Goal: Transaction & Acquisition: Subscribe to service/newsletter

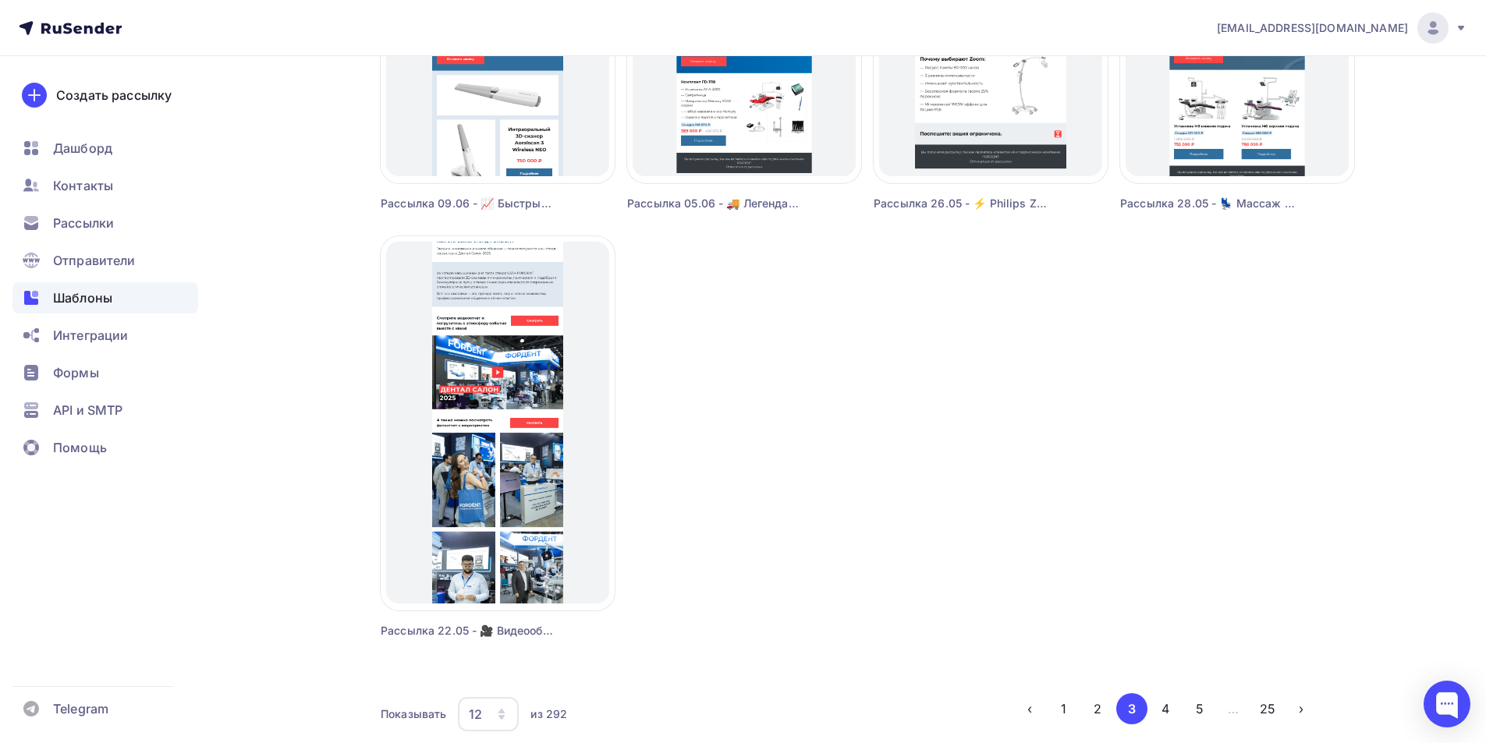
scroll to position [1315, 0]
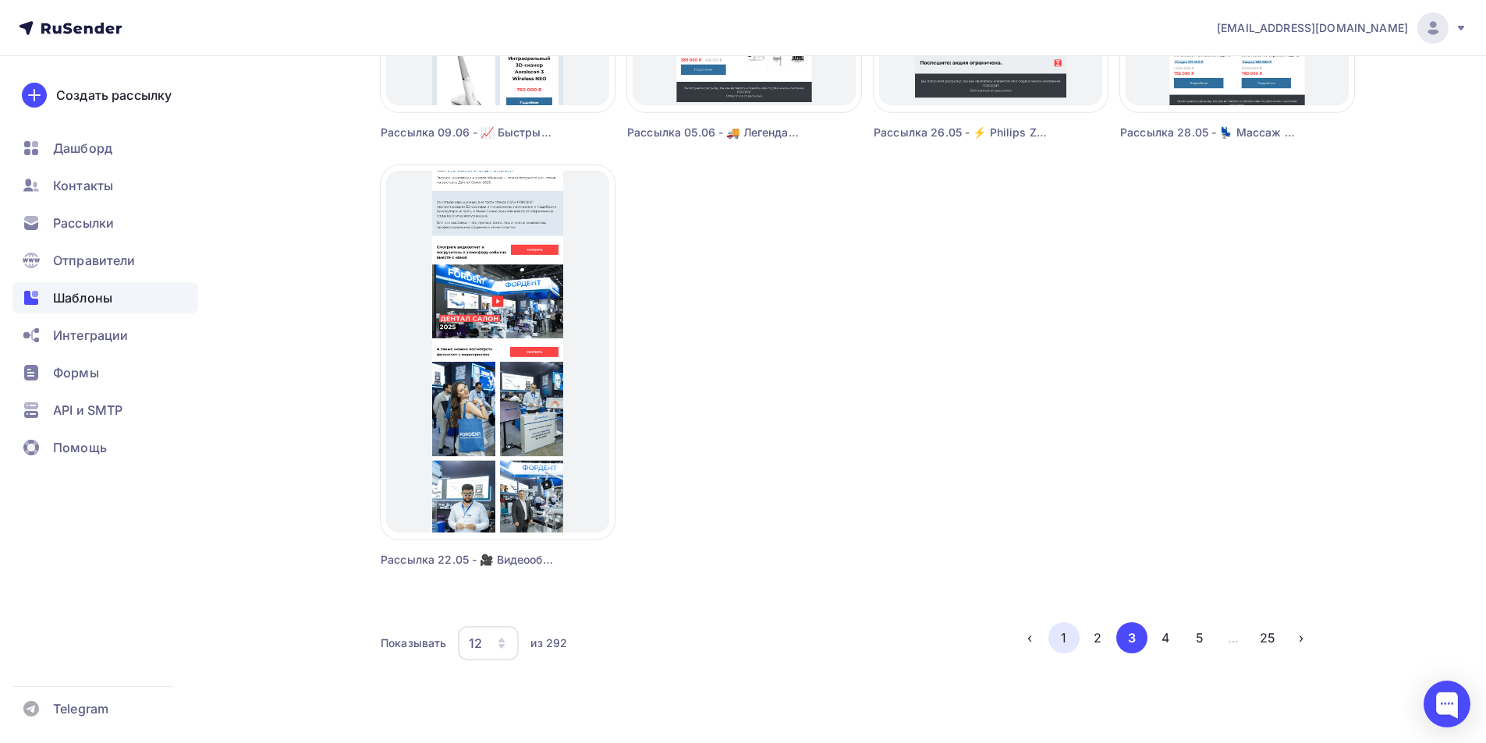
click at [1061, 637] on button "1" at bounding box center [1063, 638] width 31 height 31
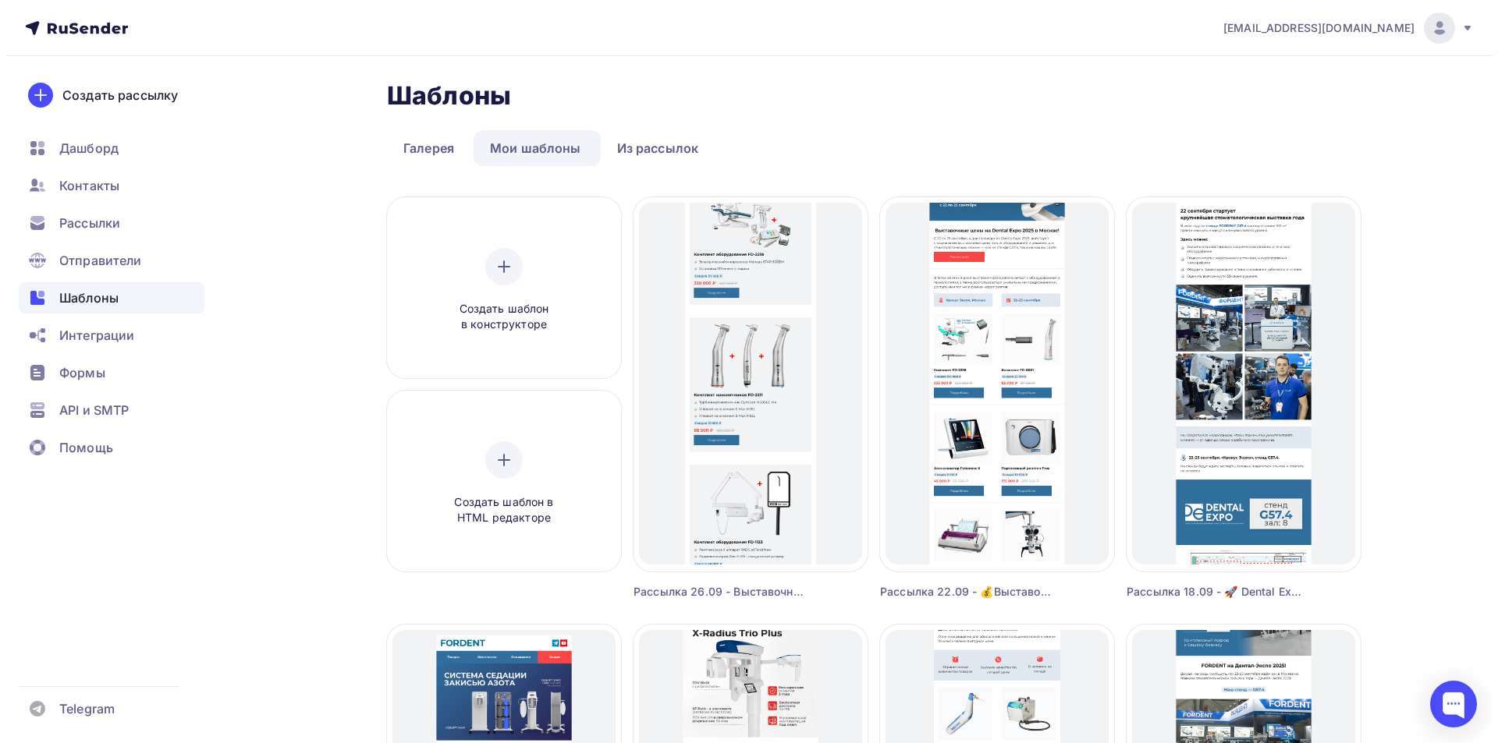
scroll to position [0, 0]
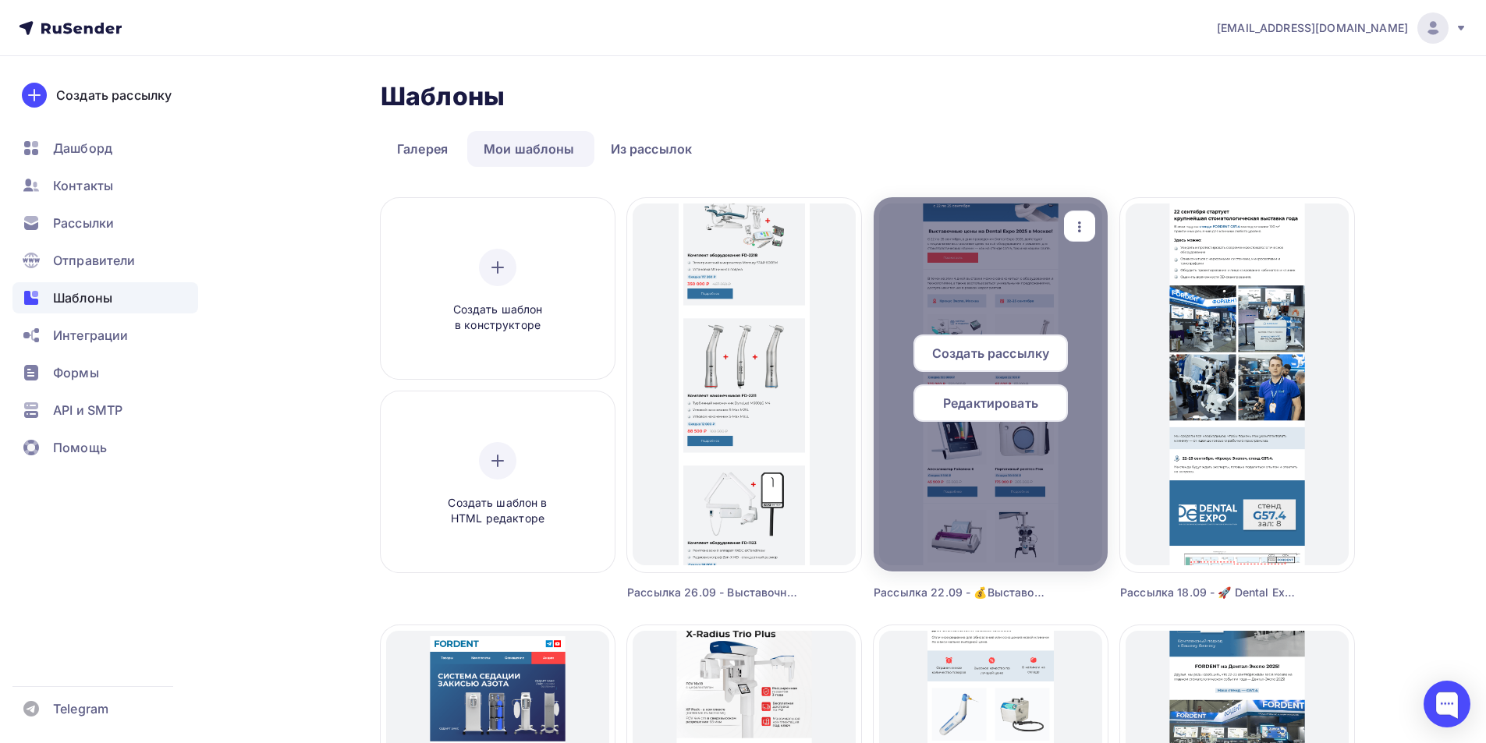
click at [1076, 229] on icon "button" at bounding box center [1079, 227] width 19 height 19
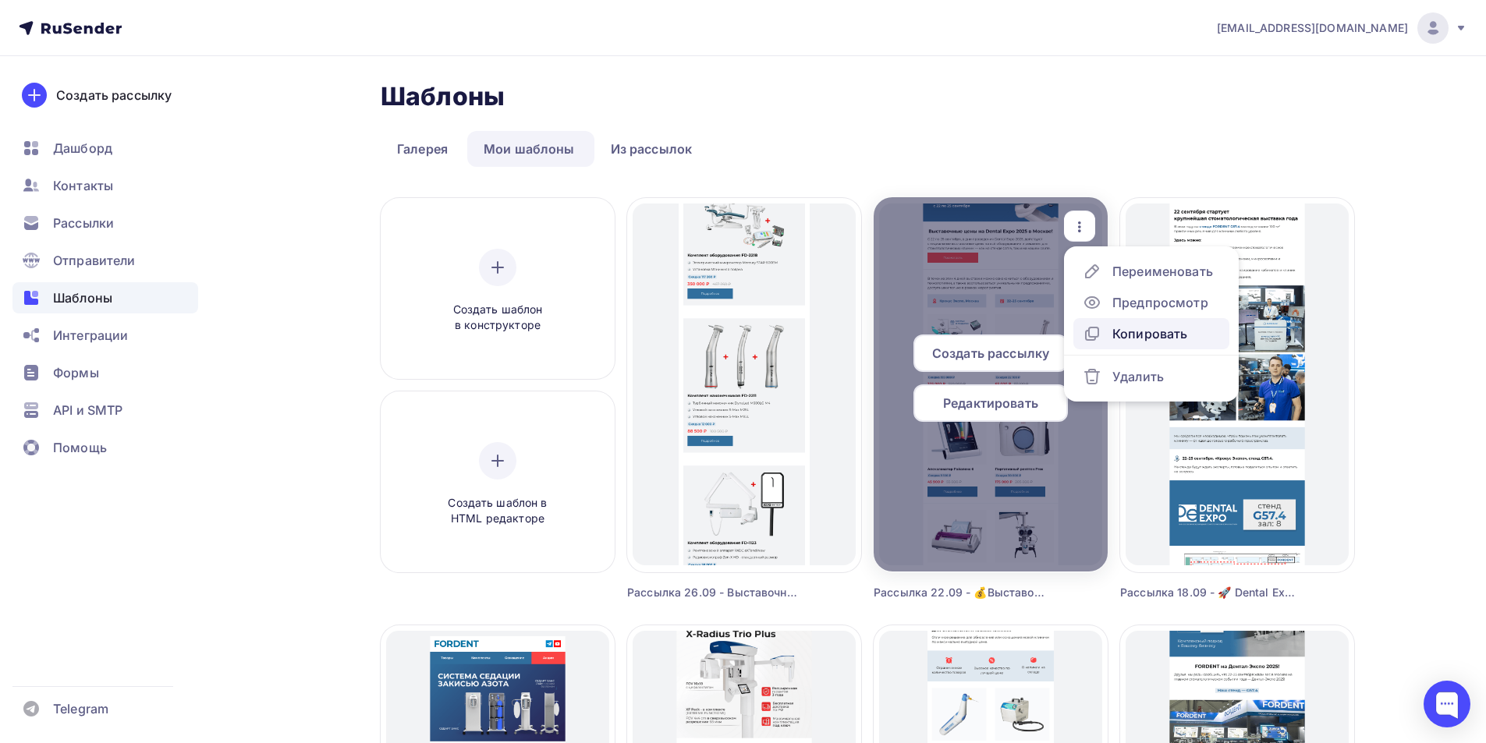
click at [1131, 339] on div "Копировать" at bounding box center [1149, 334] width 75 height 19
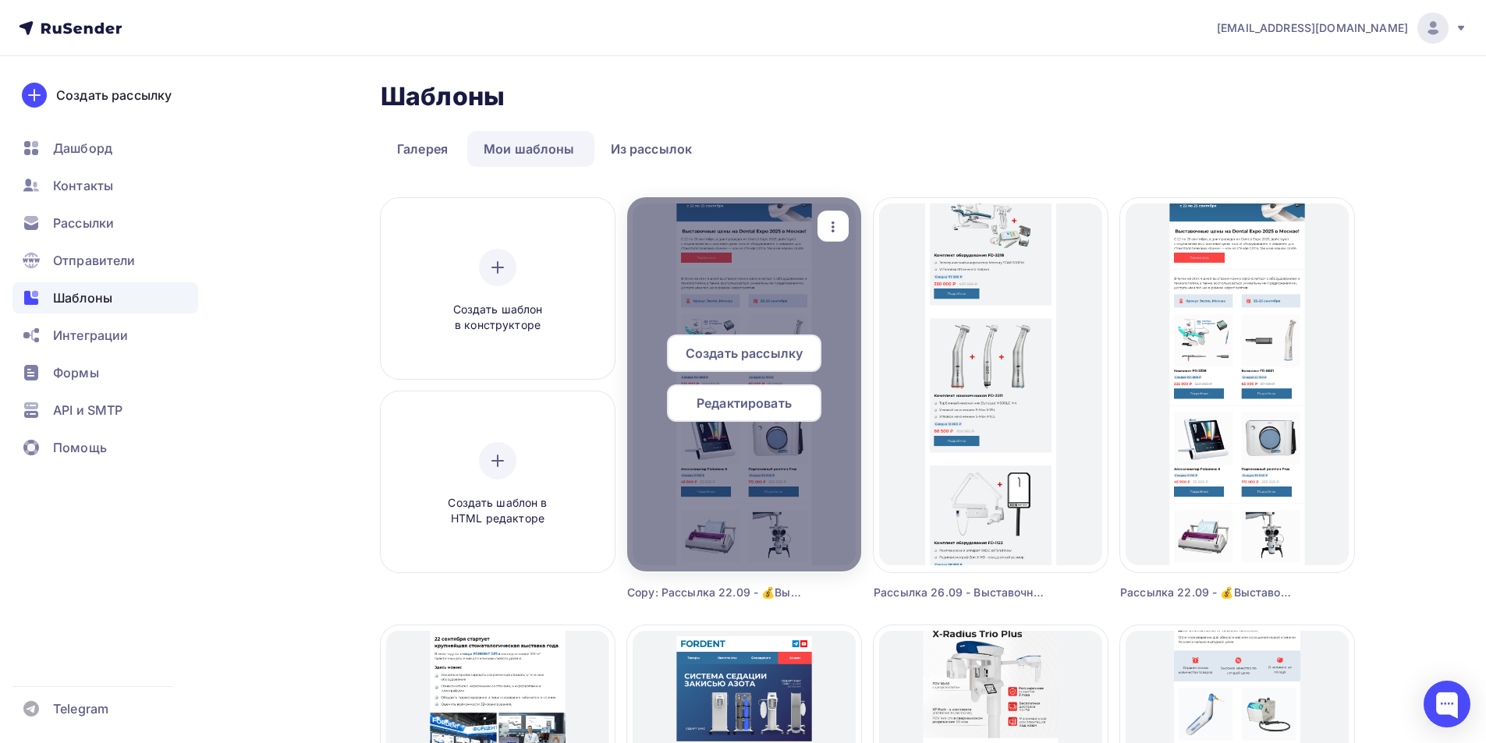
click at [842, 230] on icon "button" at bounding box center [833, 227] width 19 height 19
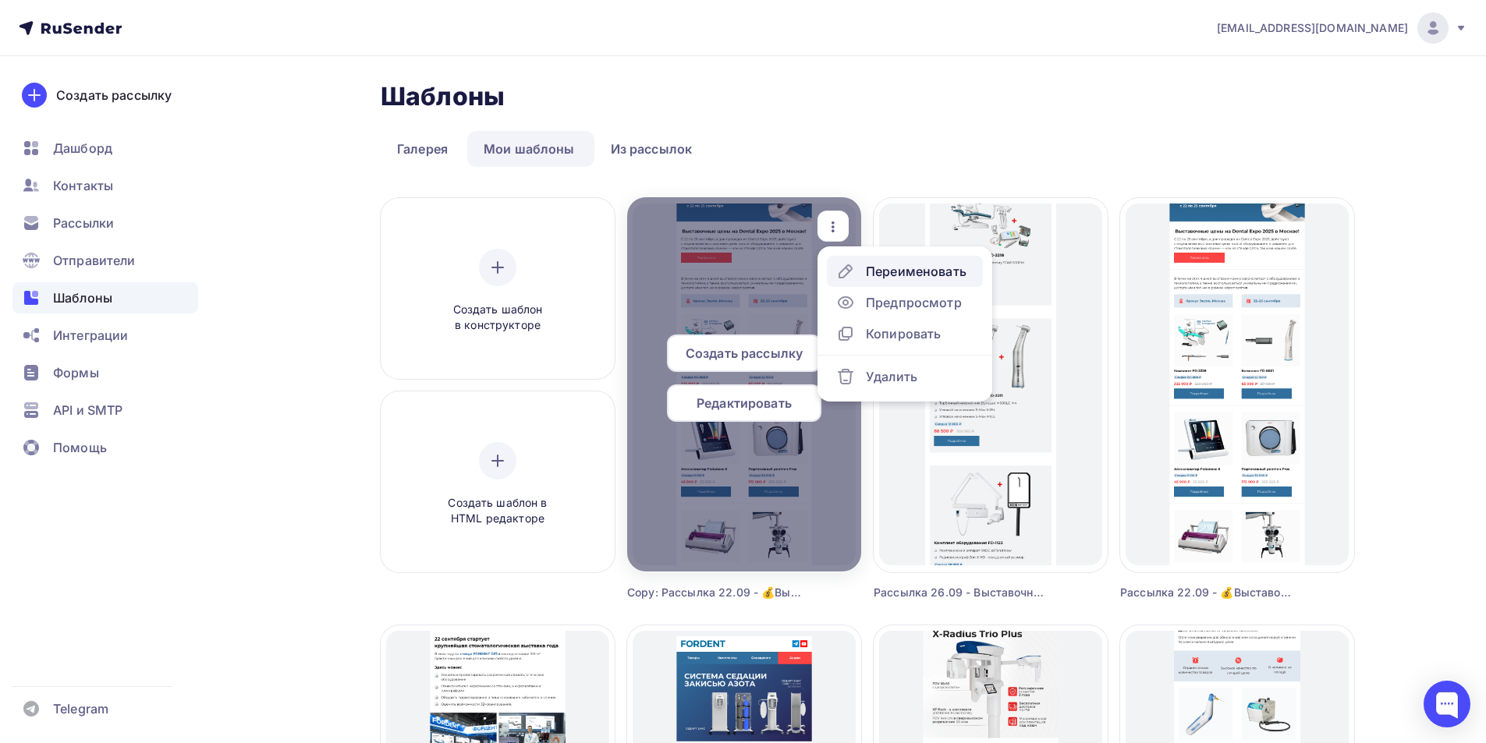
click at [871, 271] on div "Переименовать" at bounding box center [916, 271] width 101 height 19
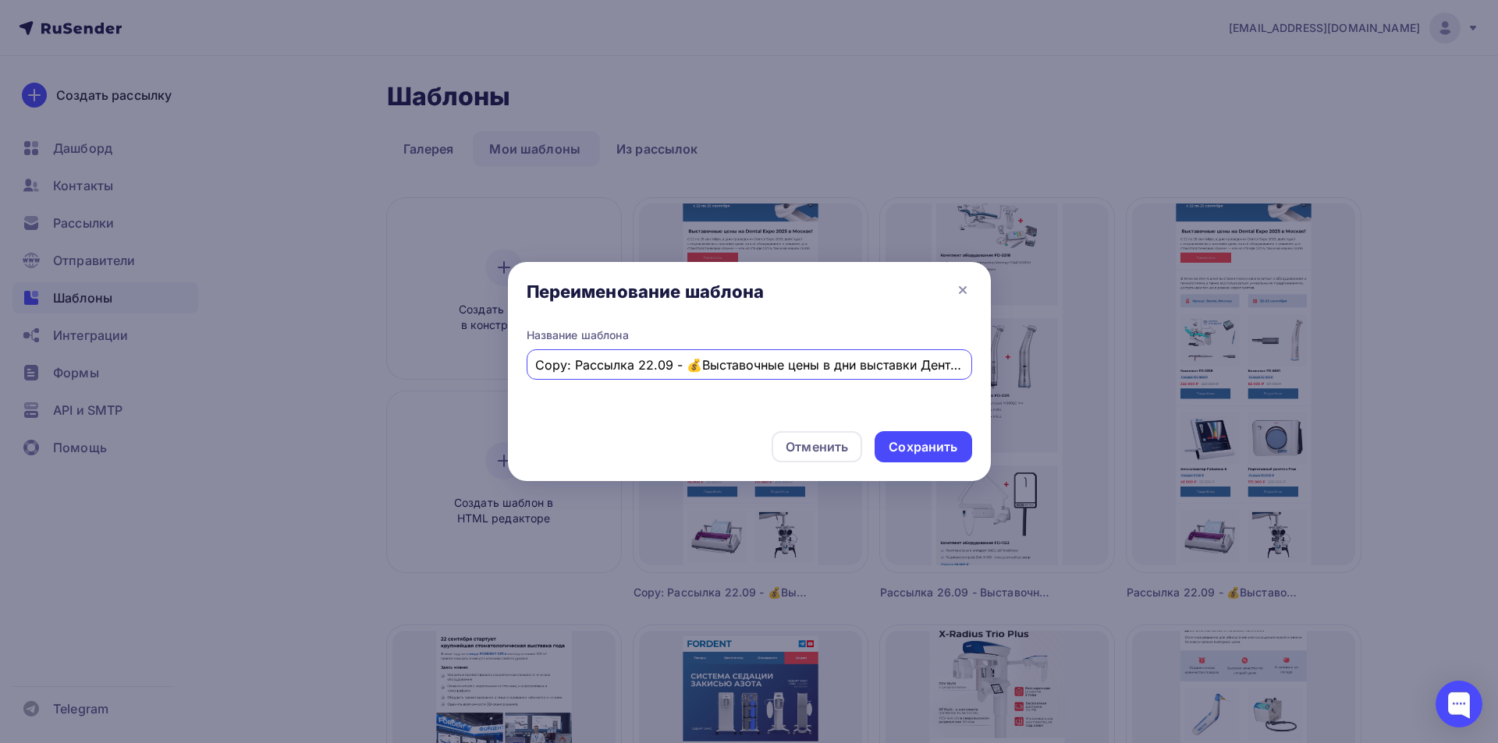
drag, startPoint x: 571, startPoint y: 364, endPoint x: 512, endPoint y: 356, distance: 59.9
click at [512, 356] on div "Название шаблона Copy: Рассылка 22.09 - 💰Выставочные цены в дни выставки Дентал…" at bounding box center [749, 373] width 483 height 91
click at [576, 356] on input "Copy: Рассылка 22.09 - 💰Выставочные цены в дни выставки Дентал Экспо 2025 Москва" at bounding box center [749, 365] width 428 height 19
drag, startPoint x: 575, startPoint y: 364, endPoint x: 530, endPoint y: 363, distance: 45.3
click at [530, 363] on div "Copy: Рассылка 22.09 - 💰Выставочные цены в дни выставки Дентал Экспо 2025 Москва" at bounding box center [749, 364] width 445 height 30
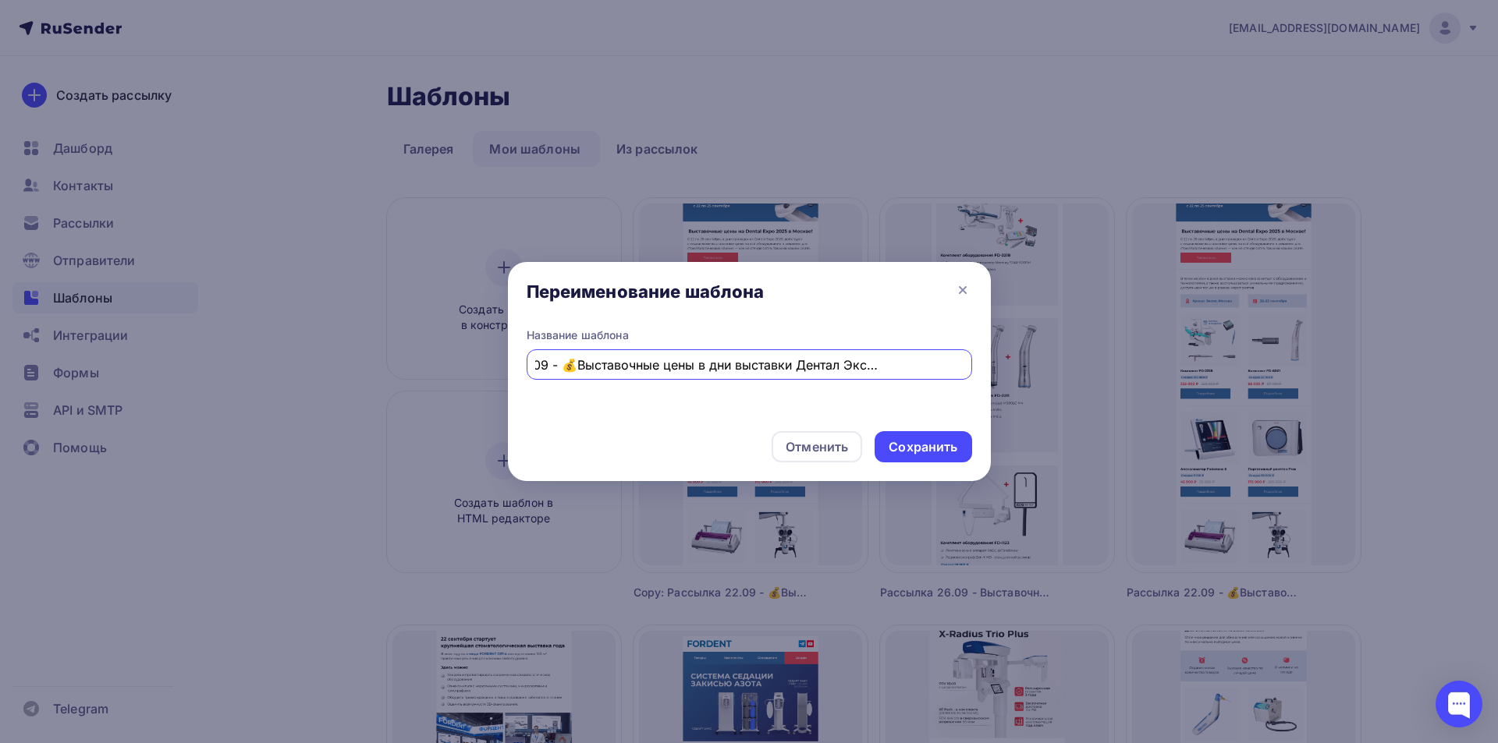
paste input "✨ Экономия до -43% Стоматологические установки – выгодно и удобно"
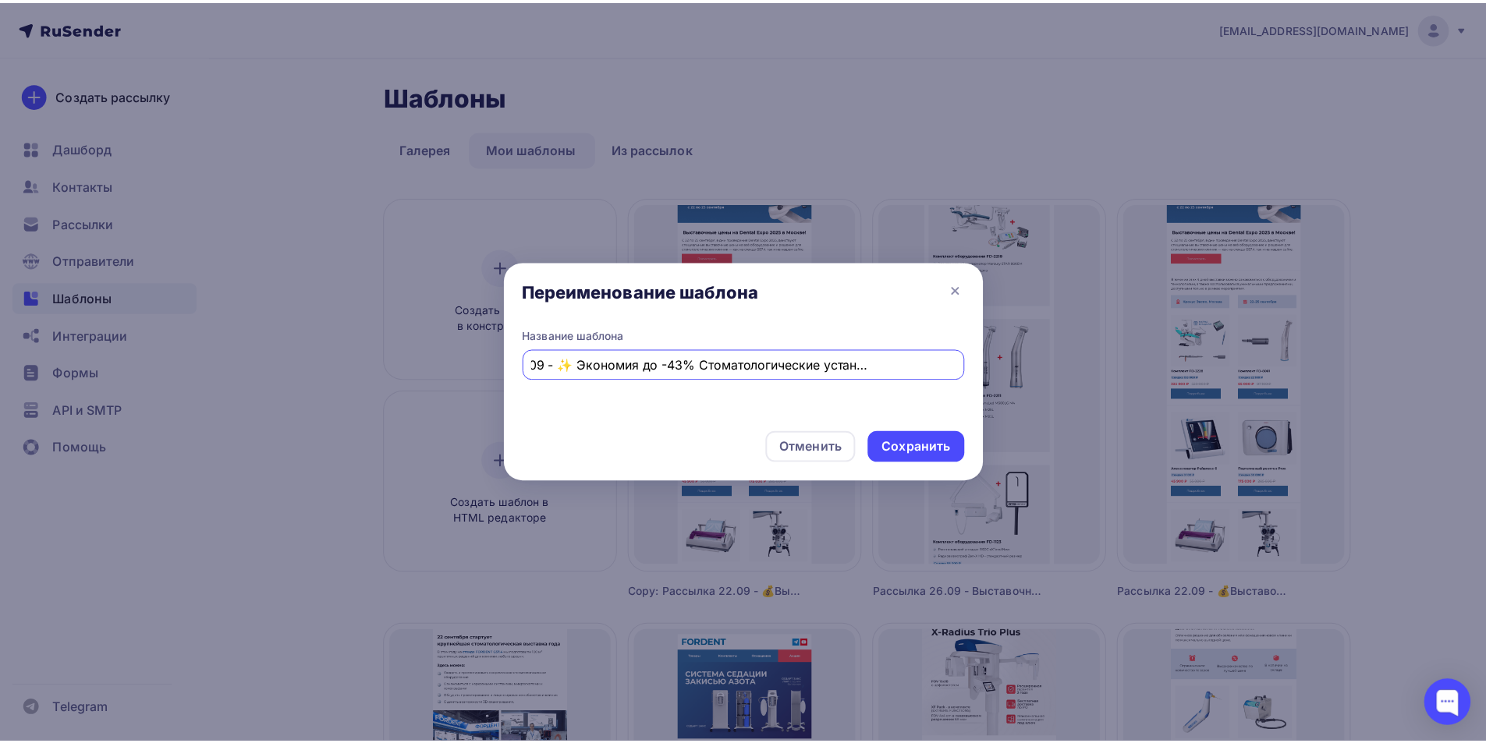
scroll to position [0, 139]
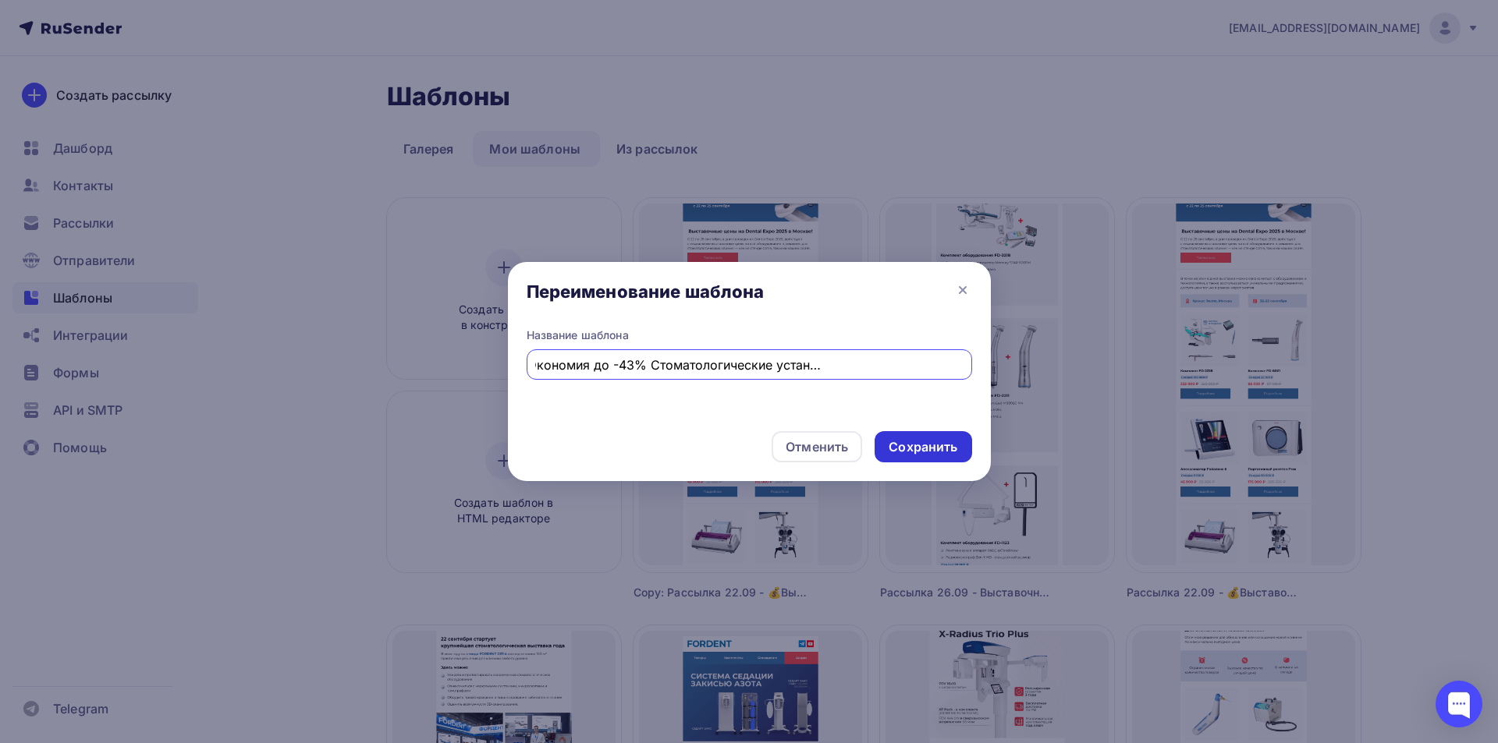
type input "Рассылка 02.09 - ✨ Экономия до -43% Стоматологические установки – выгодно и удо…"
drag, startPoint x: 898, startPoint y: 448, endPoint x: 855, endPoint y: 433, distance: 45.4
click at [897, 446] on div "Сохранить" at bounding box center [923, 447] width 69 height 18
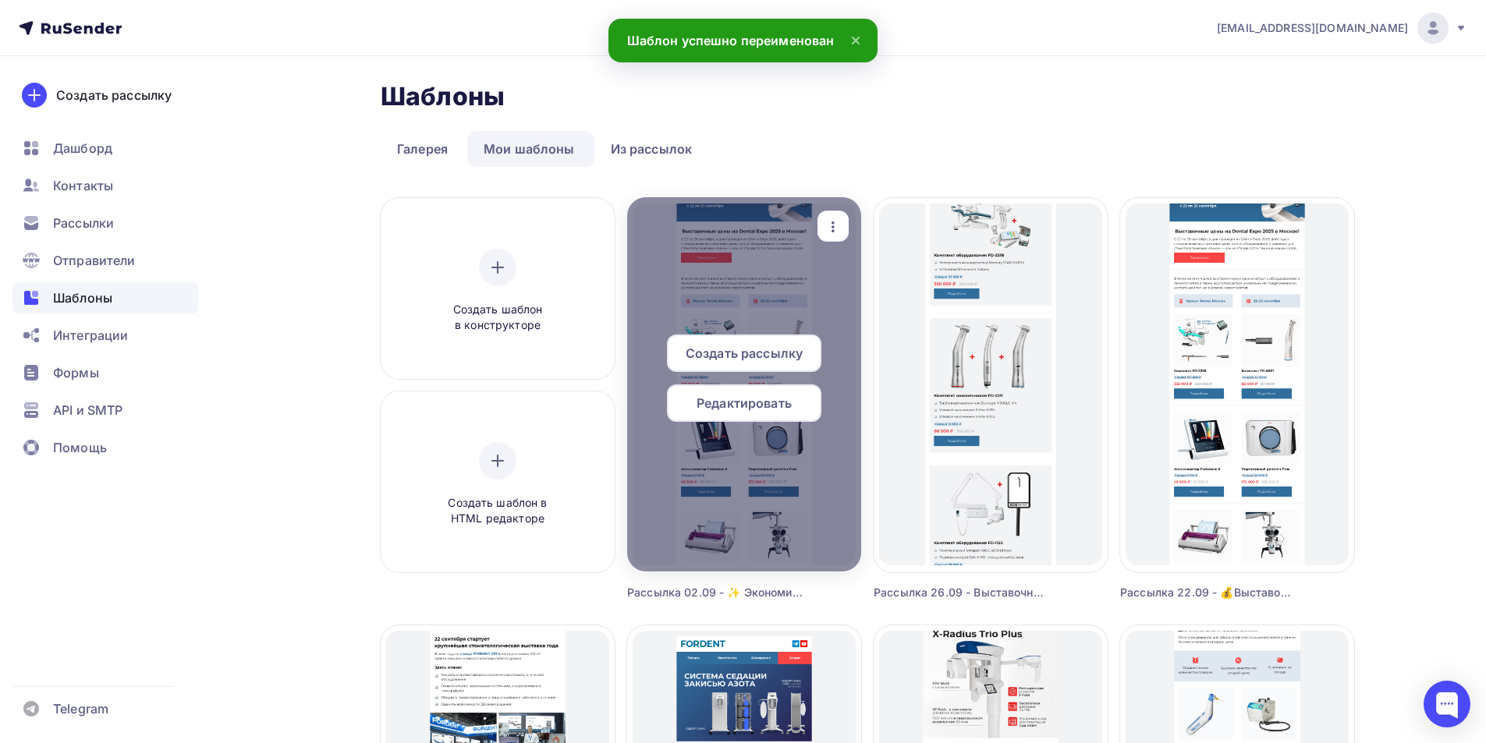
click at [750, 395] on span "Редактировать" at bounding box center [744, 403] width 95 height 19
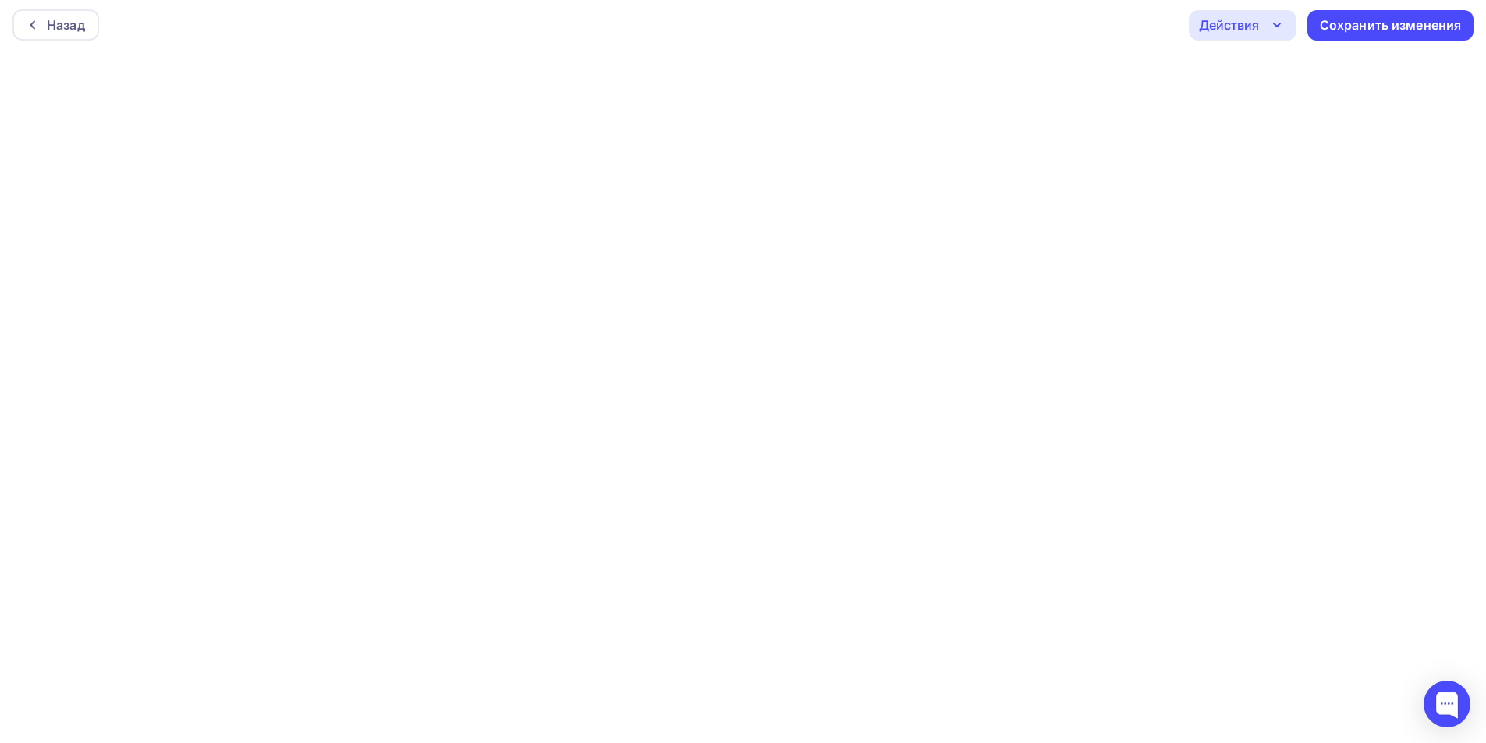
scroll to position [4, 0]
click at [1403, 33] on div "Сохранить изменения" at bounding box center [1391, 25] width 142 height 18
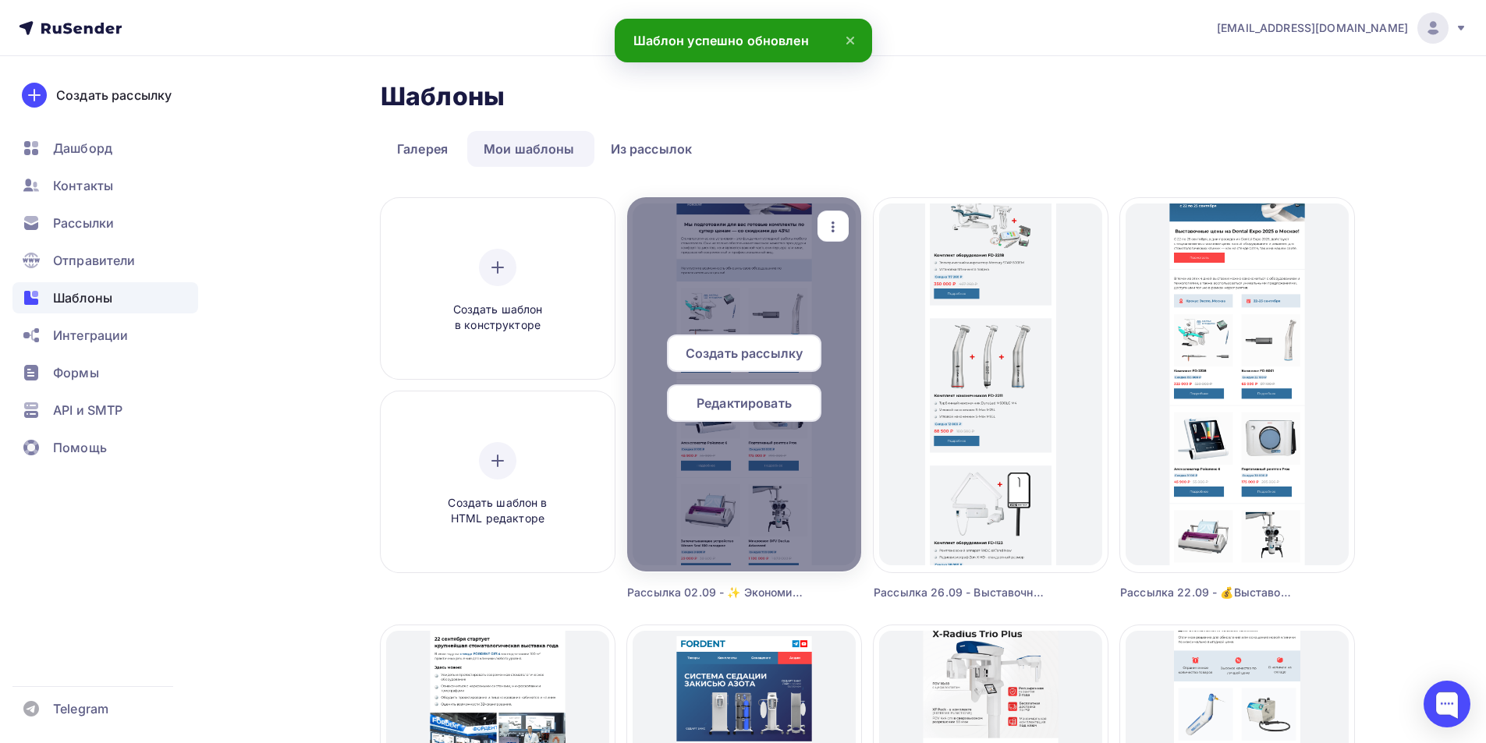
click at [796, 399] on div "Редактировать" at bounding box center [744, 403] width 154 height 37
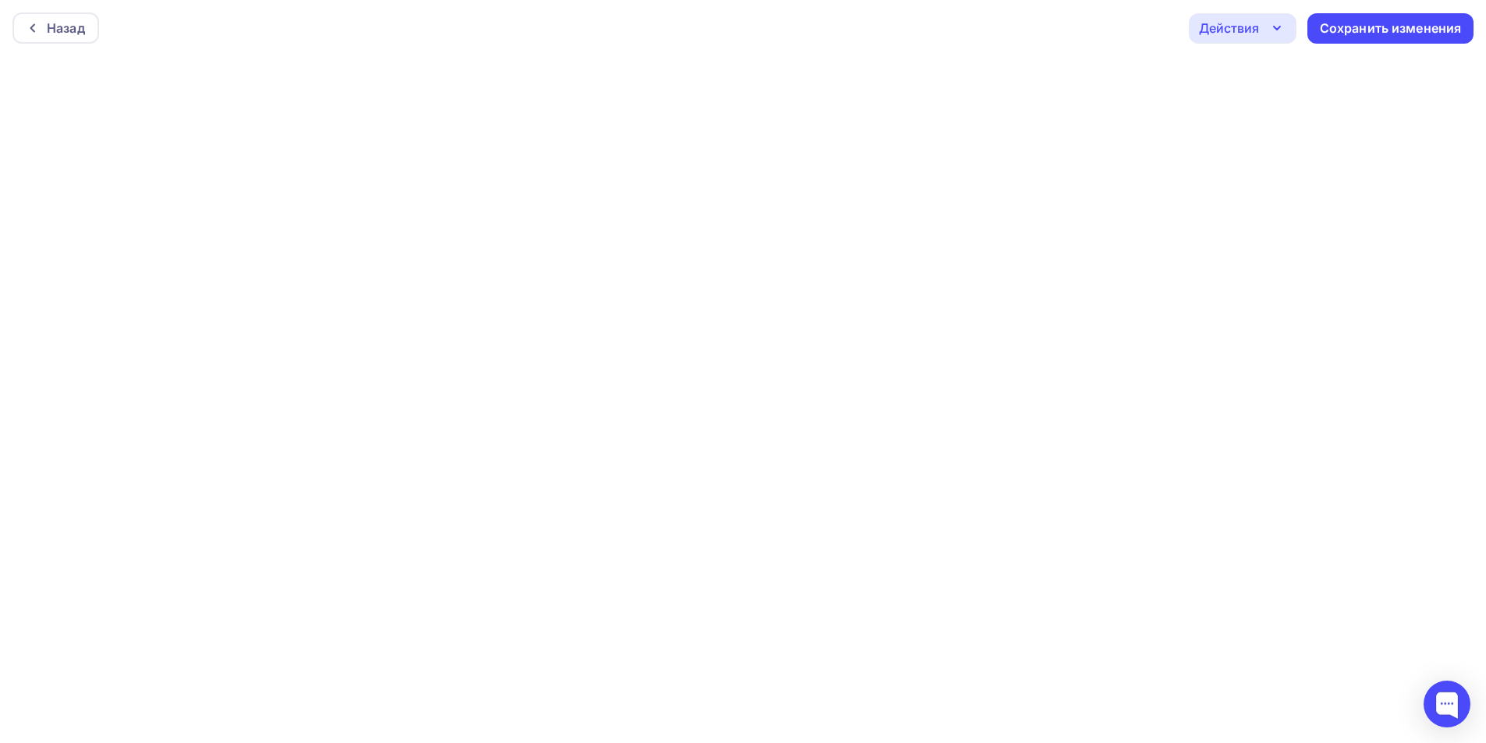
scroll to position [4, 0]
click at [1226, 25] on div "Действия" at bounding box center [1229, 24] width 60 height 19
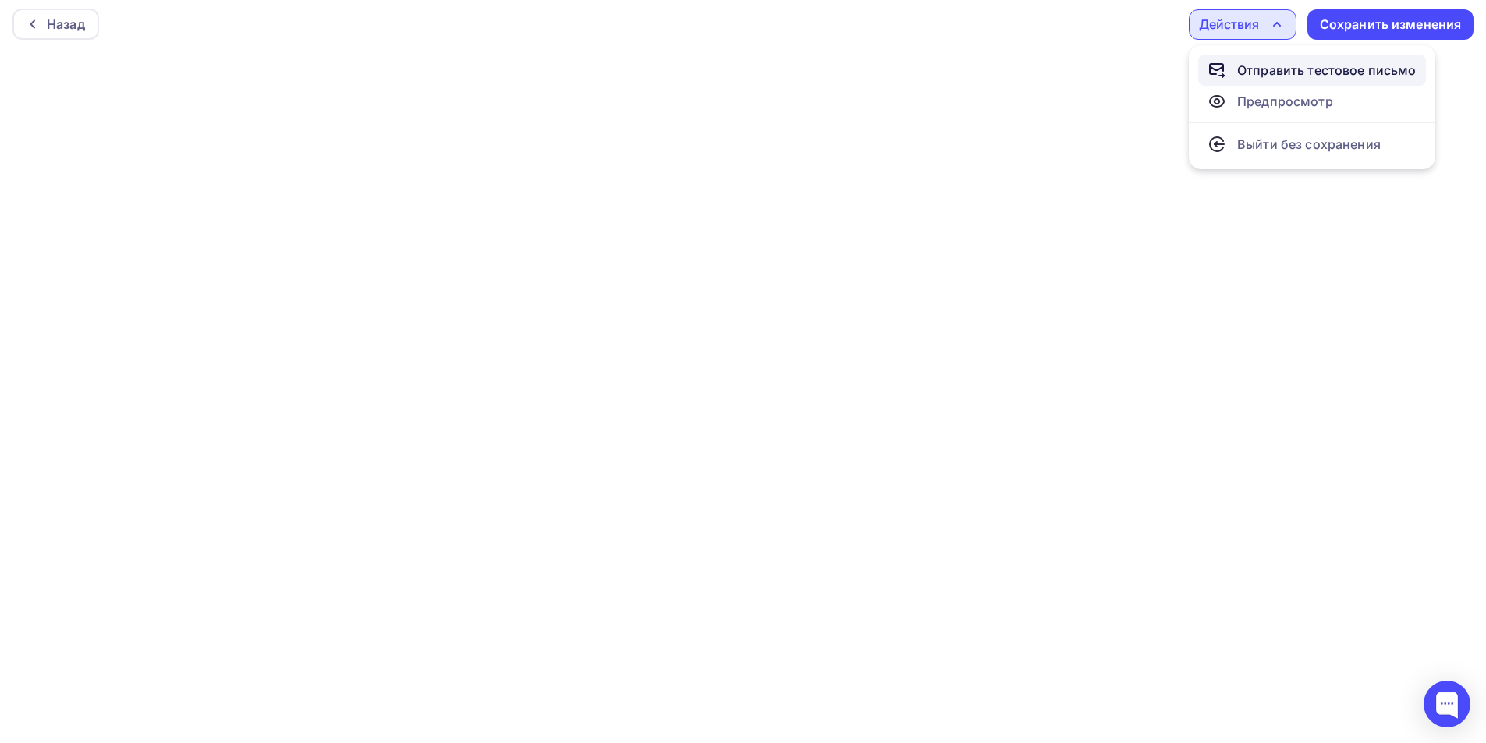
click at [1233, 78] on div "Отправить тестовое письмо" at bounding box center [1312, 70] width 209 height 19
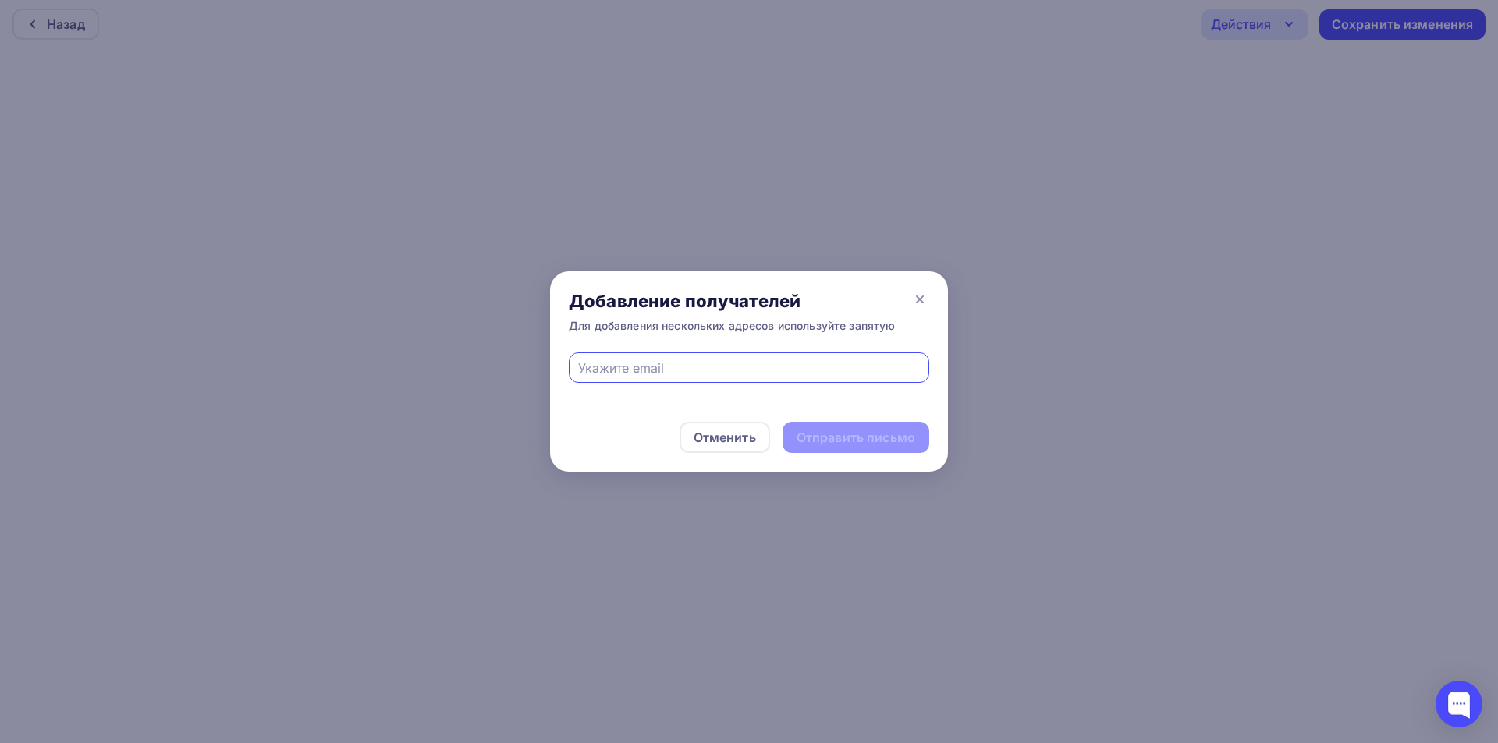
click at [767, 360] on input "text" at bounding box center [749, 368] width 342 height 19
type input "eskova.t.a@yandex.ru"
click at [829, 435] on div "Отправить письмо" at bounding box center [856, 438] width 119 height 18
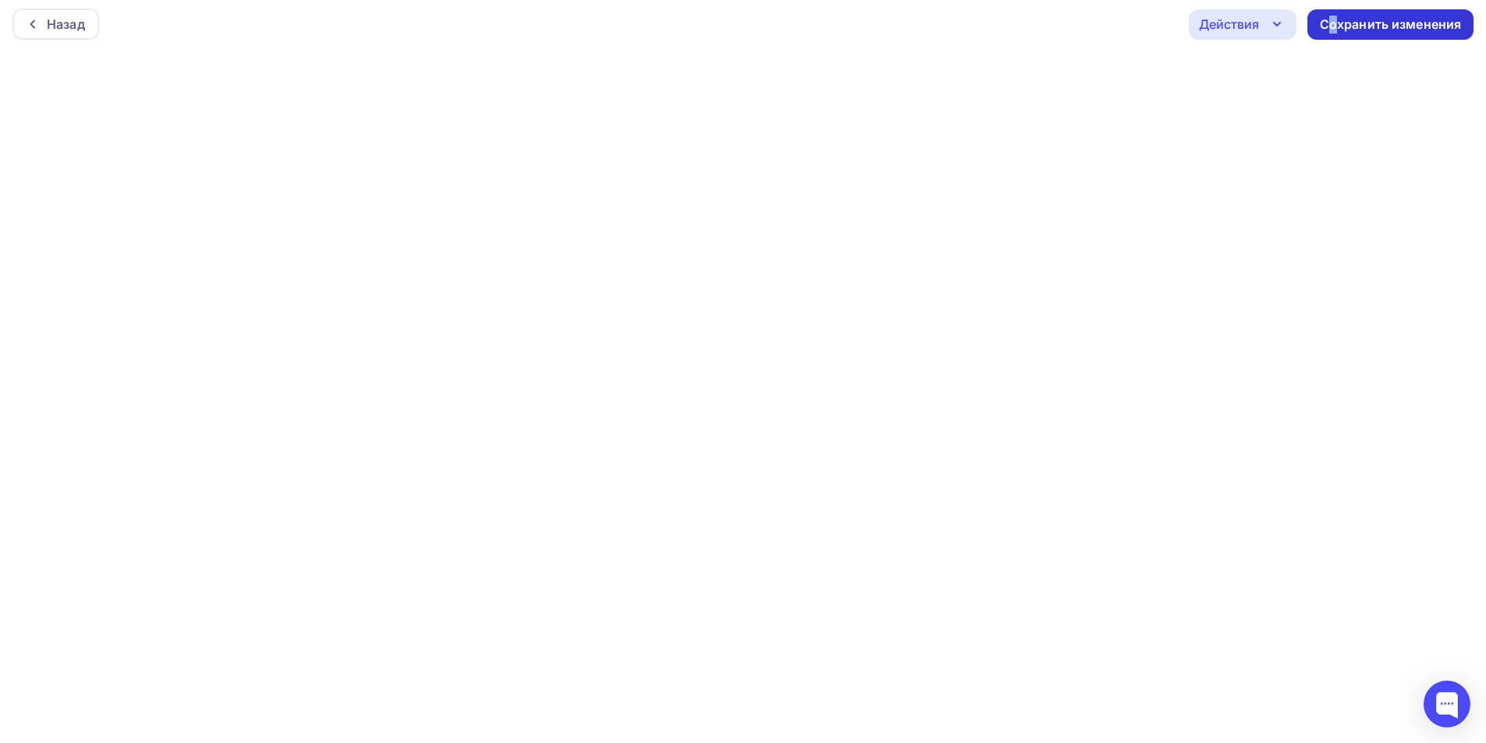
click at [1334, 18] on div "Сохранить изменения" at bounding box center [1391, 25] width 142 height 18
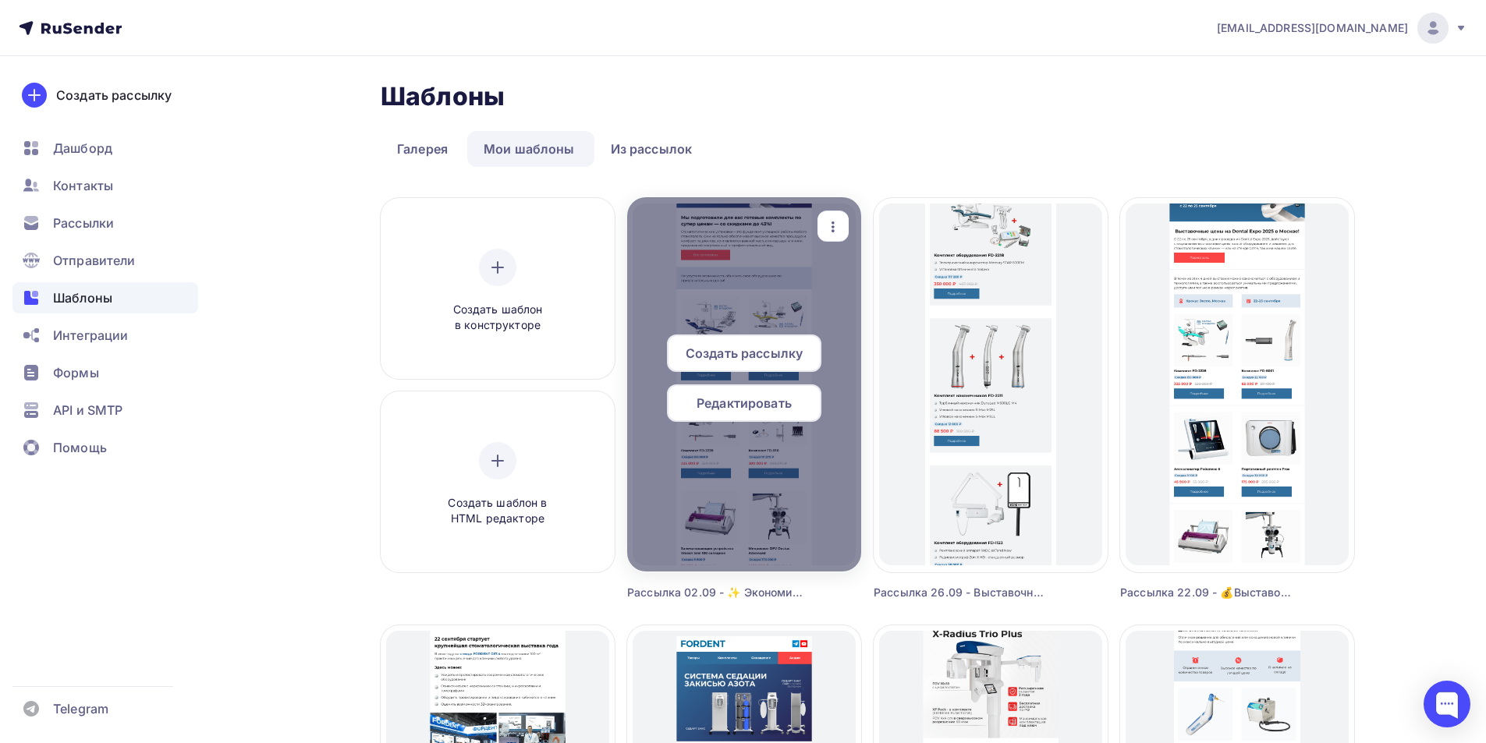
click at [748, 403] on span "Редактировать" at bounding box center [744, 403] width 95 height 19
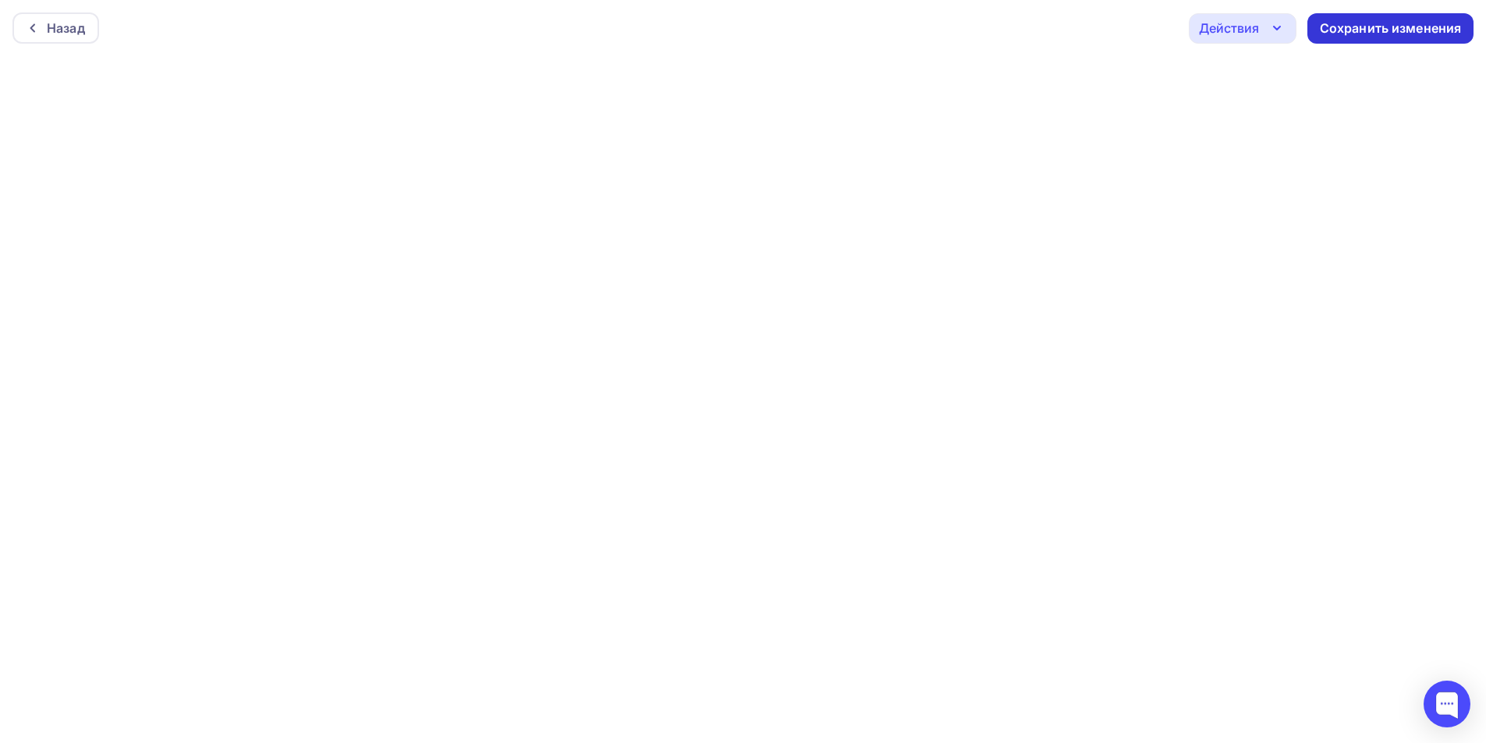
click at [1407, 18] on div "Сохранить изменения" at bounding box center [1390, 28] width 166 height 30
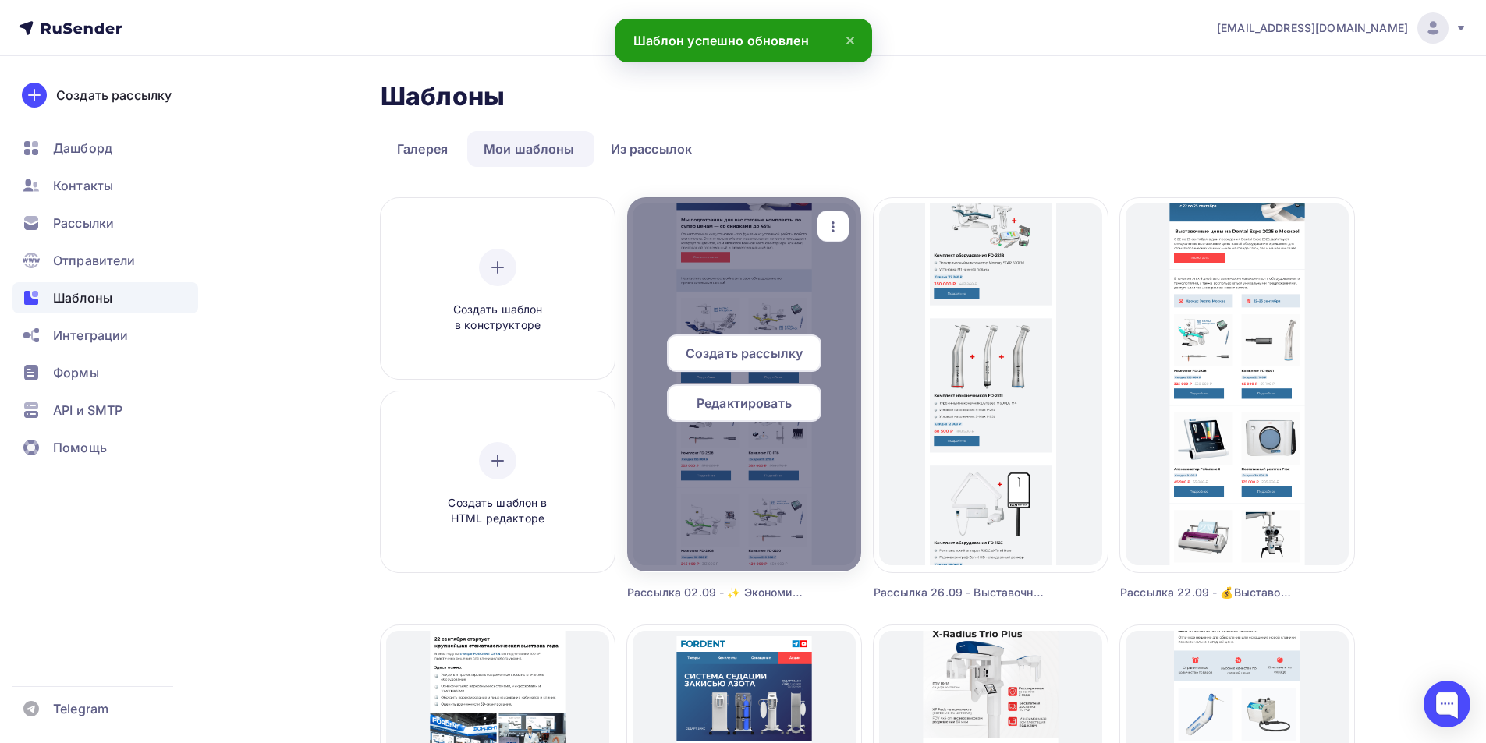
click at [789, 398] on span "Редактировать" at bounding box center [744, 403] width 95 height 19
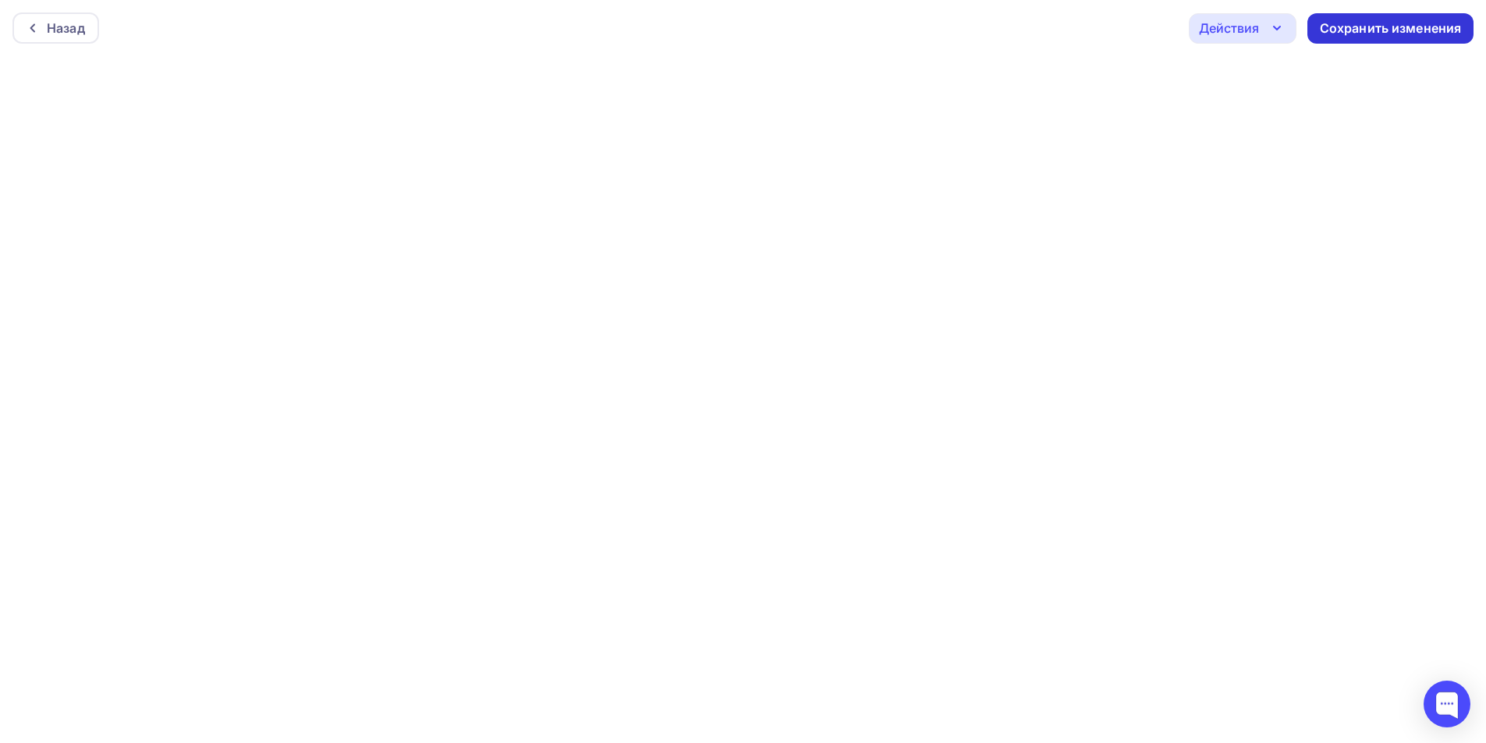
click at [1366, 27] on div "Сохранить изменения" at bounding box center [1391, 29] width 142 height 18
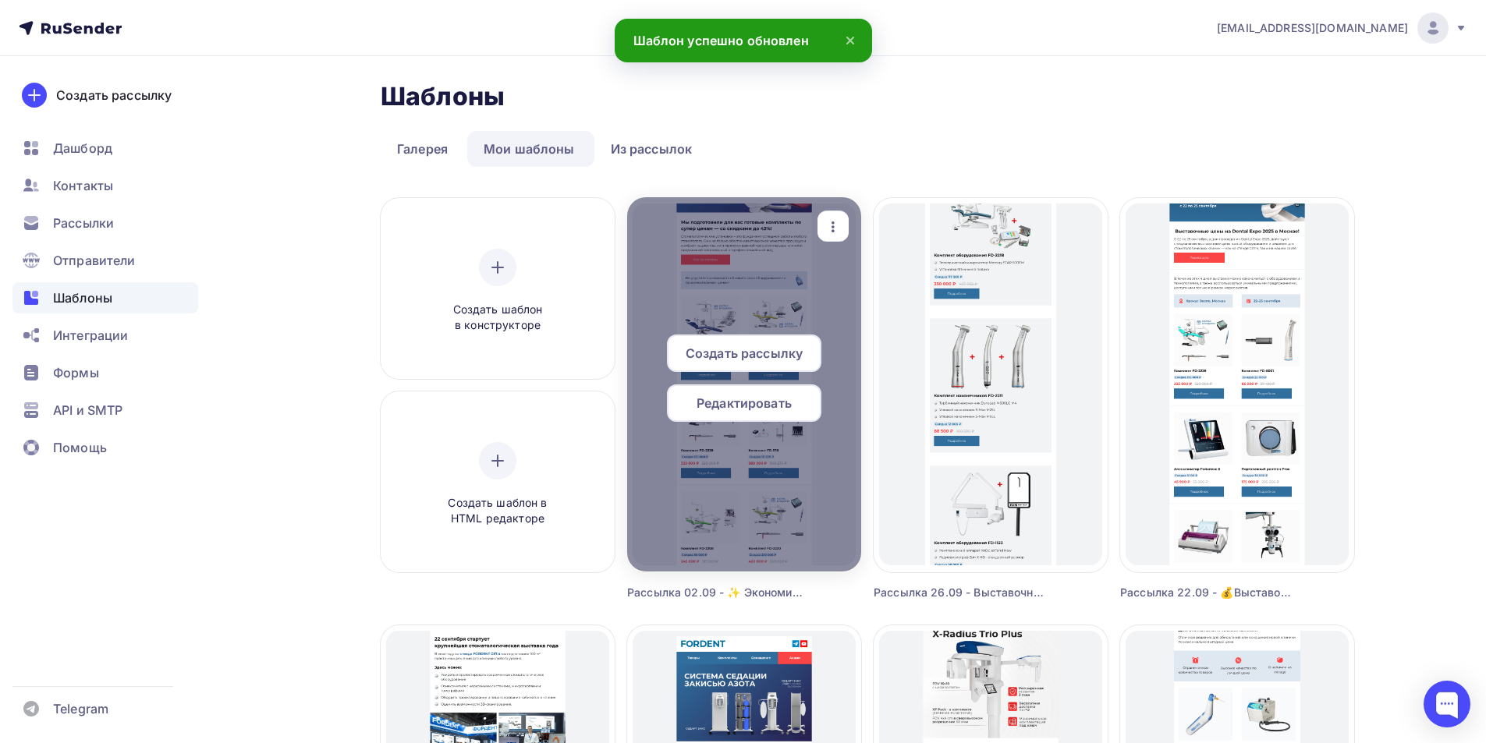
click at [795, 395] on div "Редактировать" at bounding box center [744, 403] width 154 height 37
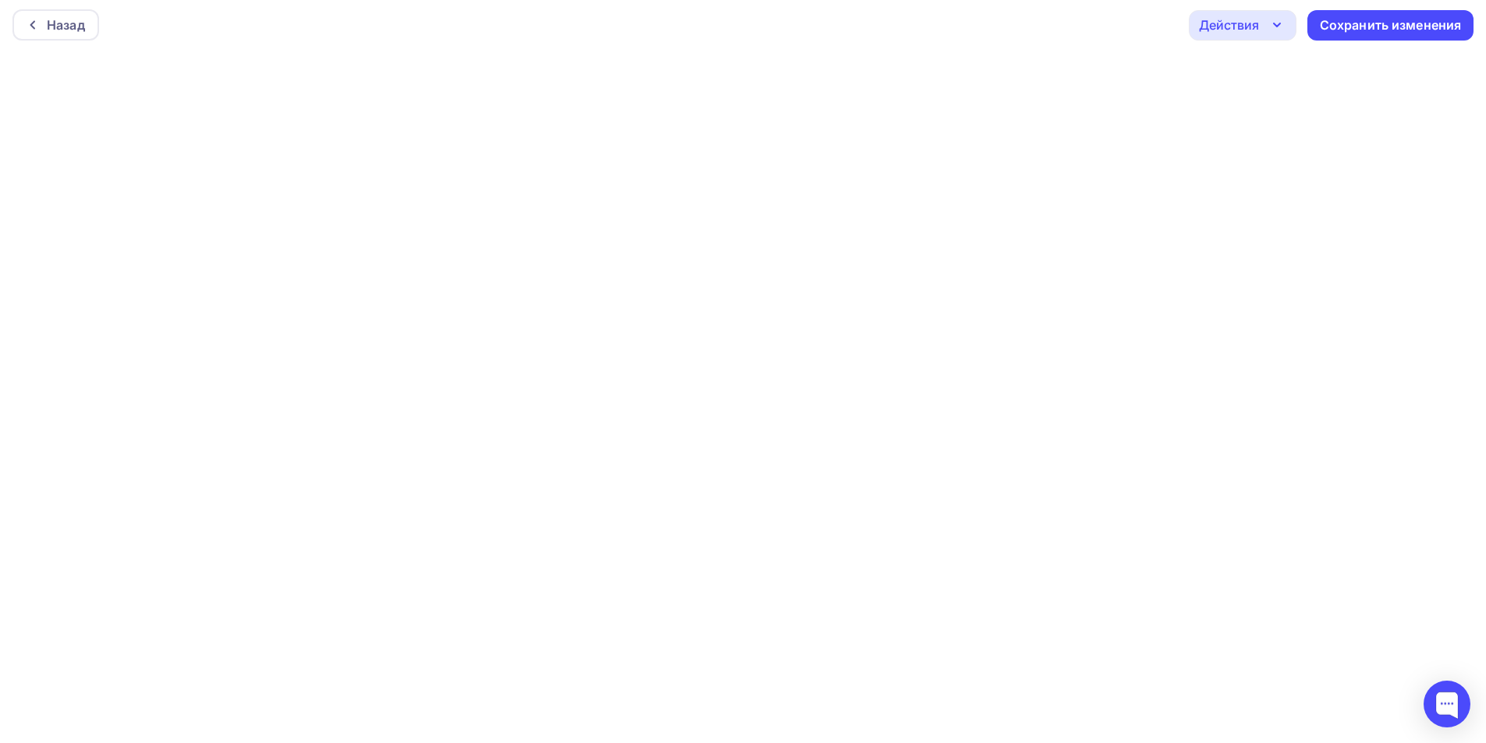
scroll to position [4, 0]
drag, startPoint x: 1237, startPoint y: 24, endPoint x: 1244, endPoint y: 35, distance: 13.4
click at [1237, 24] on div "Действия" at bounding box center [1229, 24] width 60 height 19
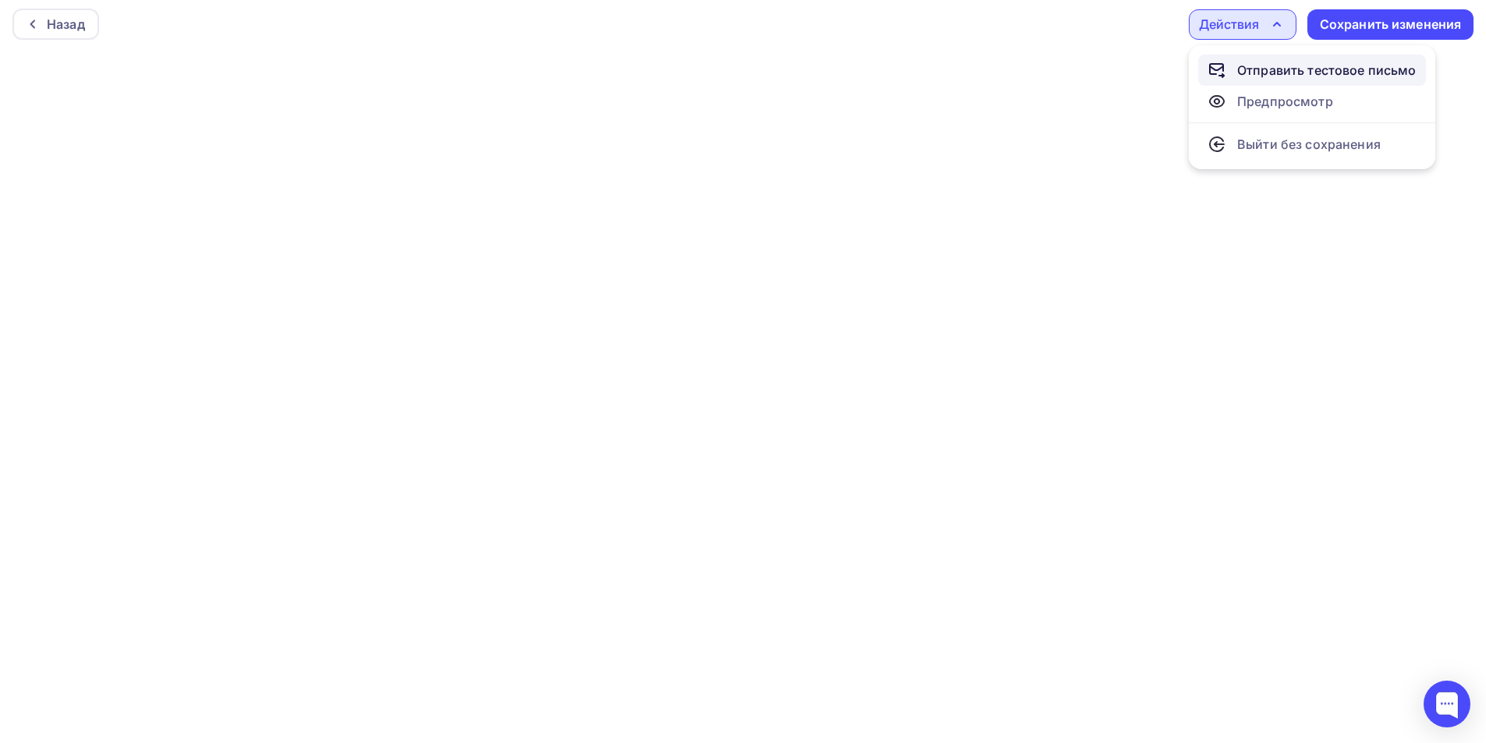
click at [1265, 73] on div "Отправить тестовое письмо" at bounding box center [1326, 70] width 179 height 19
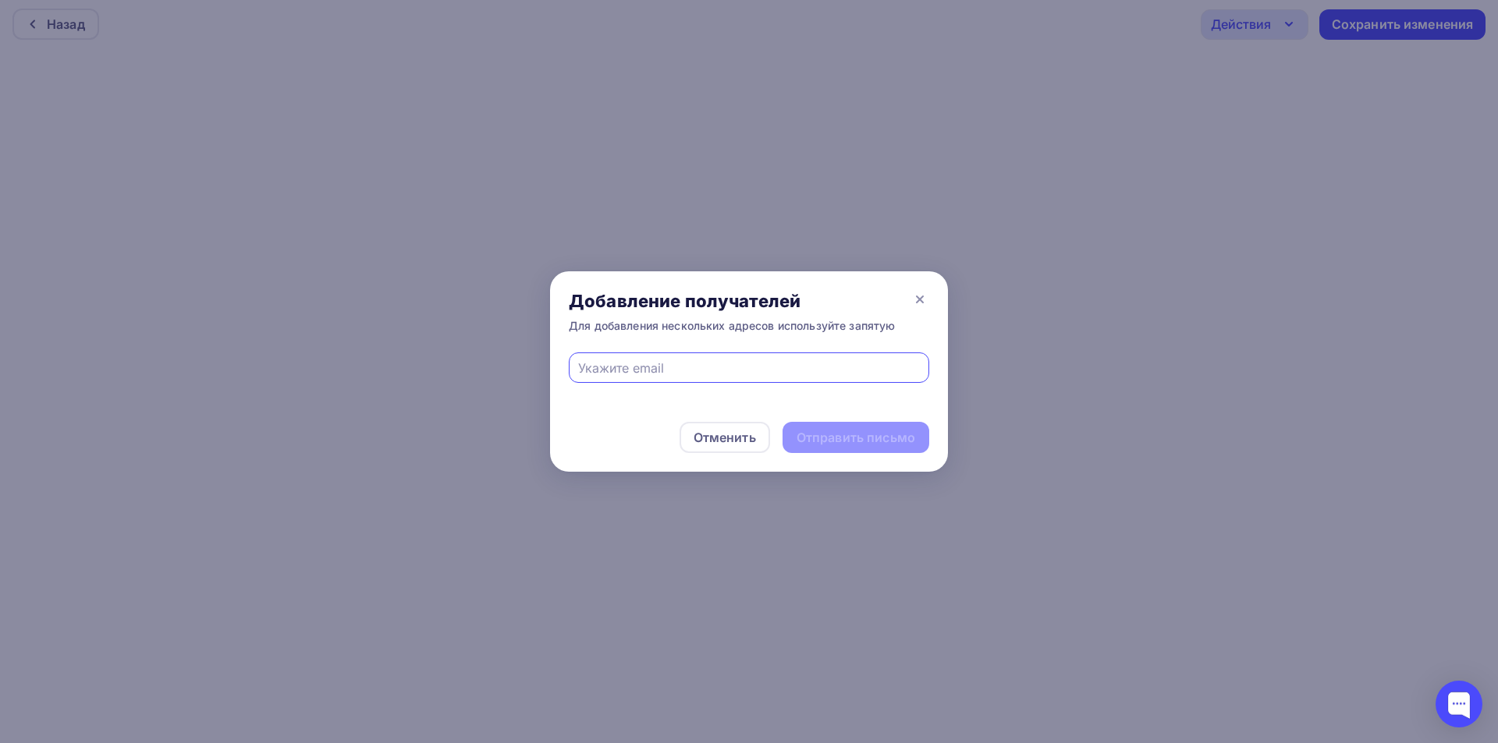
drag, startPoint x: 746, startPoint y: 365, endPoint x: 737, endPoint y: 378, distance: 15.1
click at [746, 366] on input "text" at bounding box center [749, 368] width 342 height 19
type input "eskova.t.a@yandex.ru"
click at [857, 431] on div "Отправить письмо" at bounding box center [856, 438] width 119 height 18
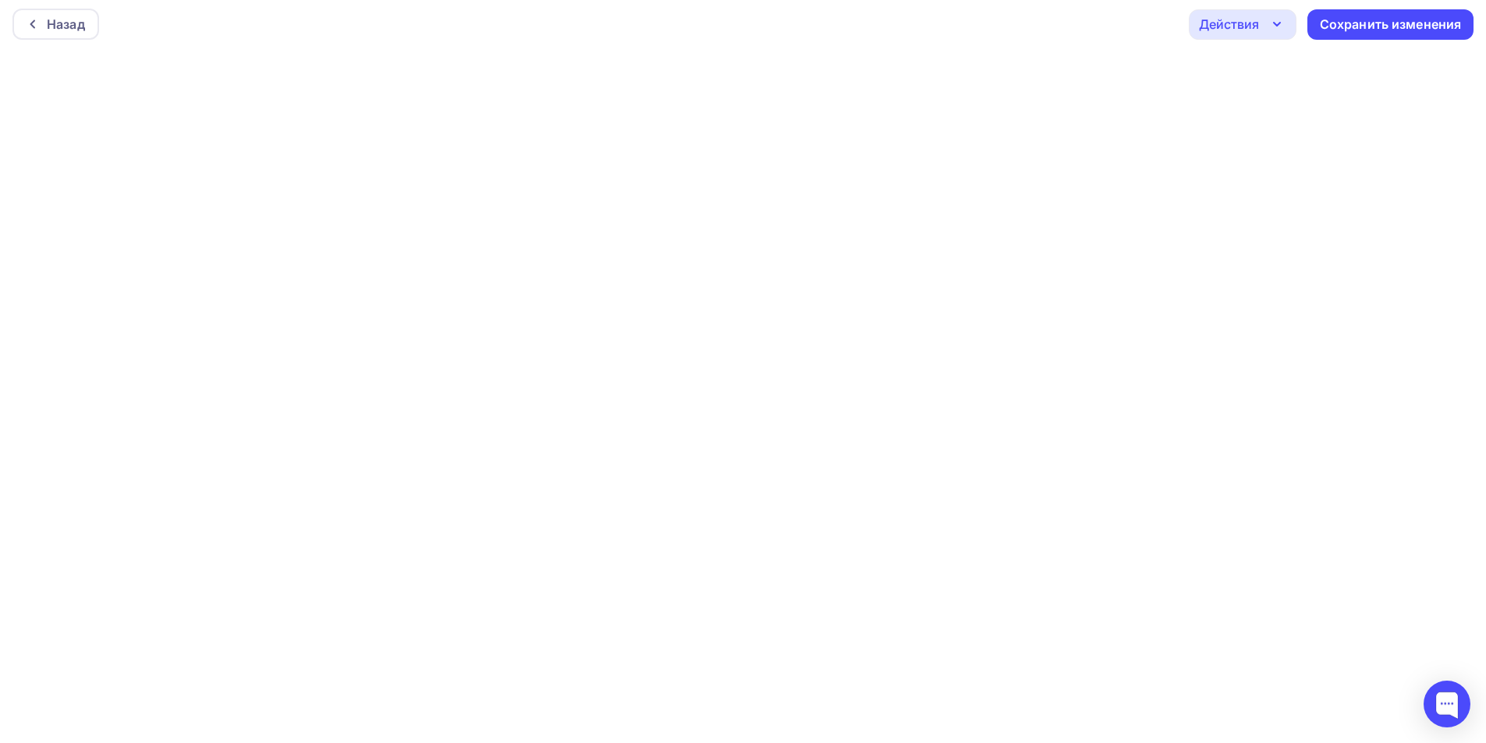
drag, startPoint x: 1239, startPoint y: 30, endPoint x: 1253, endPoint y: 69, distance: 42.2
click at [1239, 28] on div "Действия" at bounding box center [1229, 24] width 60 height 19
click at [1251, 76] on div "Отправить тестовое письмо" at bounding box center [1326, 70] width 179 height 19
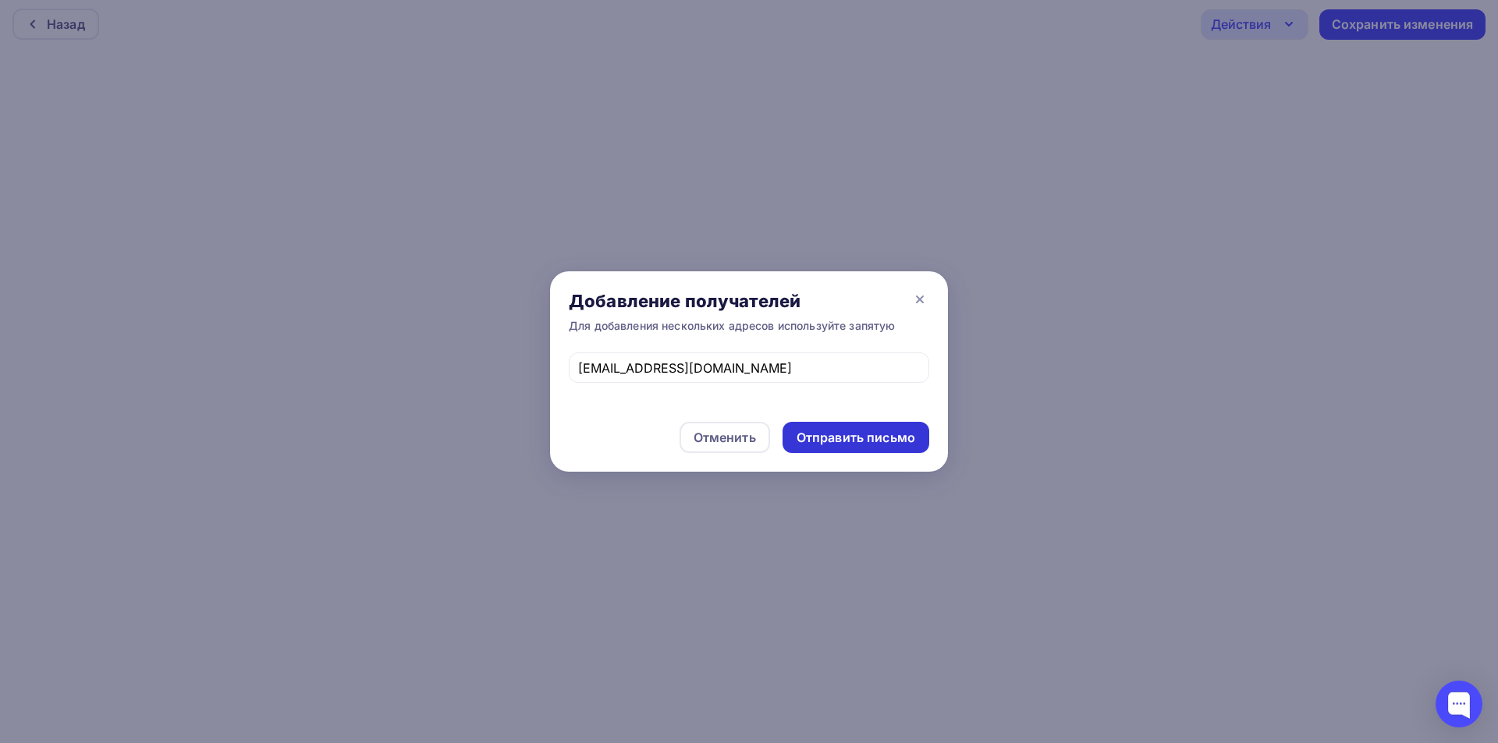
click at [828, 431] on div "Отправить письмо" at bounding box center [856, 438] width 119 height 18
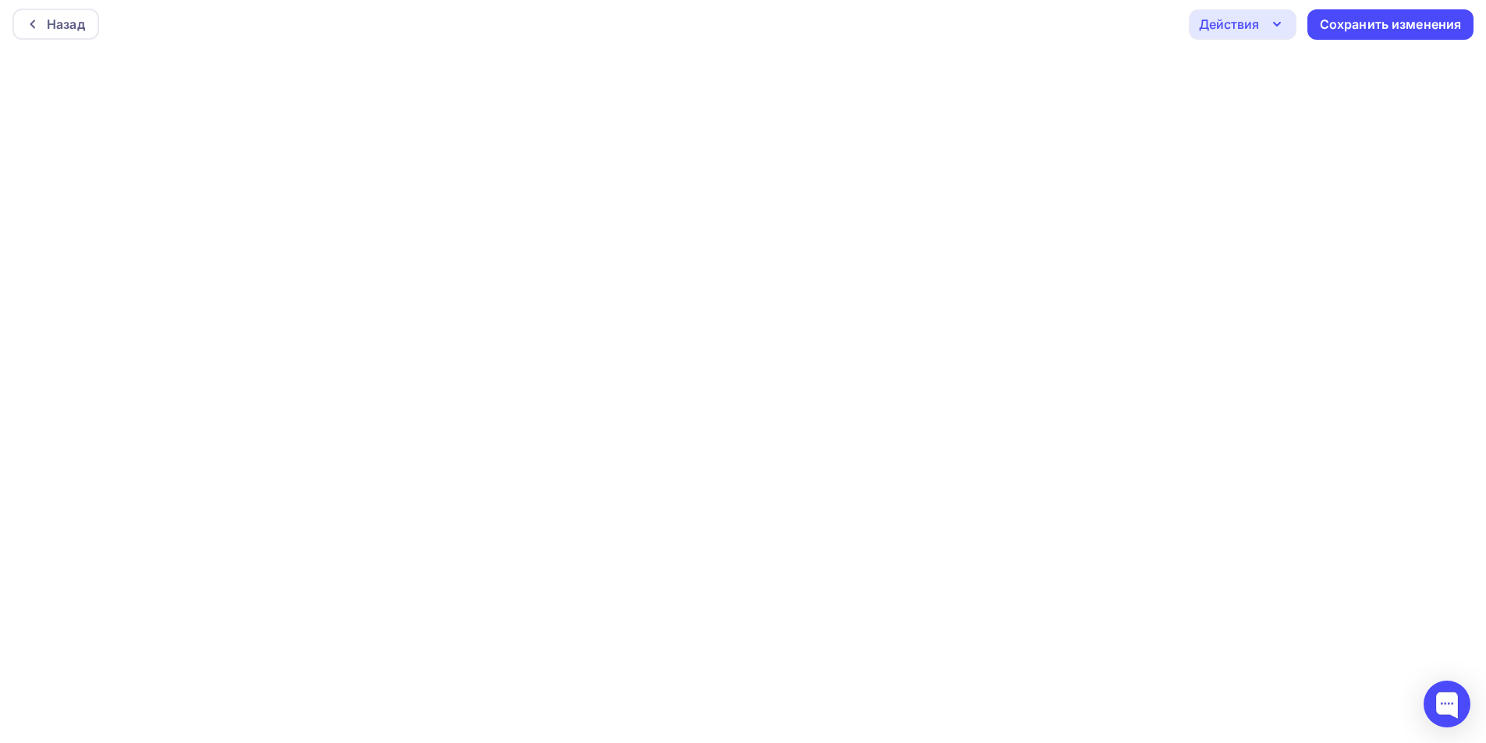
click at [1230, 18] on div "Действия" at bounding box center [1229, 24] width 60 height 19
click at [1245, 62] on div "Отправить тестовое письмо" at bounding box center [1326, 70] width 179 height 19
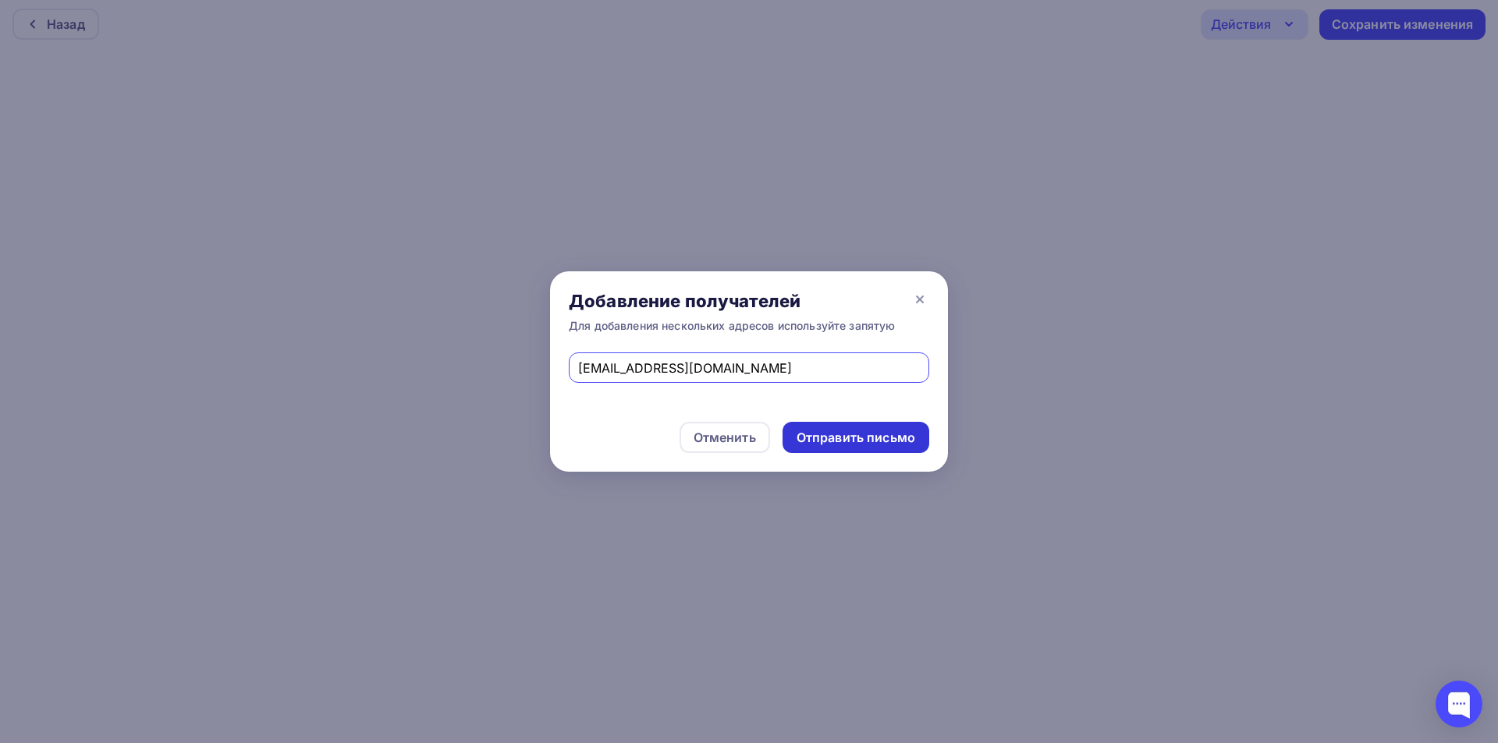
click at [860, 432] on div "Отправить письмо" at bounding box center [856, 438] width 119 height 18
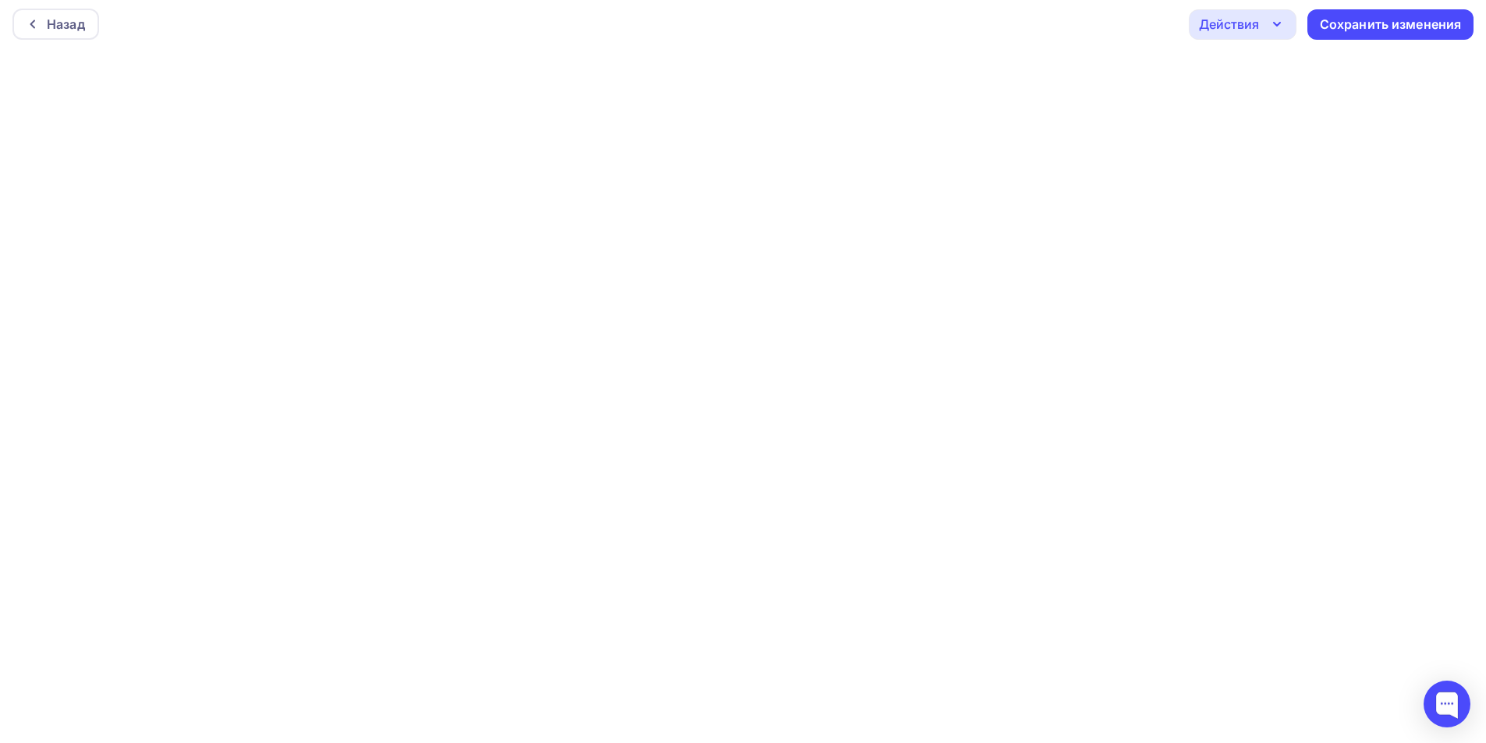
click at [1240, 29] on div "Действия" at bounding box center [1229, 24] width 60 height 19
click at [1252, 62] on div "Отправить тестовое письмо" at bounding box center [1326, 70] width 179 height 19
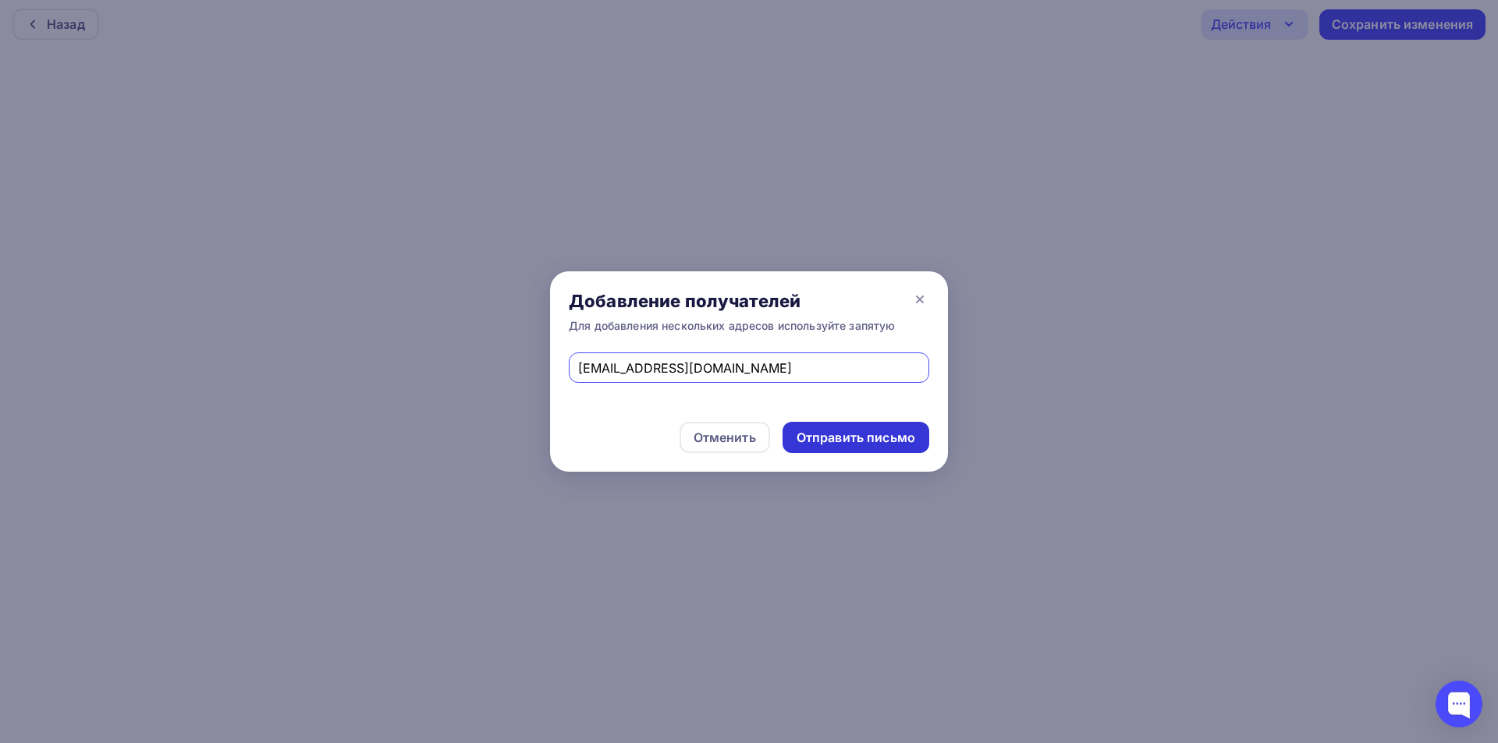
click at [861, 429] on div "Отправить письмо" at bounding box center [856, 438] width 119 height 18
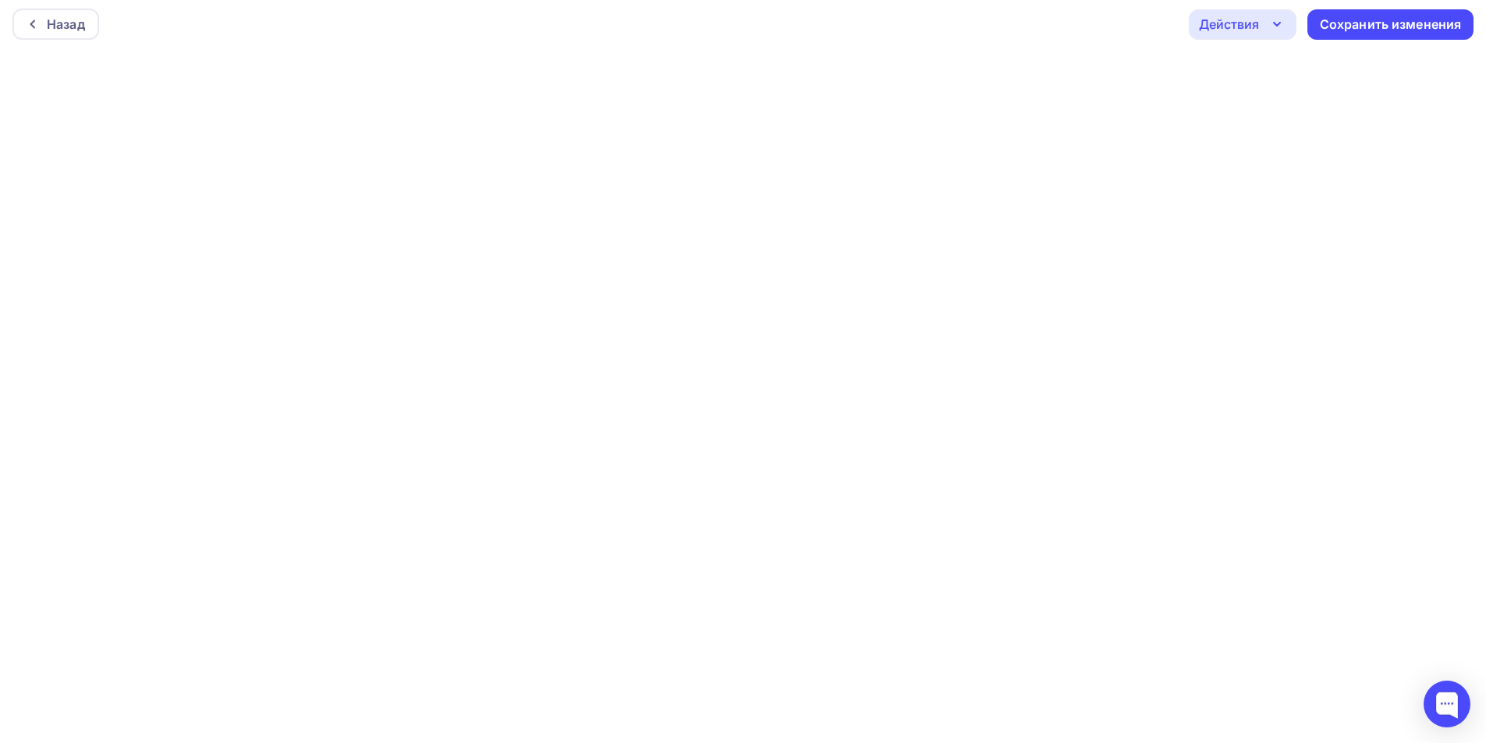
click at [1263, 32] on div "Действия" at bounding box center [1243, 24] width 108 height 30
click at [1262, 69] on div "Отправить тестовое письмо" at bounding box center [1326, 70] width 179 height 19
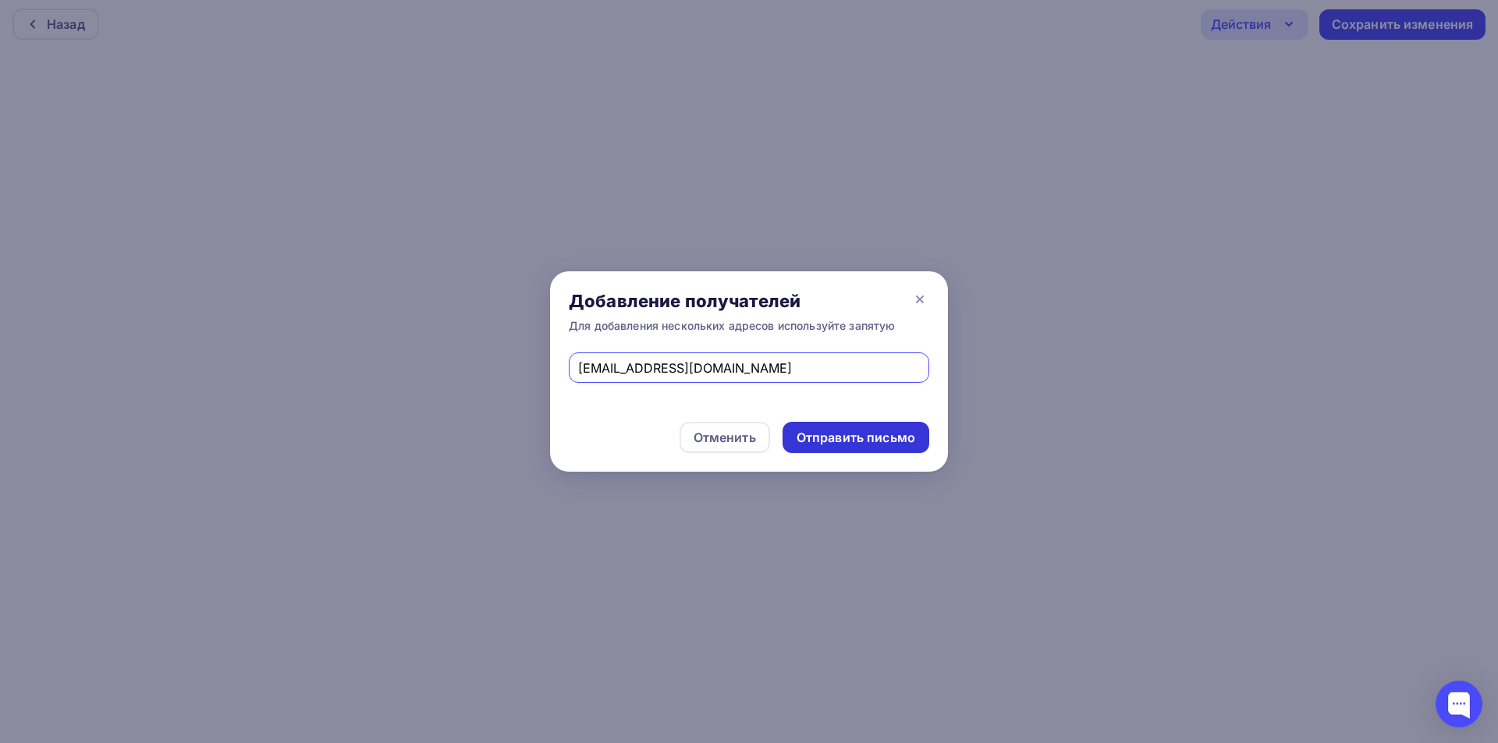
click at [882, 438] on div "Отправить письмо" at bounding box center [856, 438] width 119 height 18
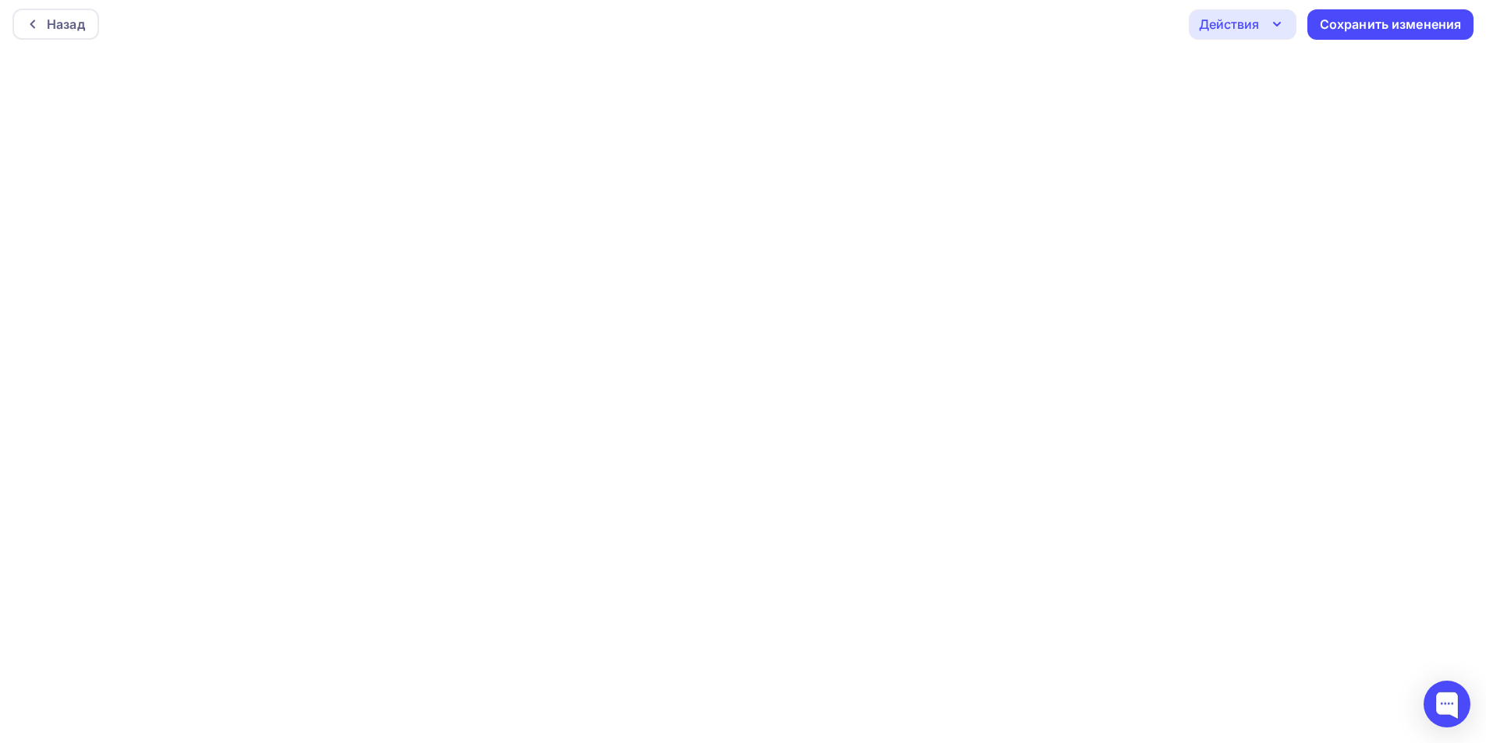
click at [1267, 20] on div "Действия" at bounding box center [1243, 24] width 108 height 30
click at [1252, 80] on link "Отправить тестовое письмо" at bounding box center [1312, 70] width 228 height 31
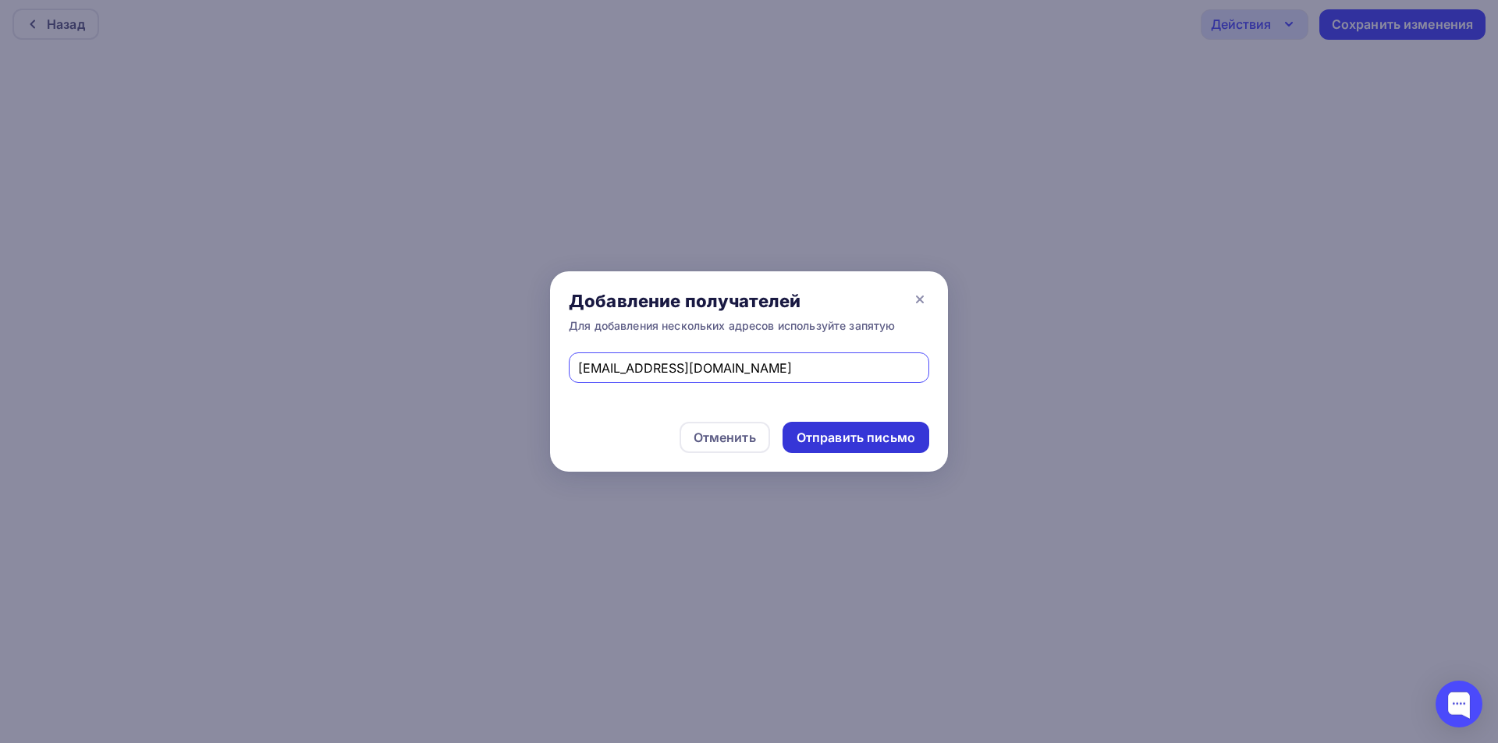
click at [846, 438] on div "Отправить письмо" at bounding box center [856, 438] width 119 height 18
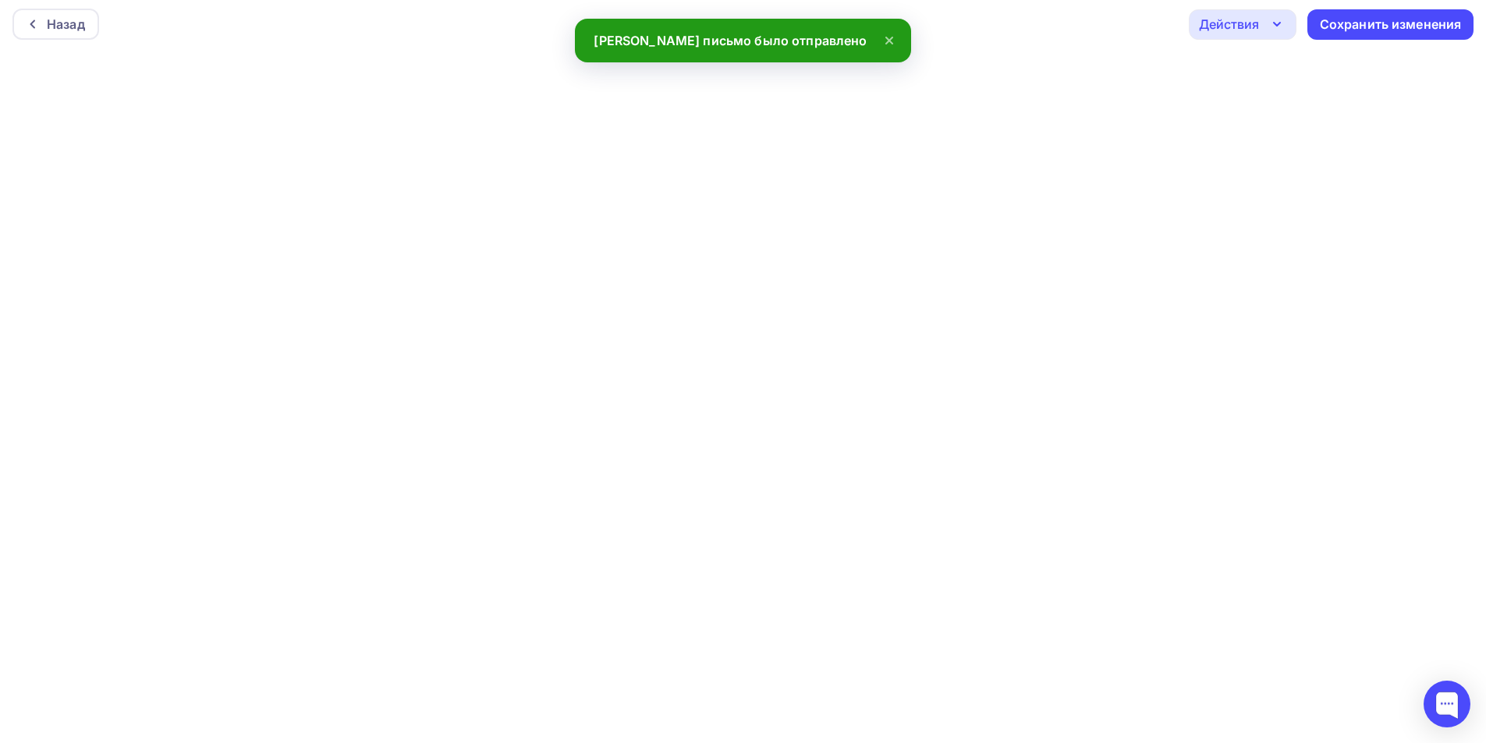
drag, startPoint x: 1259, startPoint y: 33, endPoint x: 1228, endPoint y: 87, distance: 62.9
click at [1259, 34] on div "Действия" at bounding box center [1243, 24] width 108 height 30
click at [1253, 66] on div "Отправить тестовое письмо" at bounding box center [1326, 70] width 179 height 19
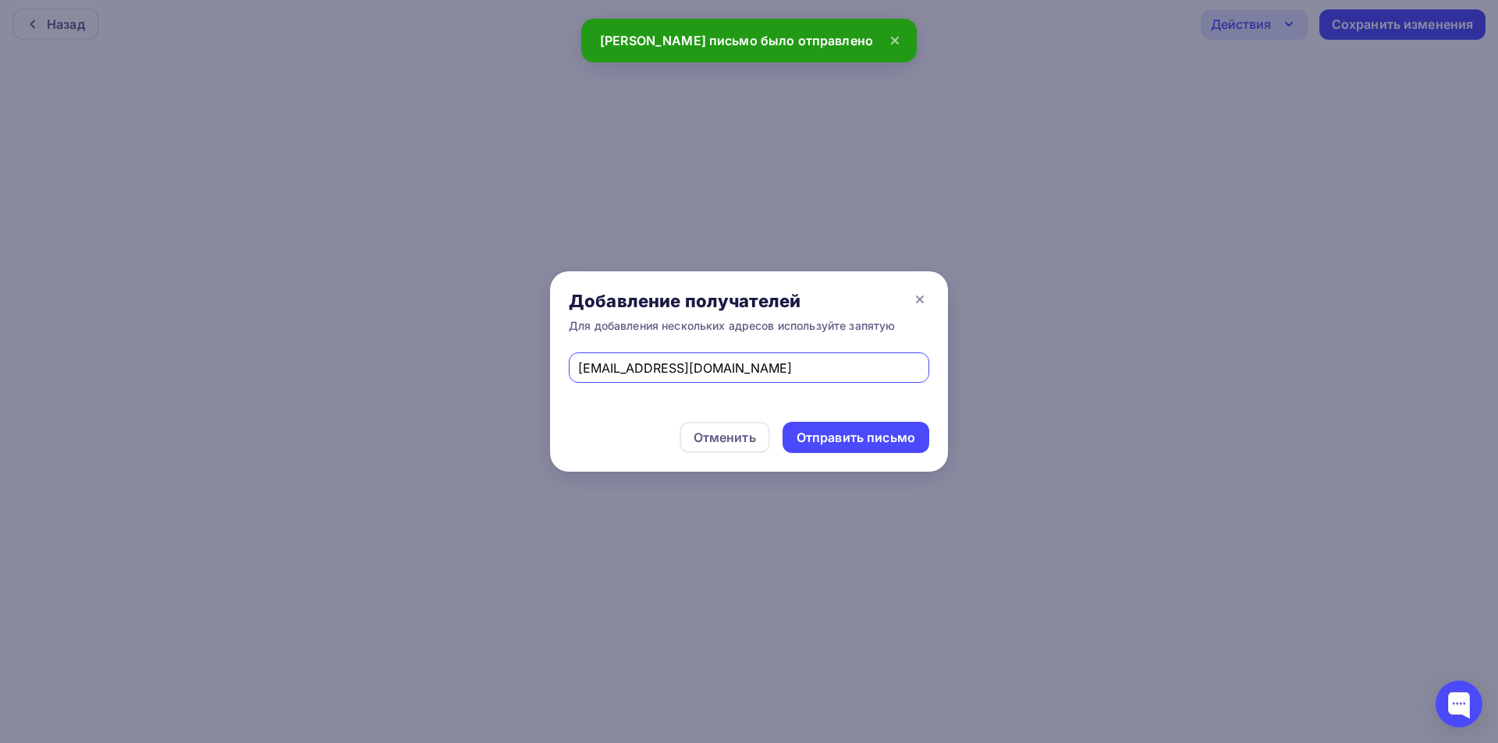
drag, startPoint x: 743, startPoint y: 372, endPoint x: 442, endPoint y: 373, distance: 301.1
click at [436, 371] on div "Добавление получателей Для добавления нескольких адресов используйте запятую es…" at bounding box center [749, 371] width 1498 height 743
click at [672, 365] on input "text" at bounding box center [749, 368] width 342 height 19
type input "eskova.t.a@yandex.ru"
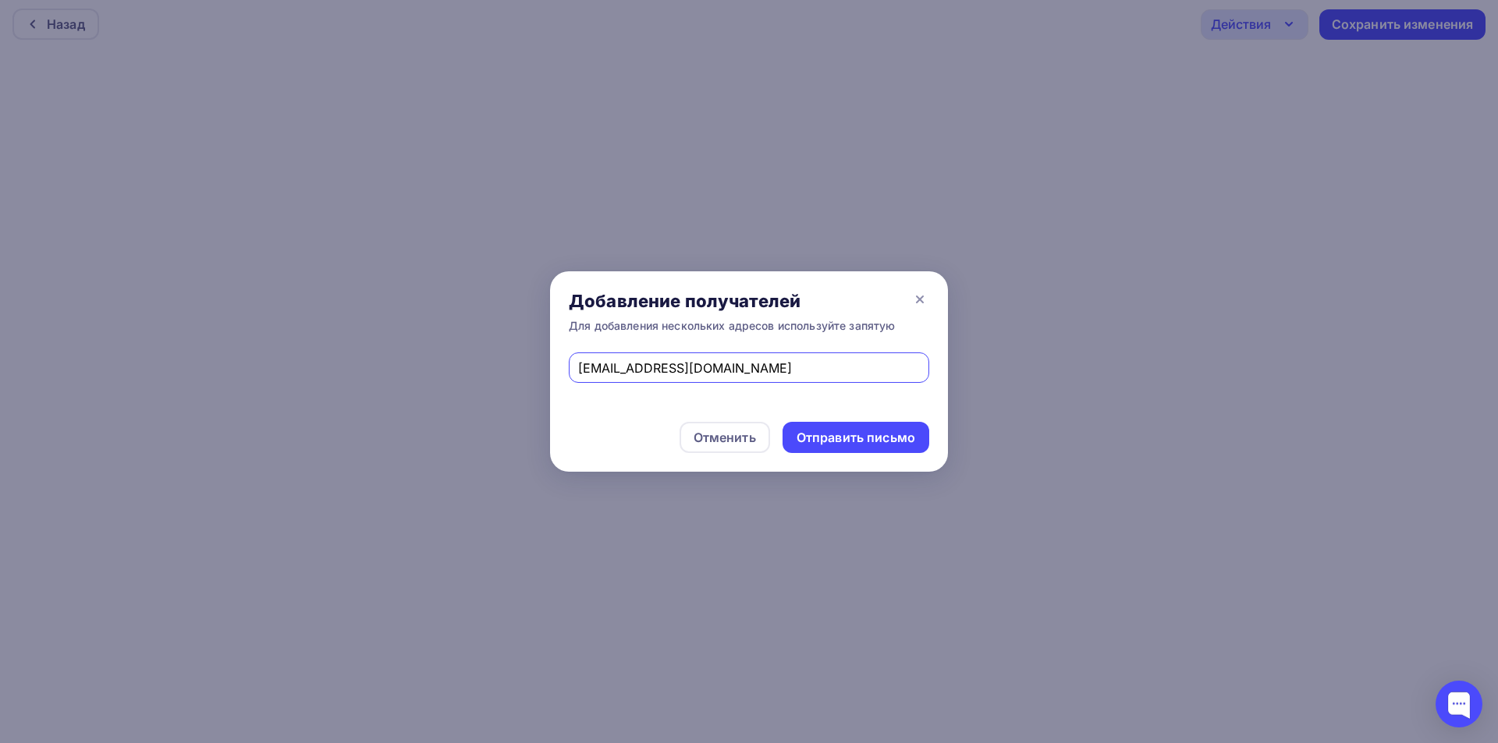
drag, startPoint x: 570, startPoint y: 371, endPoint x: 445, endPoint y: 377, distance: 125.0
click at [445, 377] on div "Добавление получателей Для добавления нескольких адресов используйте запятую es…" at bounding box center [749, 371] width 1498 height 743
click at [790, 369] on input "text" at bounding box center [749, 368] width 342 height 19
type input "andrei-eskov@yandex.ru"
click at [833, 437] on div "Отправить письмо" at bounding box center [856, 438] width 119 height 18
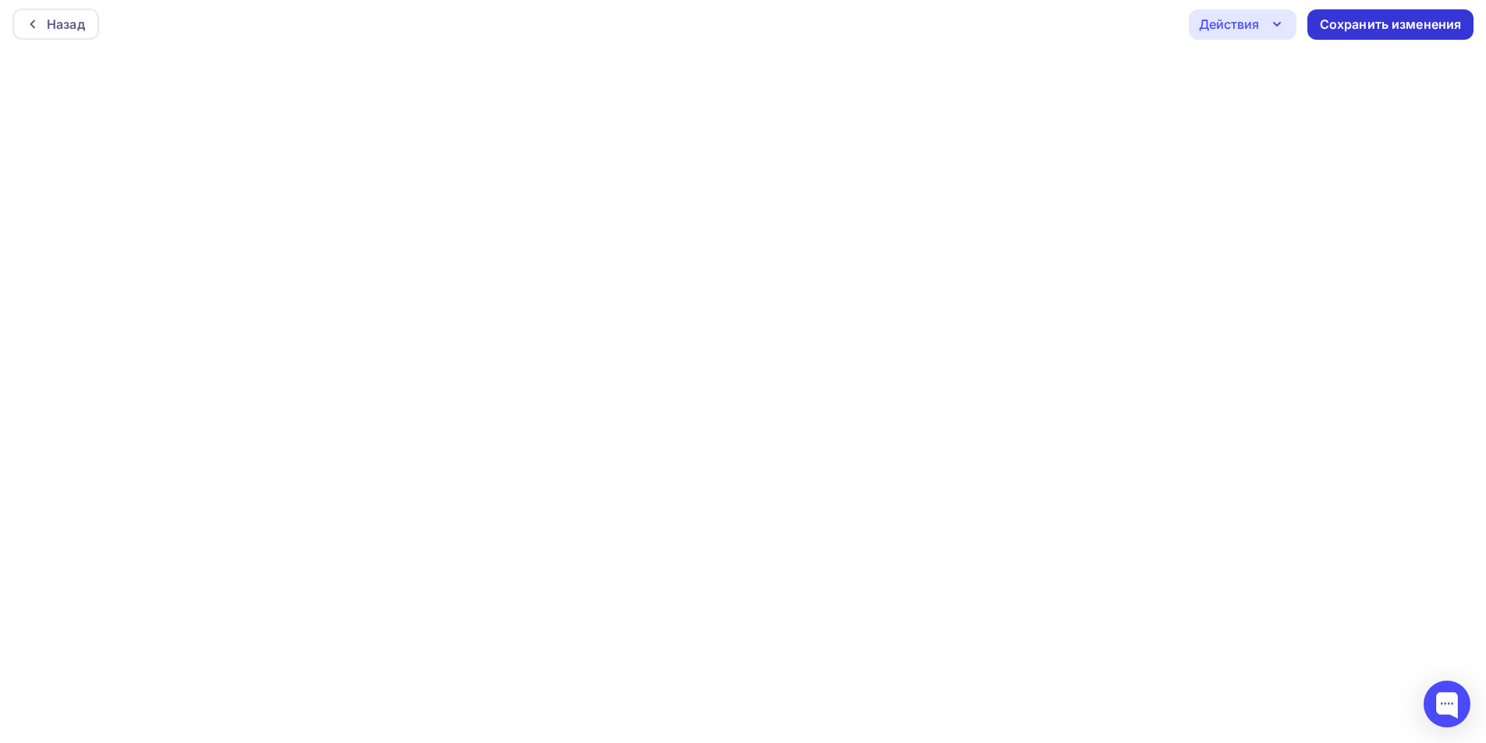
click at [1386, 24] on div "Сохранить изменения" at bounding box center [1391, 25] width 142 height 18
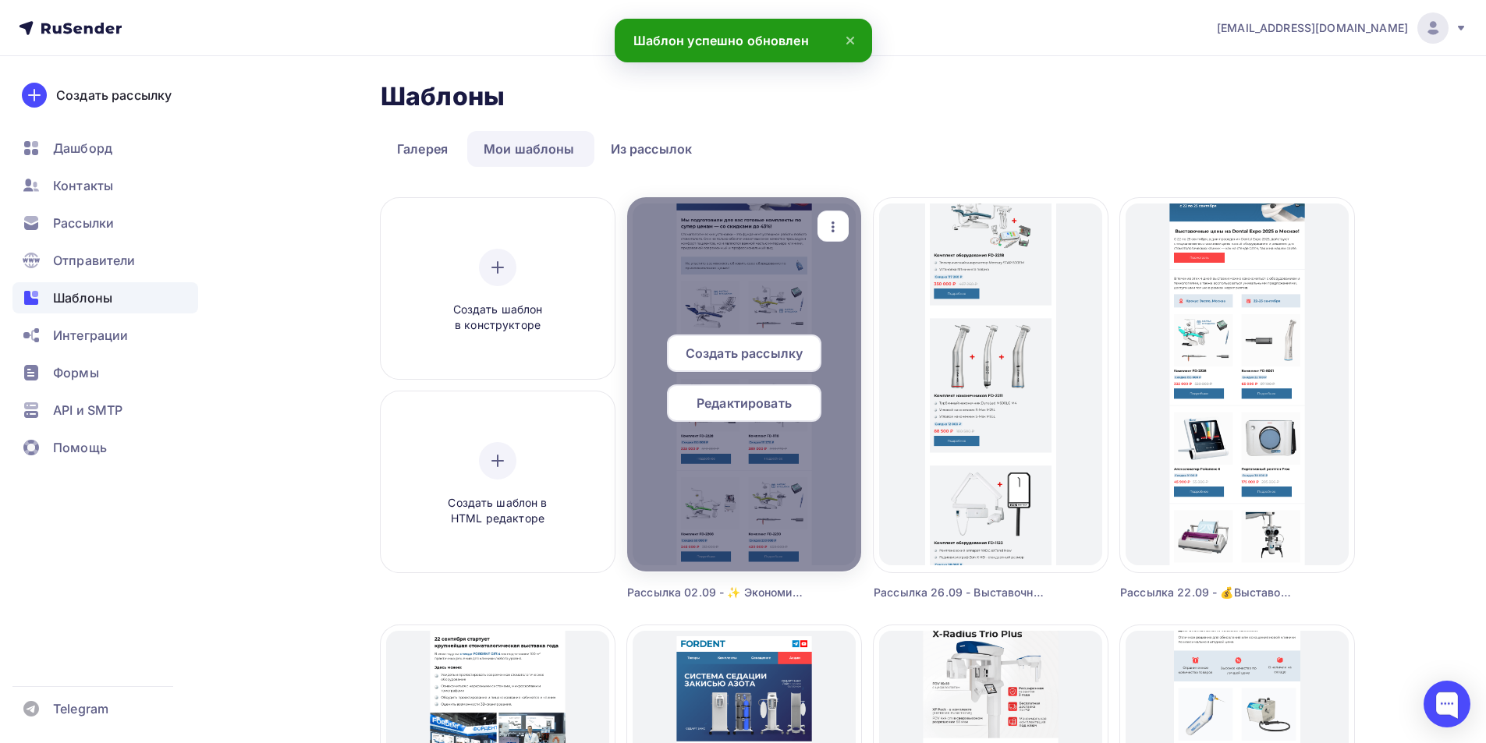
click at [807, 348] on div "Создать рассылку" at bounding box center [744, 353] width 154 height 37
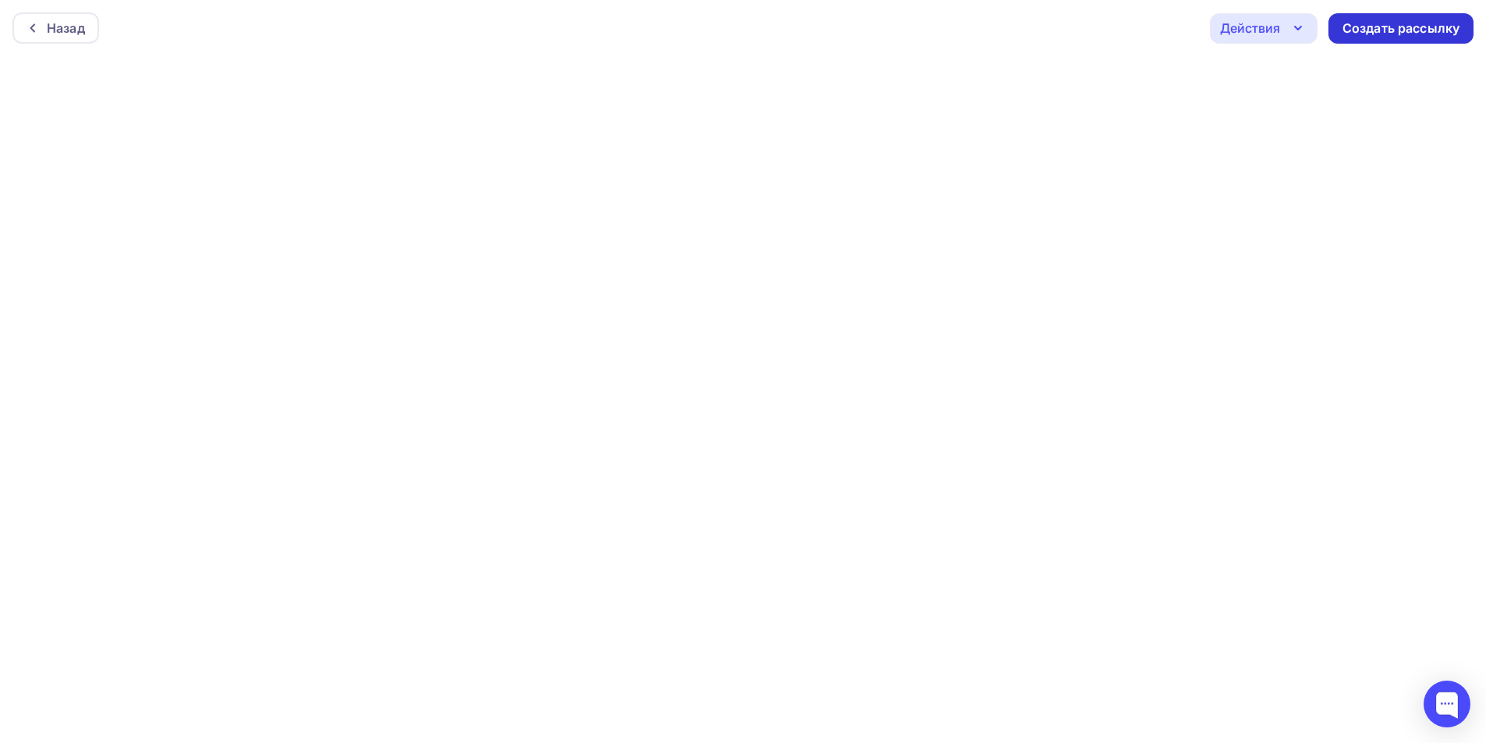
click at [1364, 17] on div "Создать рассылку" at bounding box center [1401, 28] width 145 height 30
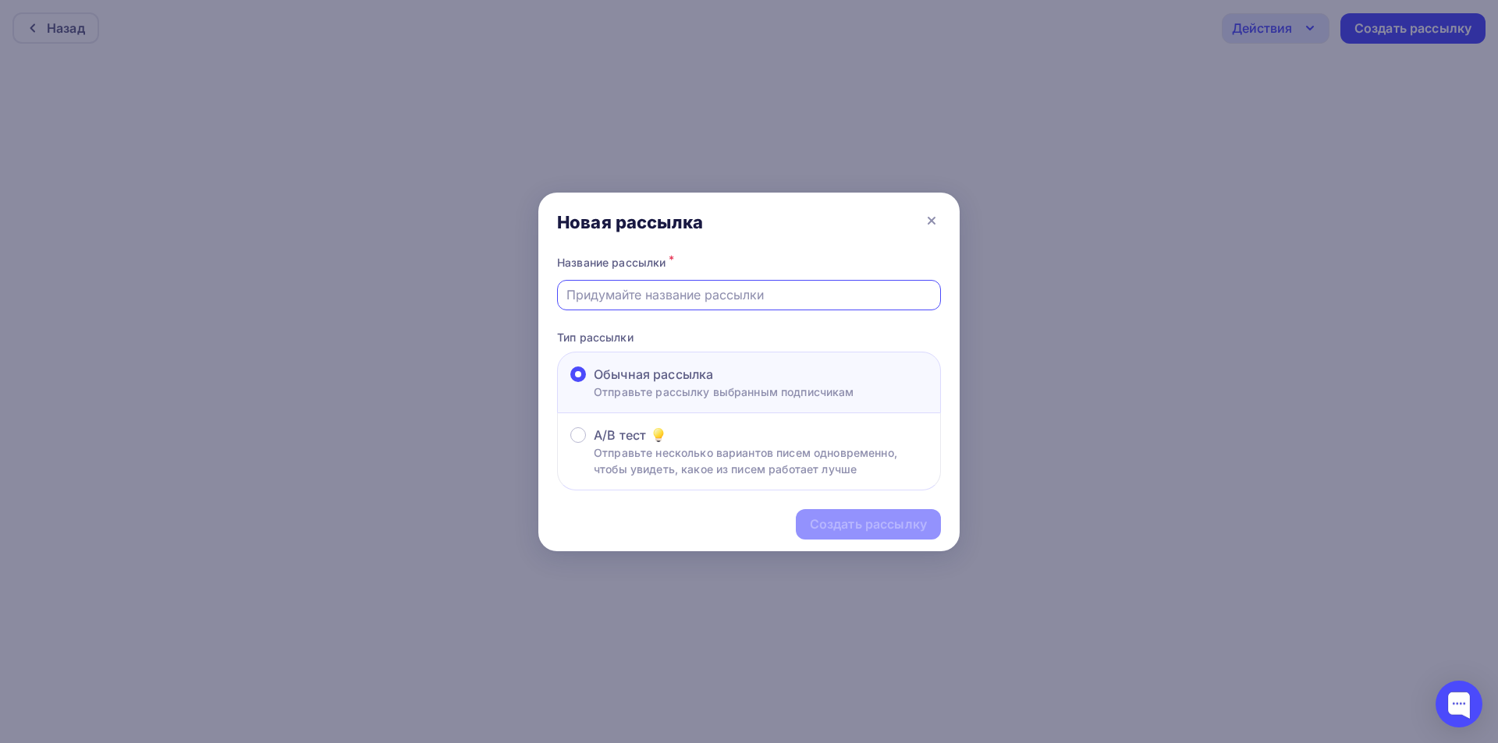
click at [680, 298] on input "text" at bounding box center [749, 295] width 366 height 19
drag, startPoint x: 637, startPoint y: 296, endPoint x: 629, endPoint y: 300, distance: 8.4
click at [629, 300] on input "Рассылка 07.08 - Тест" at bounding box center [749, 295] width 366 height 19
type input "Рассылка 02.10 - Тест"
click at [878, 525] on div "Создать рассылку" at bounding box center [868, 525] width 117 height 18
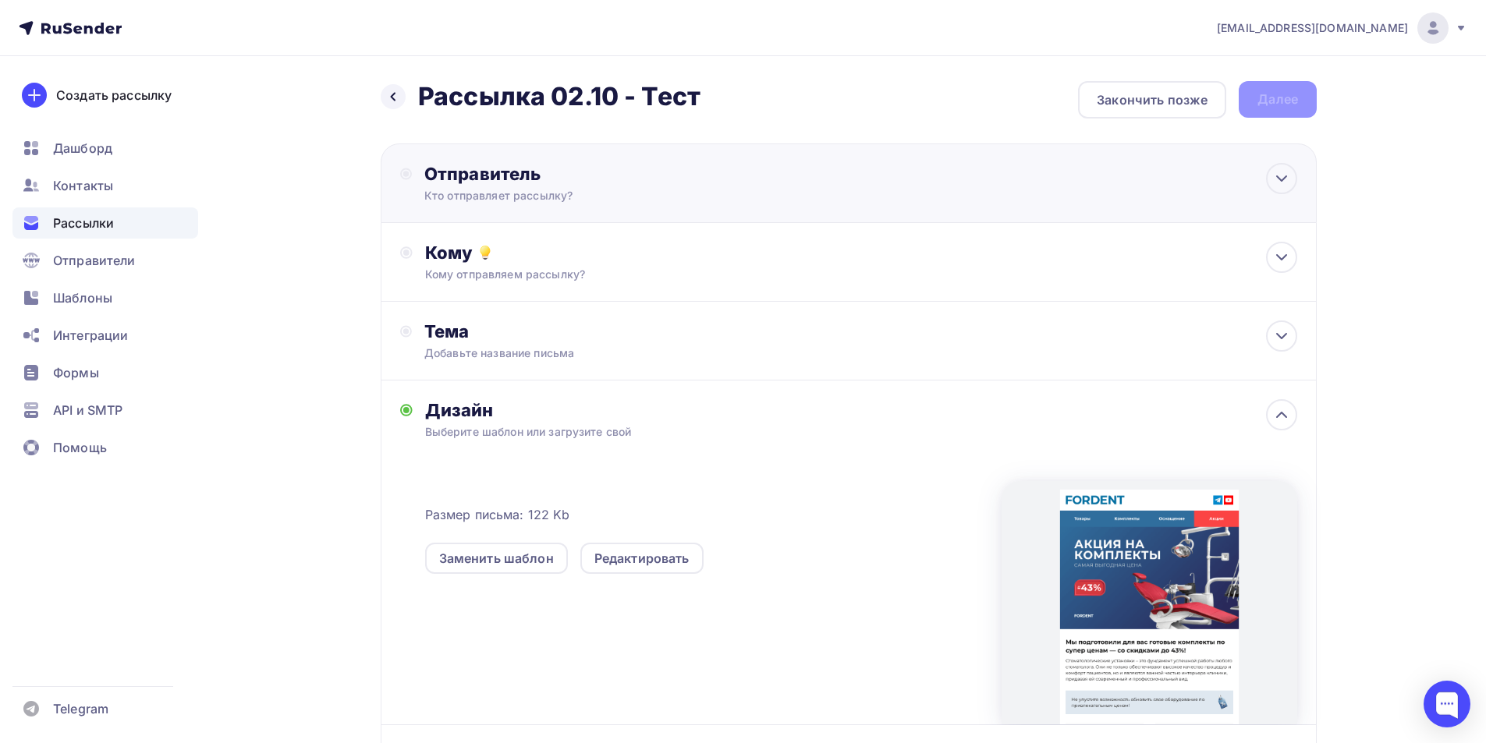
drag, startPoint x: 523, startPoint y: 192, endPoint x: 505, endPoint y: 202, distance: 20.6
click at [519, 189] on div "Кто отправляет рассылку?" at bounding box center [576, 196] width 304 height 16
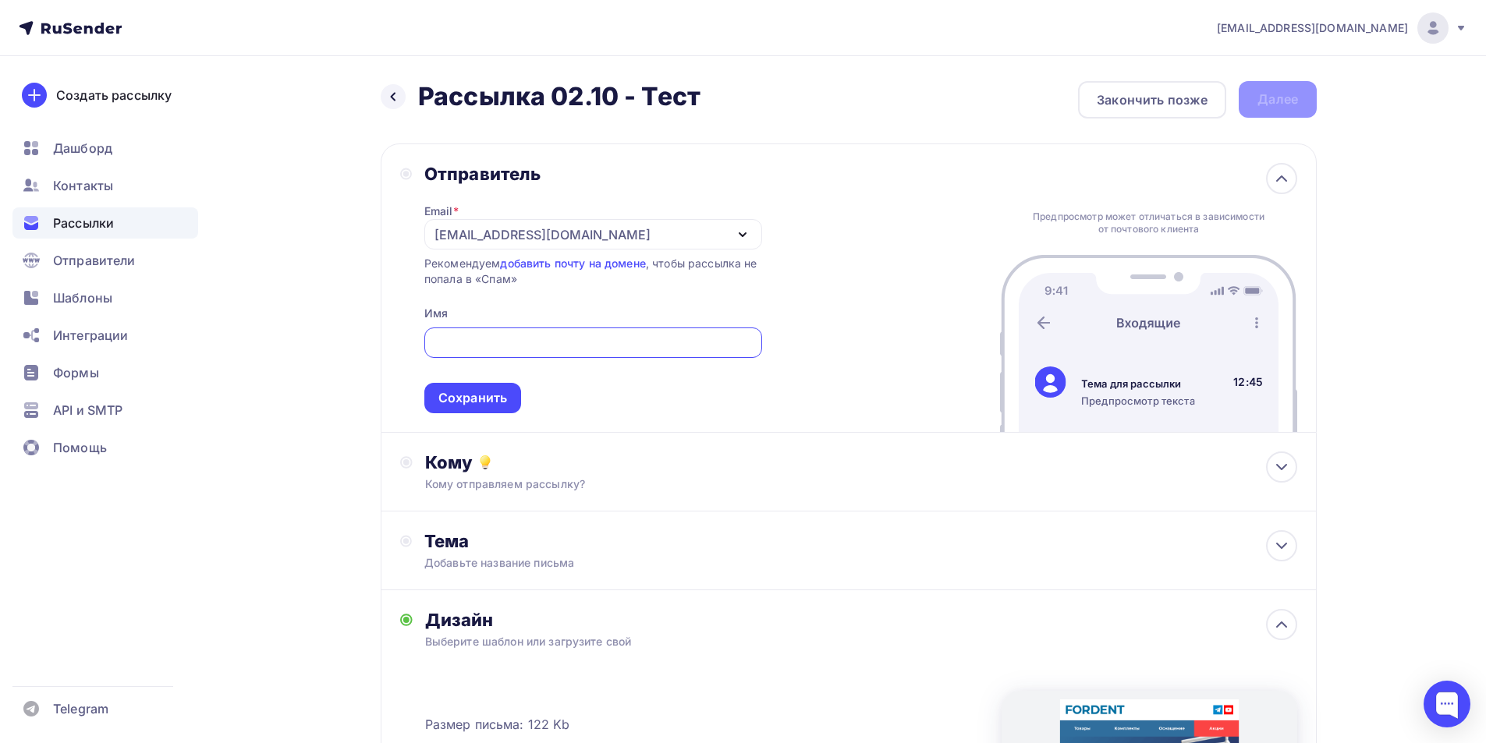
click at [495, 236] on div "[EMAIL_ADDRESS][DOMAIN_NAME]" at bounding box center [543, 234] width 216 height 19
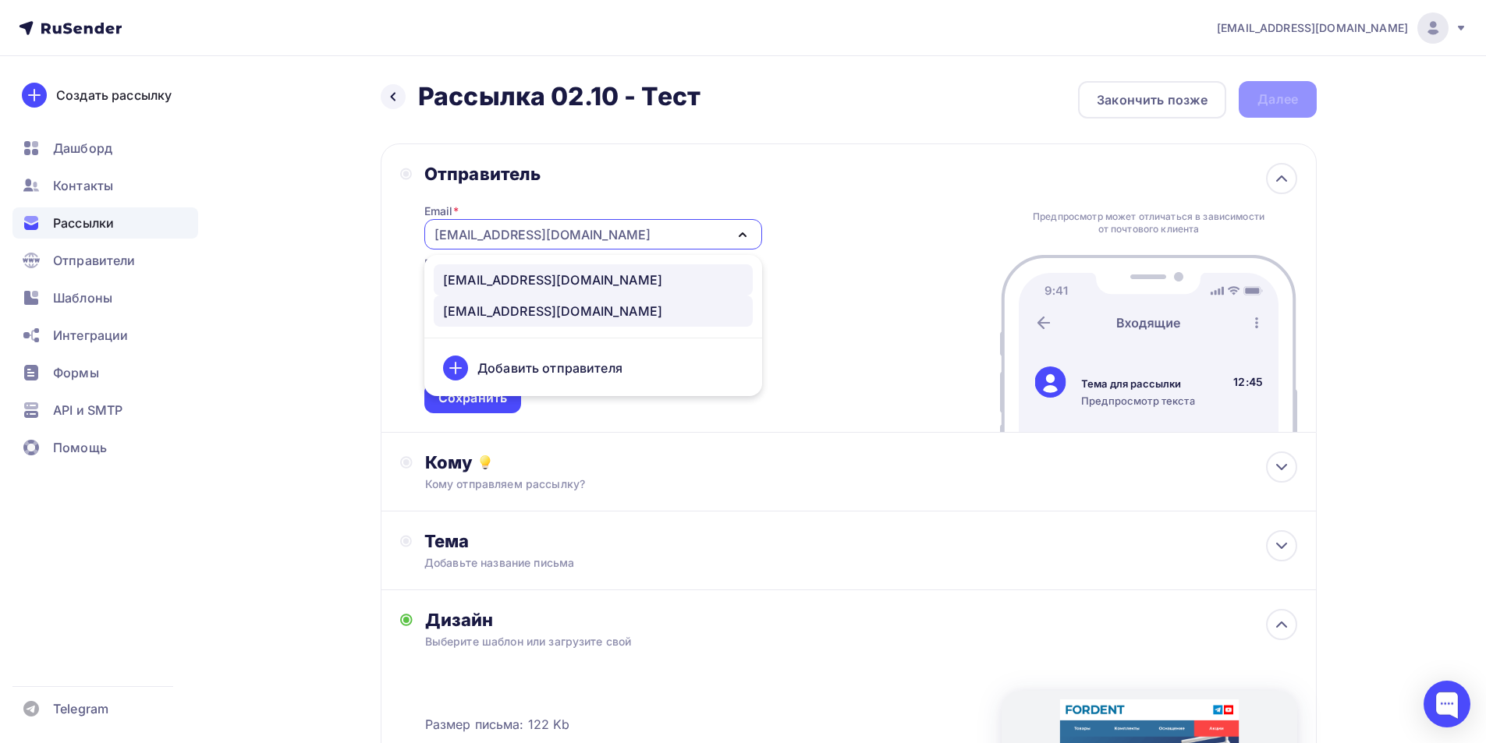
click at [478, 282] on div "noreply@fordent.ru" at bounding box center [552, 280] width 219 height 19
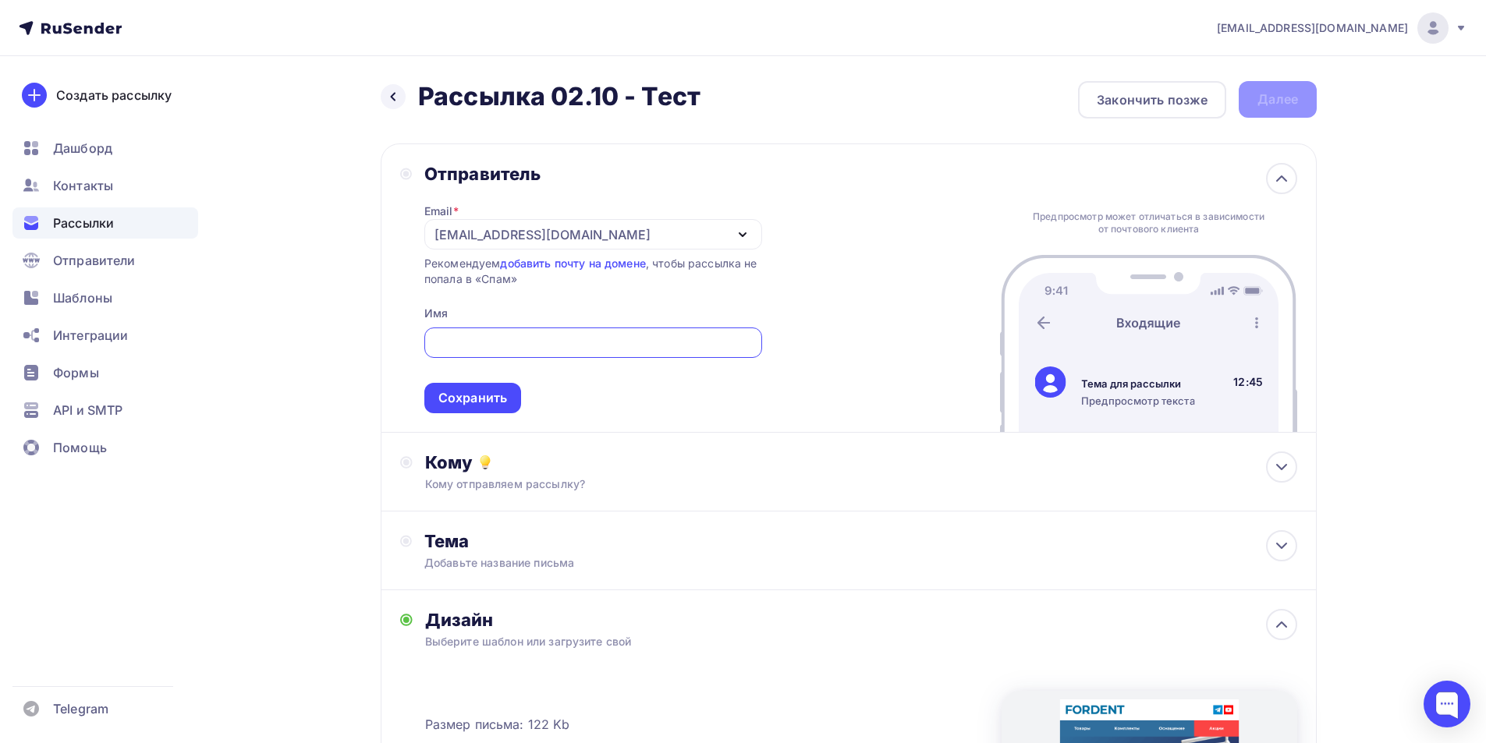
click at [495, 348] on input "text" at bounding box center [593, 343] width 320 height 19
type input "R"
type input "К"
type input "Компания FORDENT"
click at [449, 382] on span "Компания FORDENT Сохранить" at bounding box center [593, 367] width 338 height 92
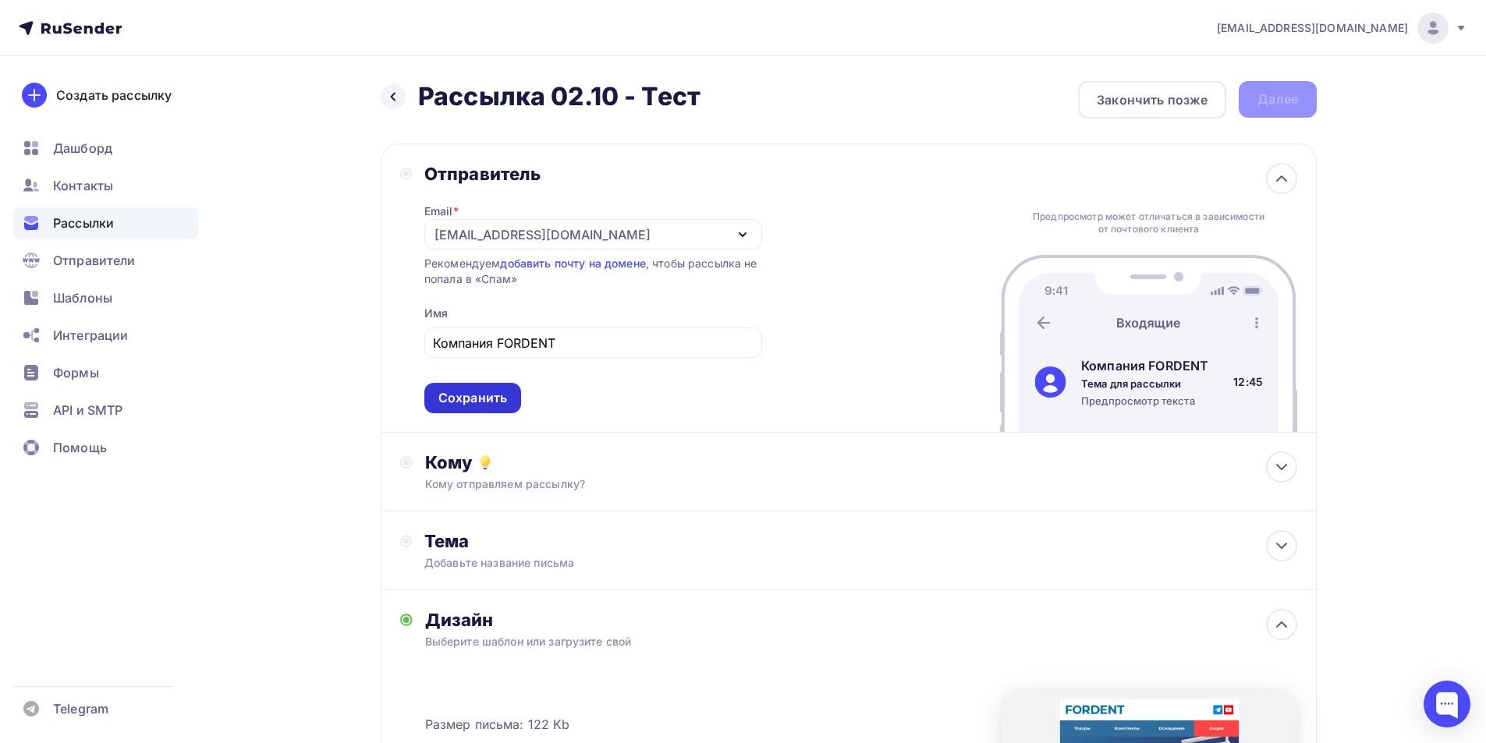
click at [460, 395] on div "Сохранить" at bounding box center [472, 398] width 69 height 18
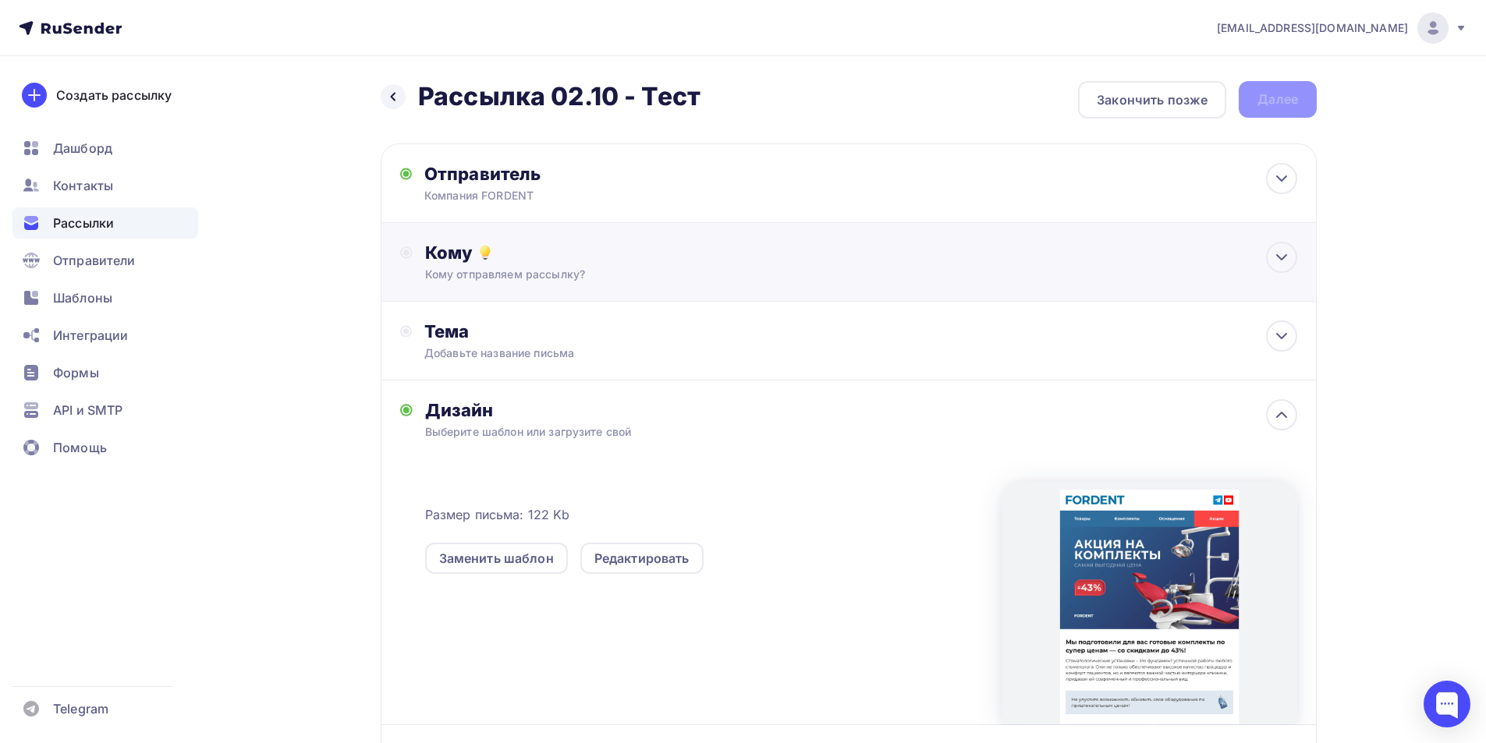
click at [600, 246] on div "Кому" at bounding box center [861, 253] width 872 height 22
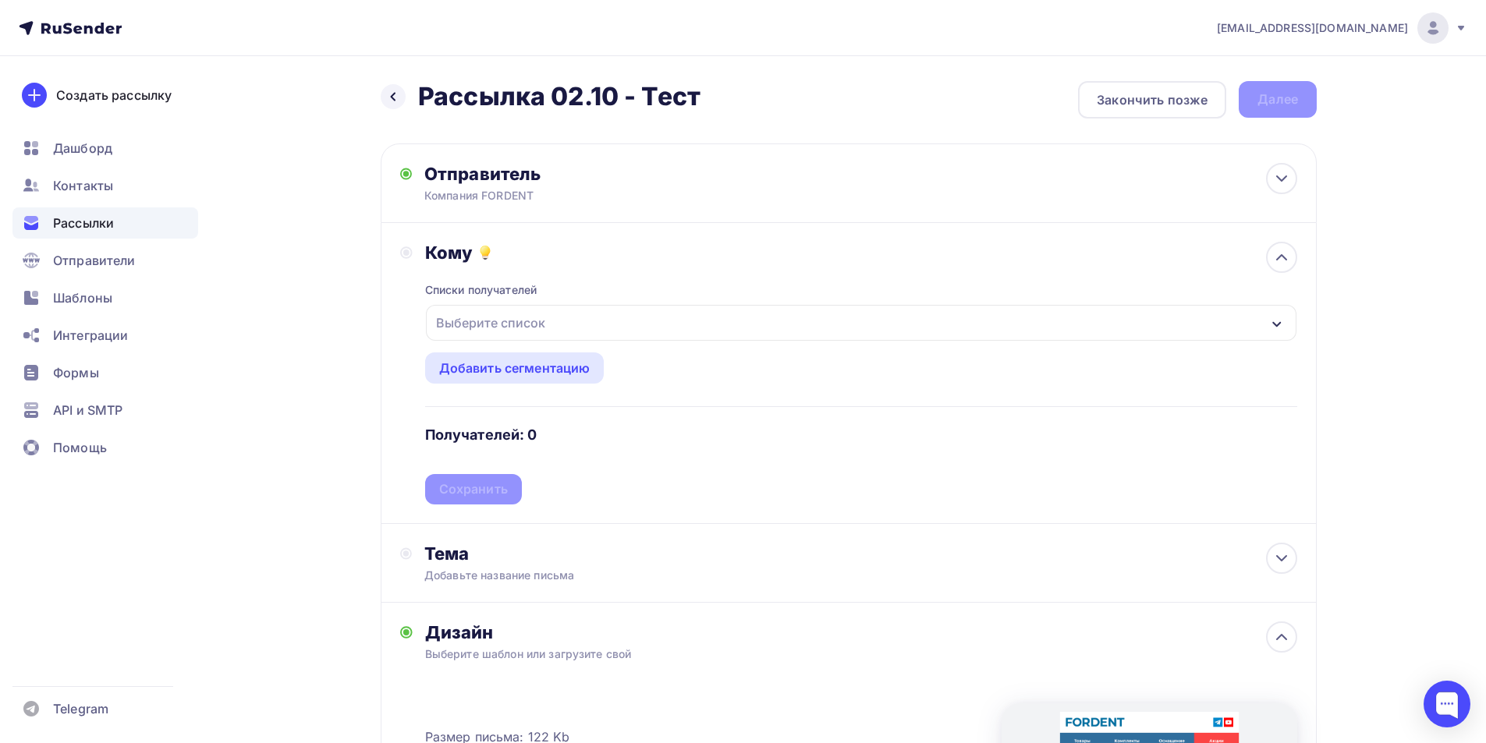
click at [554, 313] on div "Выберите список" at bounding box center [861, 323] width 871 height 36
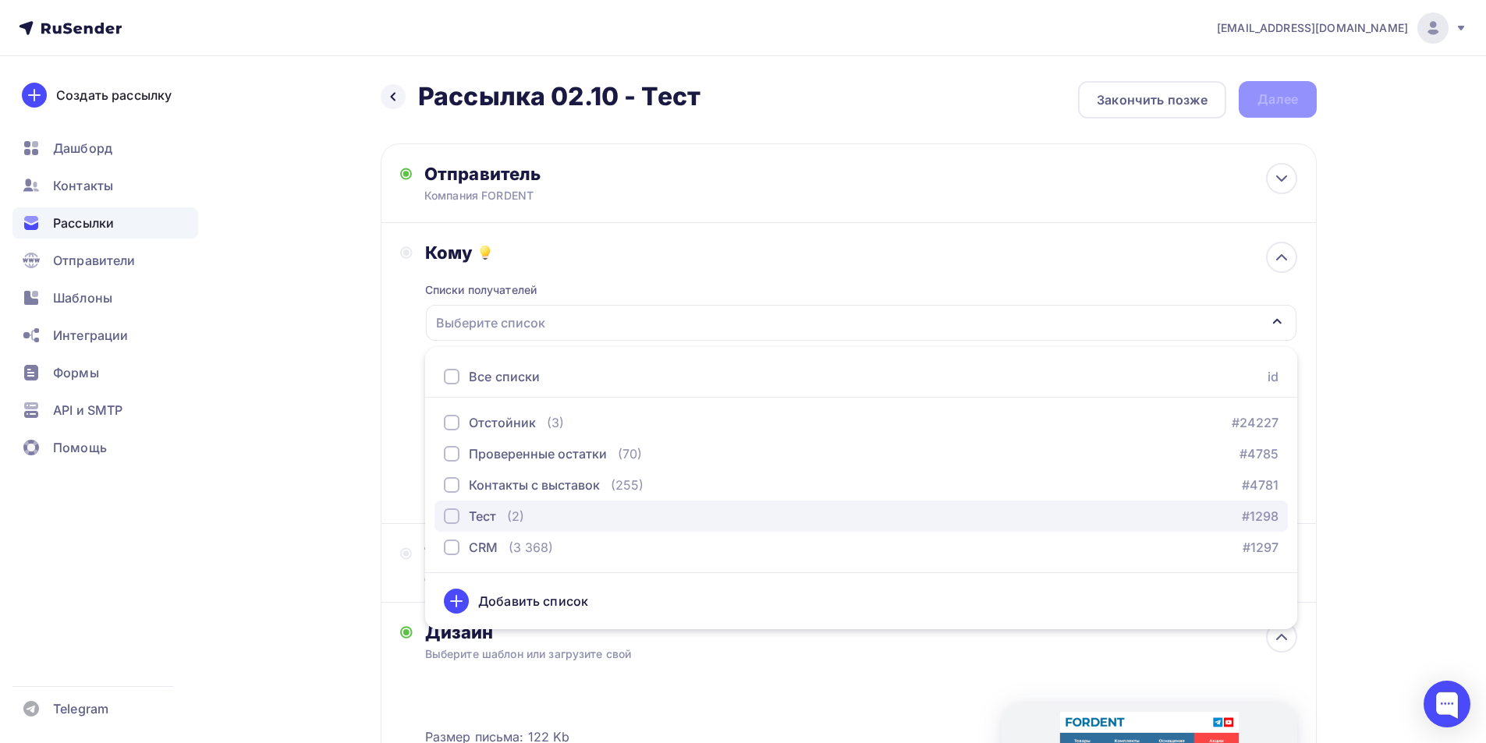
click at [482, 516] on div "Тест" at bounding box center [482, 516] width 27 height 19
click at [356, 515] on div "Назад Рассылка 02.10 - Тест Рассылка 02.10 - Тест Закончить позже Далее Отправи…" at bounding box center [743, 591] width 1279 height 1071
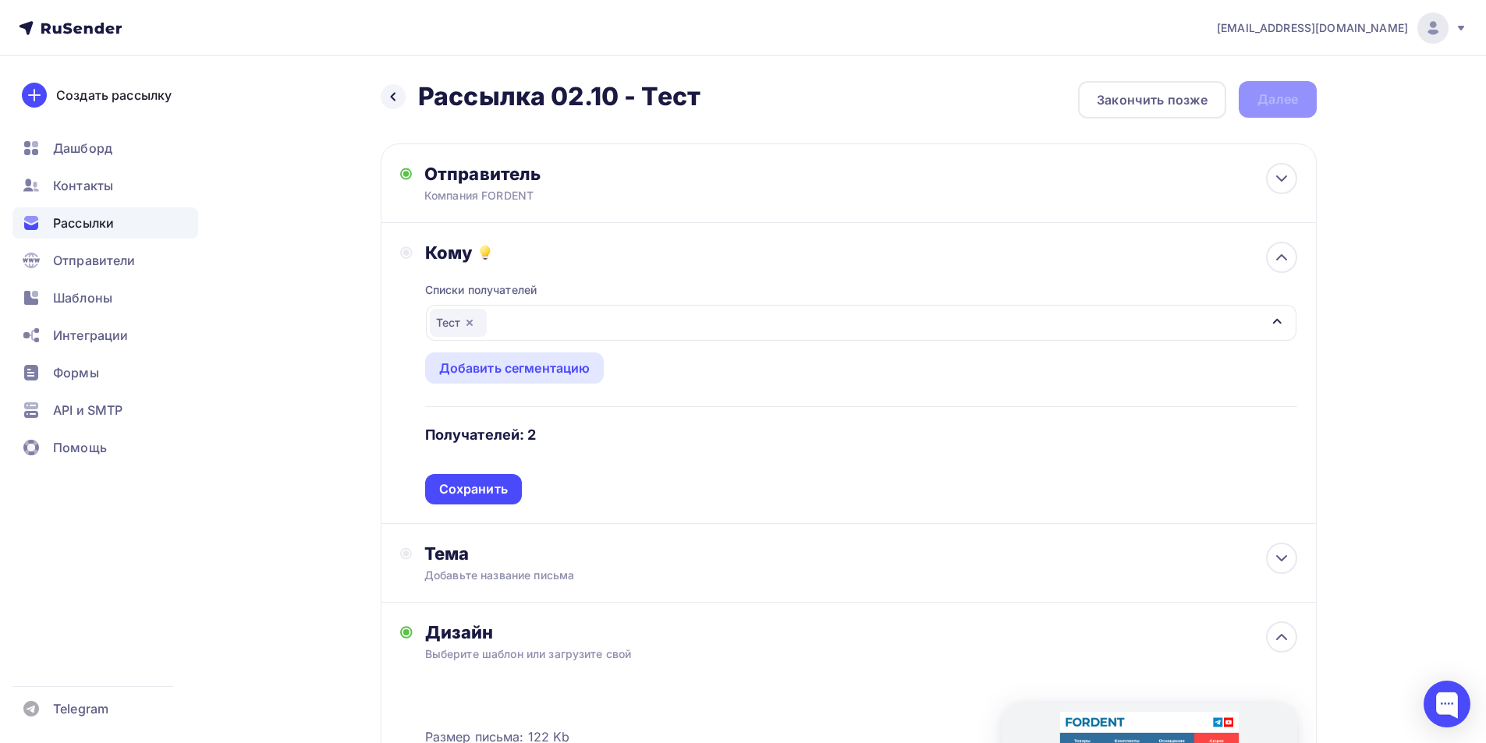
click at [477, 475] on div "Сохранить" at bounding box center [473, 489] width 97 height 30
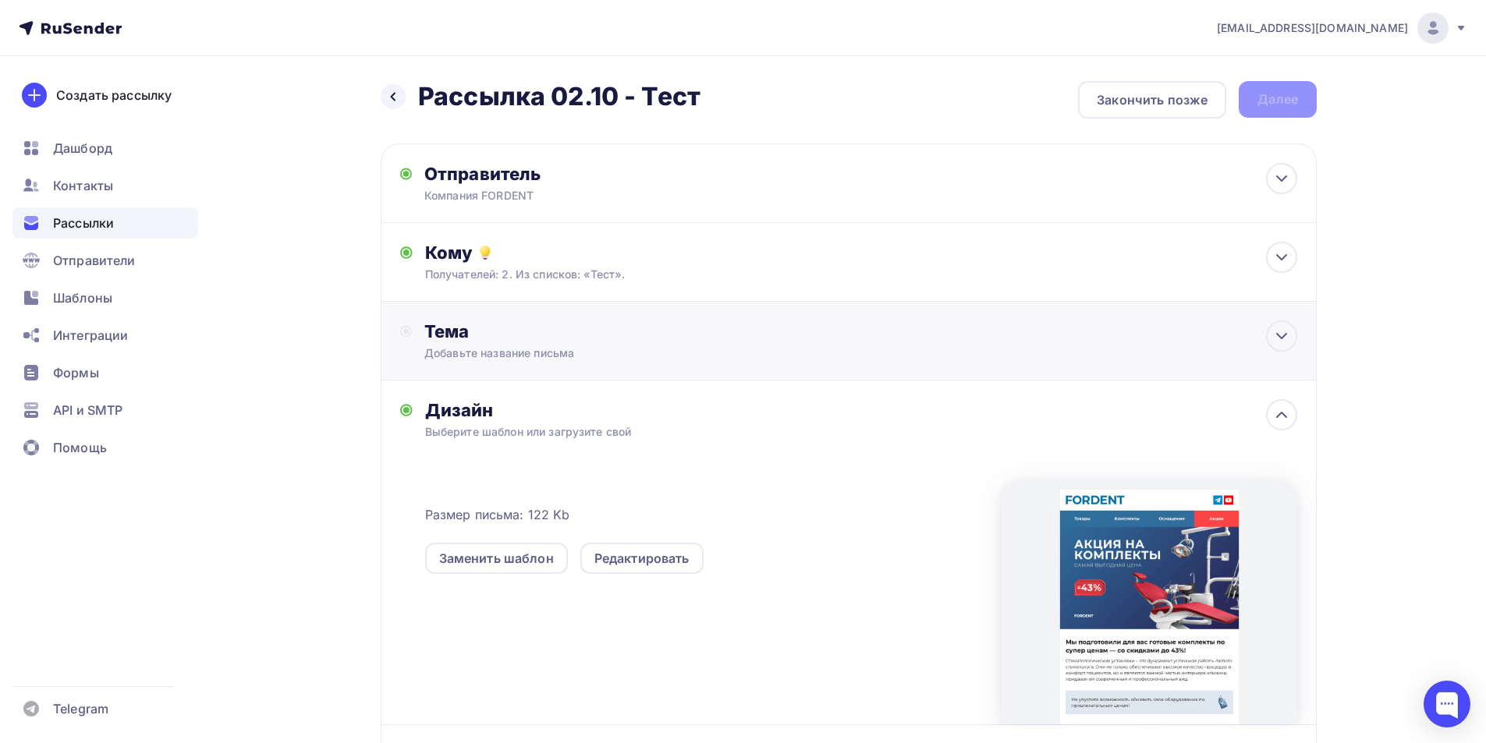
click at [479, 325] on div "Тема" at bounding box center [578, 332] width 308 height 22
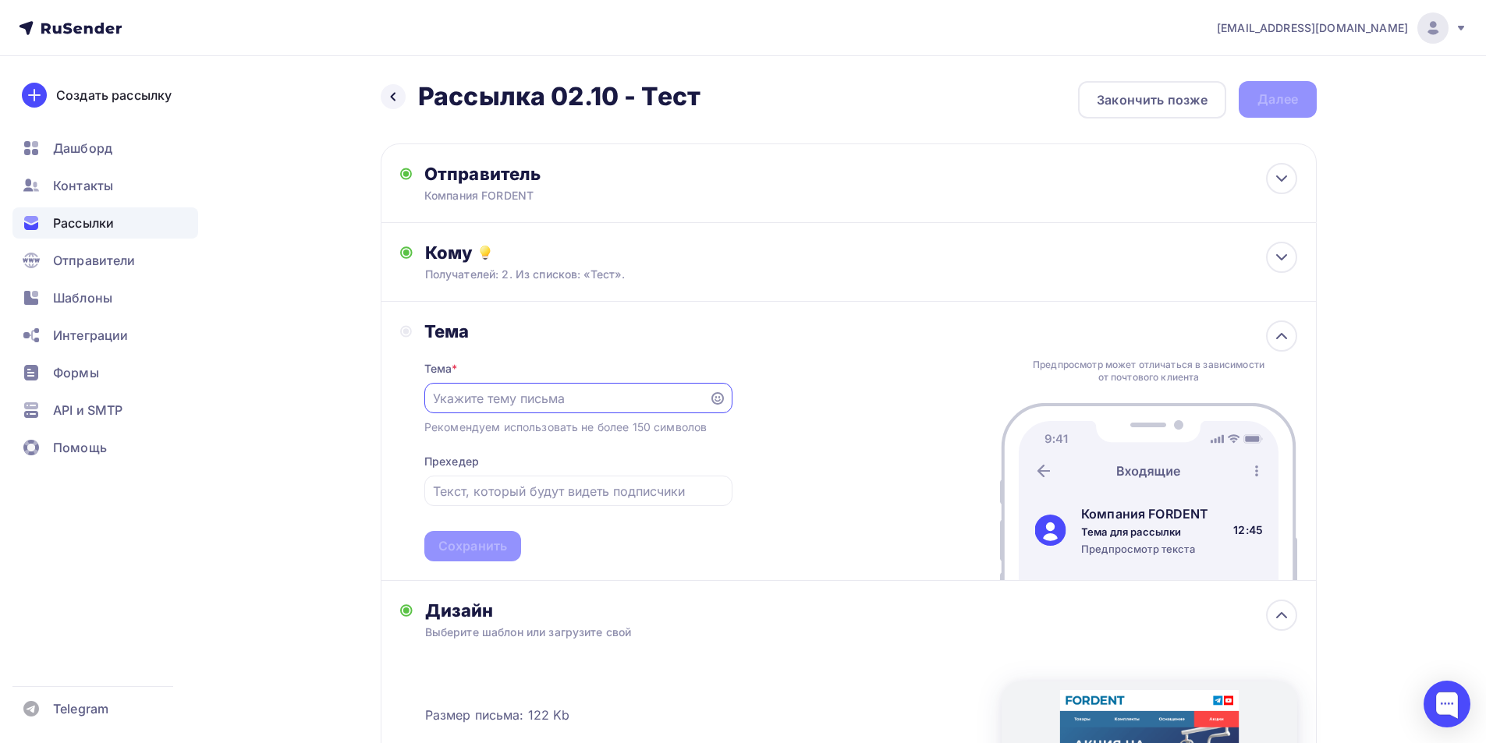
paste input "✨ Экономия до -43%"
type input "✨ Экономия до -43%"
click at [527, 495] on input "text" at bounding box center [578, 491] width 290 height 19
paste input "Стоматологические установки – выгодно и удобно"
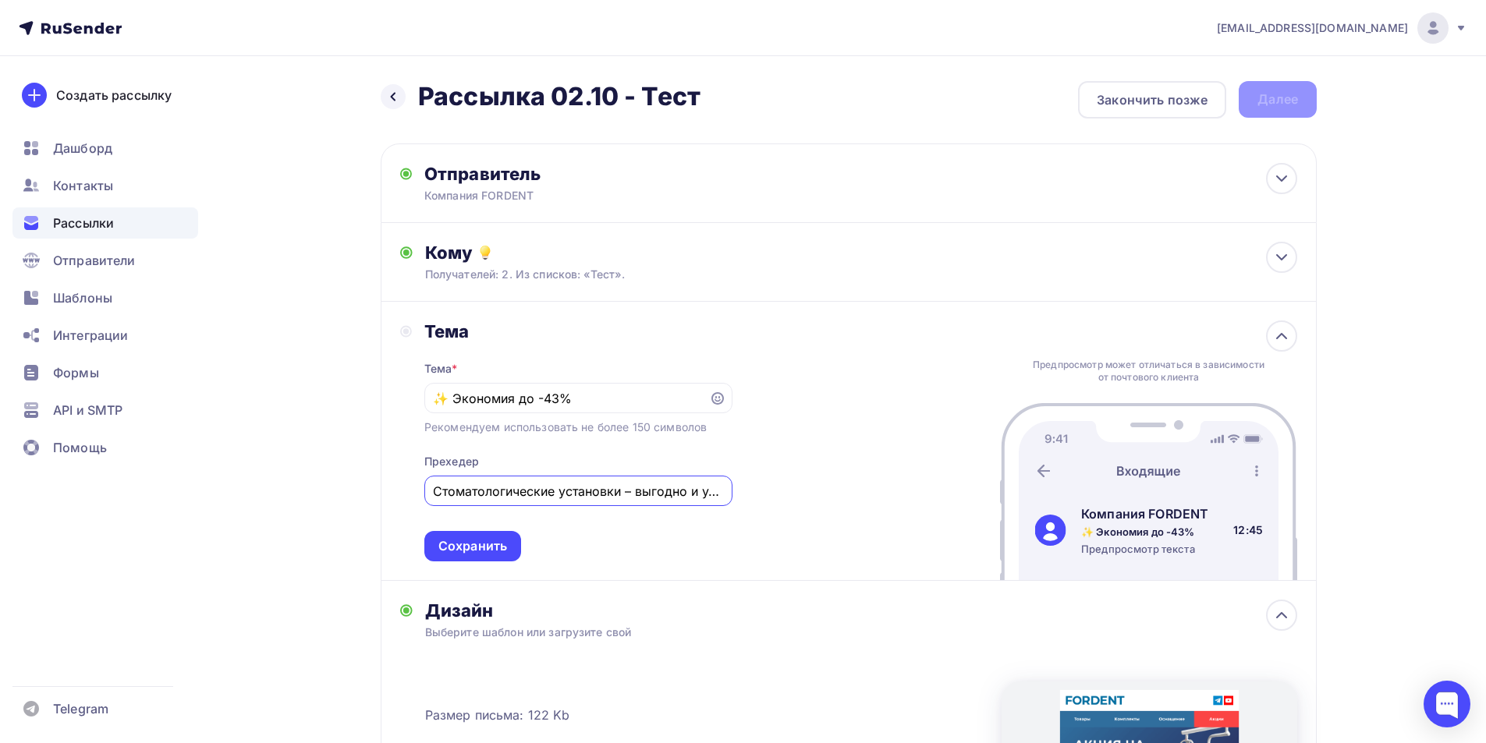
scroll to position [0, 22]
type input "Стоматологические установки – выгодно и удобно"
click at [467, 536] on div "Сохранить" at bounding box center [472, 546] width 97 height 30
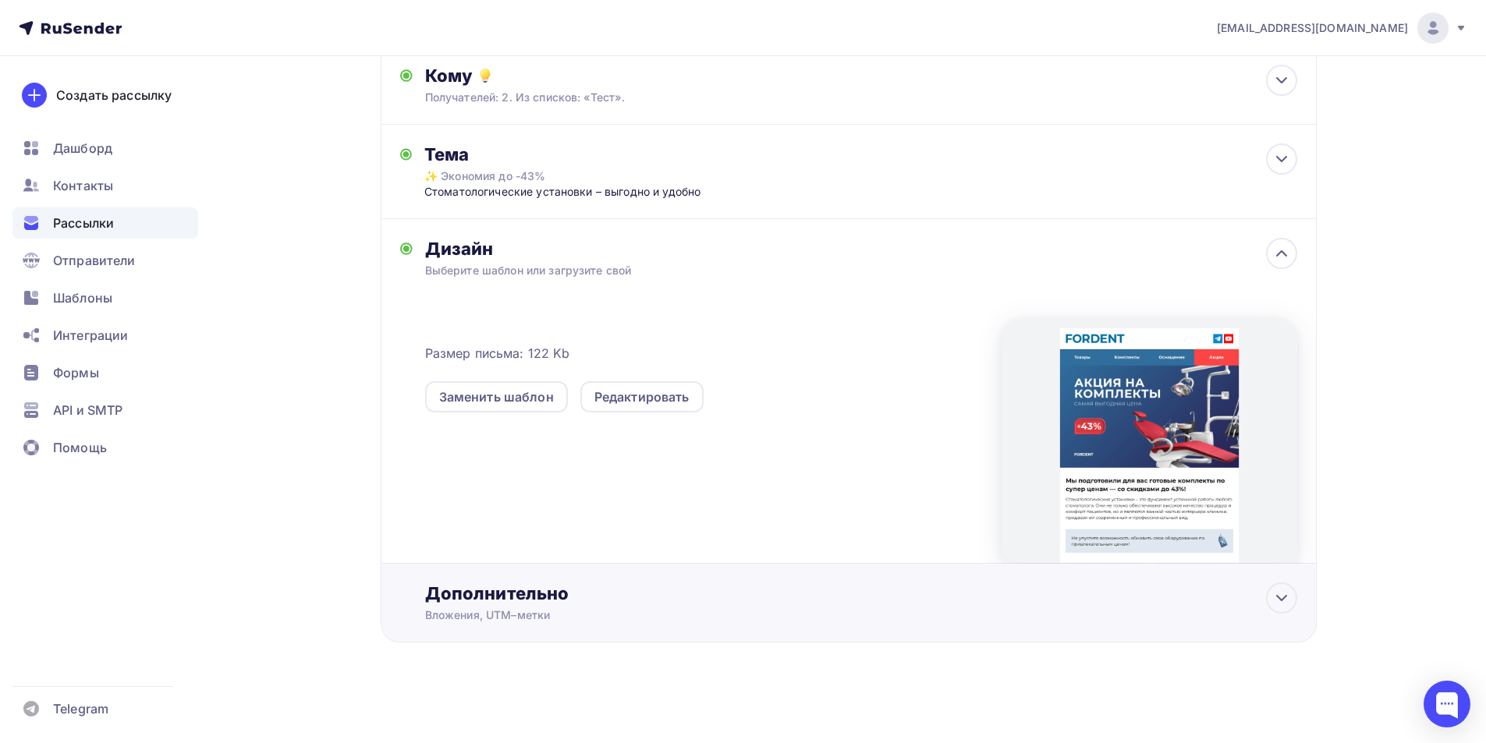
click at [547, 609] on div "Вложения, UTM–метки" at bounding box center [818, 616] width 786 height 16
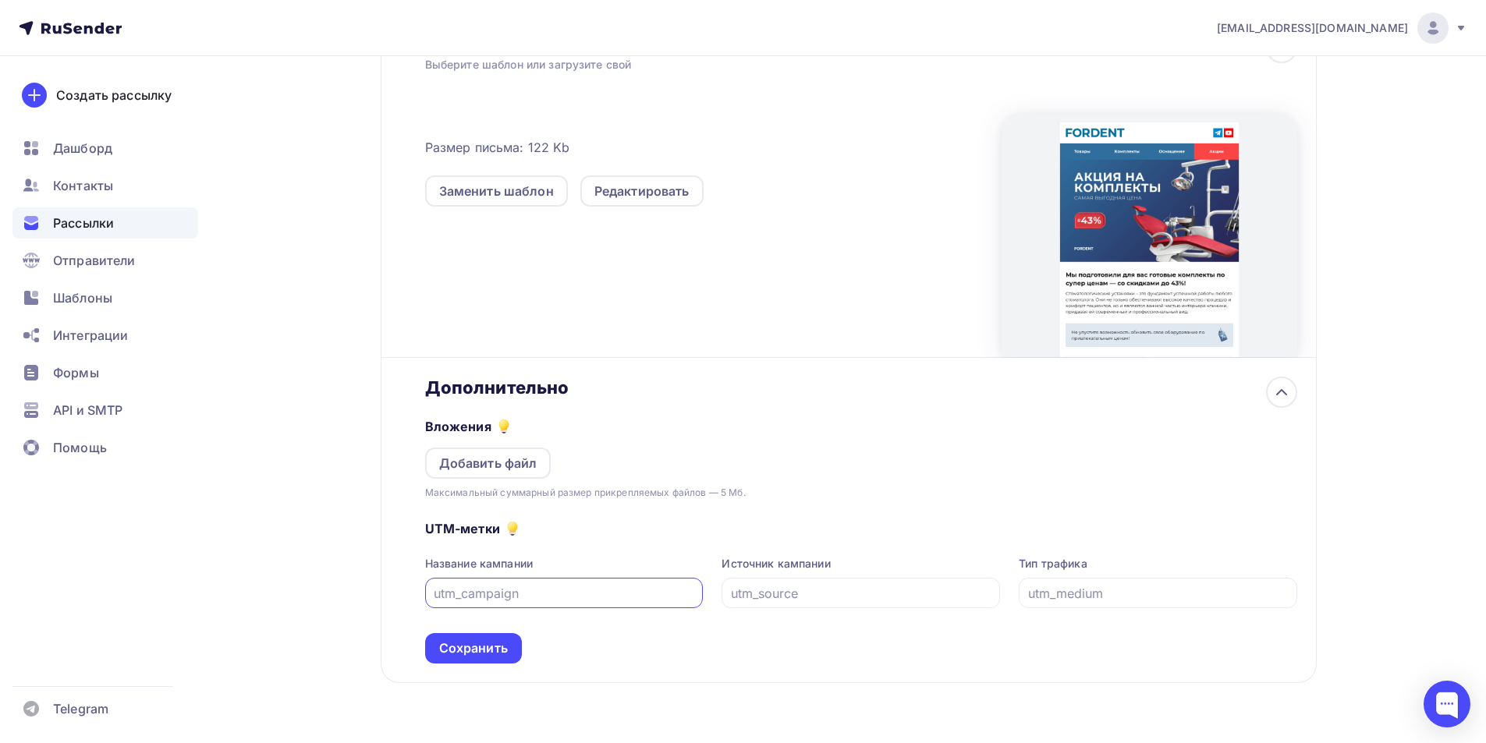
scroll to position [410, 0]
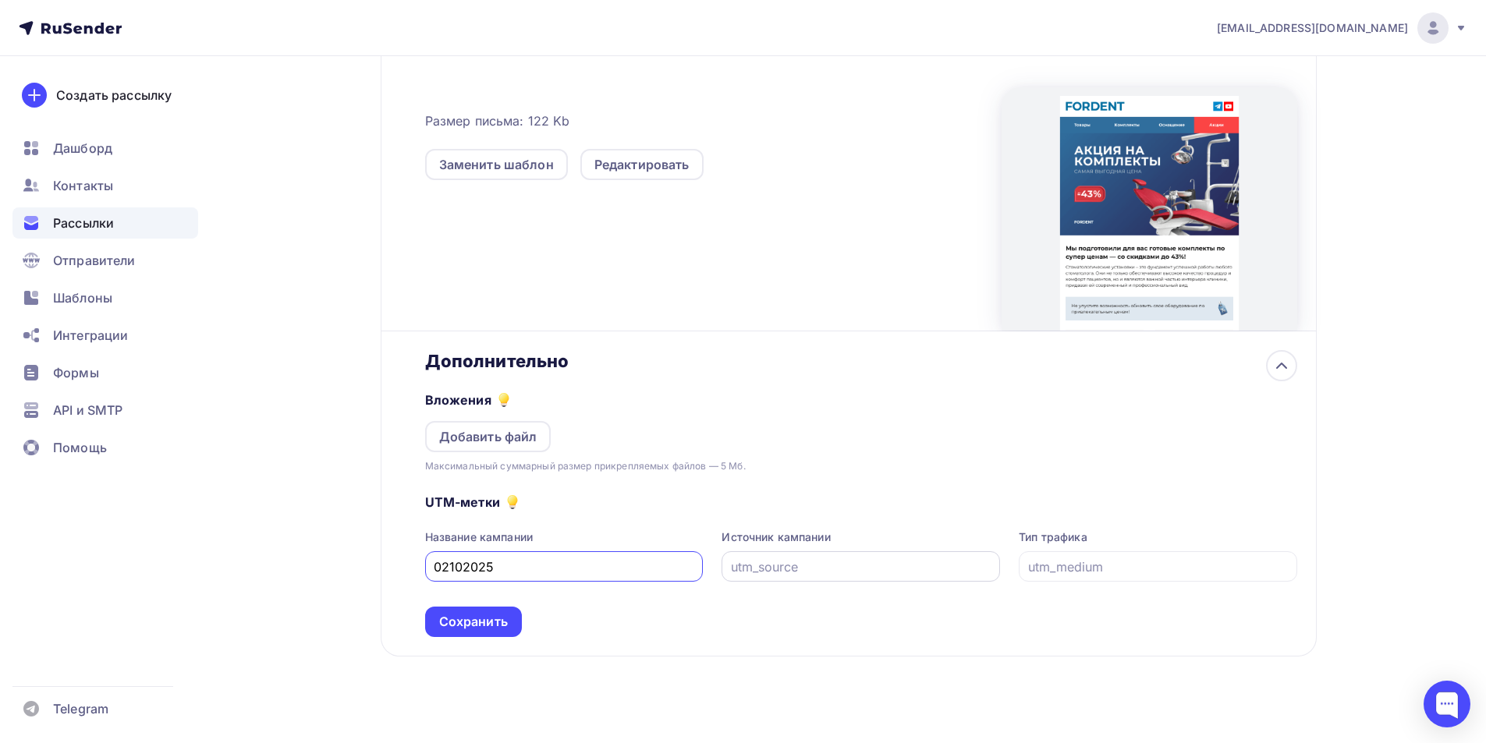
type input "02102025"
click at [775, 560] on input "text" at bounding box center [861, 567] width 261 height 19
type input "email"
click at [1159, 573] on input "text" at bounding box center [1158, 567] width 261 height 19
type input "Комплекты с установками"
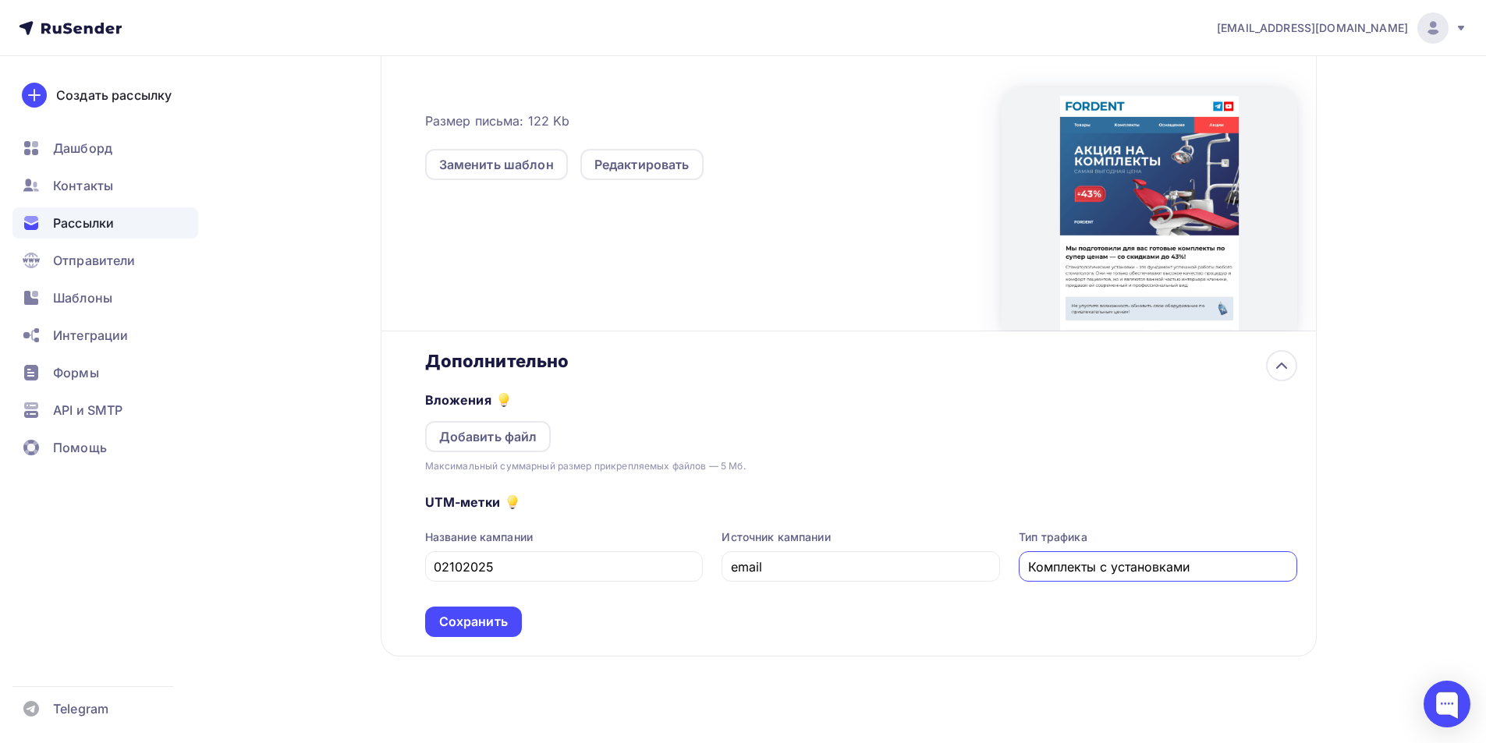
click at [484, 639] on div "Дополнительно Вложения Добавить файл Максимальный суммарный размер прикрепляемы…" at bounding box center [849, 494] width 936 height 325
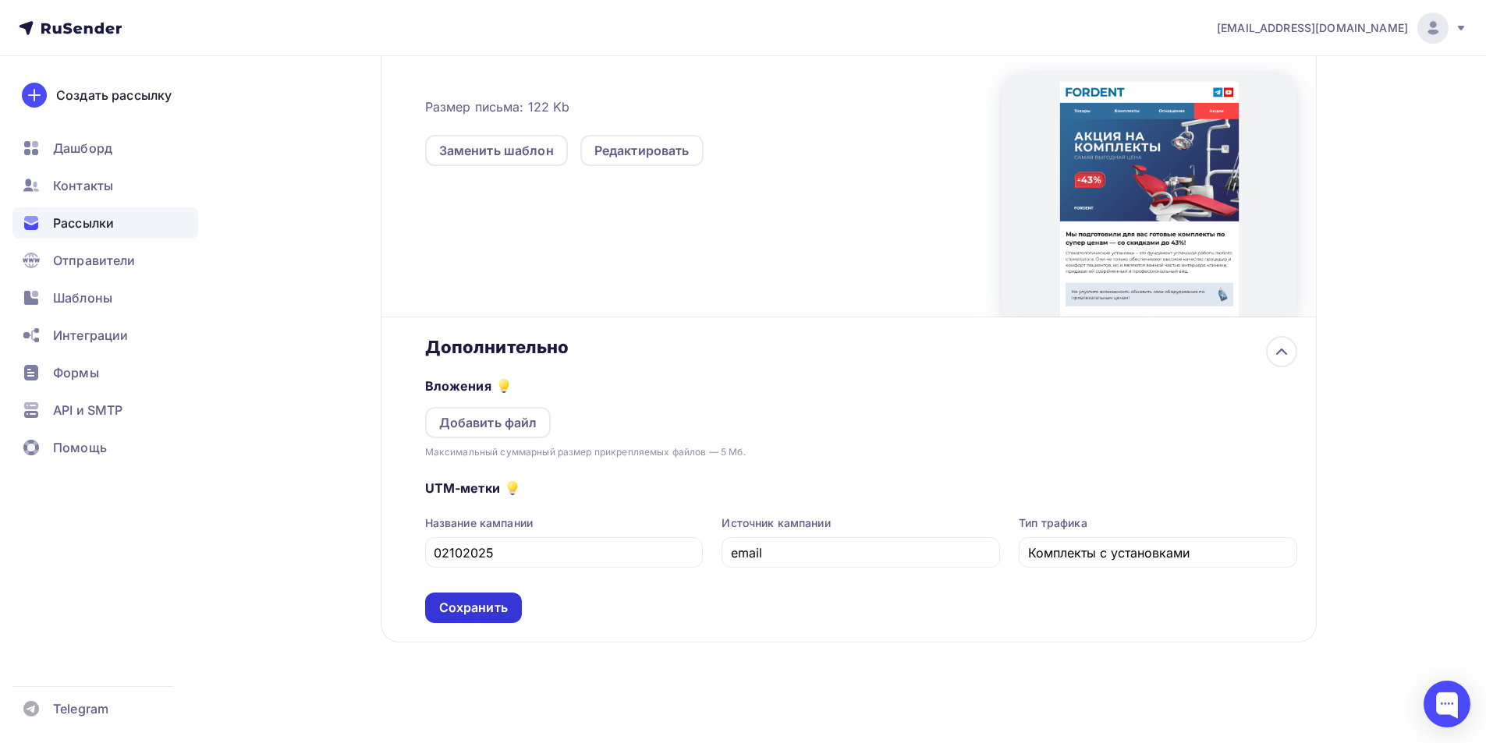
click at [497, 605] on div "Сохранить" at bounding box center [473, 608] width 69 height 18
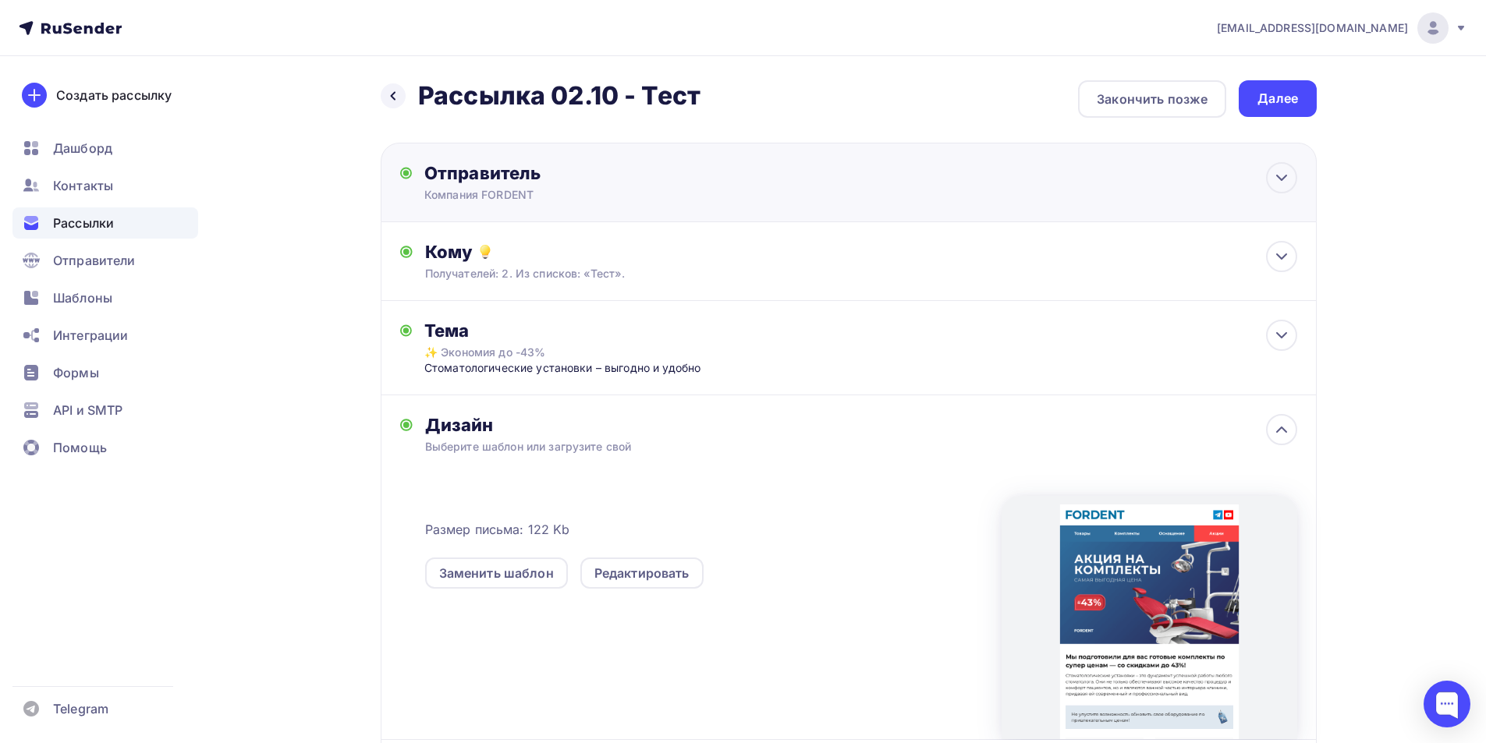
scroll to position [0, 0]
click at [1292, 93] on div "Далее" at bounding box center [1278, 99] width 41 height 18
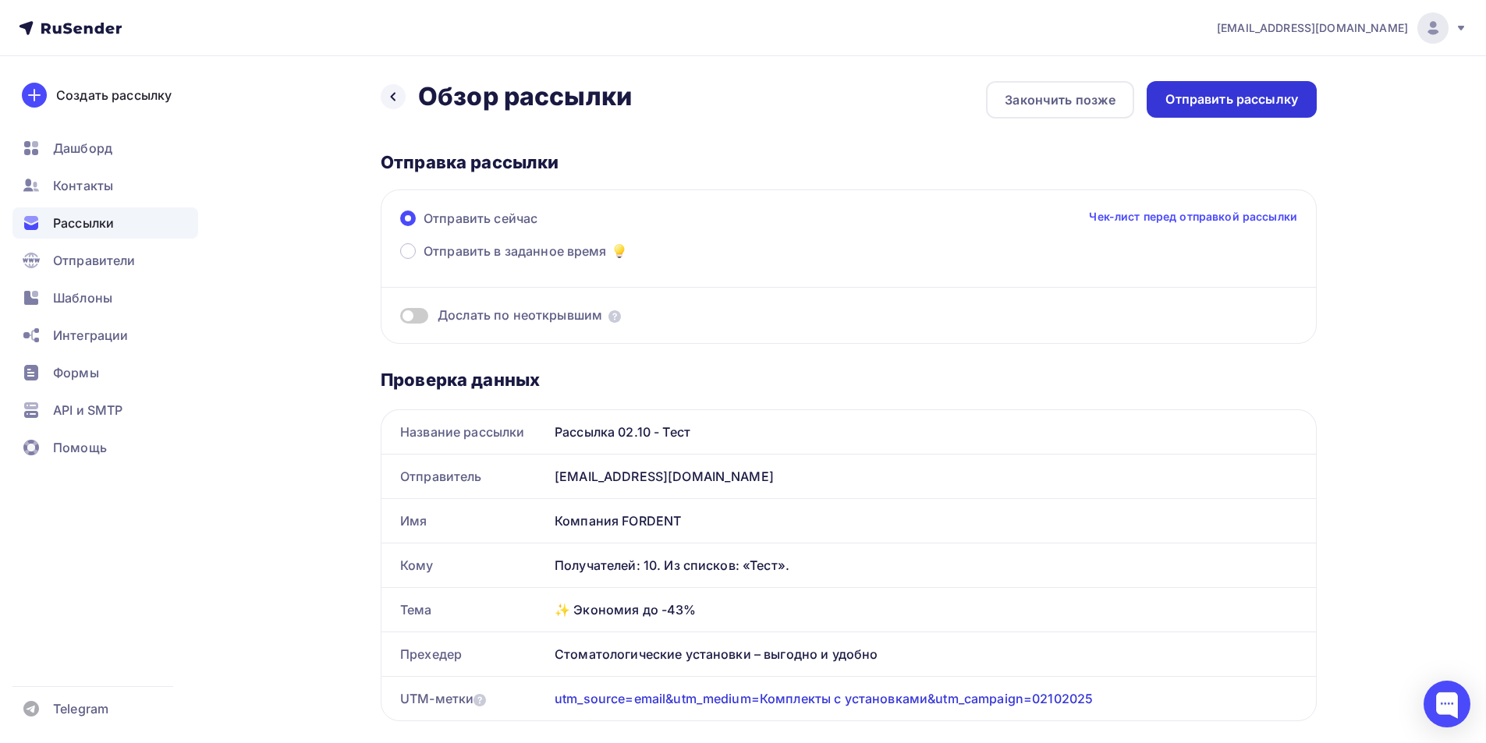
click at [1210, 91] on div "Отправить рассылку" at bounding box center [1232, 99] width 133 height 18
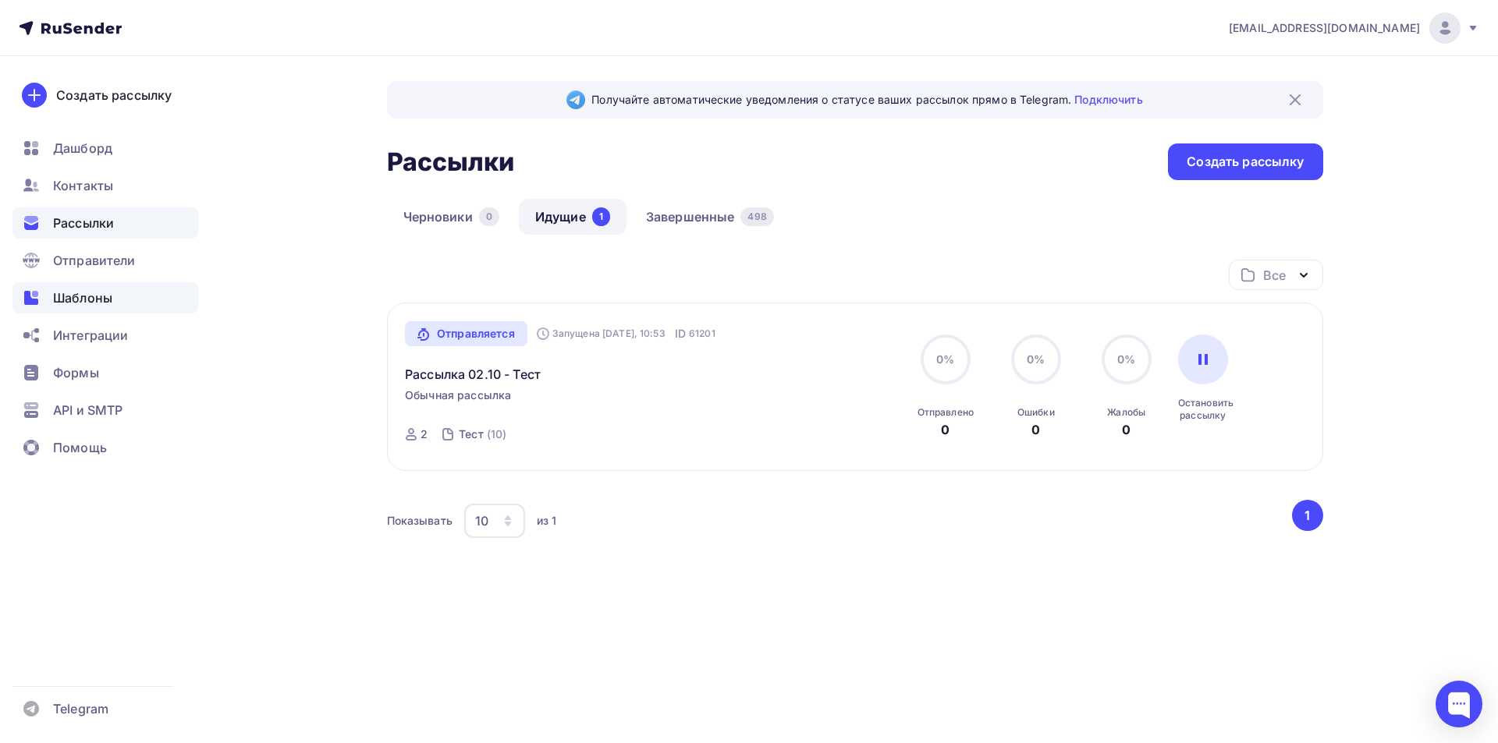
click at [75, 305] on span "Шаблоны" at bounding box center [82, 298] width 59 height 19
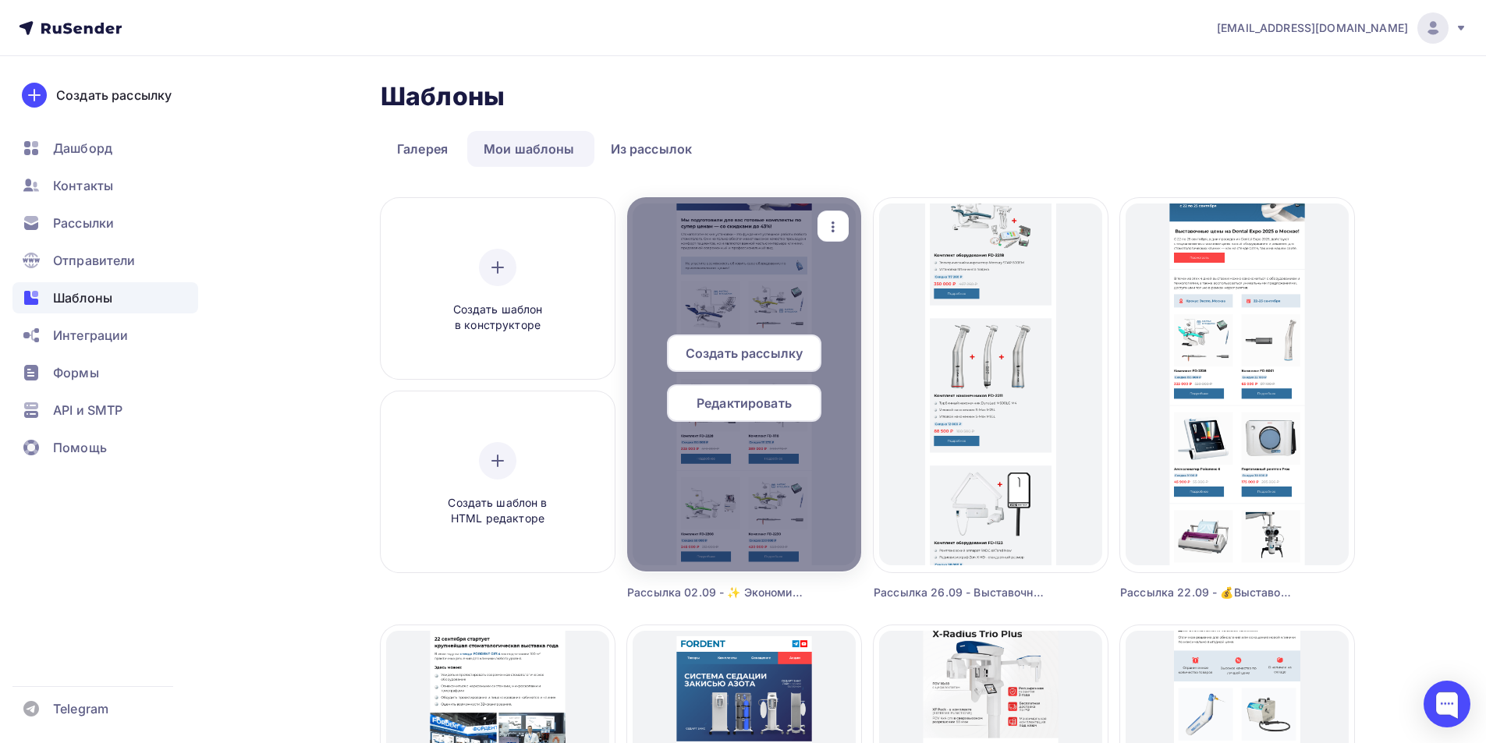
click at [730, 407] on span "Редактировать" at bounding box center [744, 403] width 95 height 19
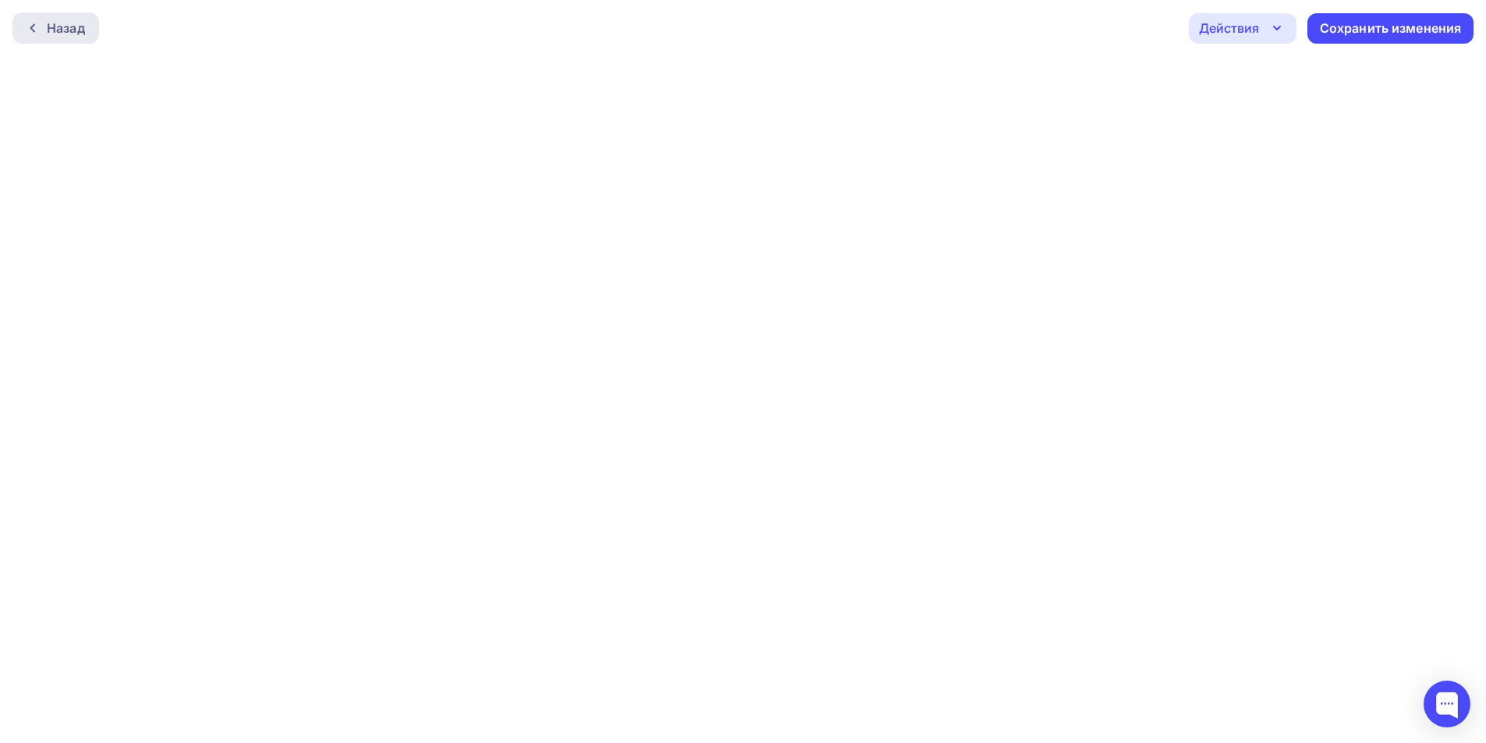
click at [46, 27] on div at bounding box center [37, 28] width 20 height 12
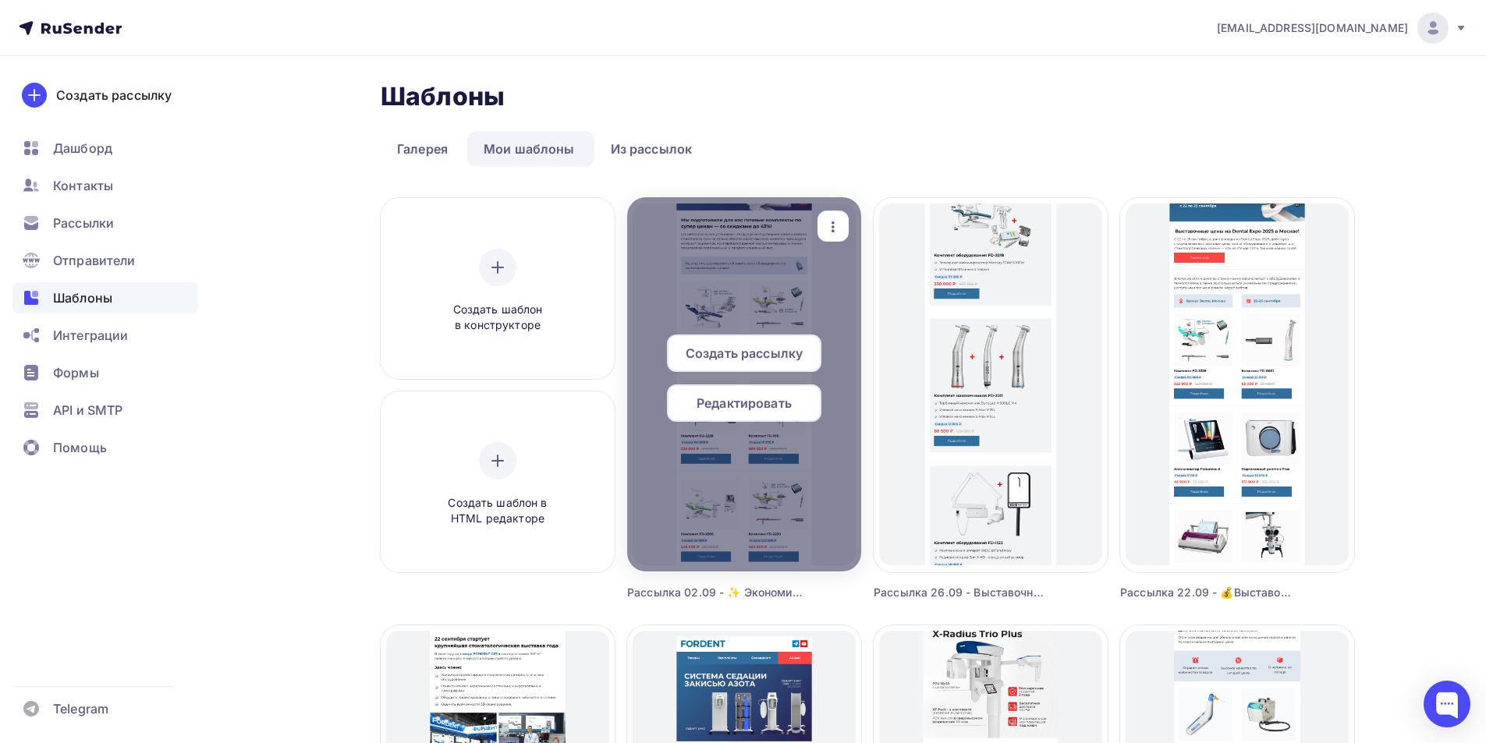
click at [769, 399] on span "Редактировать" at bounding box center [744, 403] width 95 height 19
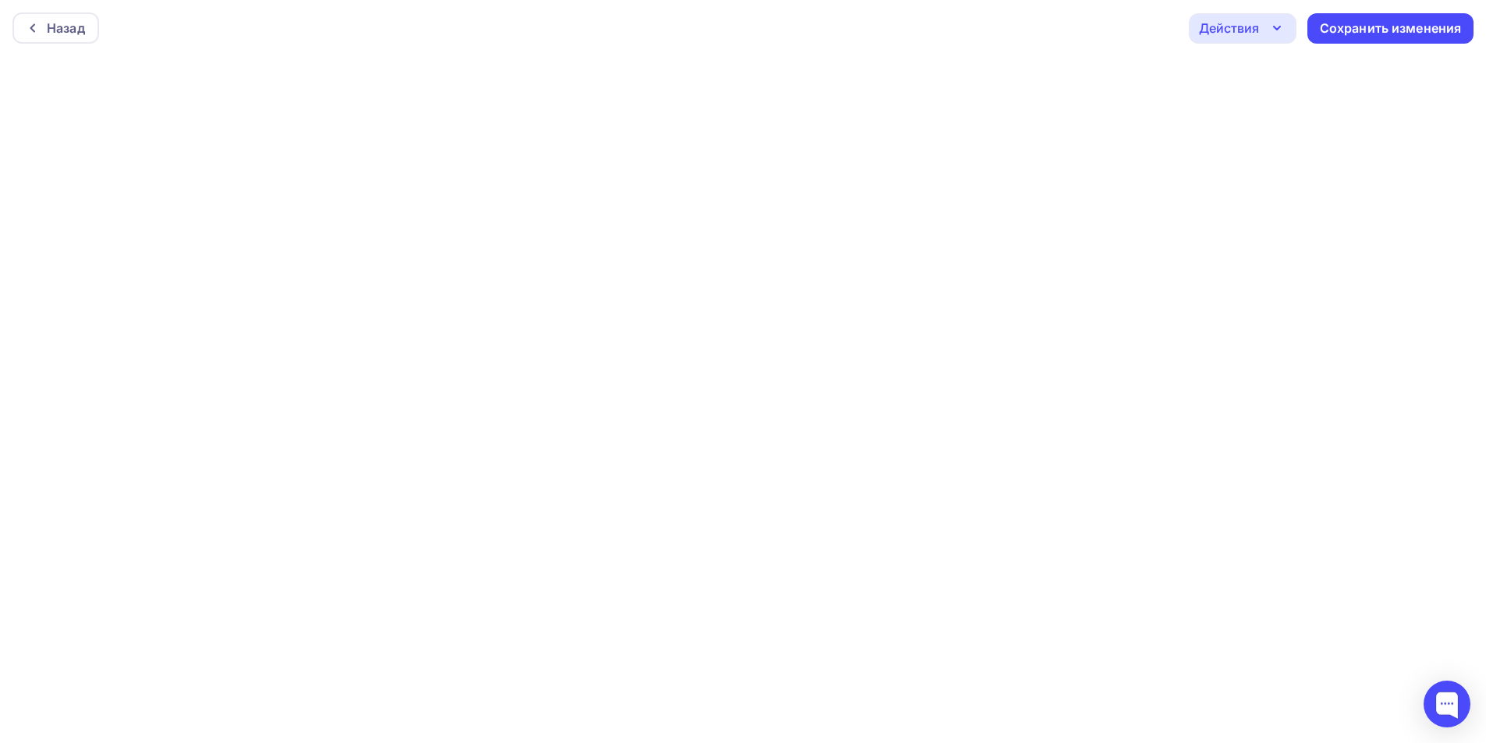
click at [1215, 25] on div "Действия" at bounding box center [1229, 28] width 60 height 19
click at [1223, 70] on icon at bounding box center [1216, 71] width 13 height 6
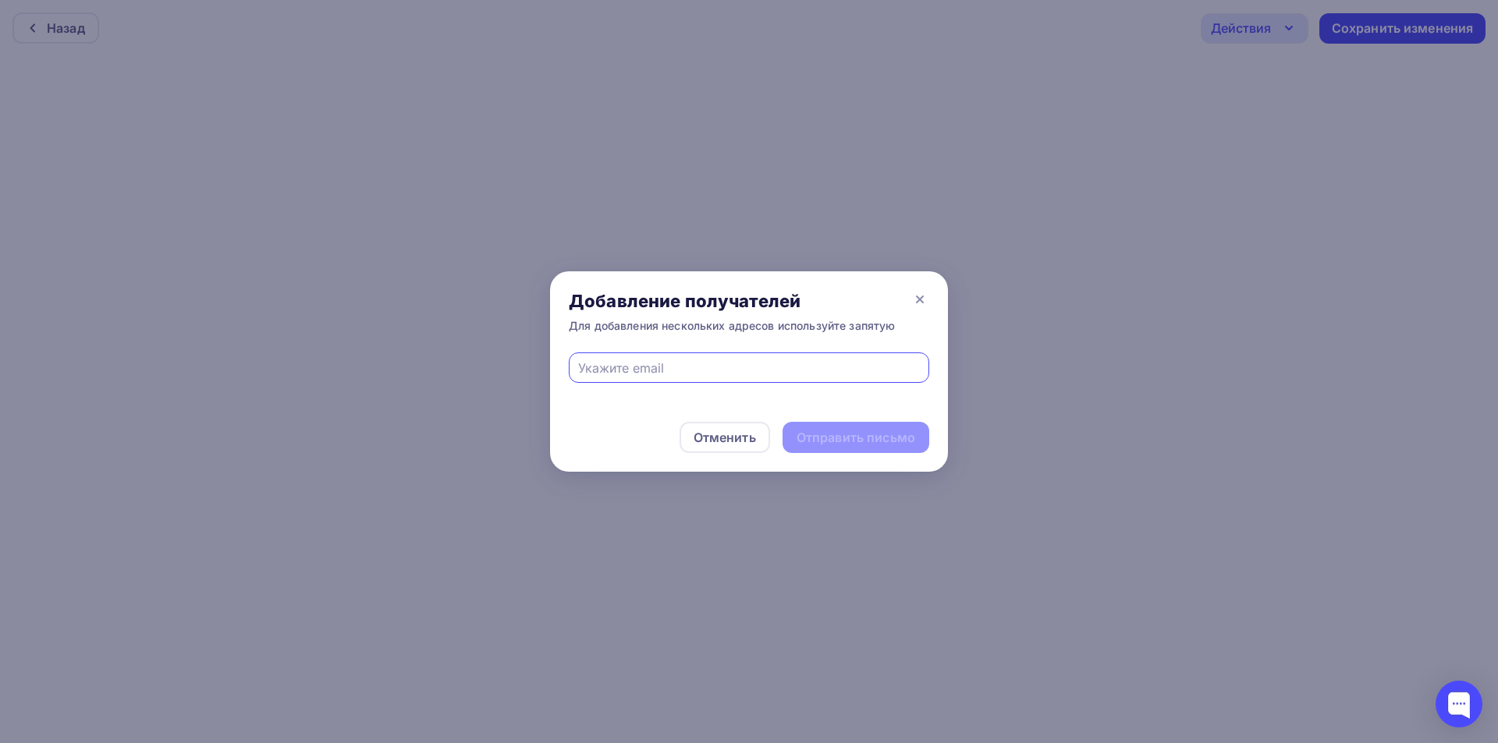
click at [736, 368] on input "text" at bounding box center [749, 368] width 342 height 19
type input "eskova.t.a@yandex.ru"
click at [849, 430] on div "Отправить письмо" at bounding box center [856, 438] width 119 height 18
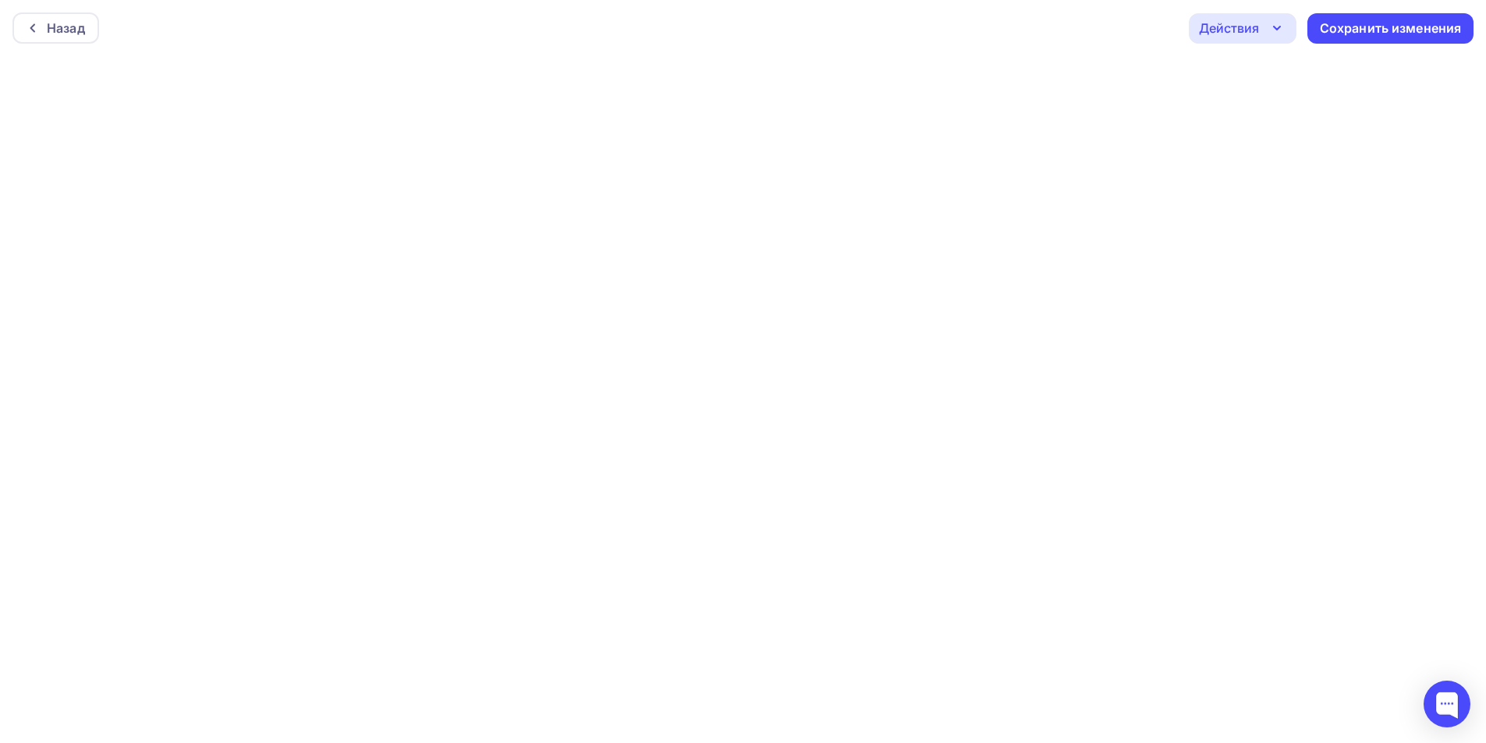
click at [1254, 38] on div "Действия" at bounding box center [1243, 28] width 108 height 30
click at [1254, 79] on div "Отправить тестовое письмо" at bounding box center [1326, 74] width 179 height 19
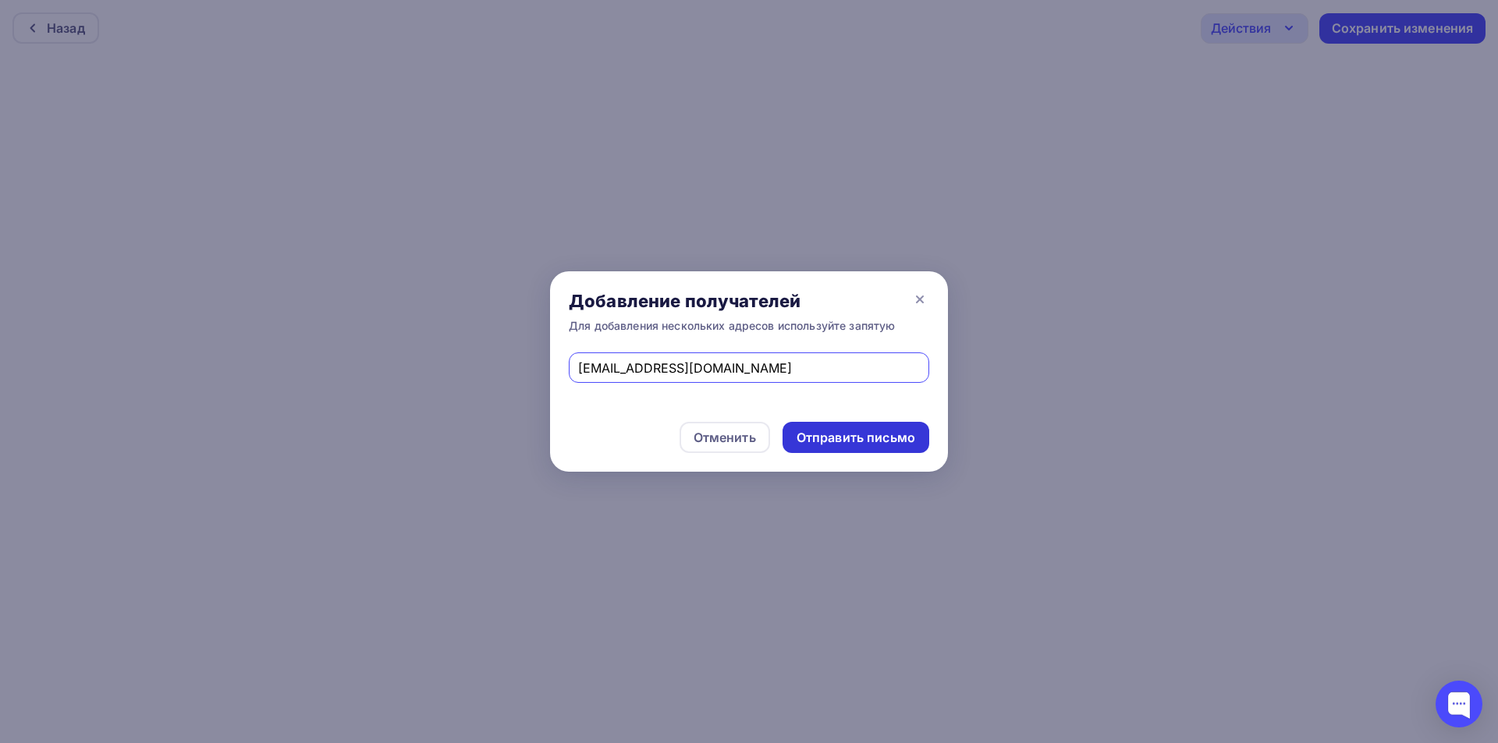
click at [890, 442] on div "Отправить письмо" at bounding box center [856, 438] width 119 height 18
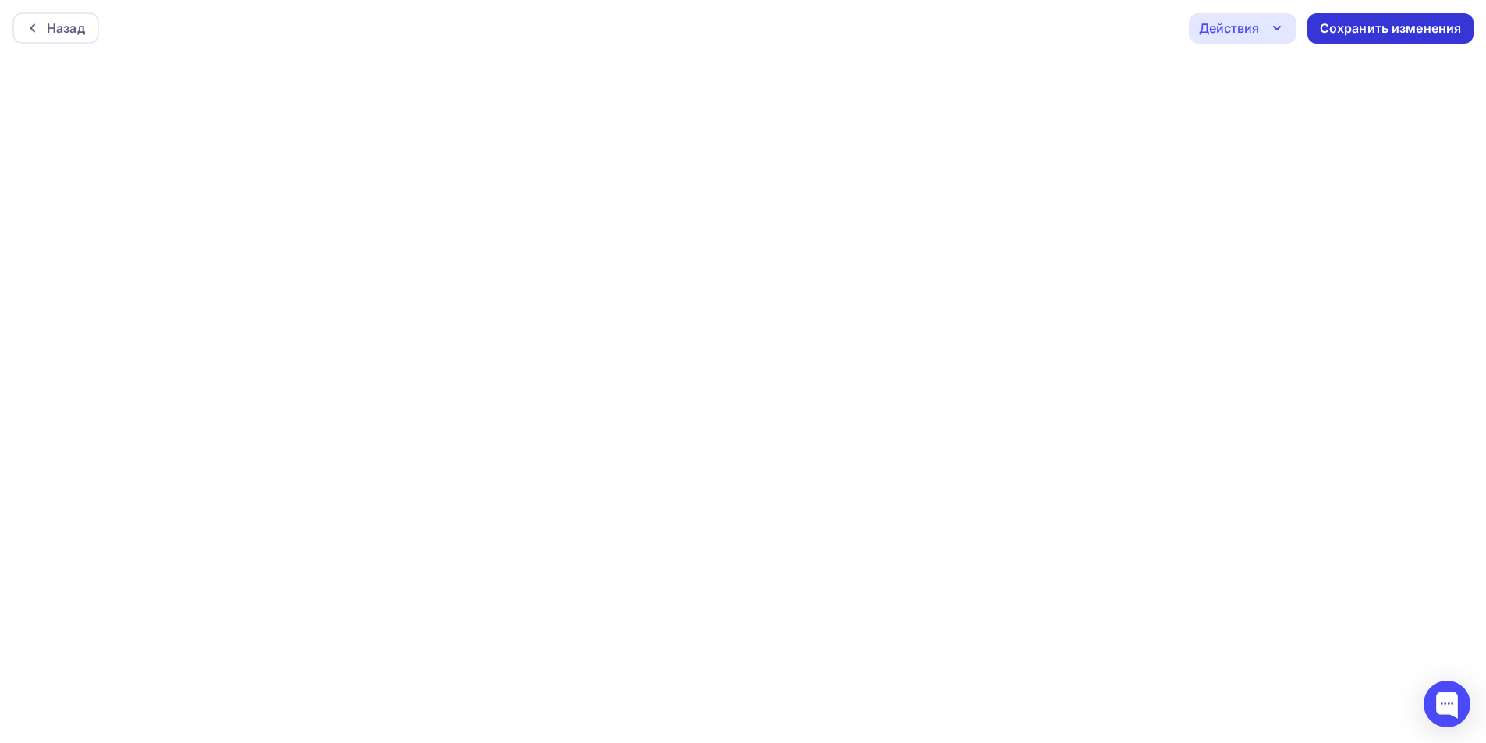
click at [1402, 30] on div "Сохранить изменения" at bounding box center [1391, 29] width 142 height 18
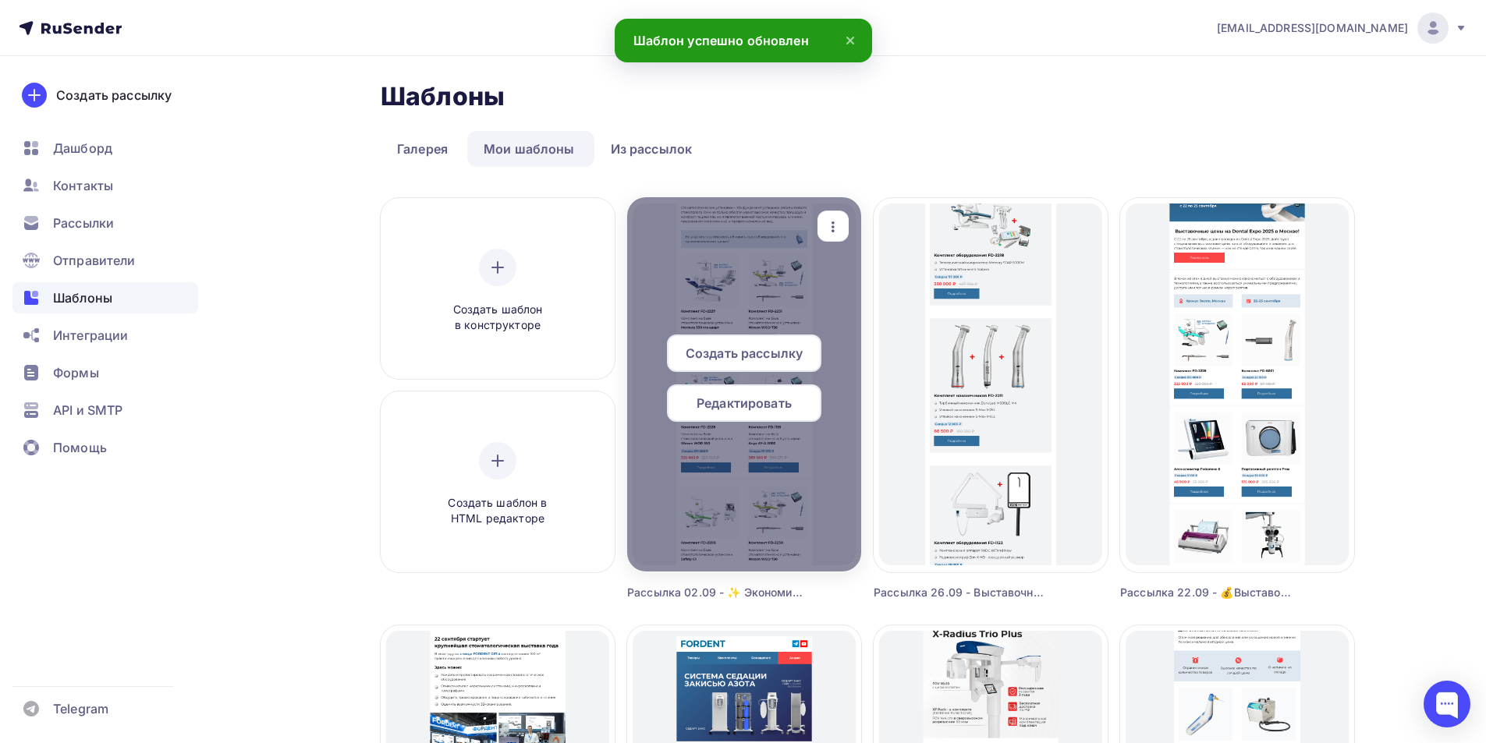
click at [698, 349] on span "Создать рассылку" at bounding box center [744, 353] width 117 height 19
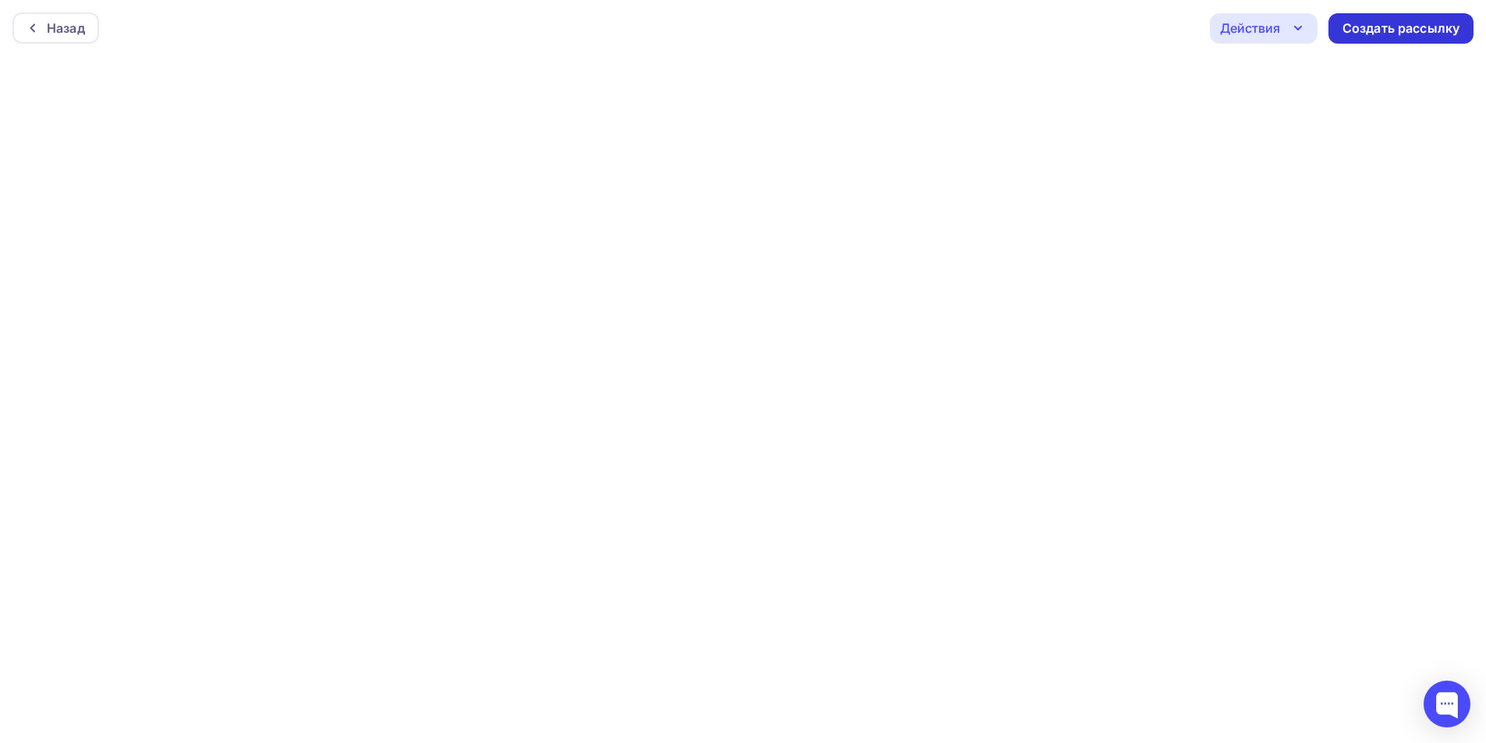
click at [1395, 38] on div "Создать рассылку" at bounding box center [1401, 28] width 145 height 30
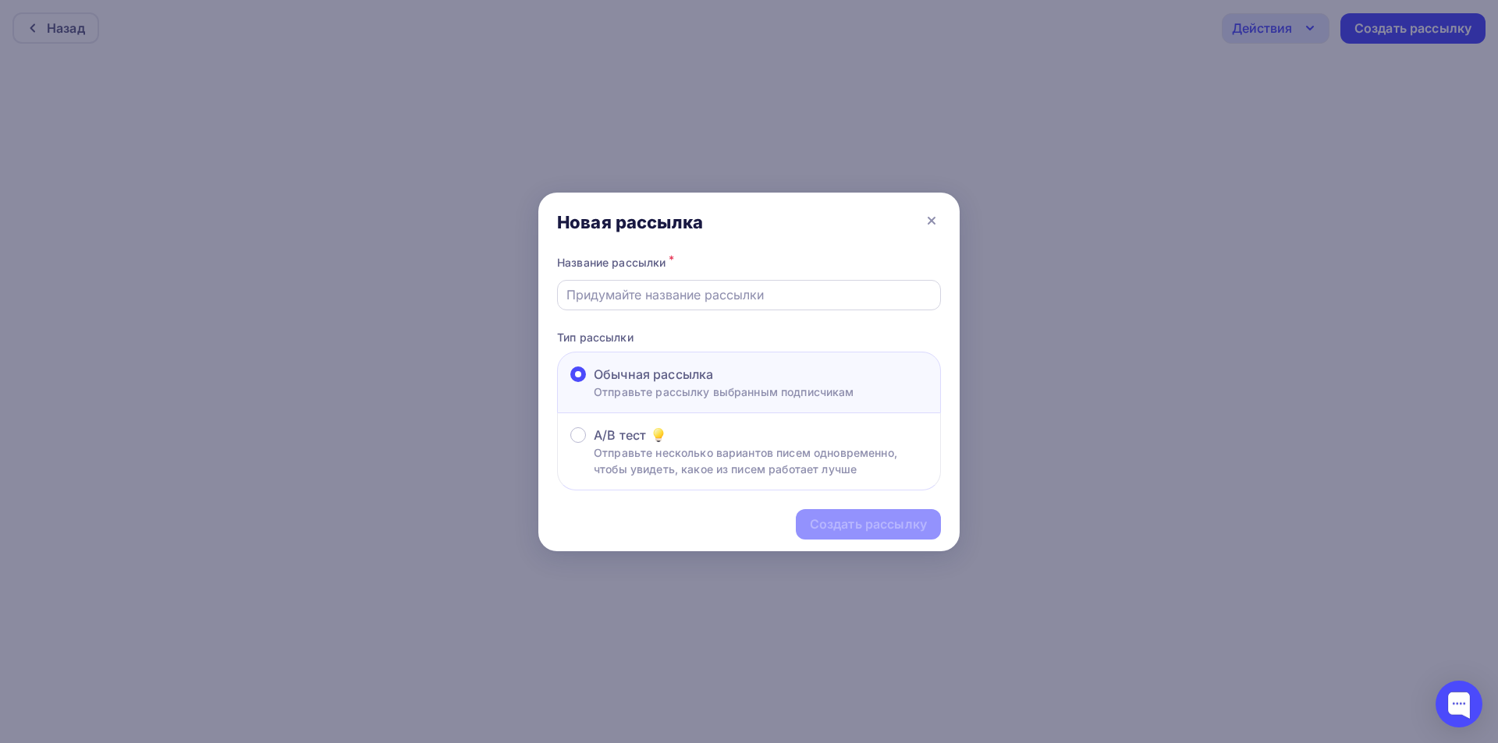
drag, startPoint x: 611, startPoint y: 290, endPoint x: 623, endPoint y: 294, distance: 12.3
click at [611, 289] on input "text" at bounding box center [749, 295] width 366 height 19
click at [633, 300] on input "Рассылка 07.08 - Тест" at bounding box center [749, 295] width 366 height 19
type input "Рассылка 02.10 - Тест"
click at [896, 533] on div "Создать рассылку" at bounding box center [868, 525] width 117 height 18
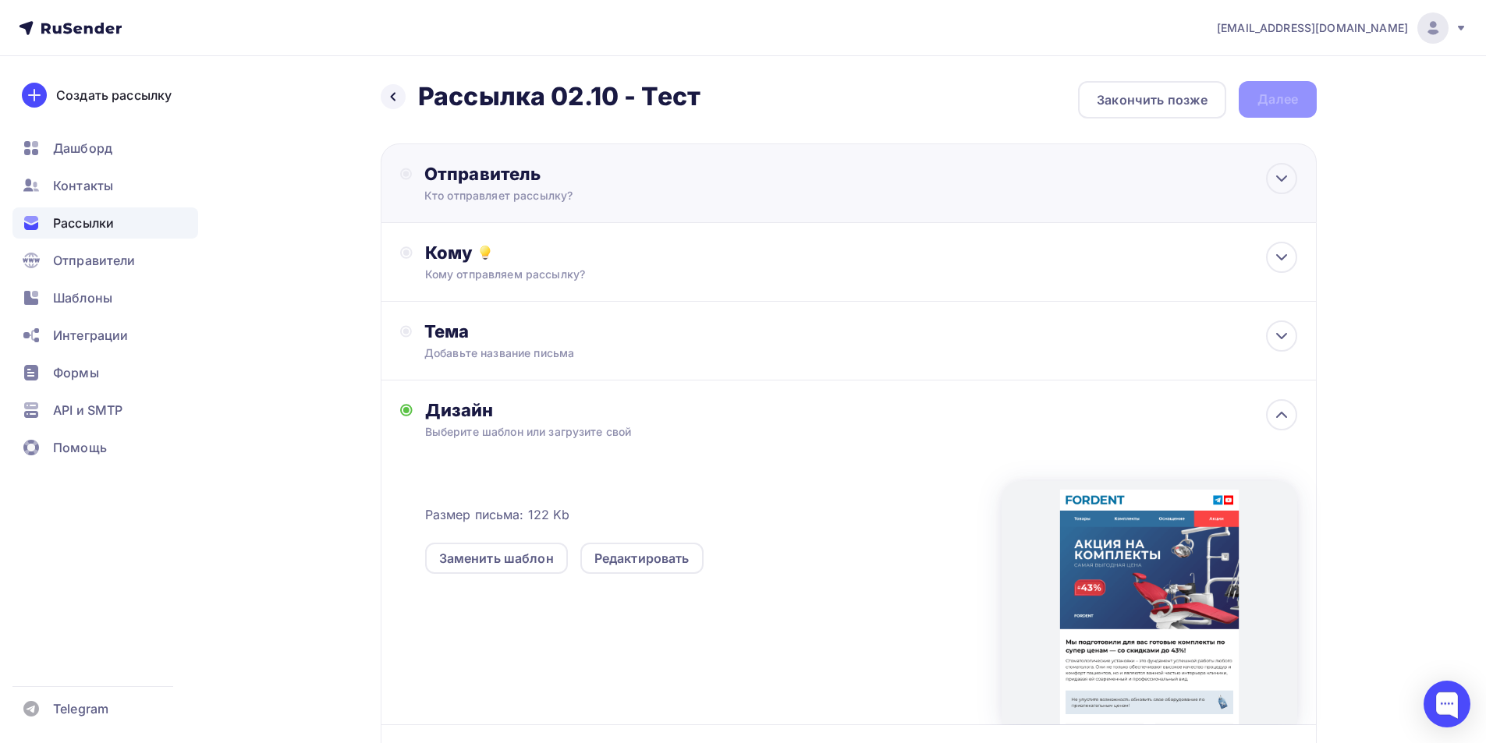
drag, startPoint x: 550, startPoint y: 186, endPoint x: 549, endPoint y: 218, distance: 32.8
click at [550, 185] on div "Отправитель Кто отправляет рассылку? Email * it@fordent.ru noreply@fordent.ru i…" at bounding box center [593, 183] width 338 height 41
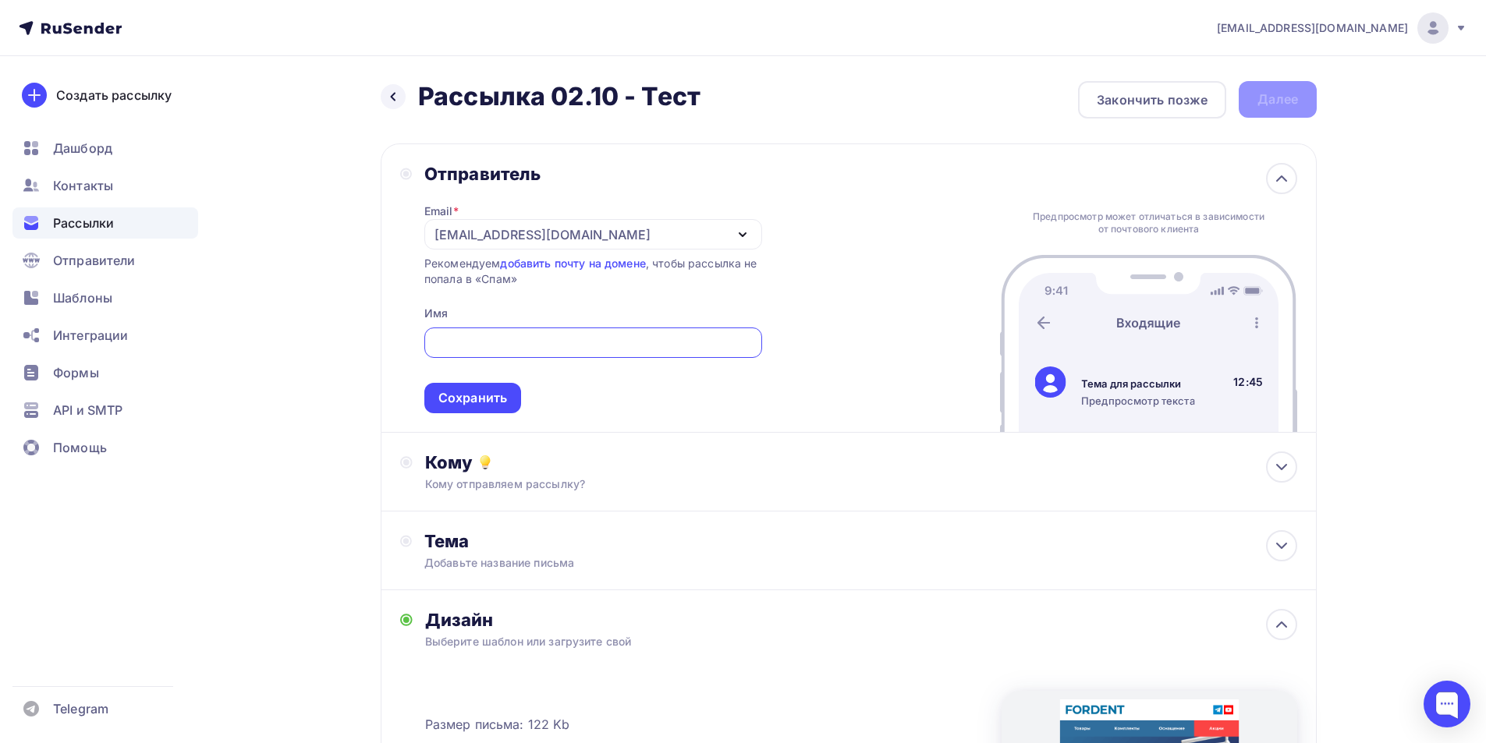
click at [500, 232] on div "[EMAIL_ADDRESS][DOMAIN_NAME]" at bounding box center [543, 234] width 216 height 19
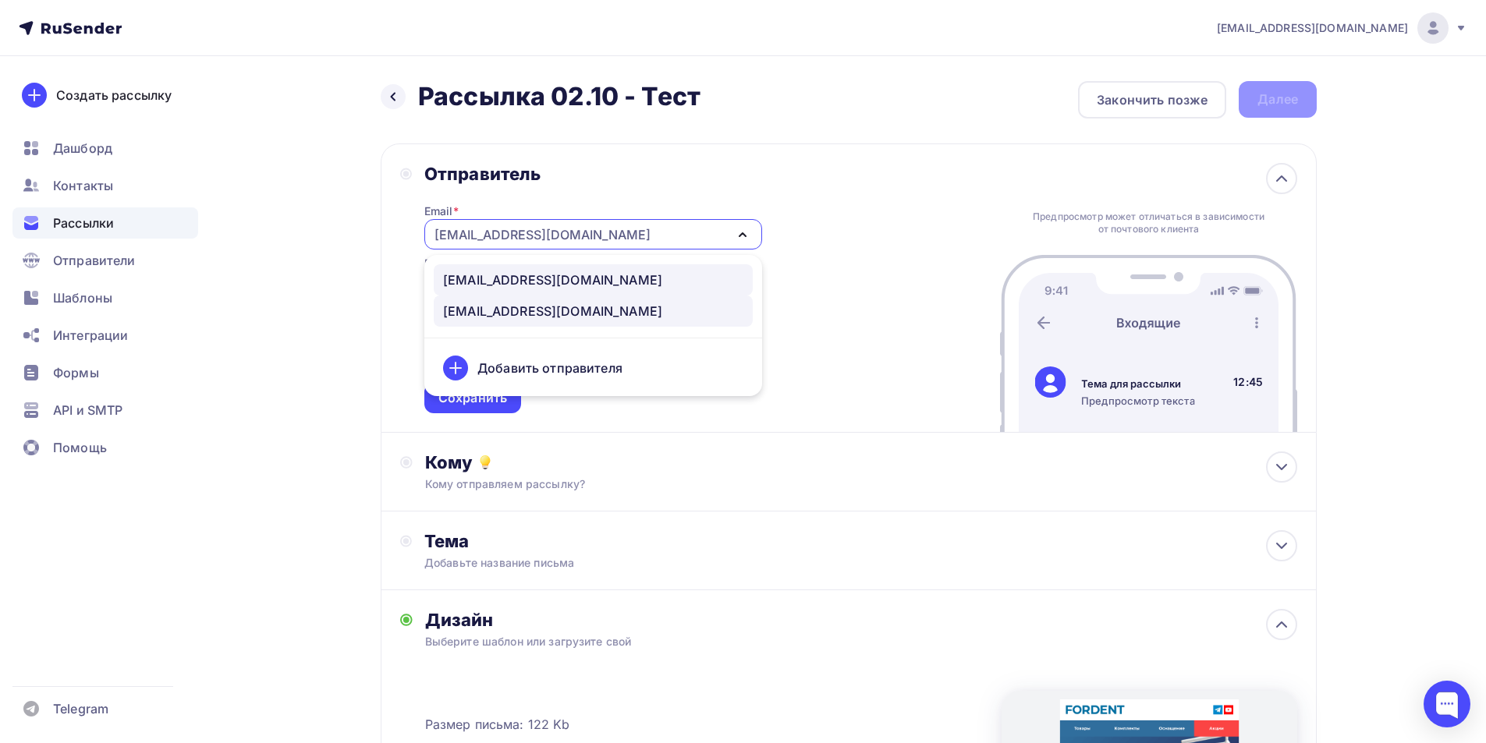
click at [486, 278] on div "noreply@fordent.ru" at bounding box center [552, 280] width 219 height 19
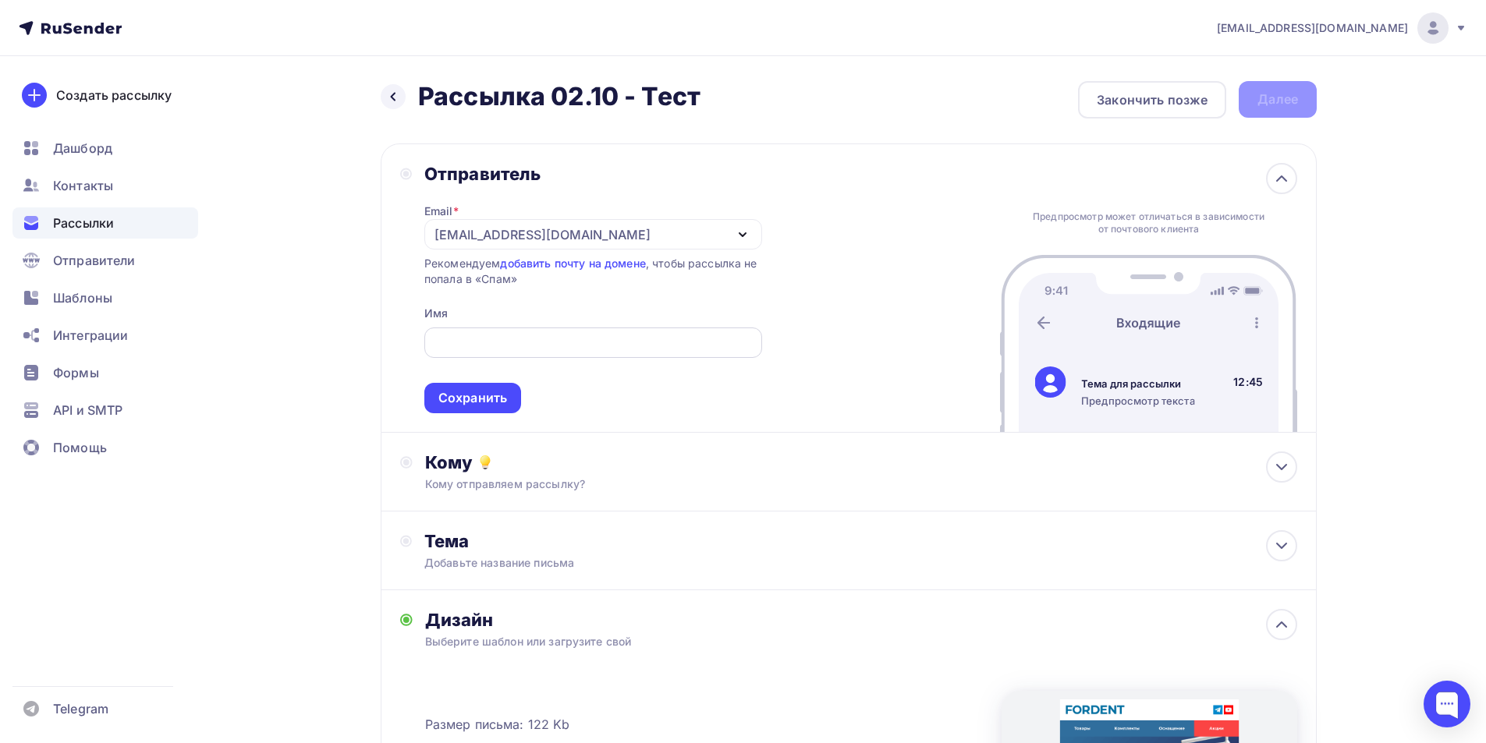
click at [508, 332] on div at bounding box center [593, 343] width 338 height 30
drag, startPoint x: 495, startPoint y: 358, endPoint x: 500, endPoint y: 364, distance: 8.3
click at [500, 364] on span "Сохранить" at bounding box center [593, 367] width 338 height 92
type input "Компания FORDENT"
drag, startPoint x: 449, startPoint y: 385, endPoint x: 456, endPoint y: 392, distance: 10.5
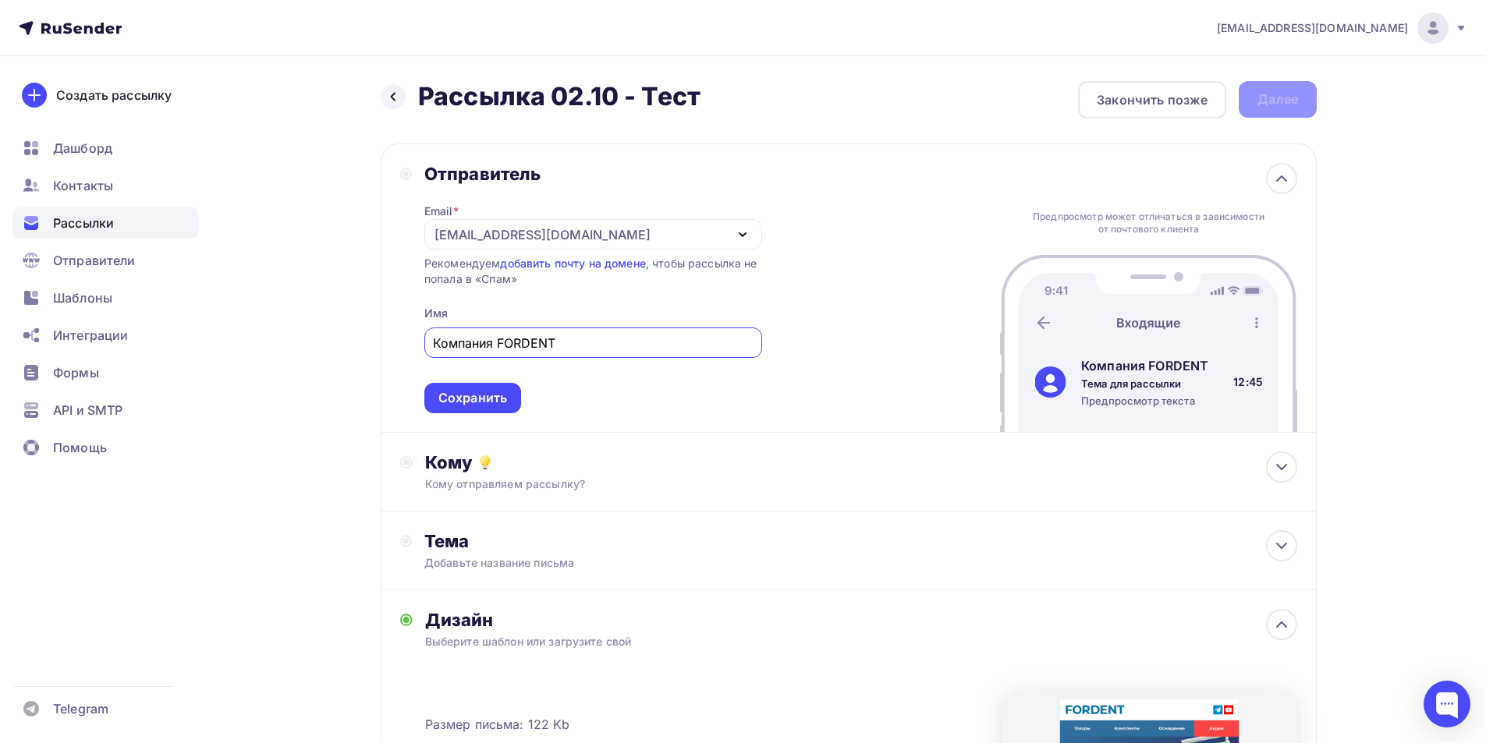
click at [449, 385] on div "Сохранить" at bounding box center [472, 398] width 97 height 30
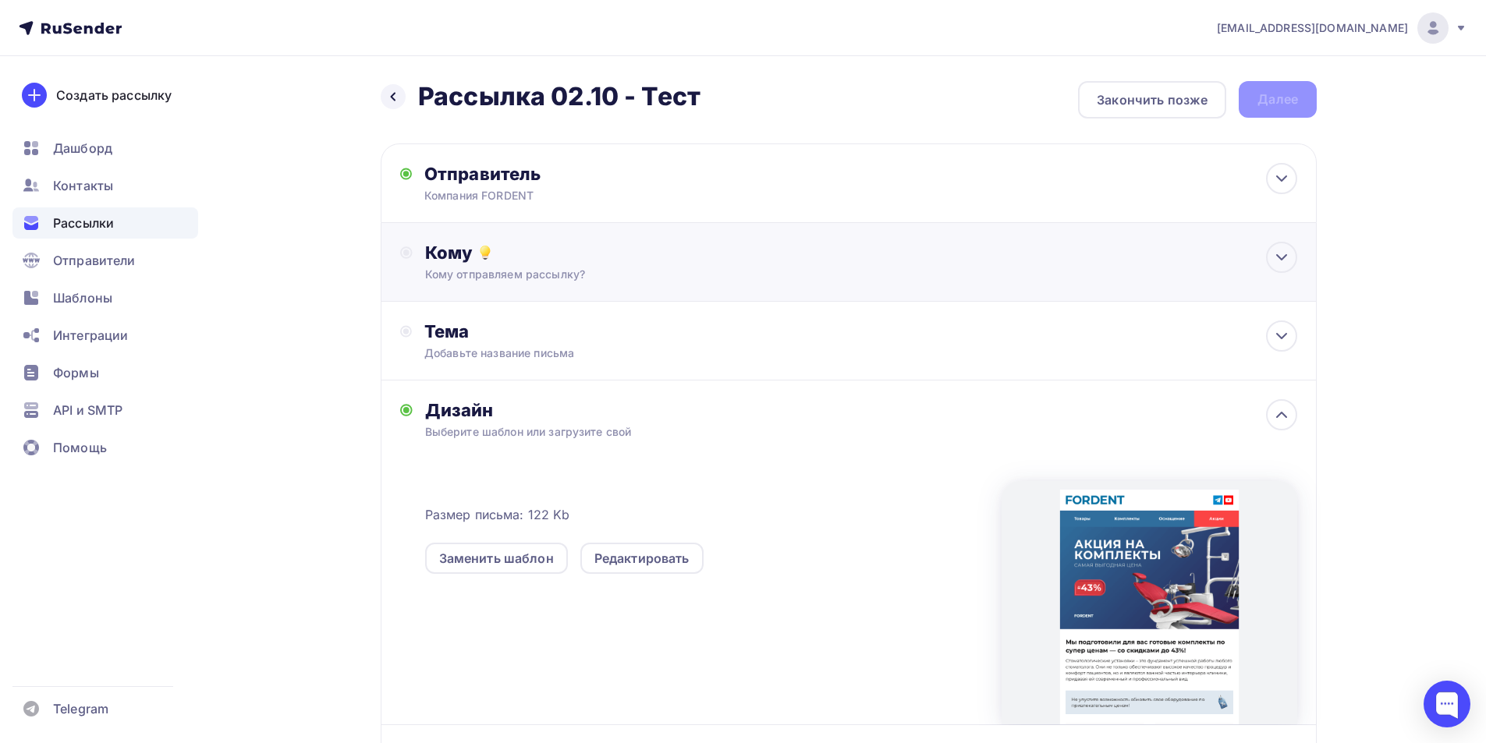
click at [546, 279] on div "Кому отправляем рассылку?" at bounding box center [818, 275] width 786 height 16
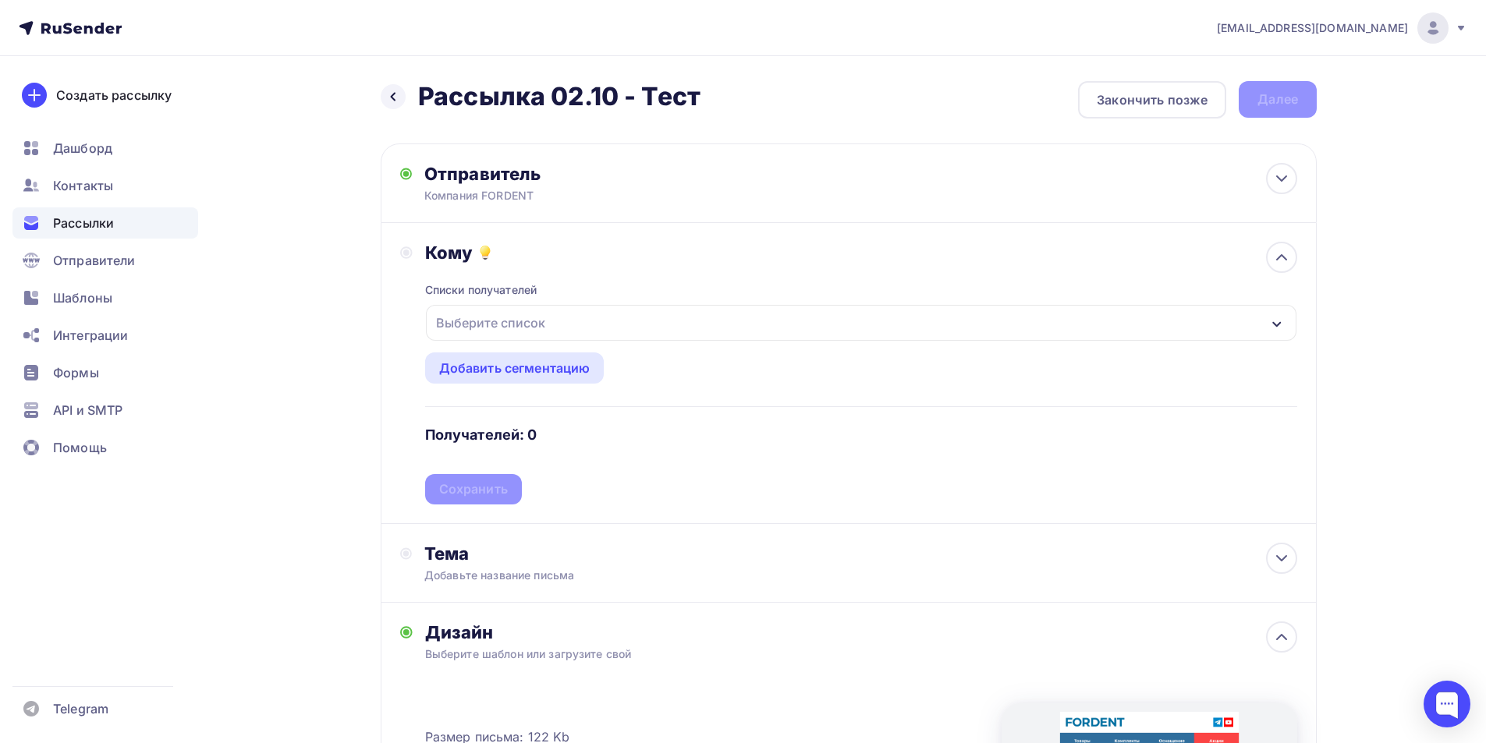
click at [566, 314] on div "Выберите список" at bounding box center [861, 323] width 871 height 36
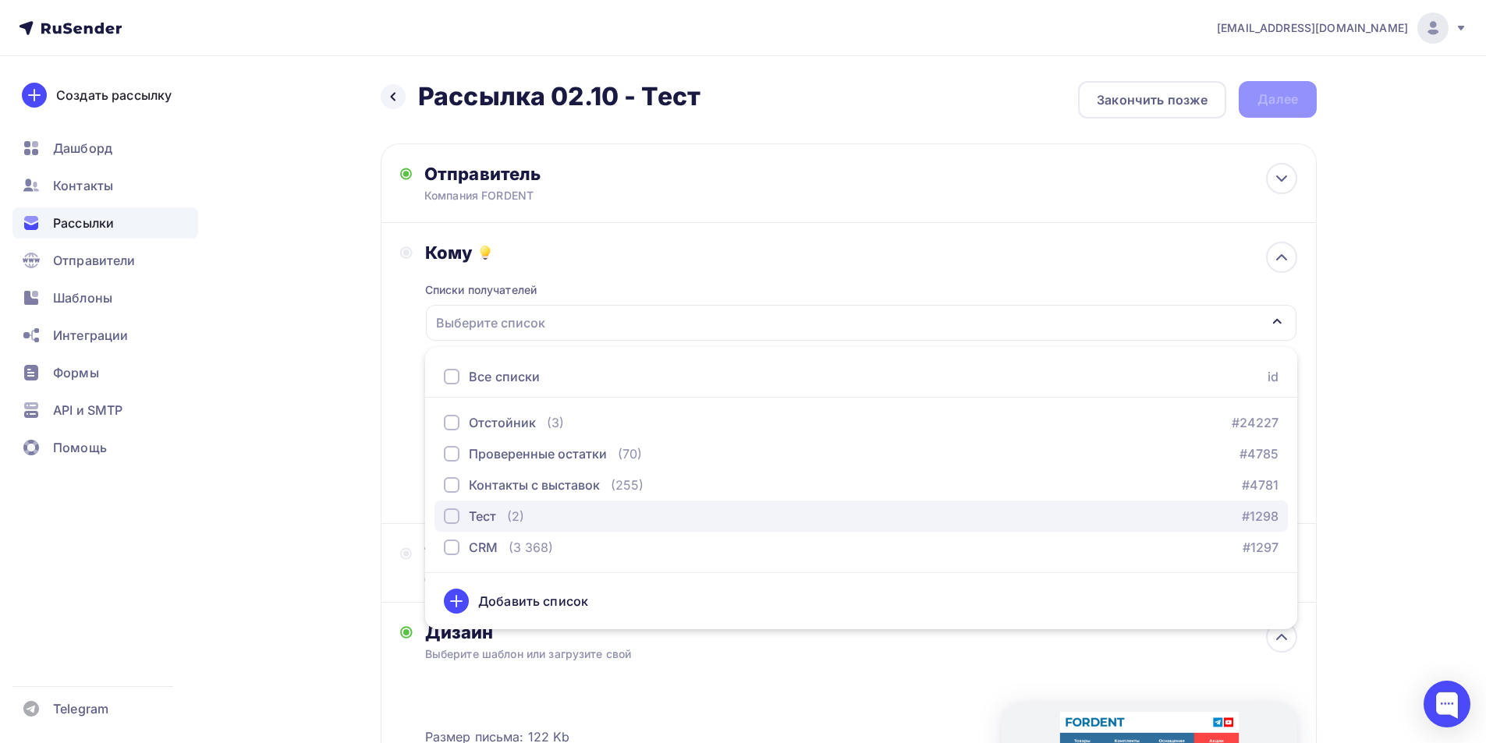
click at [491, 513] on div "Тест" at bounding box center [482, 516] width 27 height 19
click at [330, 462] on div "Назад Рассылка 02.10 - Тест Рассылка 02.10 - Тест Закончить позже Далее Отправи…" at bounding box center [743, 591] width 1279 height 1071
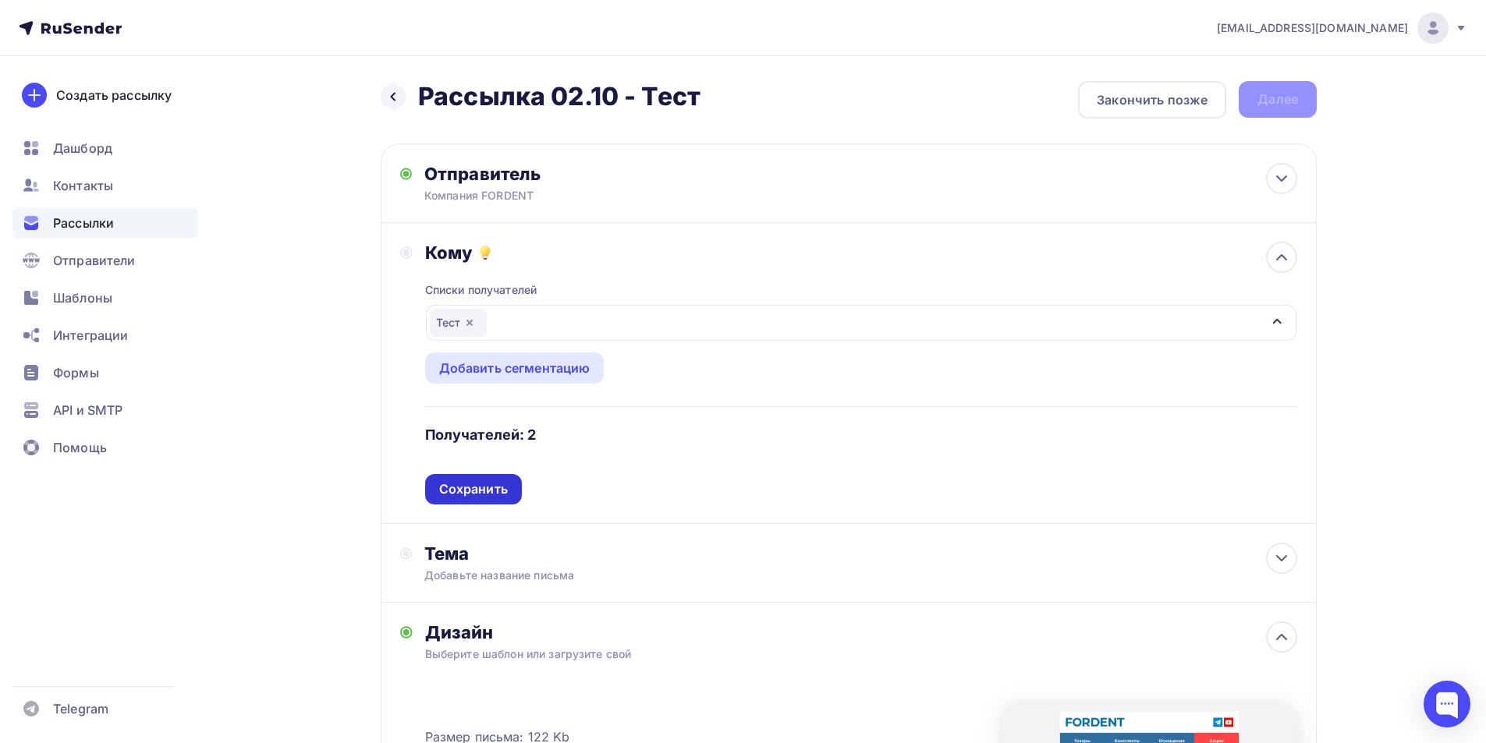
click at [469, 488] on div "Сохранить" at bounding box center [473, 490] width 69 height 18
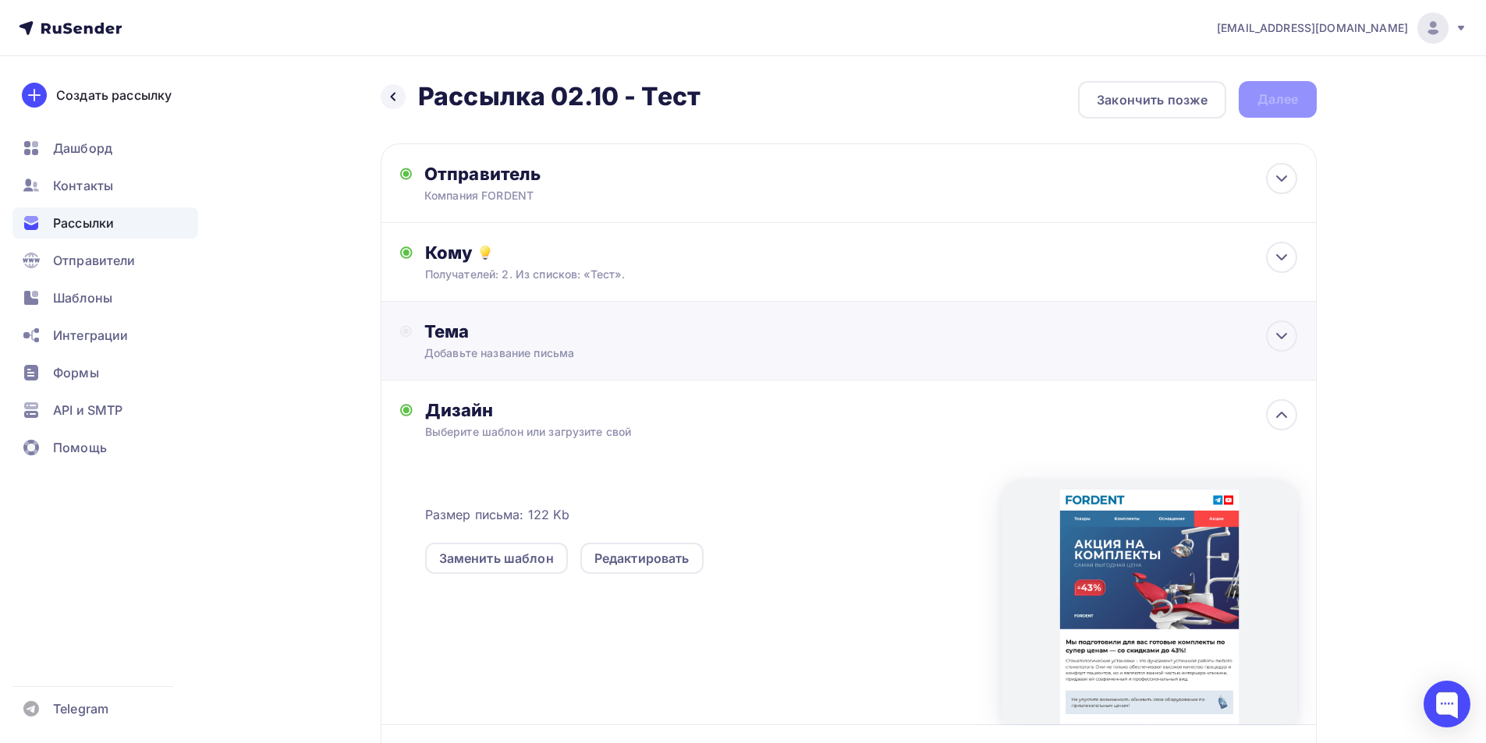
click at [510, 335] on div "Тема" at bounding box center [578, 332] width 308 height 22
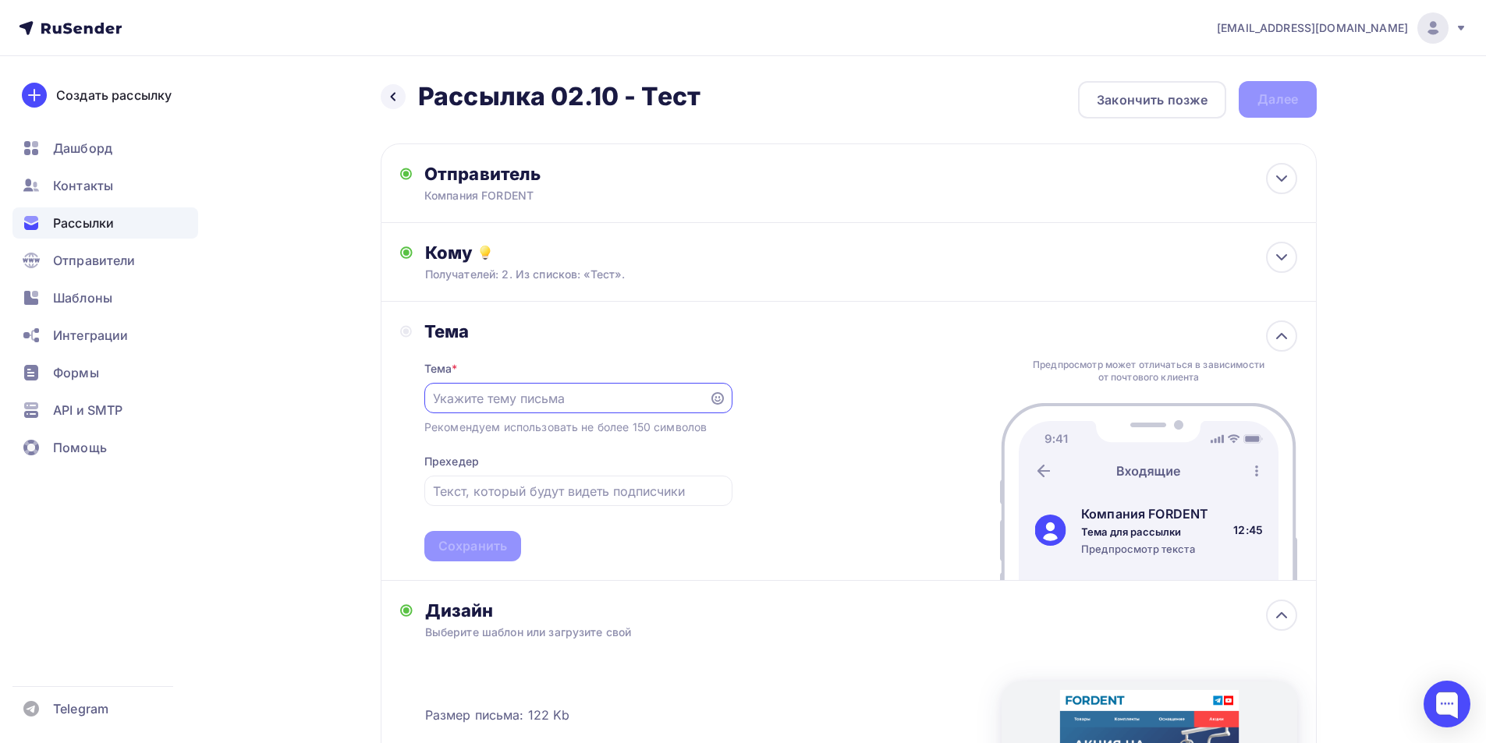
scroll to position [8, 0]
paste input "✨ Экономия до -43%"
type input "✨ Экономия до -43%"
paste input "✨ Экономия до -43%"
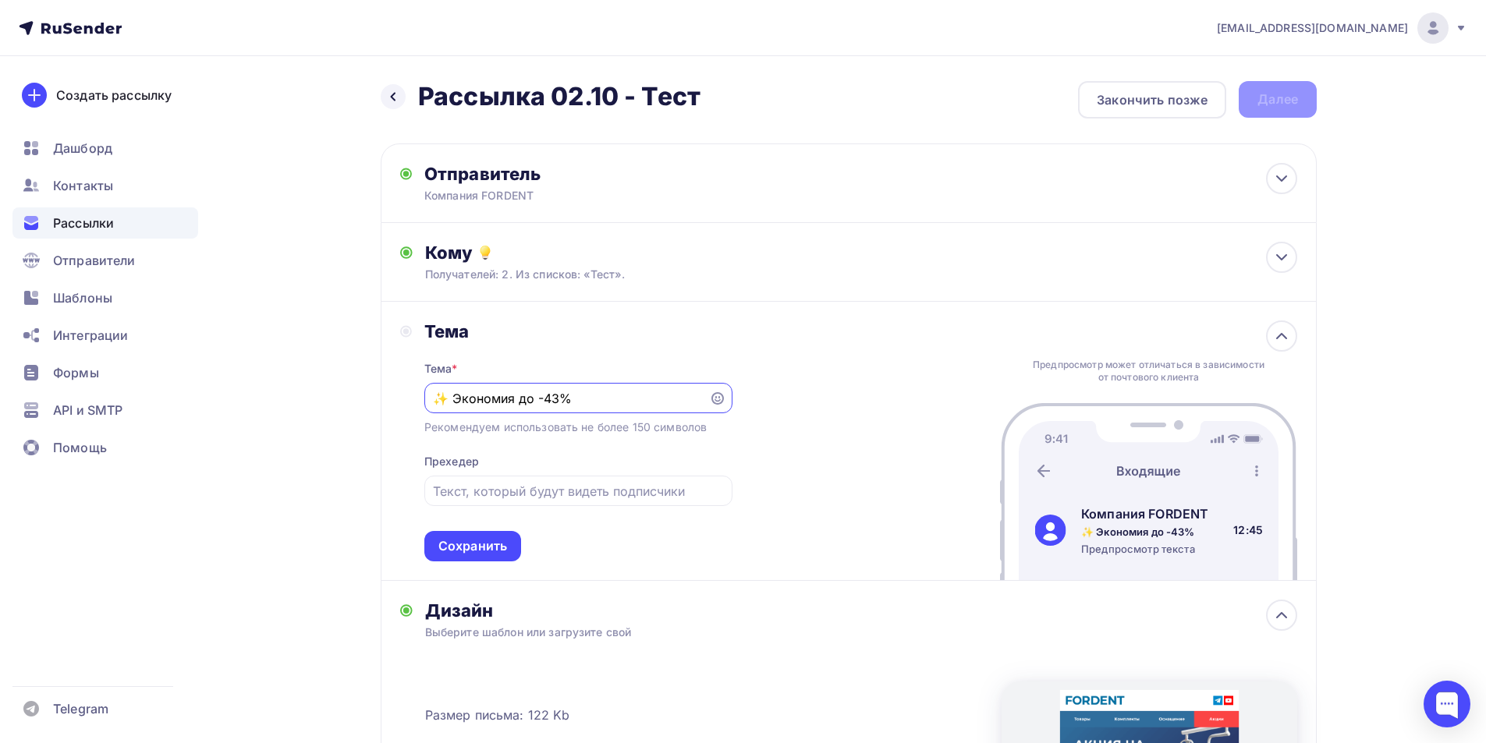
type input "✨ Экономия до -43%"
click at [487, 490] on input "text" at bounding box center [578, 491] width 290 height 19
paste input "Стоматологические установки – выгодно и удобно"
type input "Стоматологические установки – выгодно и удобно"
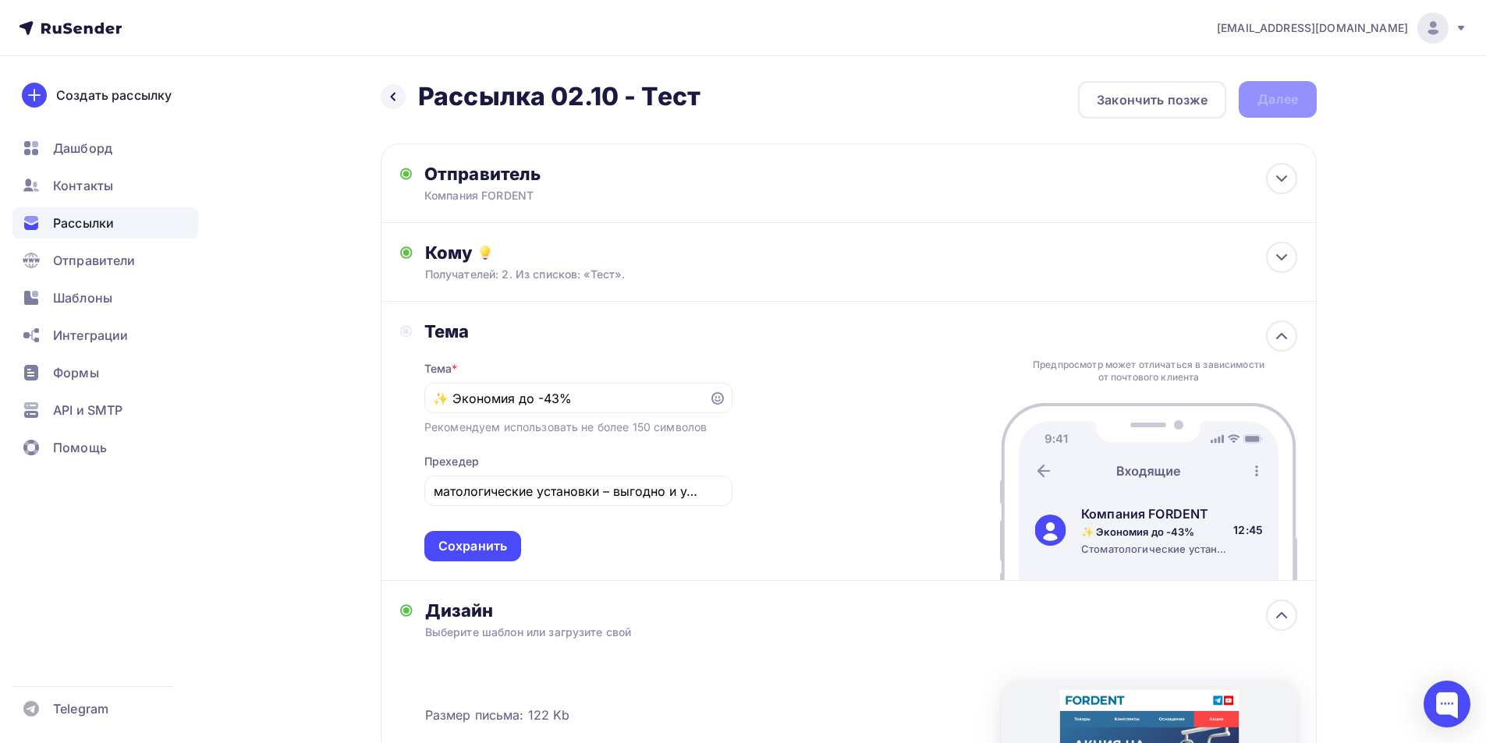
scroll to position [0, 0]
click at [471, 543] on div "Сохранить" at bounding box center [472, 547] width 69 height 18
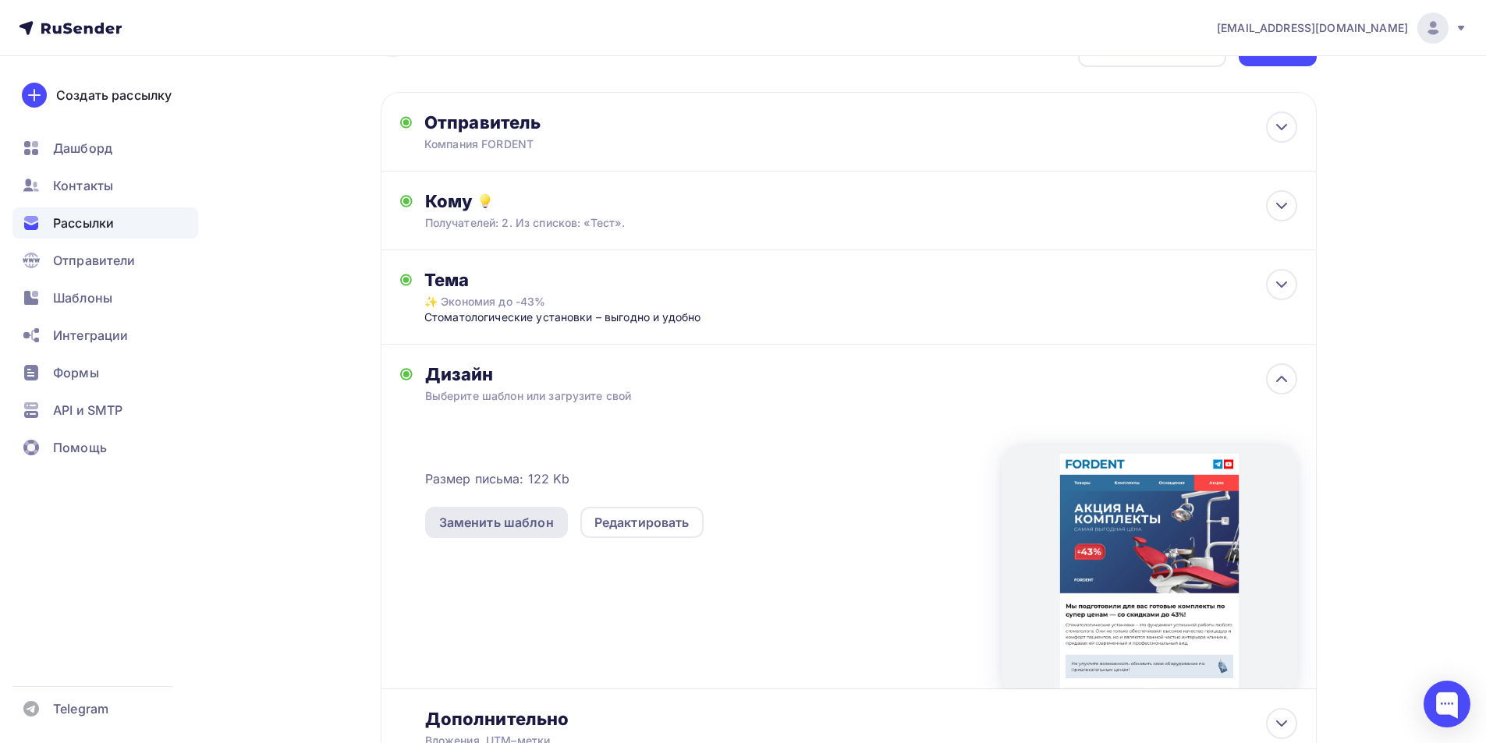
scroll to position [78, 0]
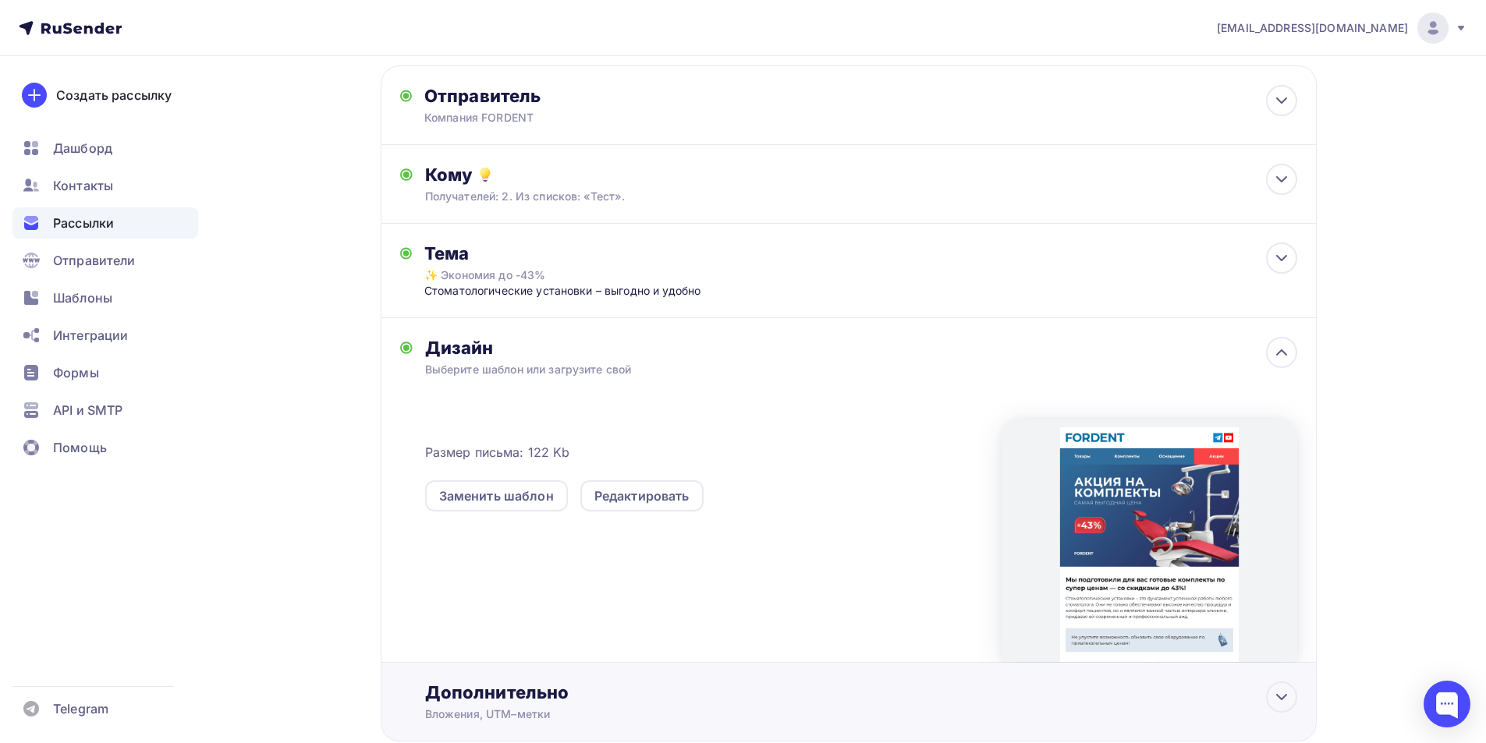
click at [500, 703] on div "Дополнительно" at bounding box center [861, 693] width 872 height 22
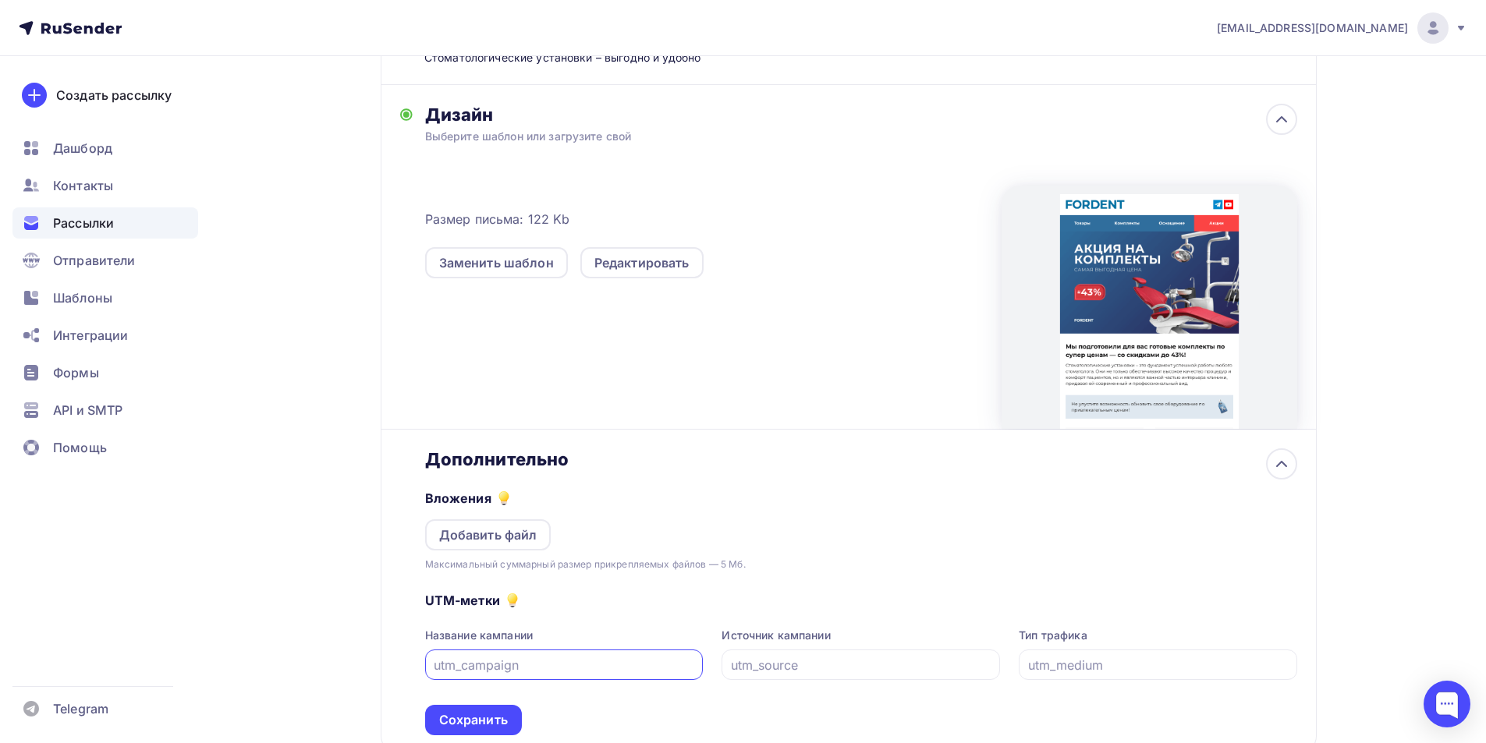
scroll to position [312, 0]
click at [474, 713] on div "Сохранить" at bounding box center [473, 720] width 69 height 18
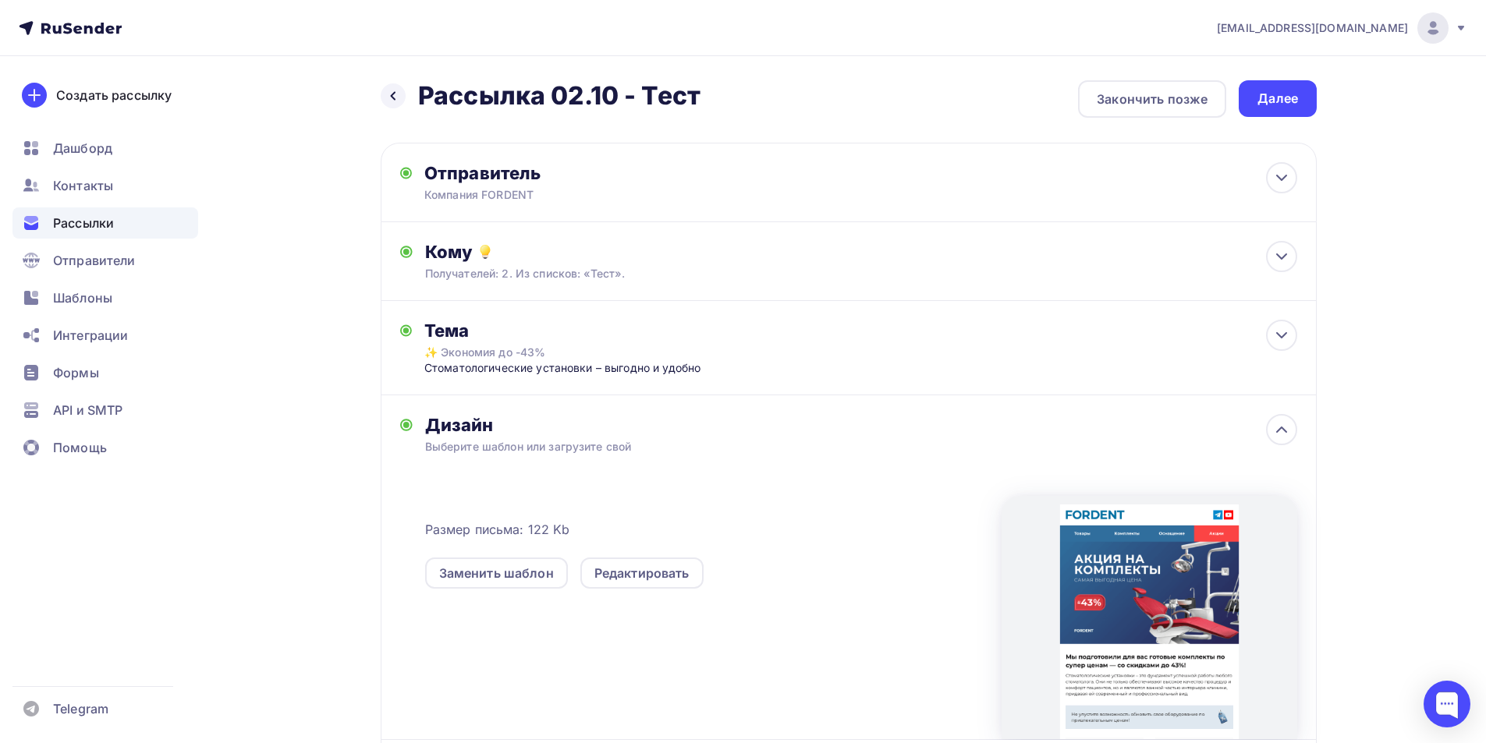
scroll to position [0, 0]
click at [1290, 98] on div "Далее" at bounding box center [1278, 99] width 41 height 18
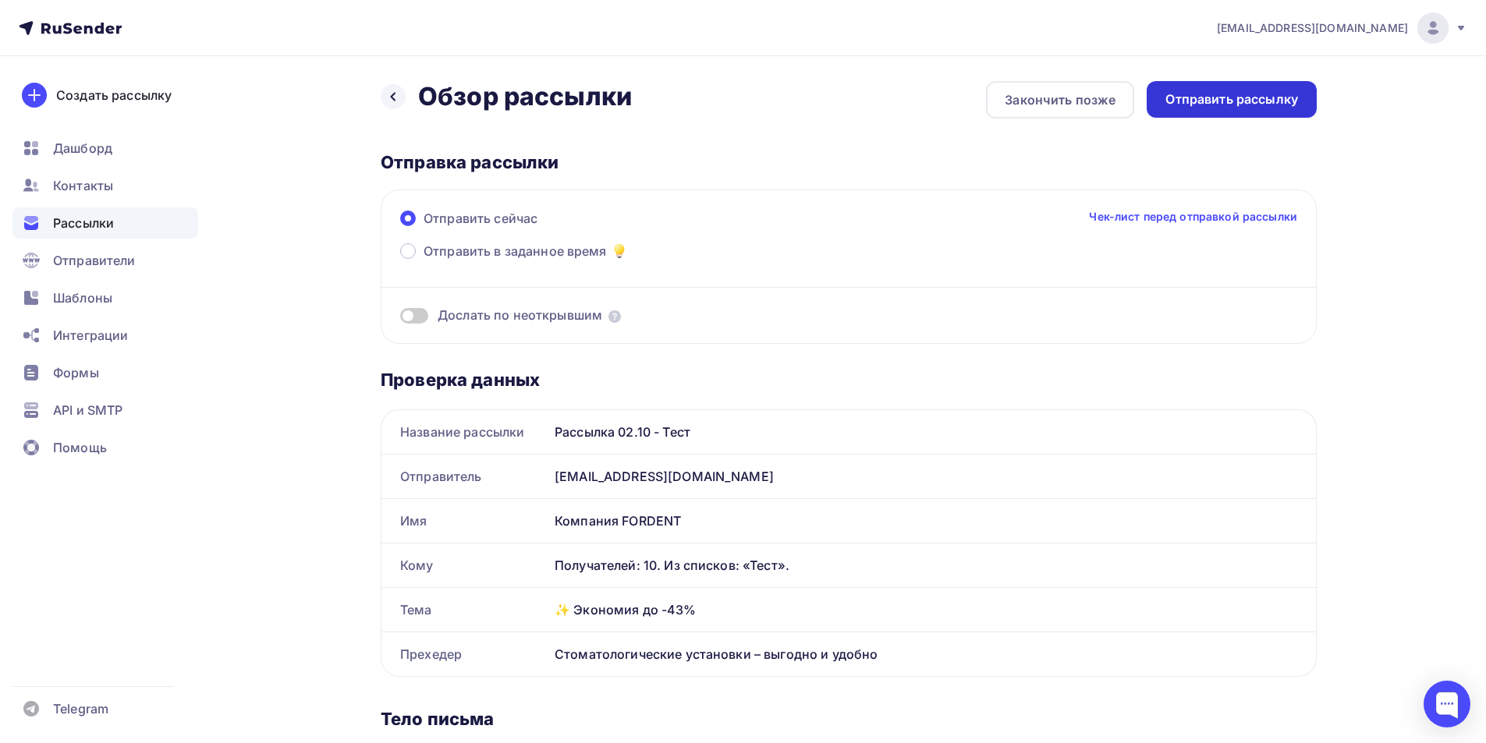
click at [1223, 90] on div "Отправить рассылку" at bounding box center [1232, 99] width 170 height 37
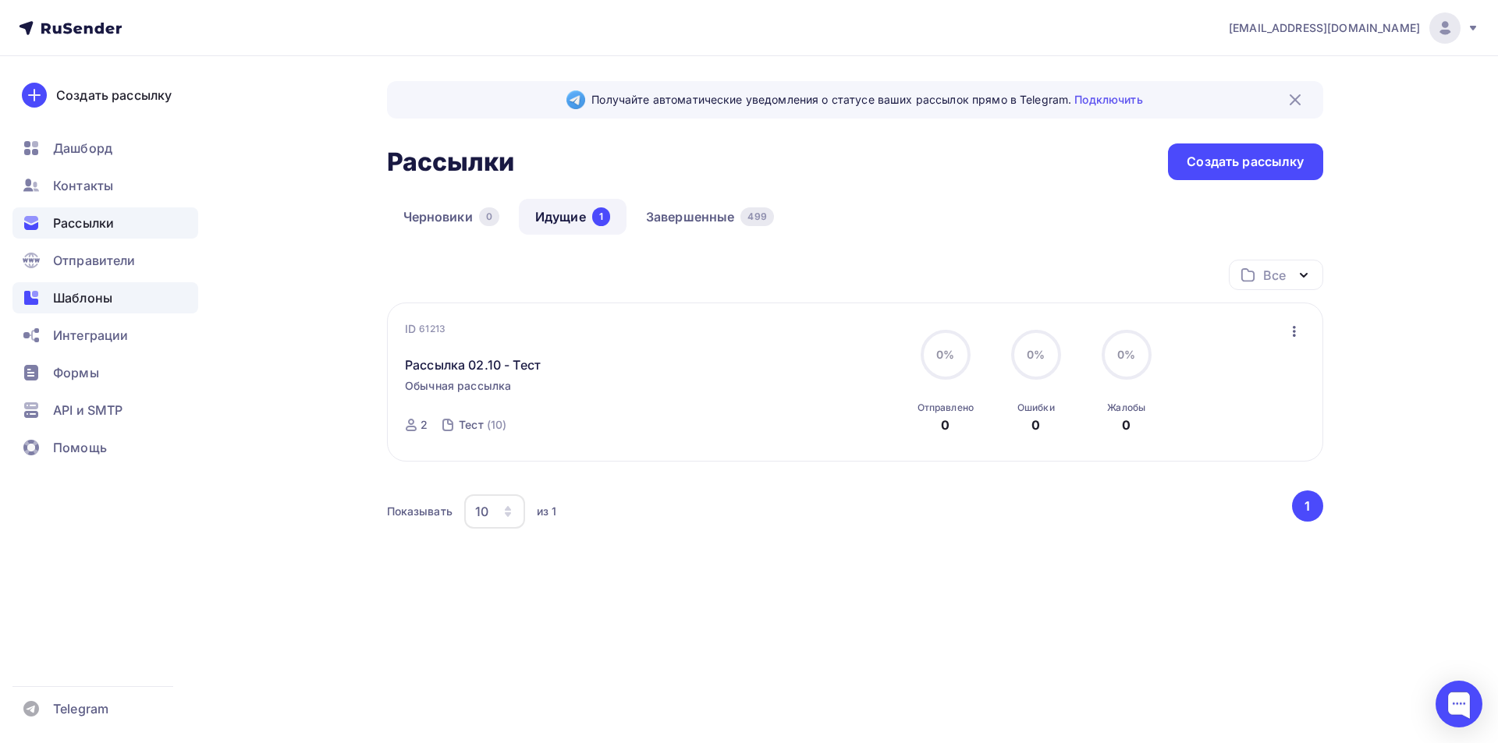
click at [71, 293] on span "Шаблоны" at bounding box center [82, 298] width 59 height 19
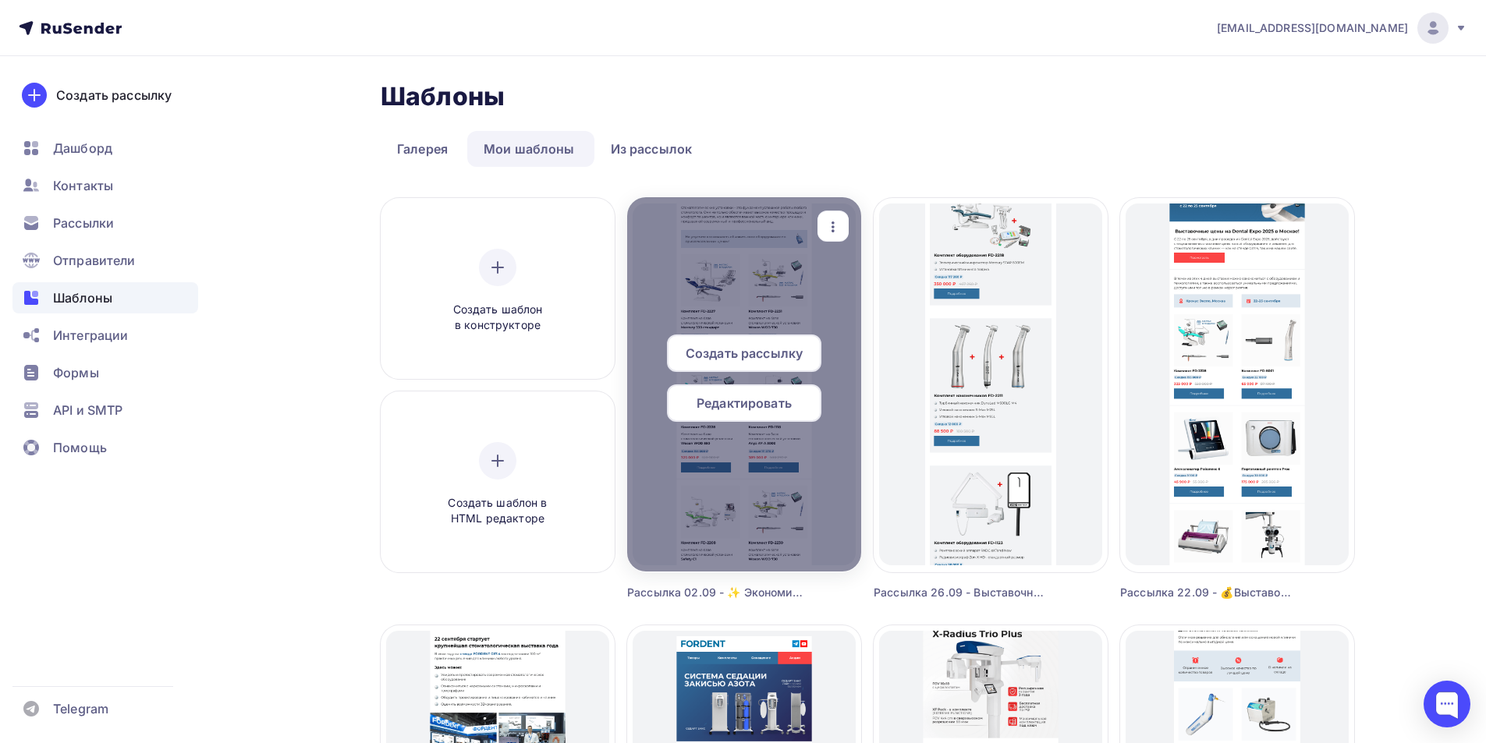
click at [750, 403] on span "Редактировать" at bounding box center [744, 403] width 95 height 19
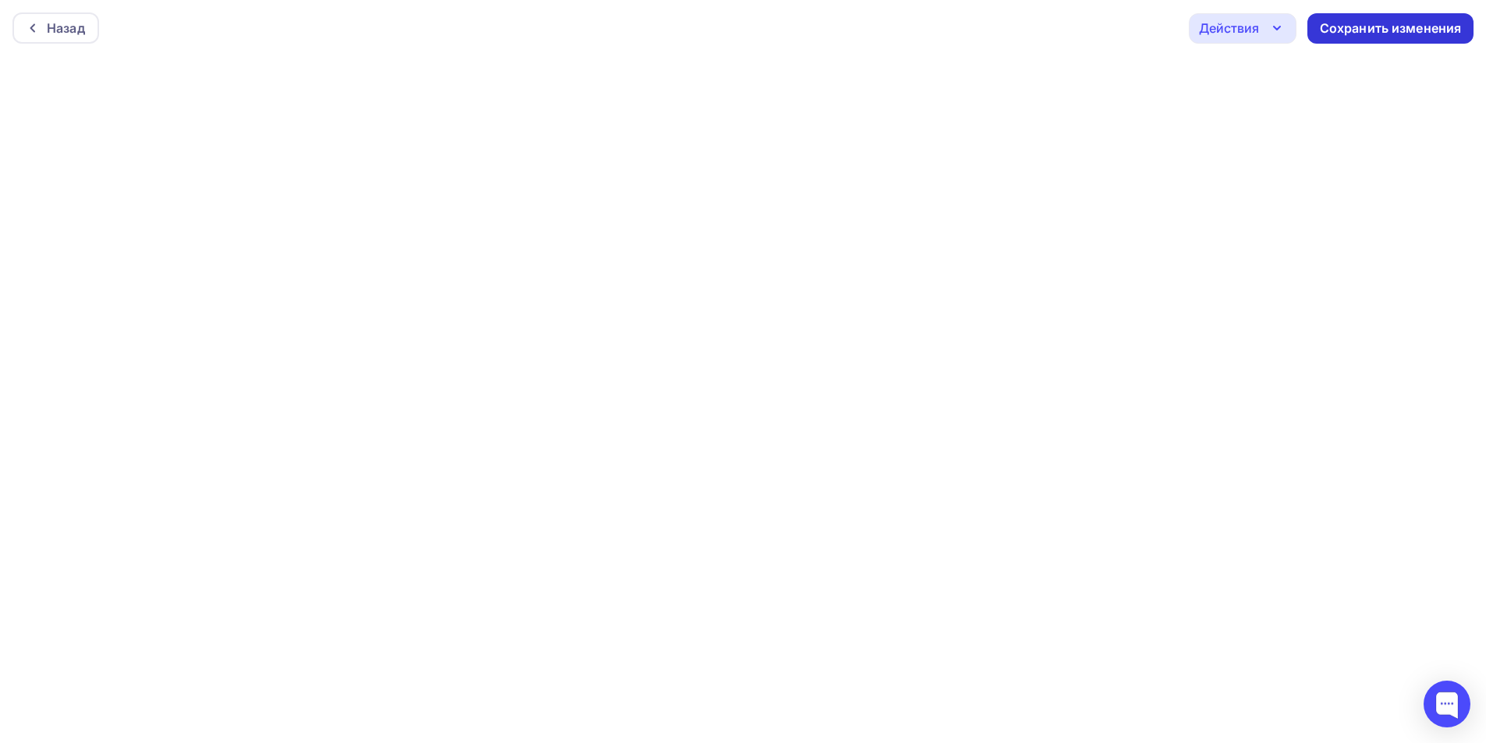
click at [1381, 30] on div "Сохранить изменения" at bounding box center [1391, 29] width 142 height 18
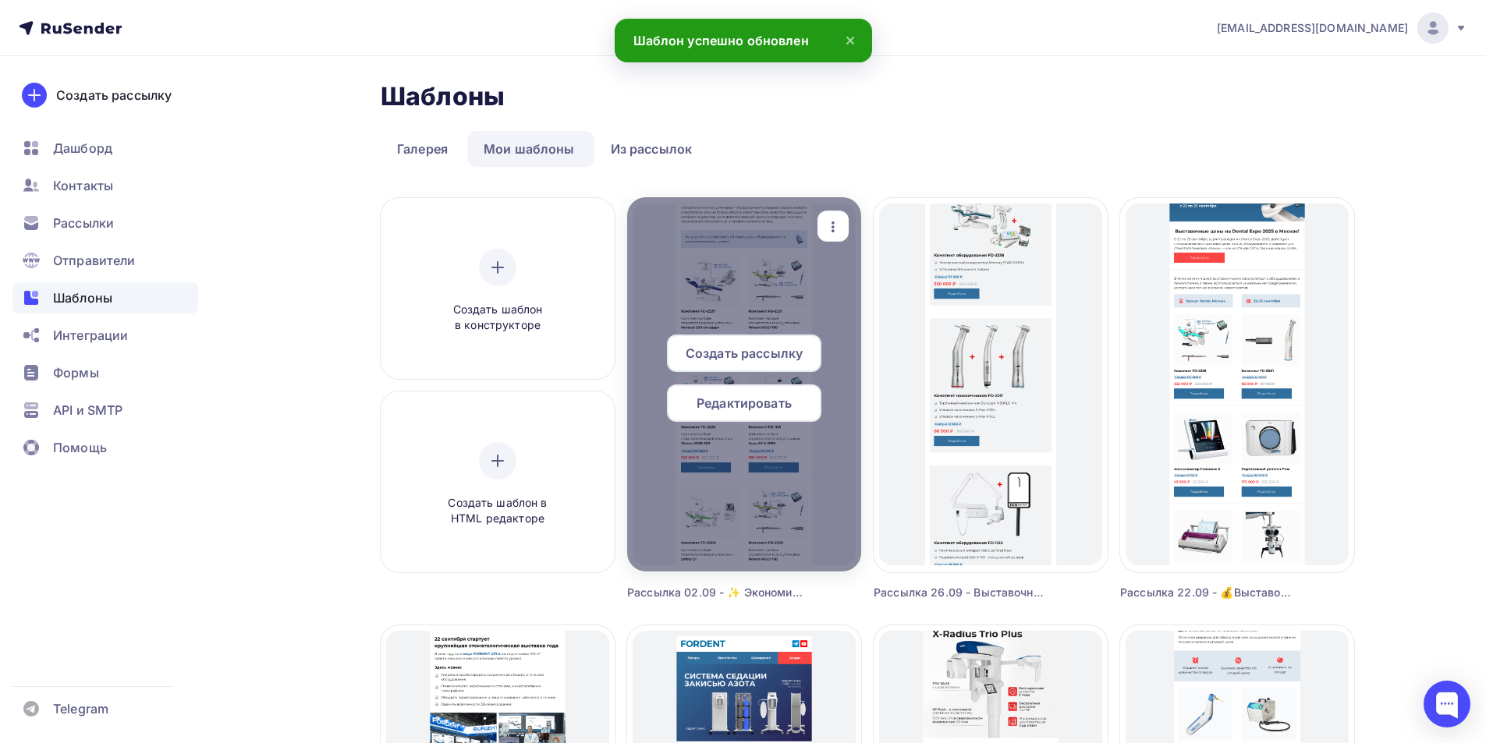
click at [775, 349] on span "Создать рассылку" at bounding box center [744, 353] width 117 height 19
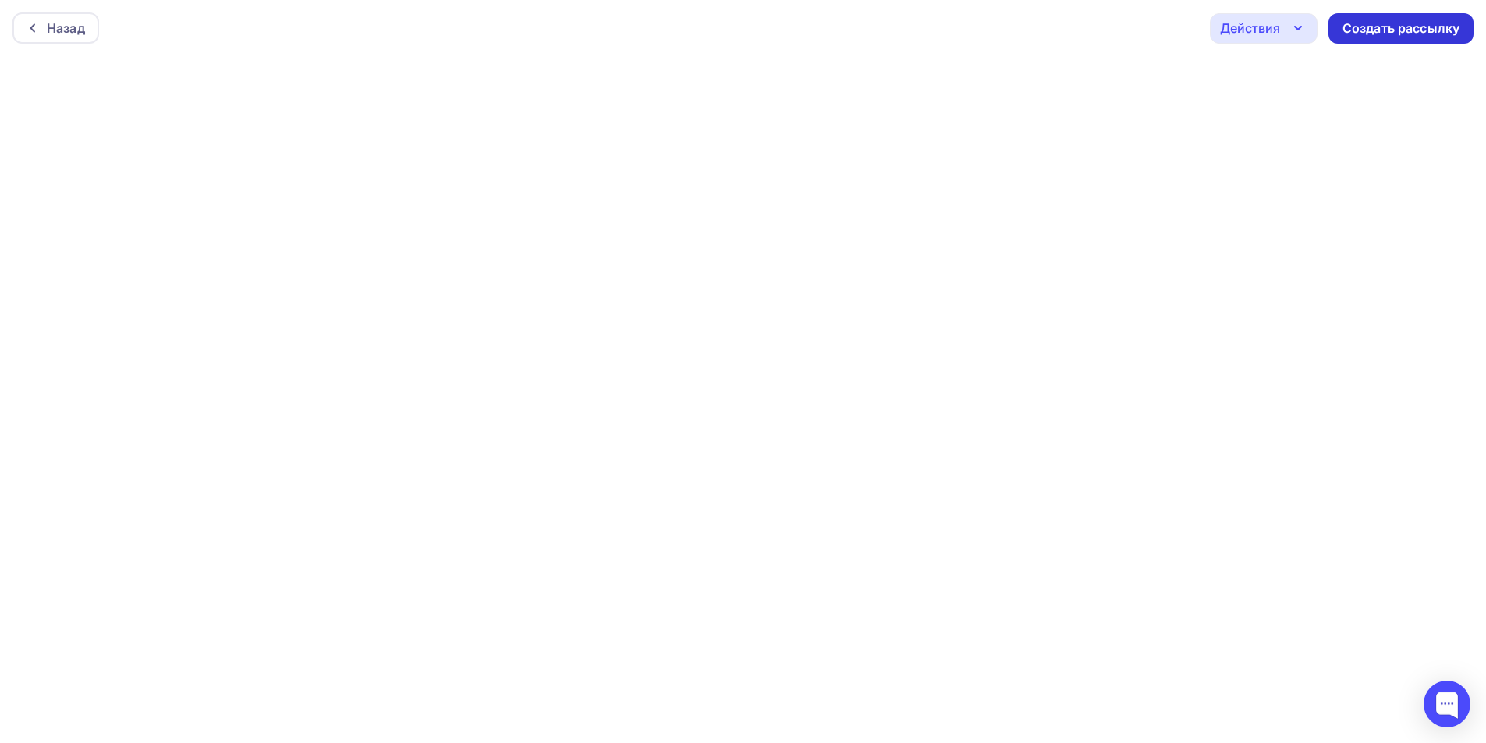
click at [1387, 31] on div "Создать рассылку" at bounding box center [1401, 29] width 117 height 18
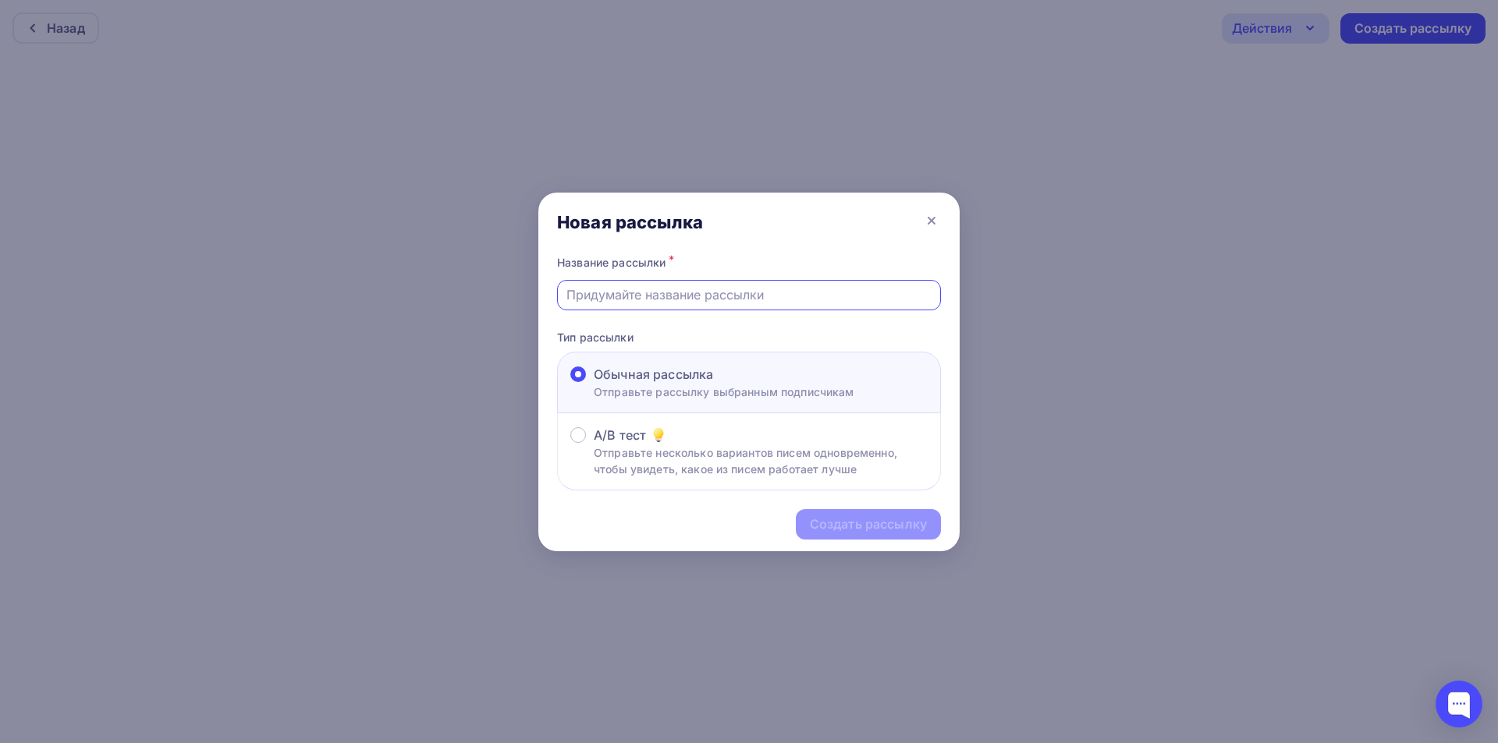
click at [633, 293] on input "text" at bounding box center [749, 295] width 366 height 19
click at [638, 296] on input "Рассылка 07.08 - Тест" at bounding box center [749, 295] width 366 height 19
paste input "✨ Экономия до -43% Стоматологические установки – выгодно и удобно"
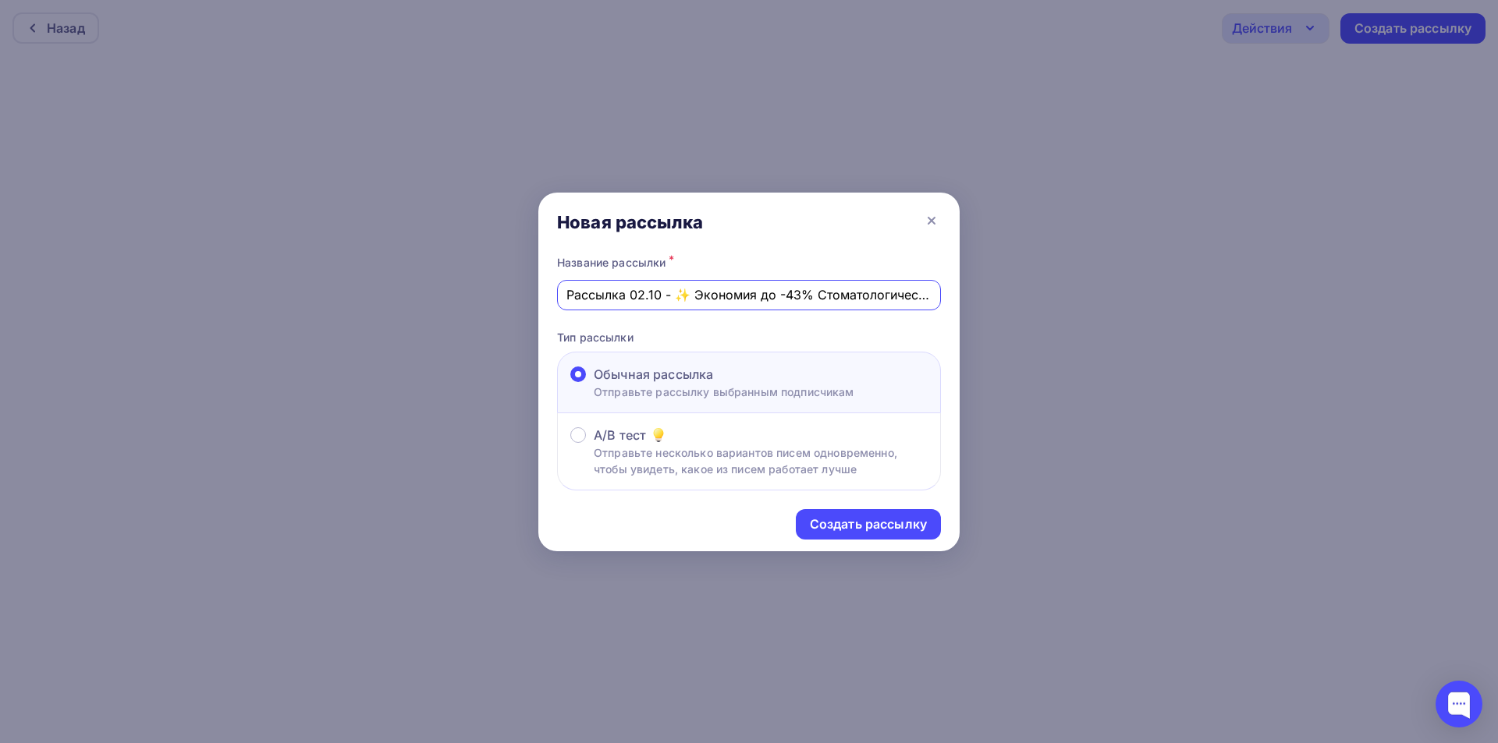
scroll to position [0, 197]
type input "Рассылка 02.10 - ✨ Экономия до -43% Стоматологические установки – выгодно и удо…"
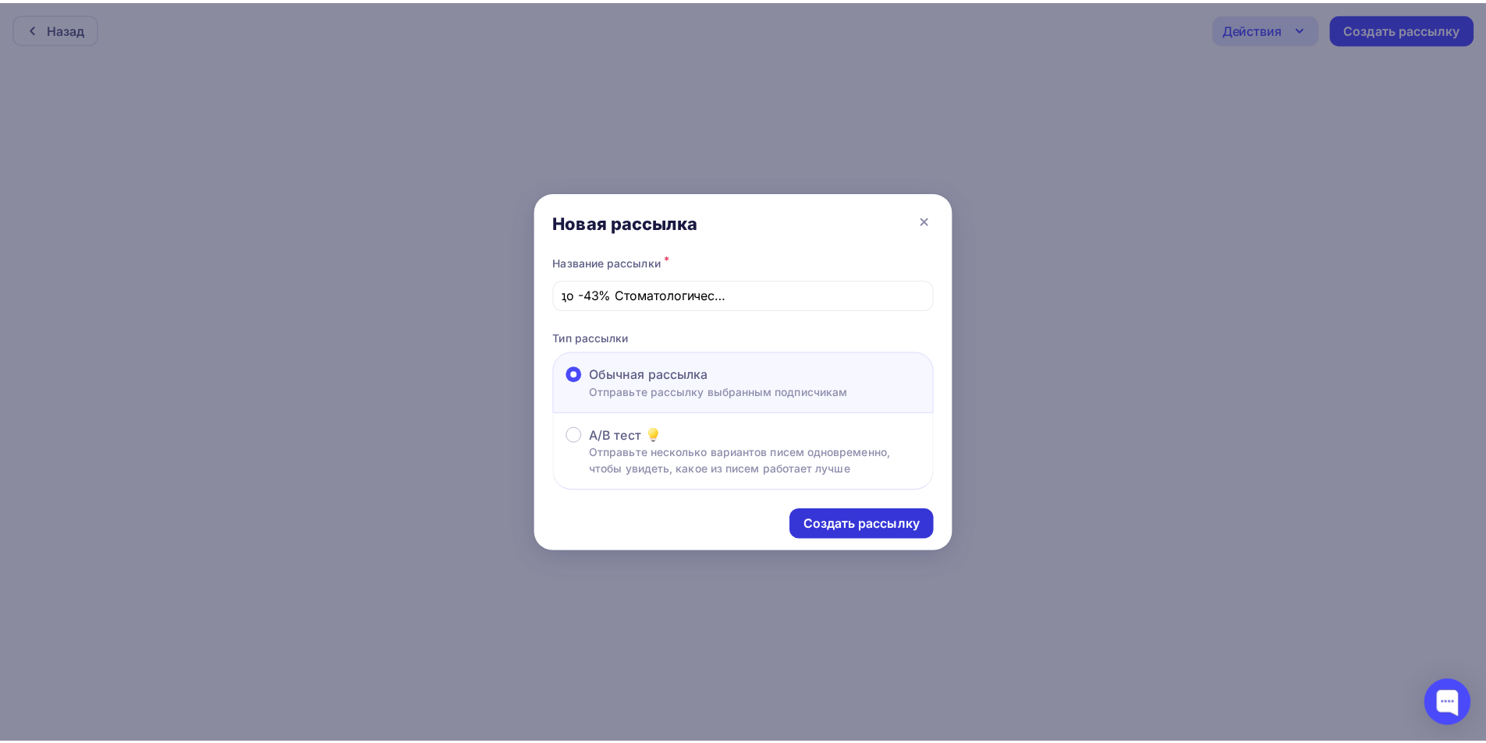
scroll to position [0, 0]
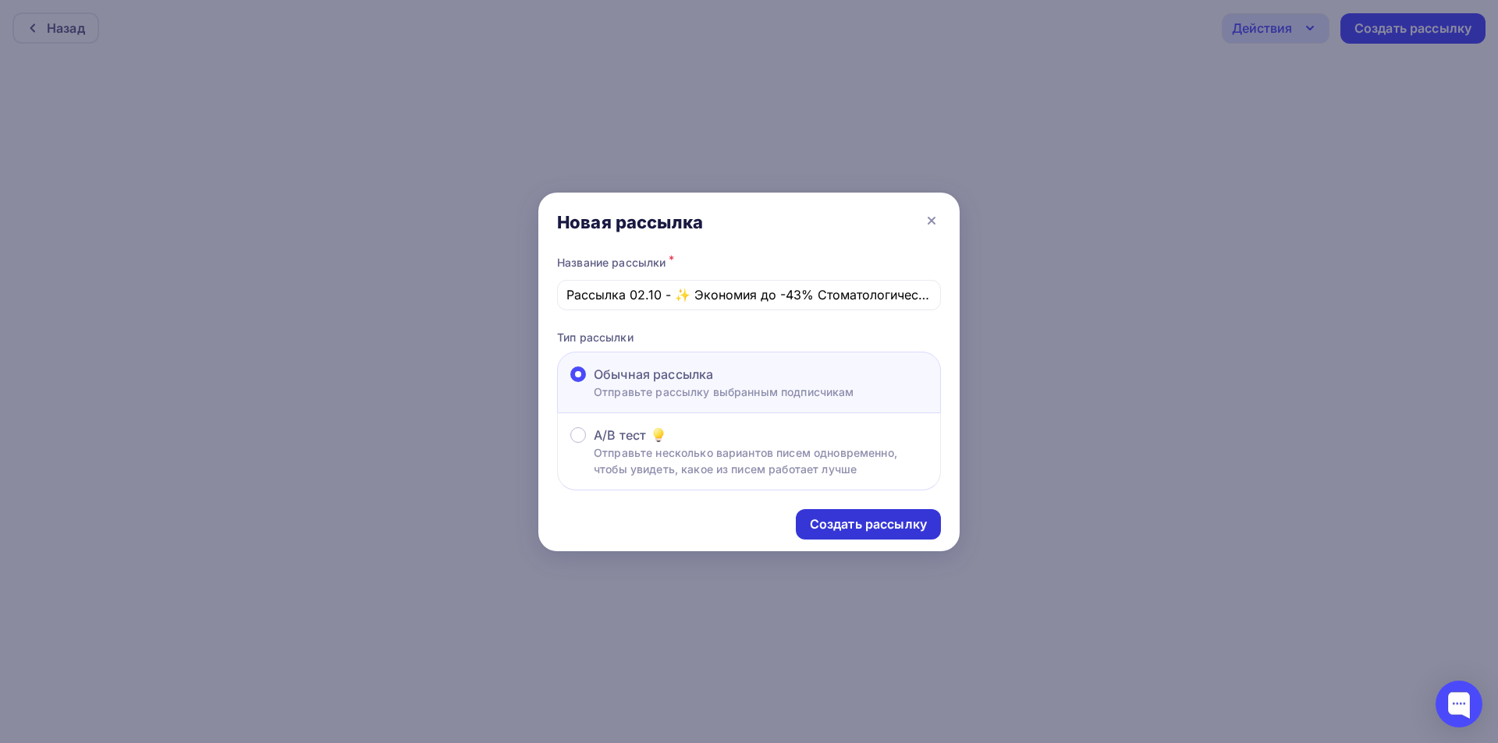
click at [874, 523] on div "Создать рассылку" at bounding box center [868, 525] width 117 height 18
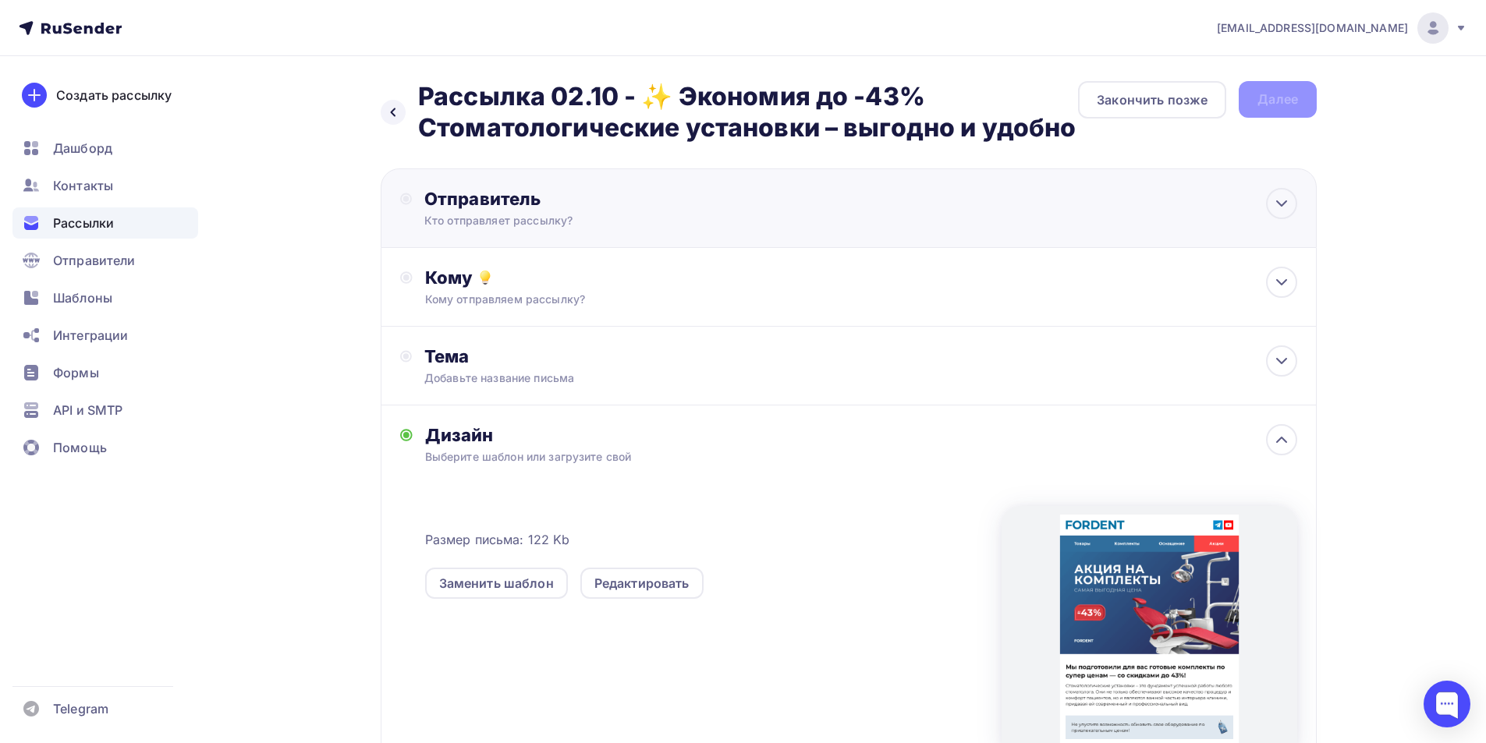
drag, startPoint x: 582, startPoint y: 228, endPoint x: 569, endPoint y: 237, distance: 15.6
click at [577, 225] on div "Кто отправляет рассылку?" at bounding box center [576, 221] width 304 height 16
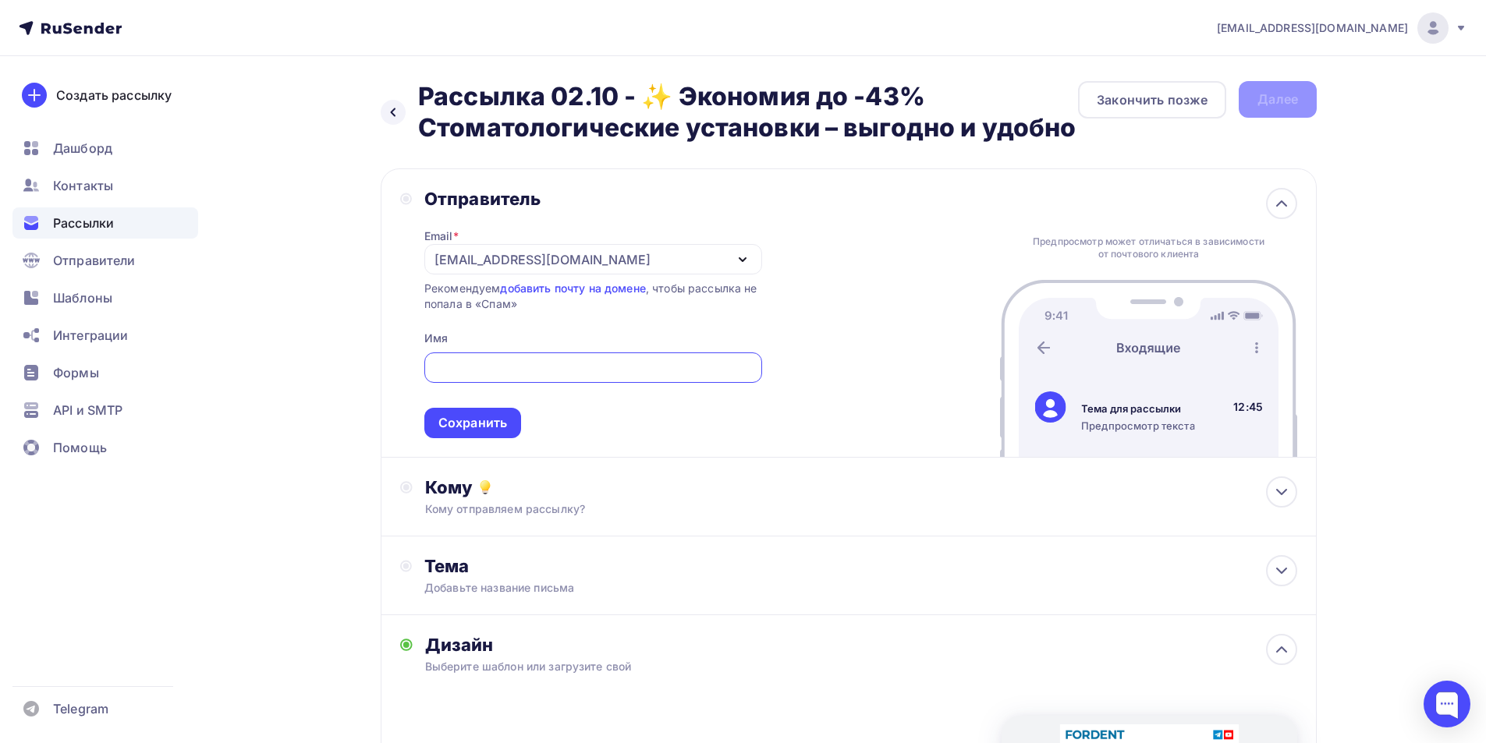
drag, startPoint x: 518, startPoint y: 261, endPoint x: 516, endPoint y: 279, distance: 18.8
click at [516, 261] on div "[EMAIL_ADDRESS][DOMAIN_NAME]" at bounding box center [593, 259] width 338 height 30
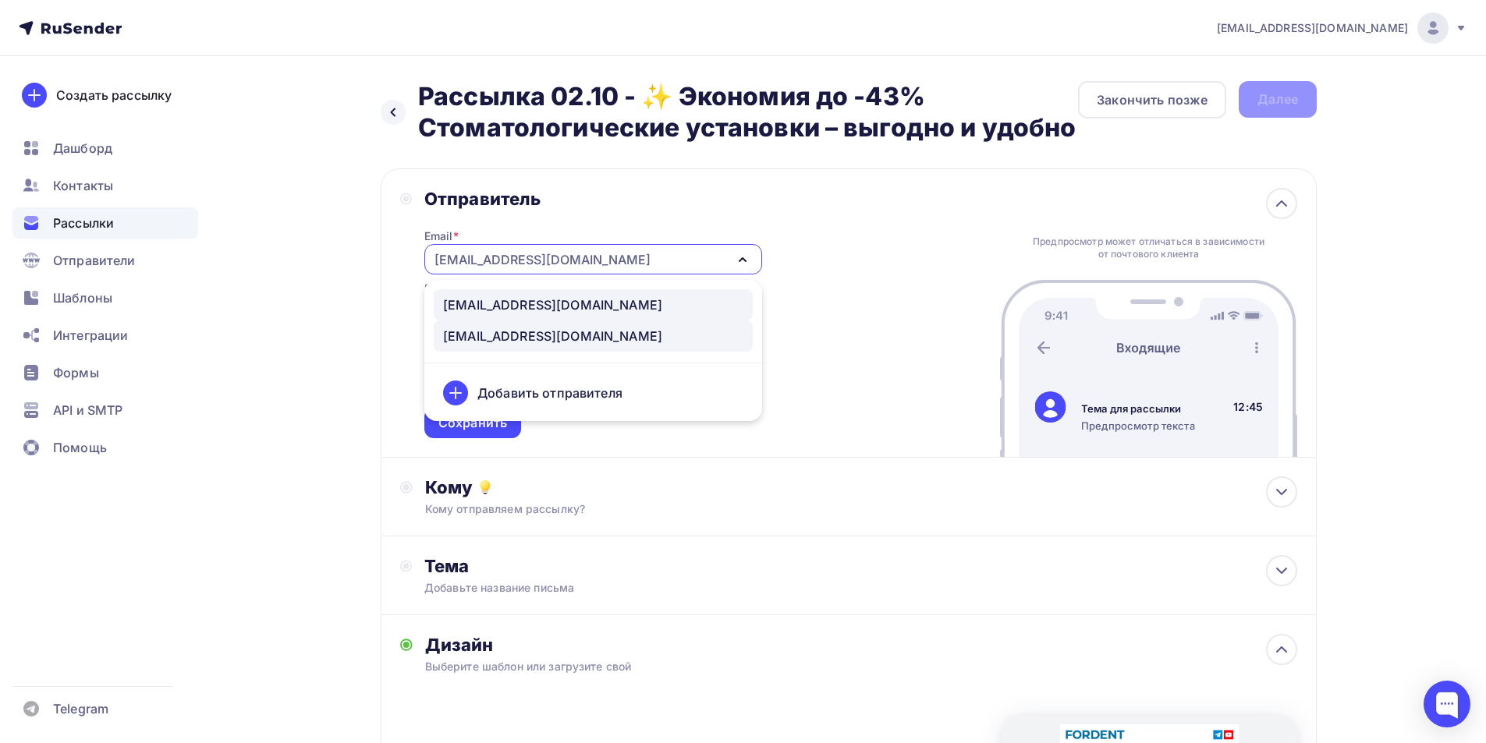
click at [491, 303] on div "noreply@fordent.ru" at bounding box center [552, 305] width 219 height 19
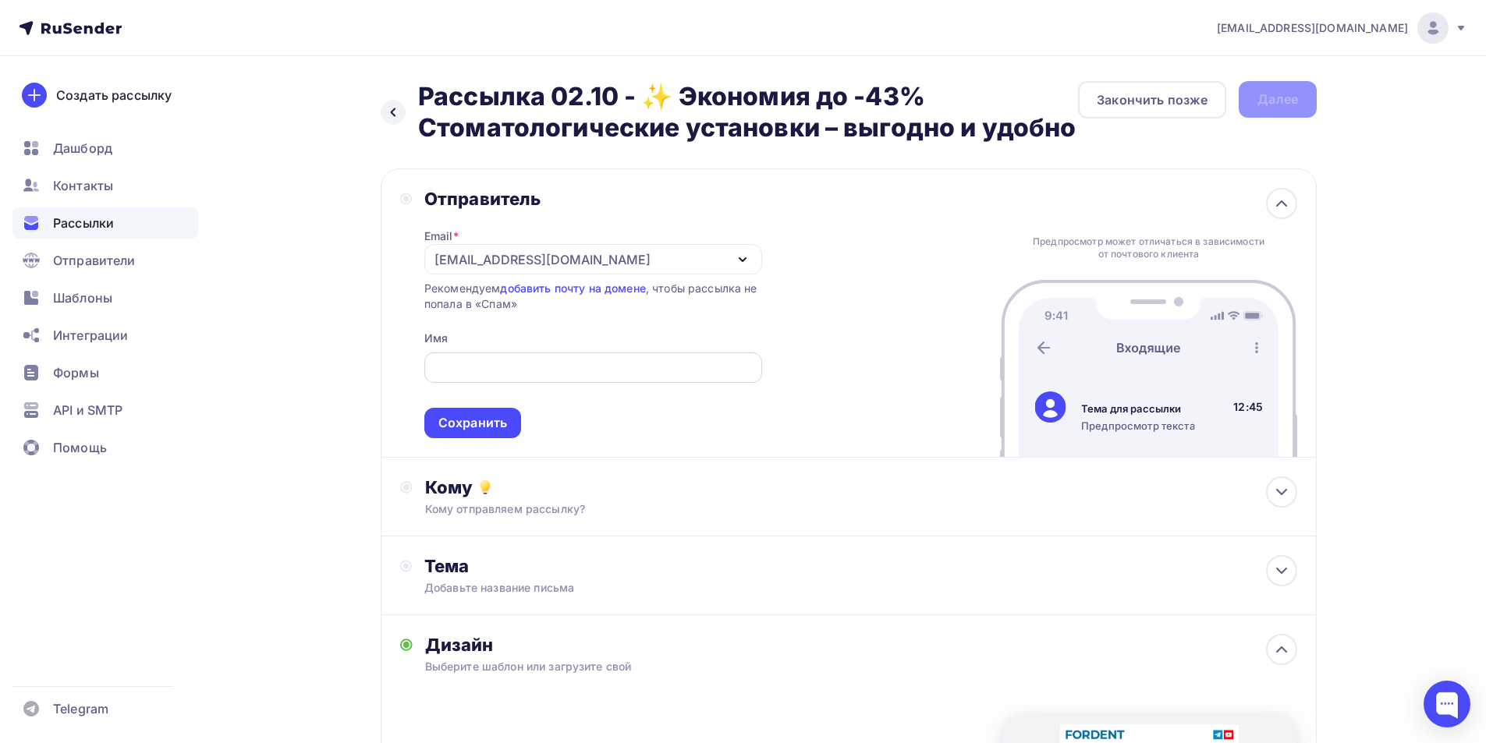
click at [504, 359] on input "text" at bounding box center [593, 368] width 320 height 19
drag, startPoint x: 570, startPoint y: 360, endPoint x: 309, endPoint y: 352, distance: 261.5
click at [309, 352] on div "Назад Рассылка 02.10 - ✨ Экономия до -43% Стоматологические установки – выгодно…" at bounding box center [743, 598] width 1279 height 1084
type input "Компания FORDENT"
drag, startPoint x: 489, startPoint y: 428, endPoint x: 489, endPoint y: 442, distance: 14.0
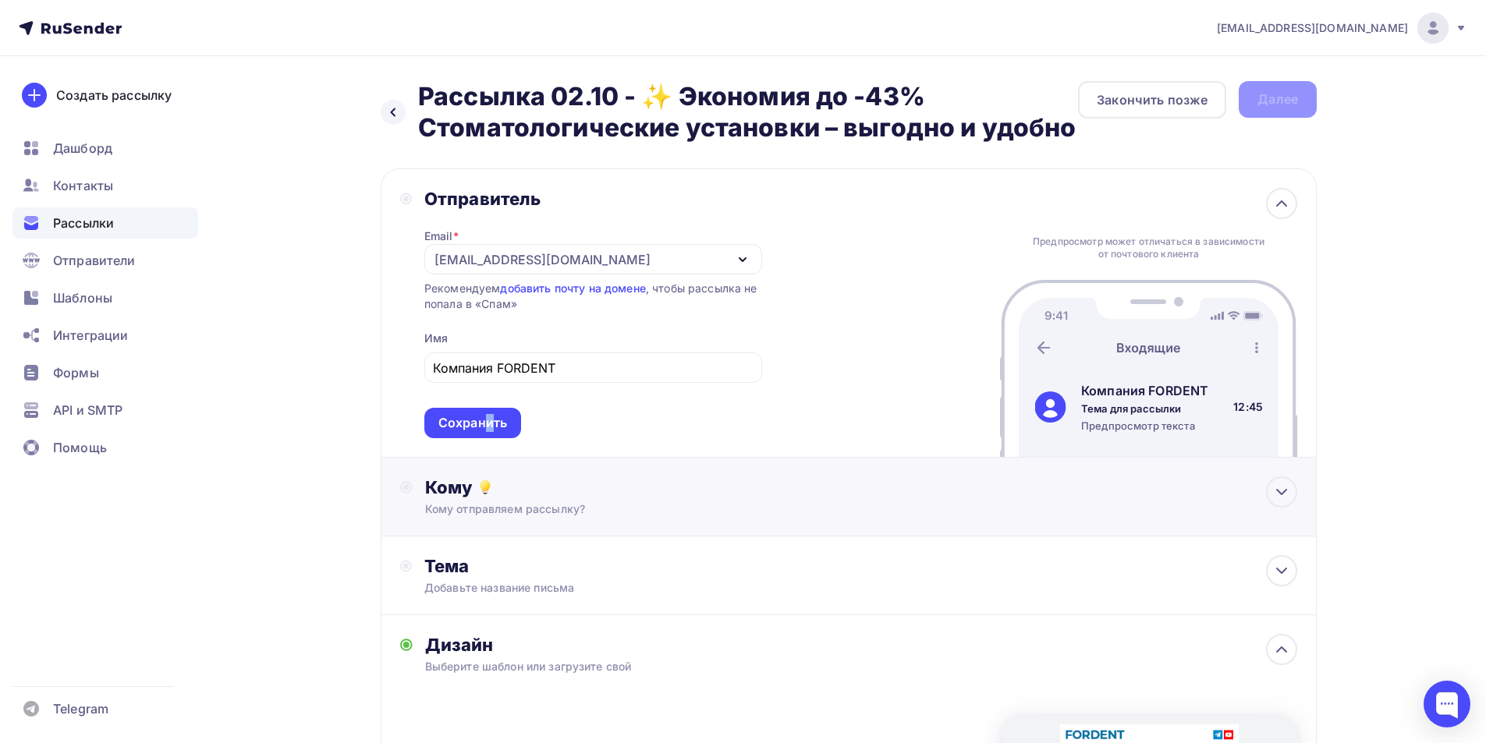
click at [489, 424] on div "Сохранить" at bounding box center [472, 423] width 69 height 18
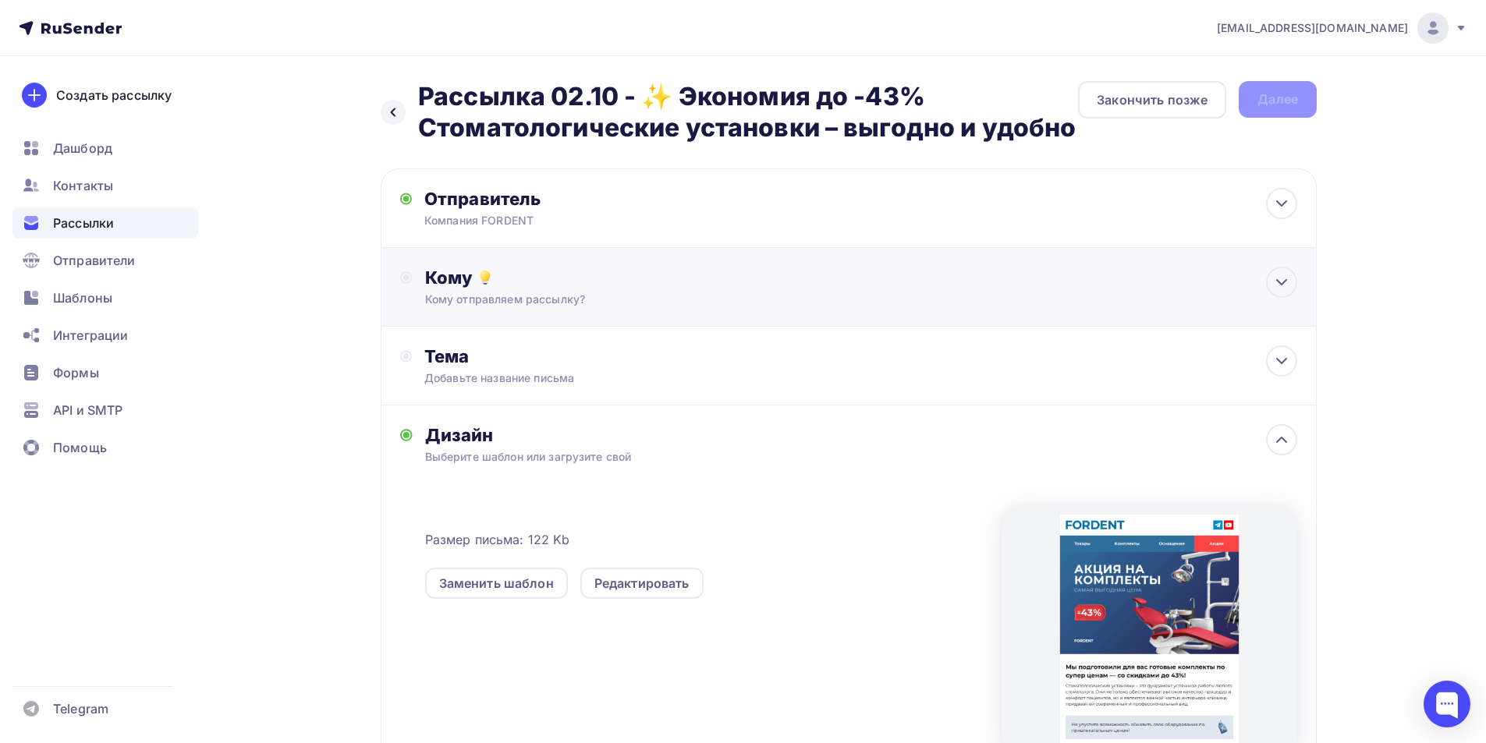
click at [480, 300] on div "Кому отправляем рассылку?" at bounding box center [818, 300] width 786 height 16
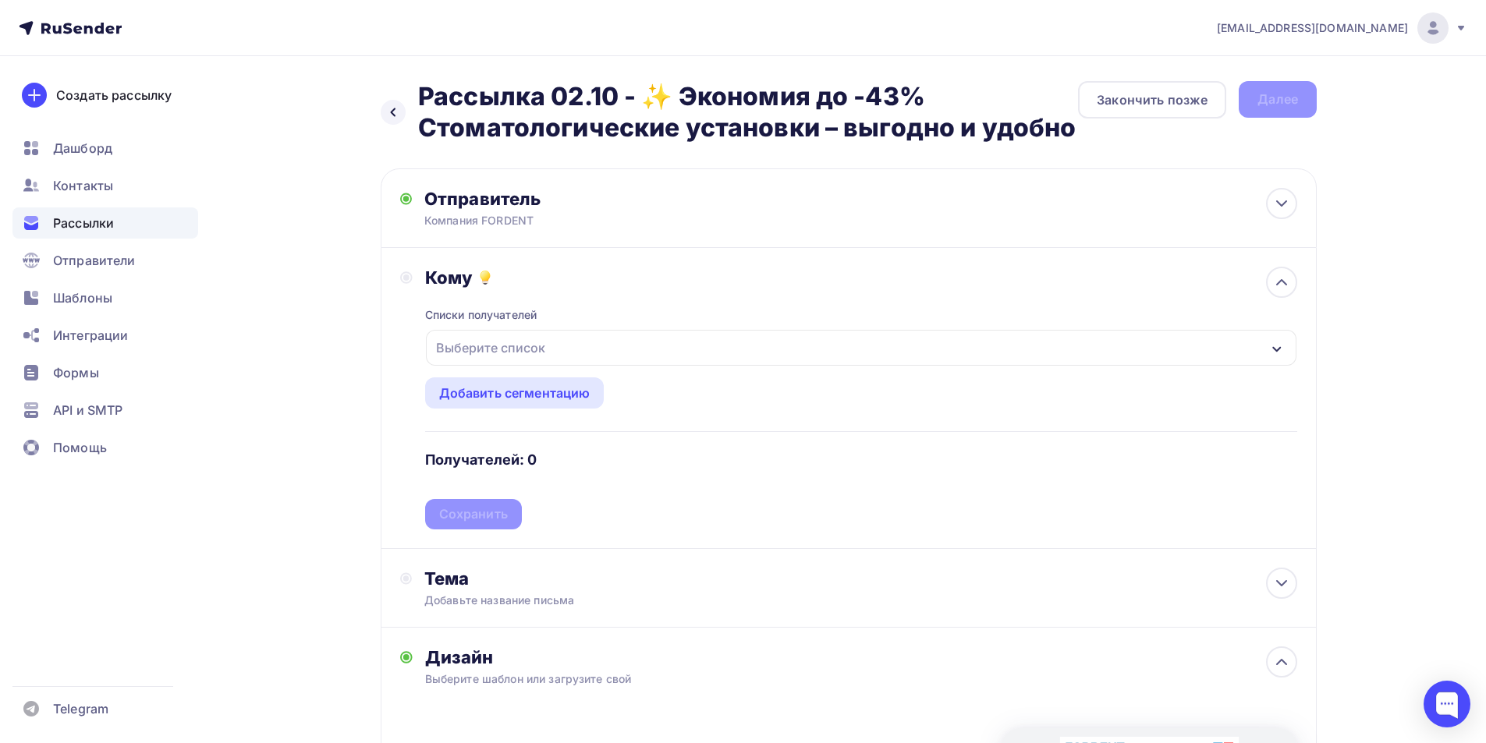
drag, startPoint x: 489, startPoint y: 342, endPoint x: 506, endPoint y: 423, distance: 82.8
click at [489, 342] on div "Выберите список" at bounding box center [491, 348] width 122 height 28
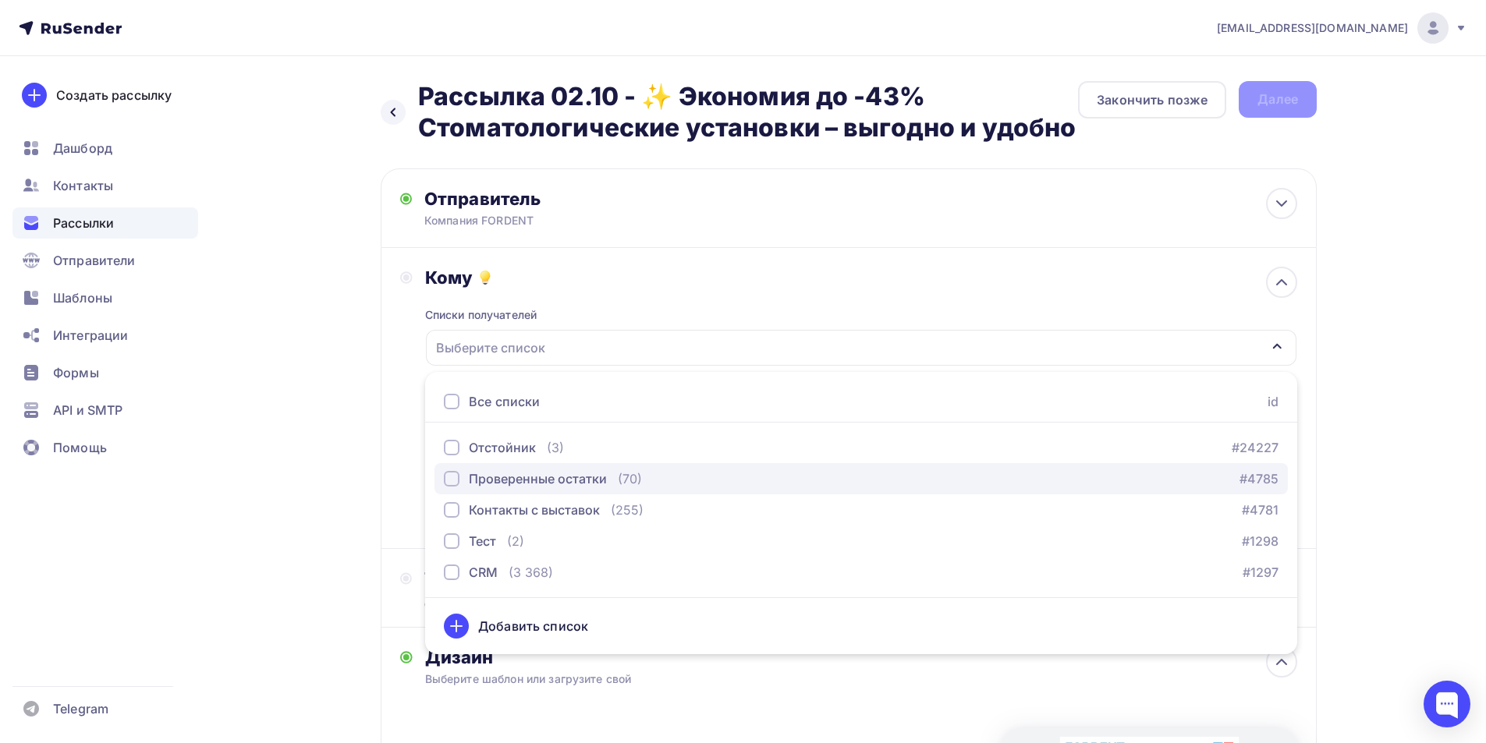
click at [509, 476] on div "Проверенные остатки" at bounding box center [538, 479] width 138 height 19
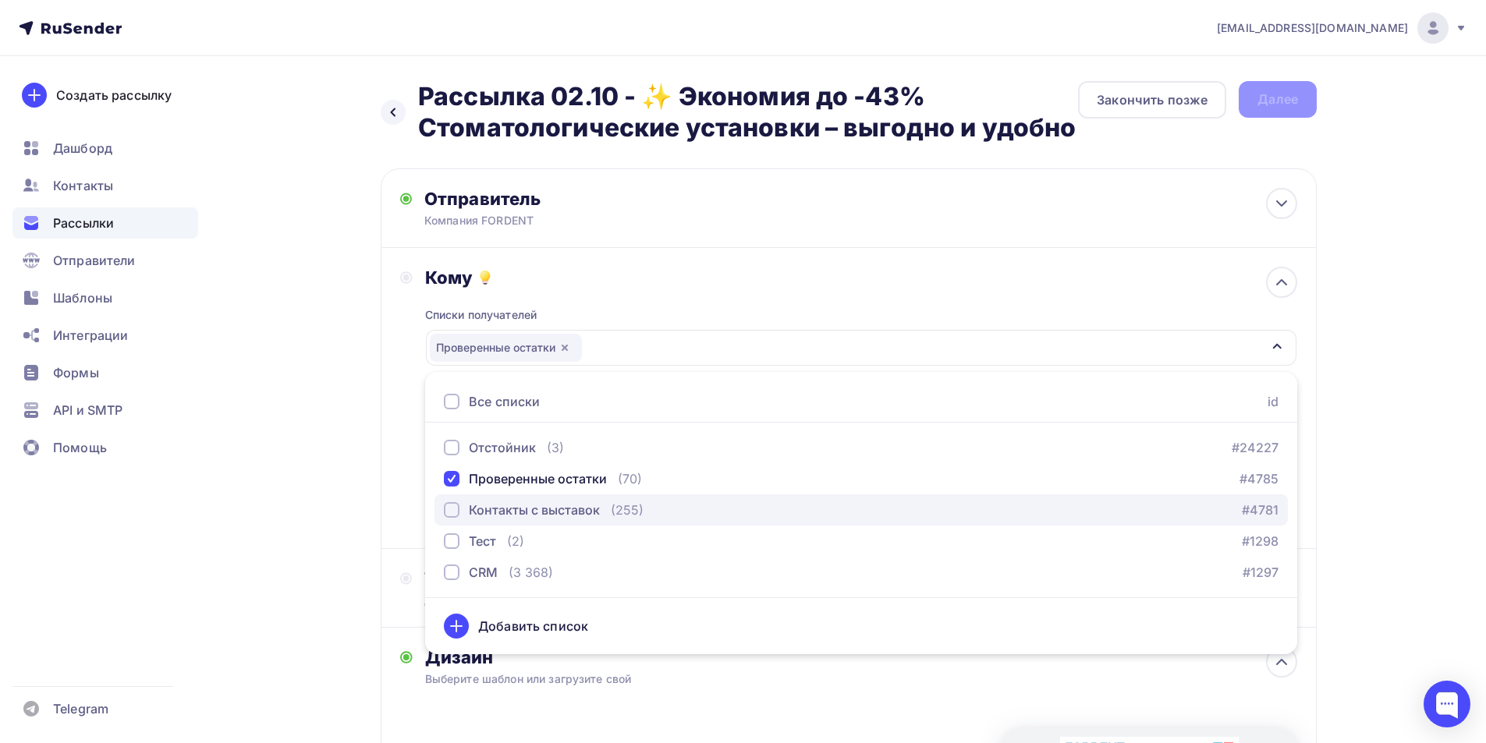
click at [510, 510] on div "Контакты с выставок" at bounding box center [534, 510] width 131 height 19
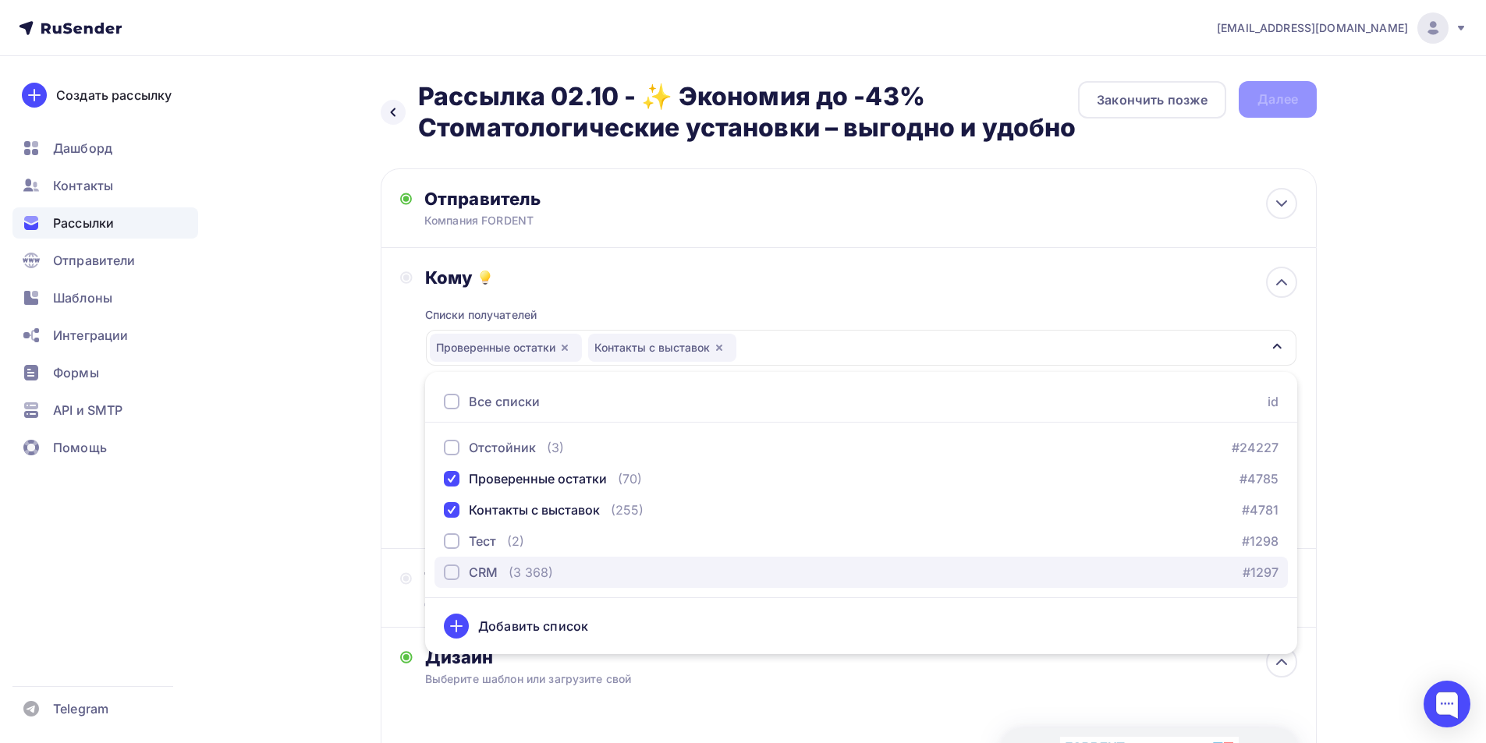
click at [494, 574] on div "CRM (3 368)" at bounding box center [498, 572] width 109 height 19
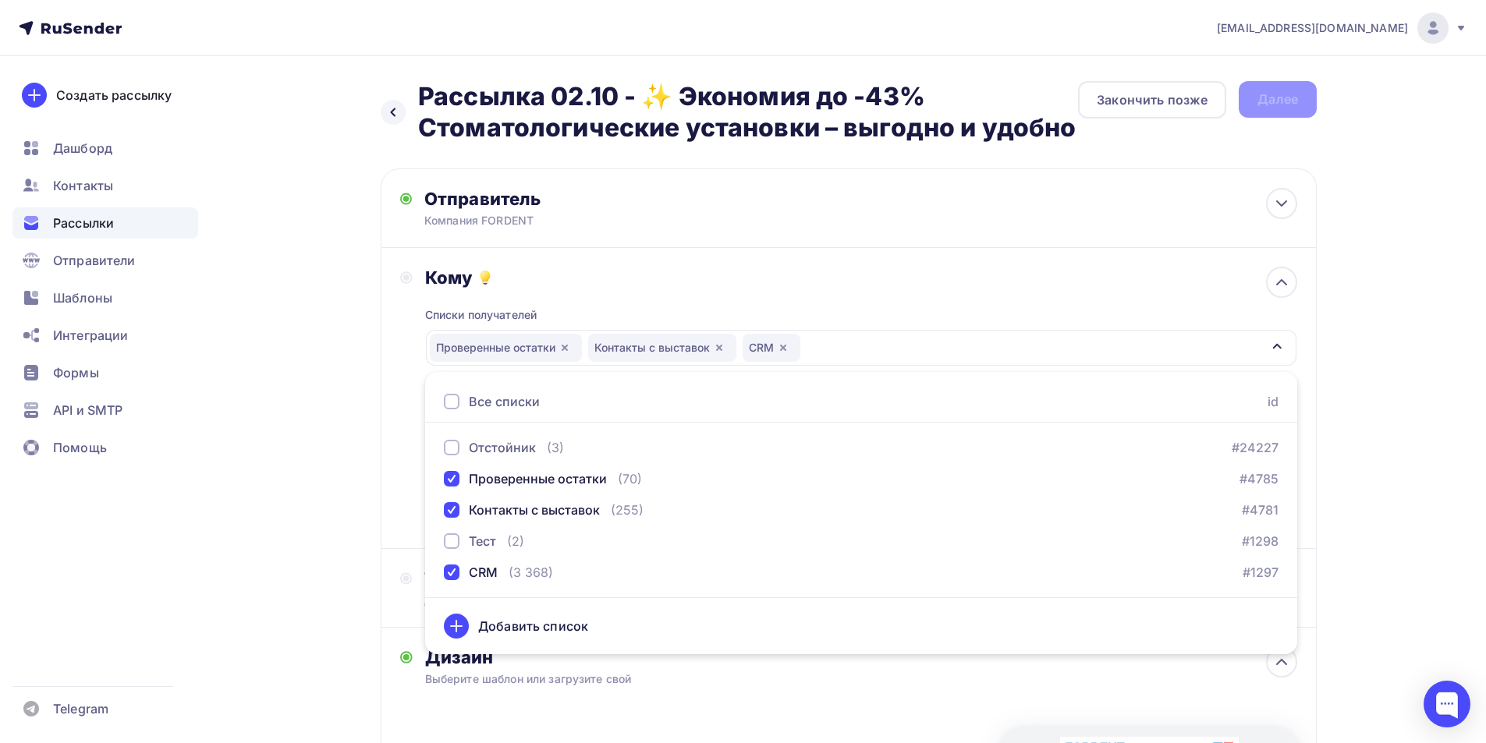
click at [234, 532] on div "Назад Рассылка 02.10 - ✨ Экономия до -43% Стоматологические установки – выгодно…" at bounding box center [743, 604] width 1279 height 1096
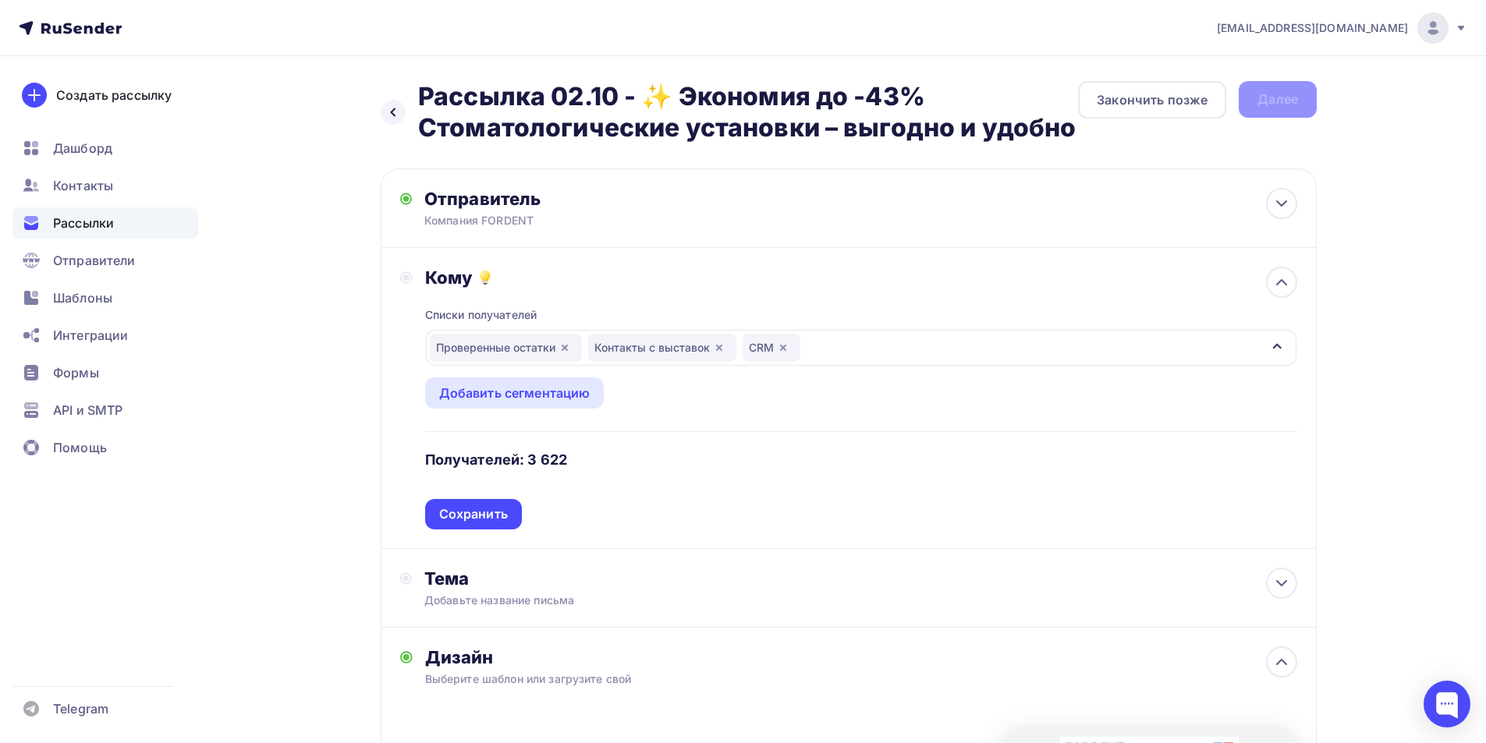
click at [465, 509] on div "Сохранить" at bounding box center [473, 515] width 69 height 18
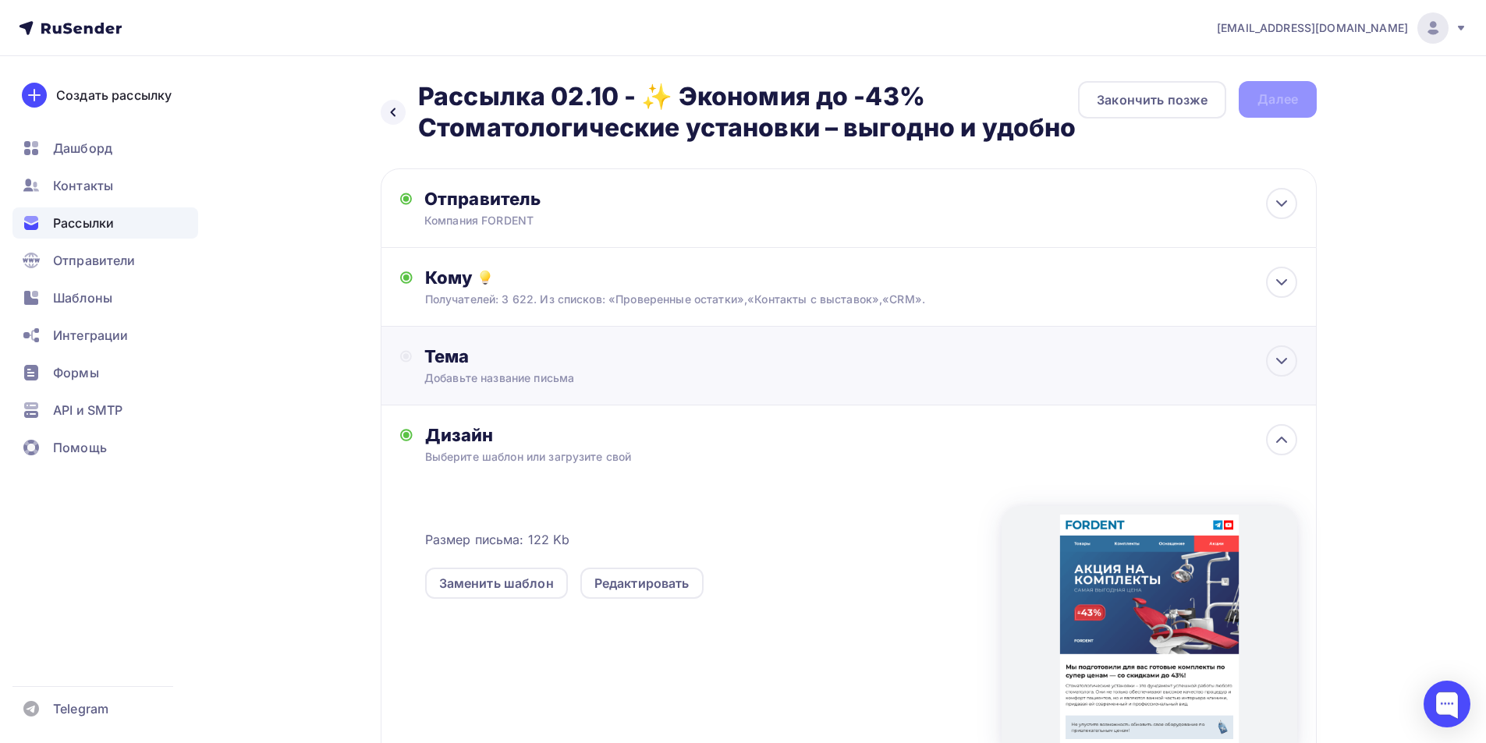
drag, startPoint x: 530, startPoint y: 376, endPoint x: 594, endPoint y: 100, distance: 283.7
click at [530, 376] on div "Добавьте название письма" at bounding box center [563, 379] width 278 height 16
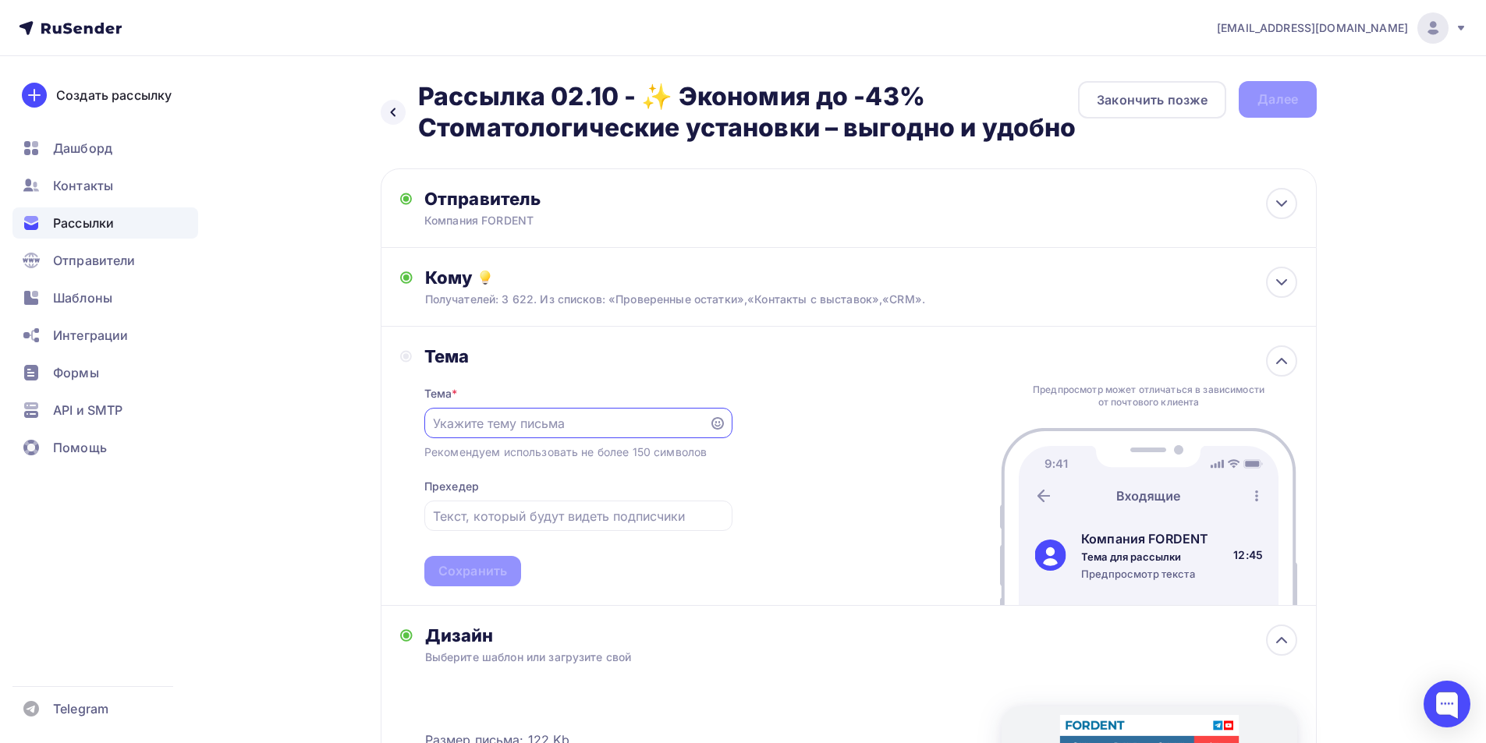
paste input "✨ Экономия до -43%"
type input "✨ Экономия до -43%"
click at [516, 507] on input "text" at bounding box center [578, 516] width 290 height 19
paste input "Стоматологические установки – выгодно и удобно"
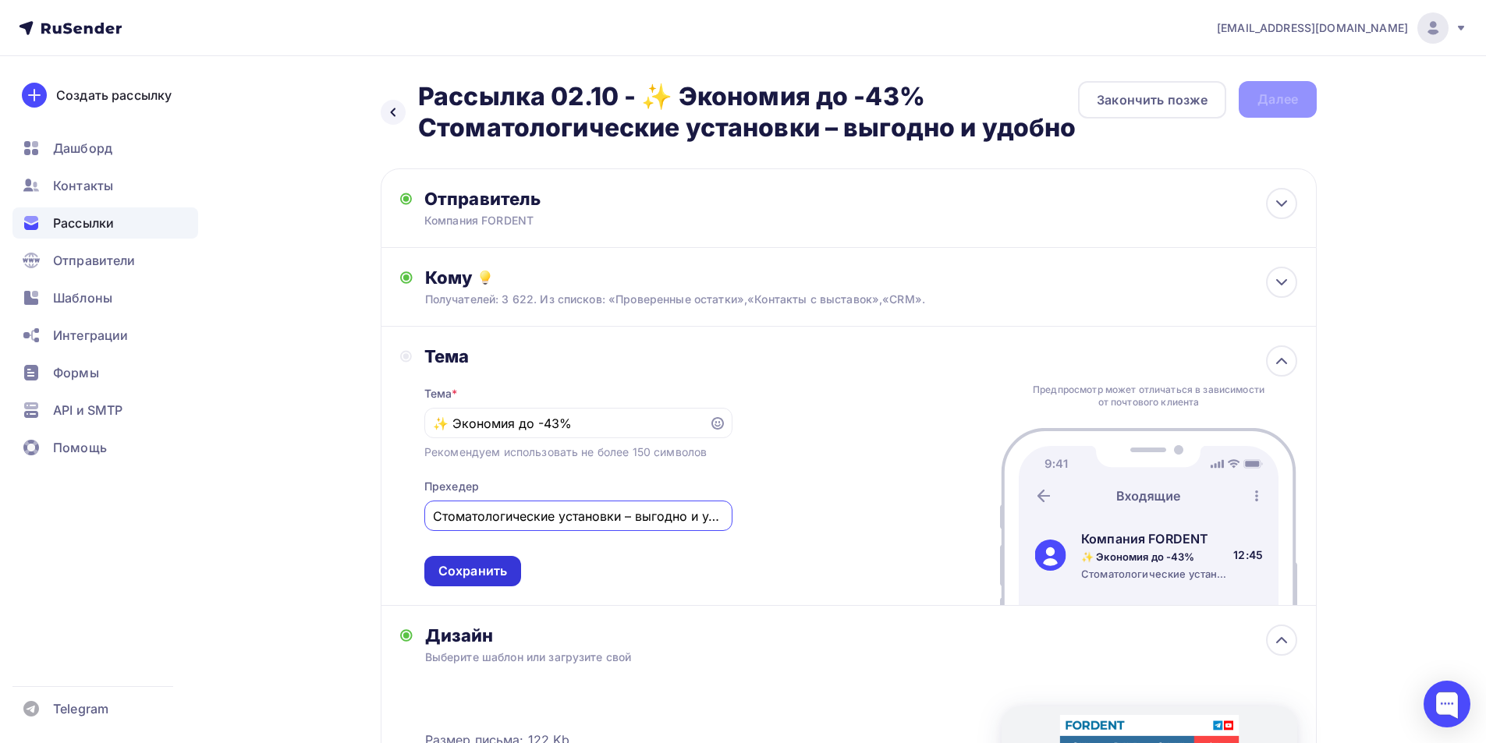
scroll to position [0, 22]
type input "Стоматологические установки – выгодно и удобно"
drag, startPoint x: 462, startPoint y: 578, endPoint x: 476, endPoint y: 578, distance: 14.0
click at [463, 578] on div "Сохранить" at bounding box center [472, 571] width 69 height 18
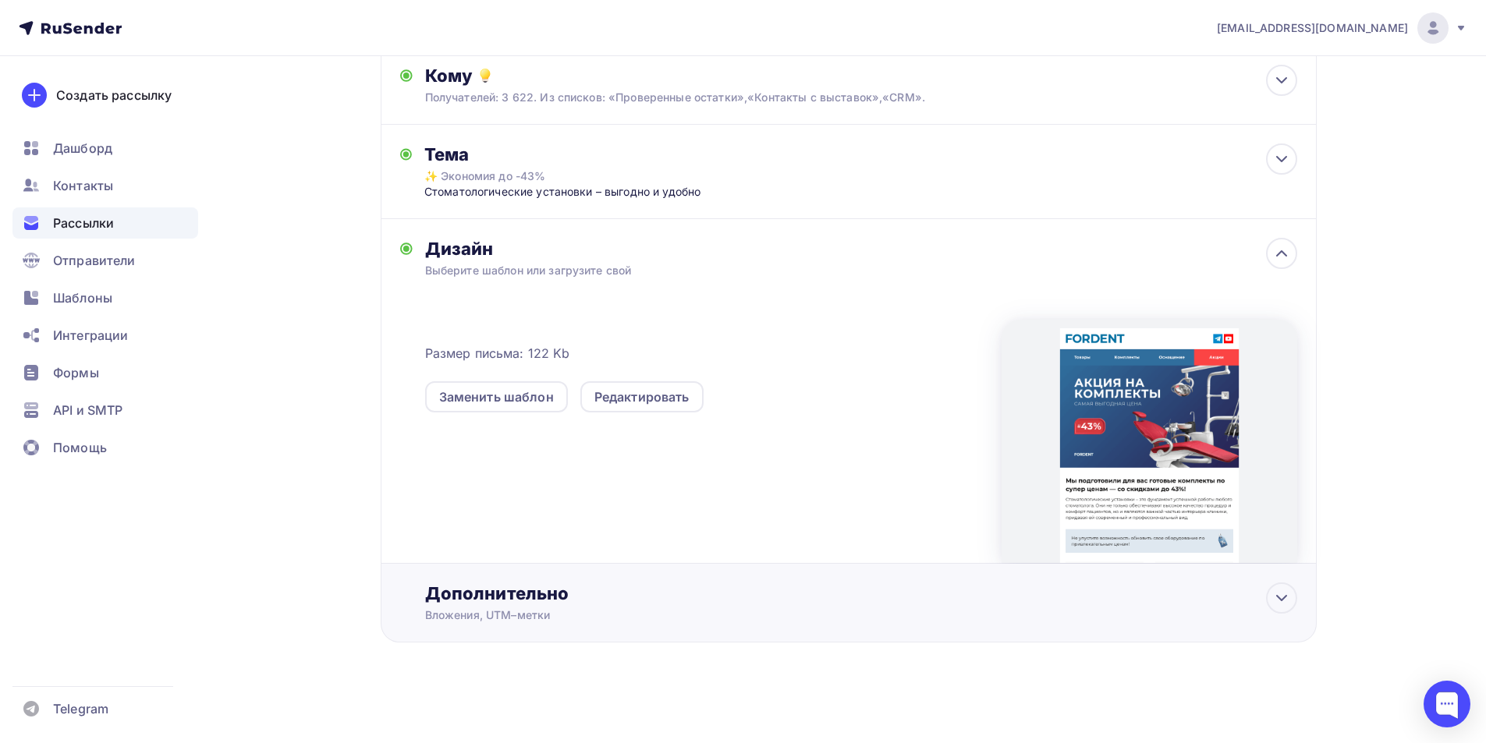
click at [572, 593] on div "Дополнительно" at bounding box center [861, 594] width 872 height 22
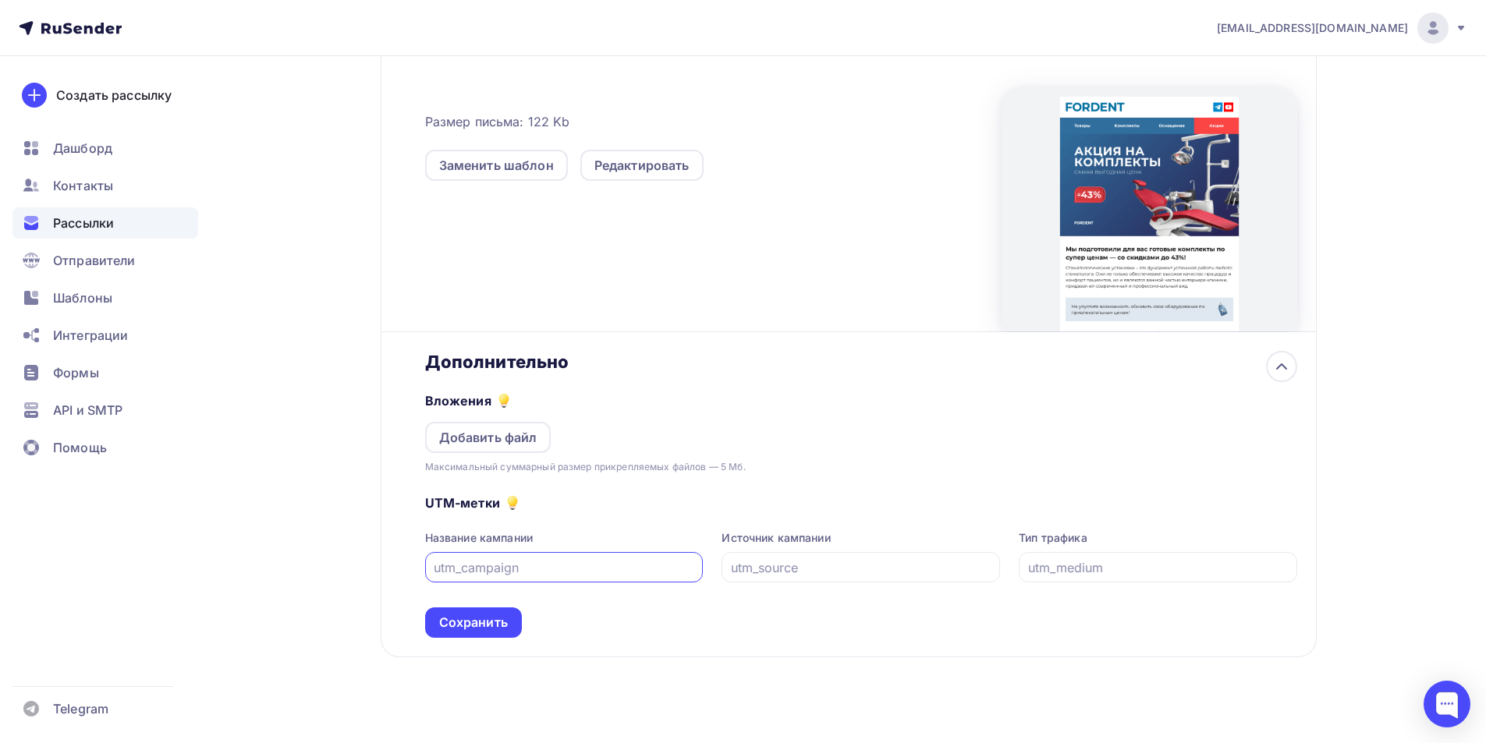
scroll to position [439, 0]
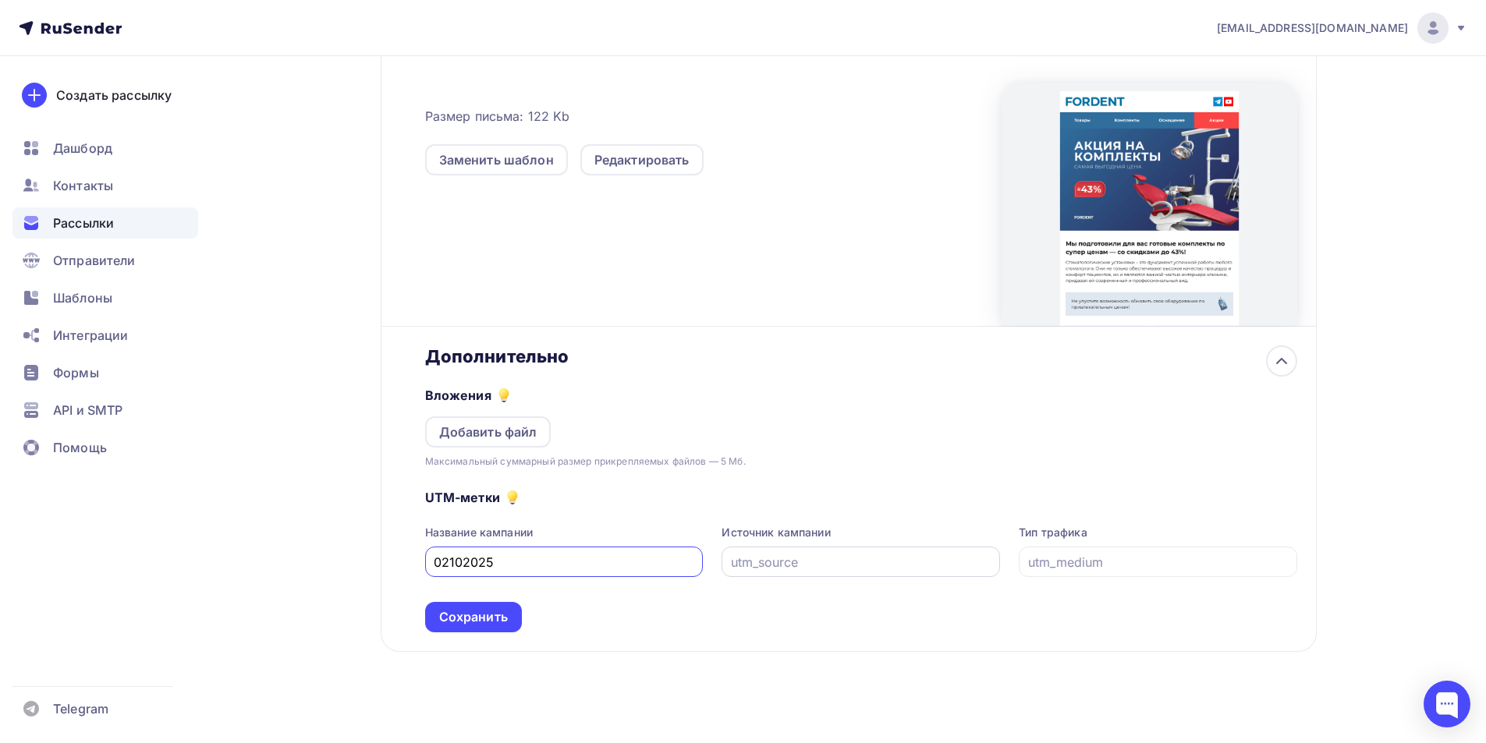
type input "02102025"
click at [907, 560] on input "text" at bounding box center [861, 562] width 261 height 19
drag, startPoint x: 793, startPoint y: 564, endPoint x: 729, endPoint y: 602, distance: 73.9
click at [625, 574] on div "Название кампании 02102025 Источник кампании email Тип трафика" at bounding box center [861, 551] width 872 height 52
type input "email"
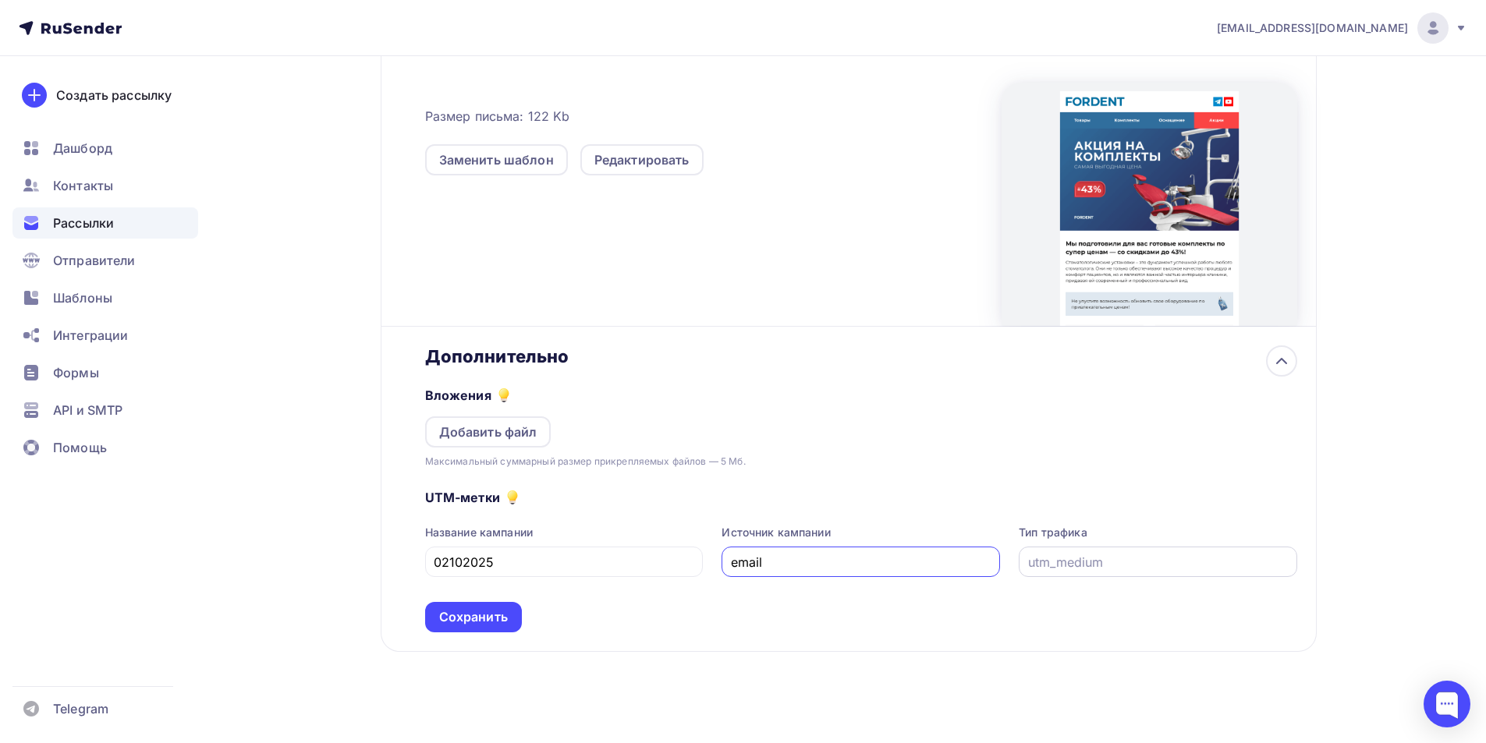
click at [1067, 556] on input "text" at bounding box center [1158, 562] width 261 height 19
type input "У"
type input "Комплекты с установками"
click at [462, 621] on div "Сохранить" at bounding box center [473, 617] width 69 height 18
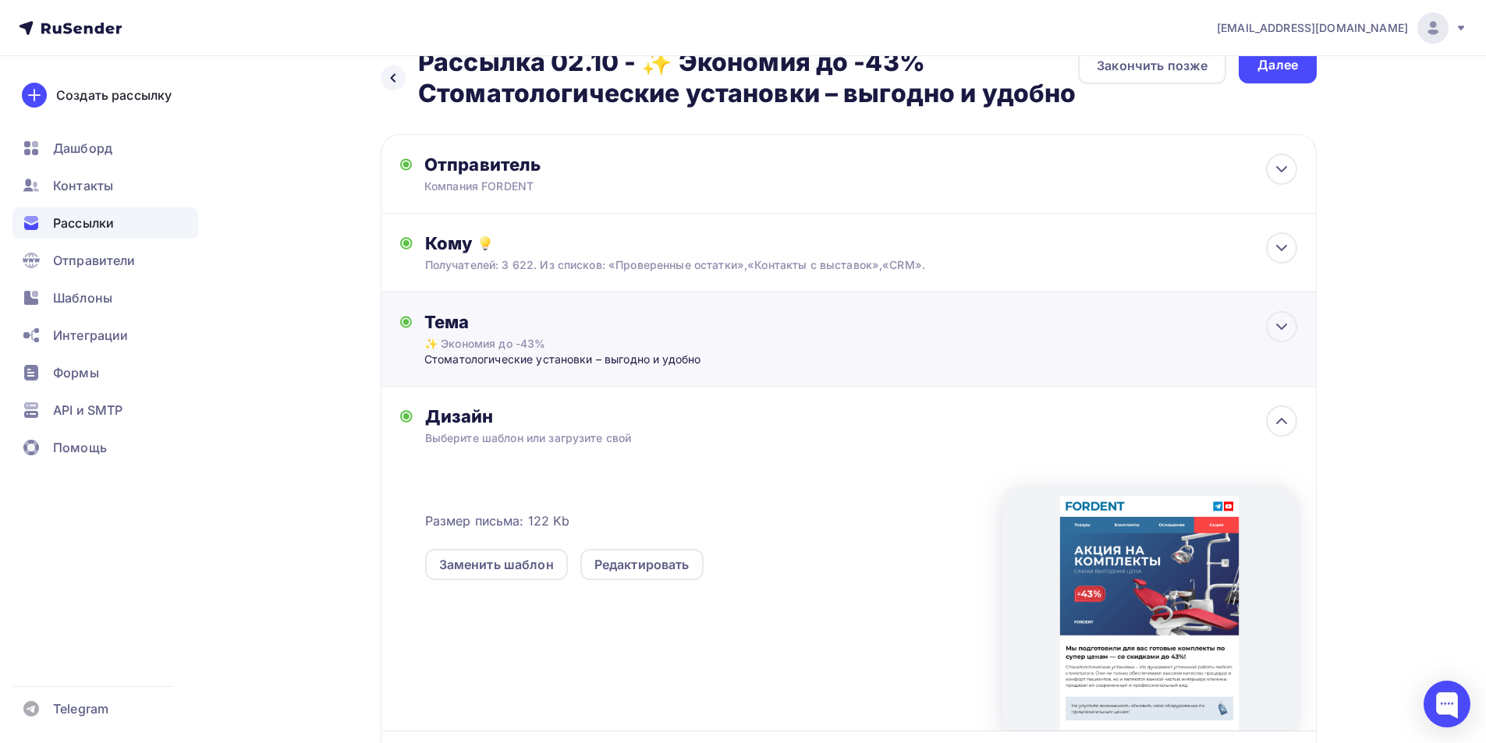
scroll to position [0, 0]
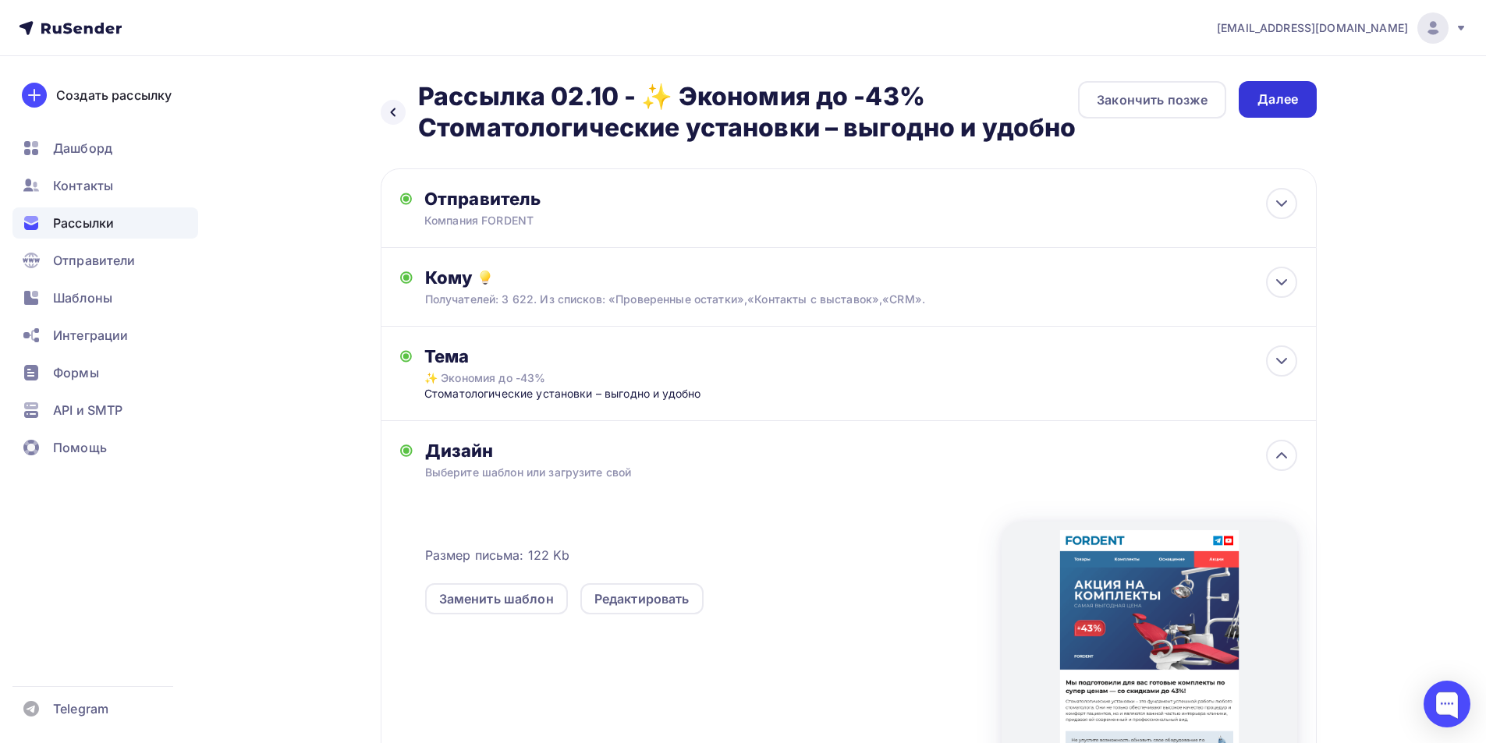
click at [1285, 98] on div "Далее" at bounding box center [1278, 99] width 41 height 18
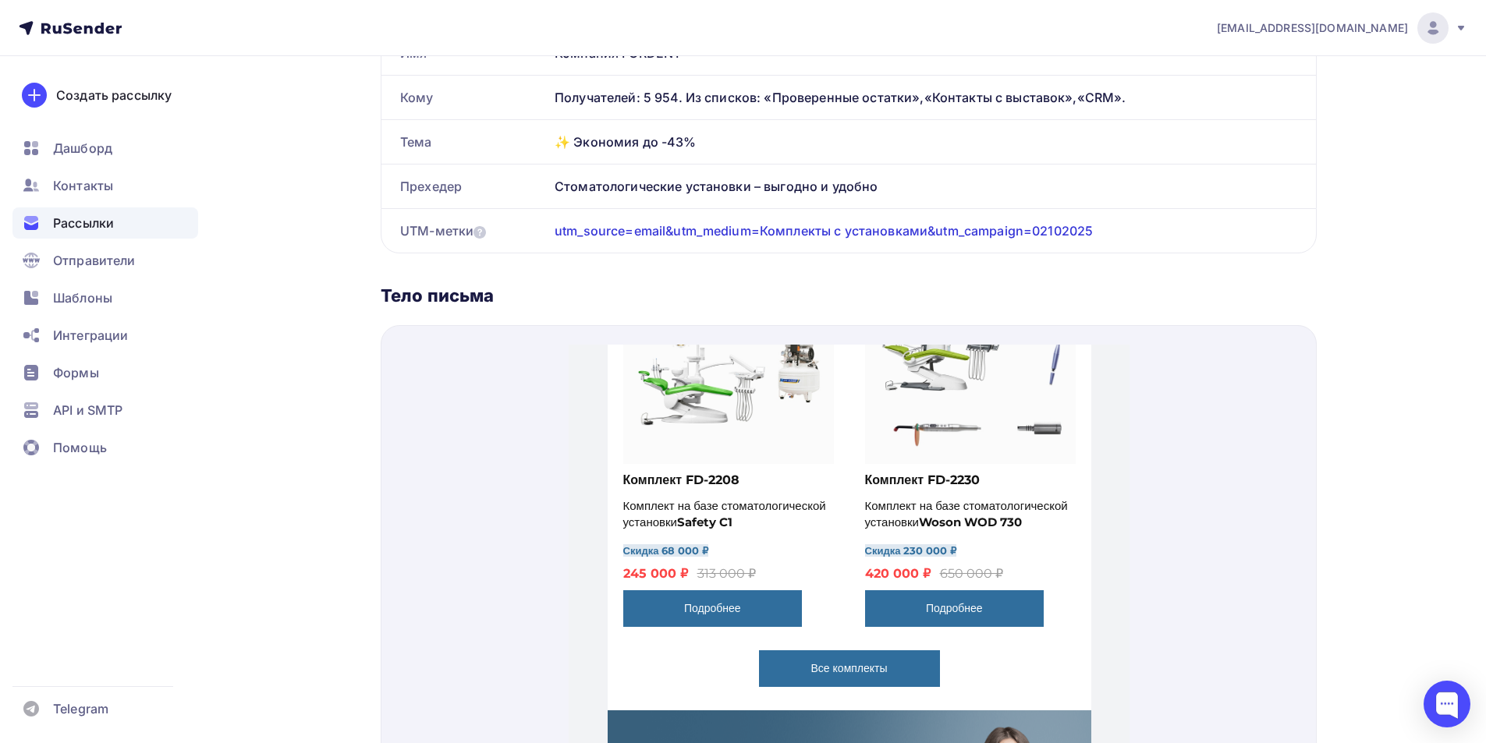
scroll to position [1490, 0]
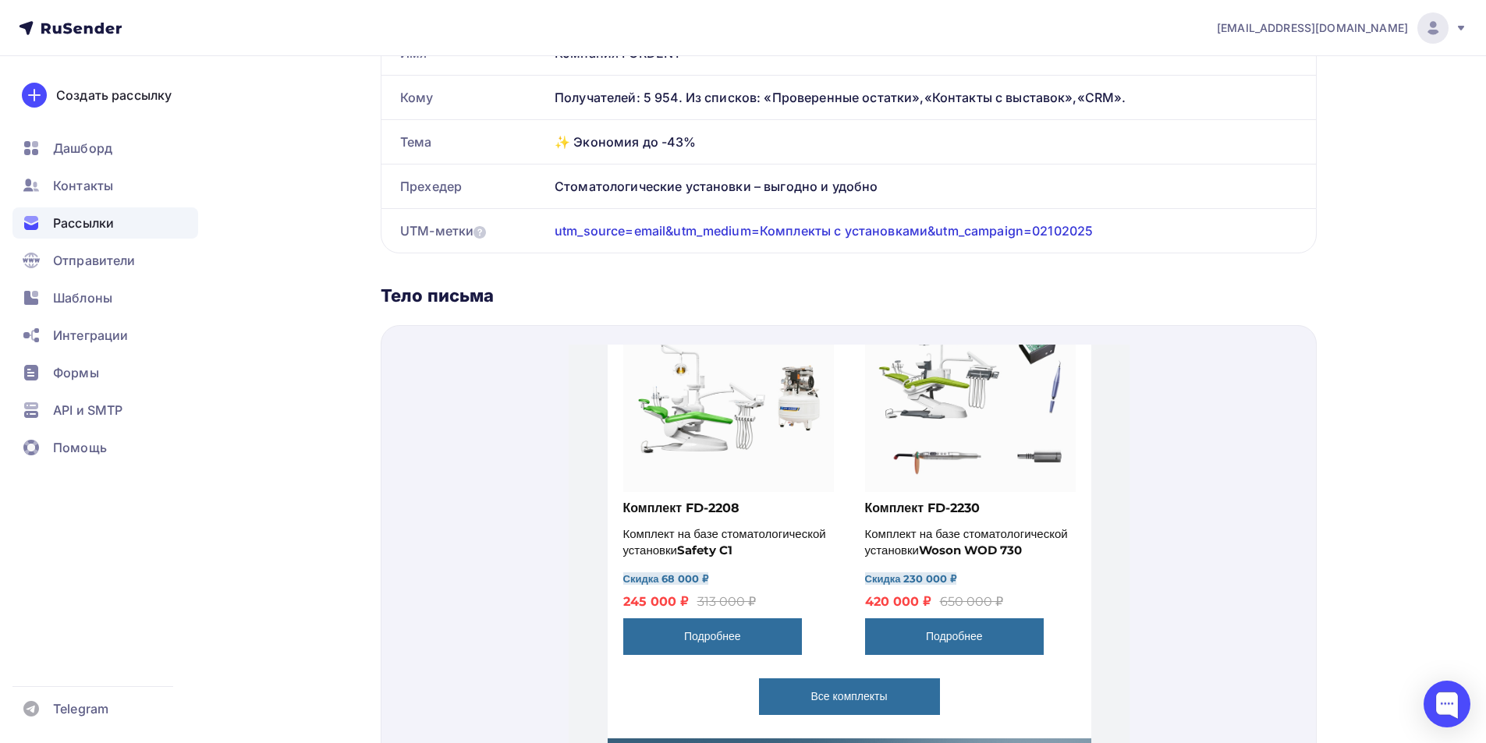
drag, startPoint x: 981, startPoint y: 425, endPoint x: 970, endPoint y: 417, distance: 13.4
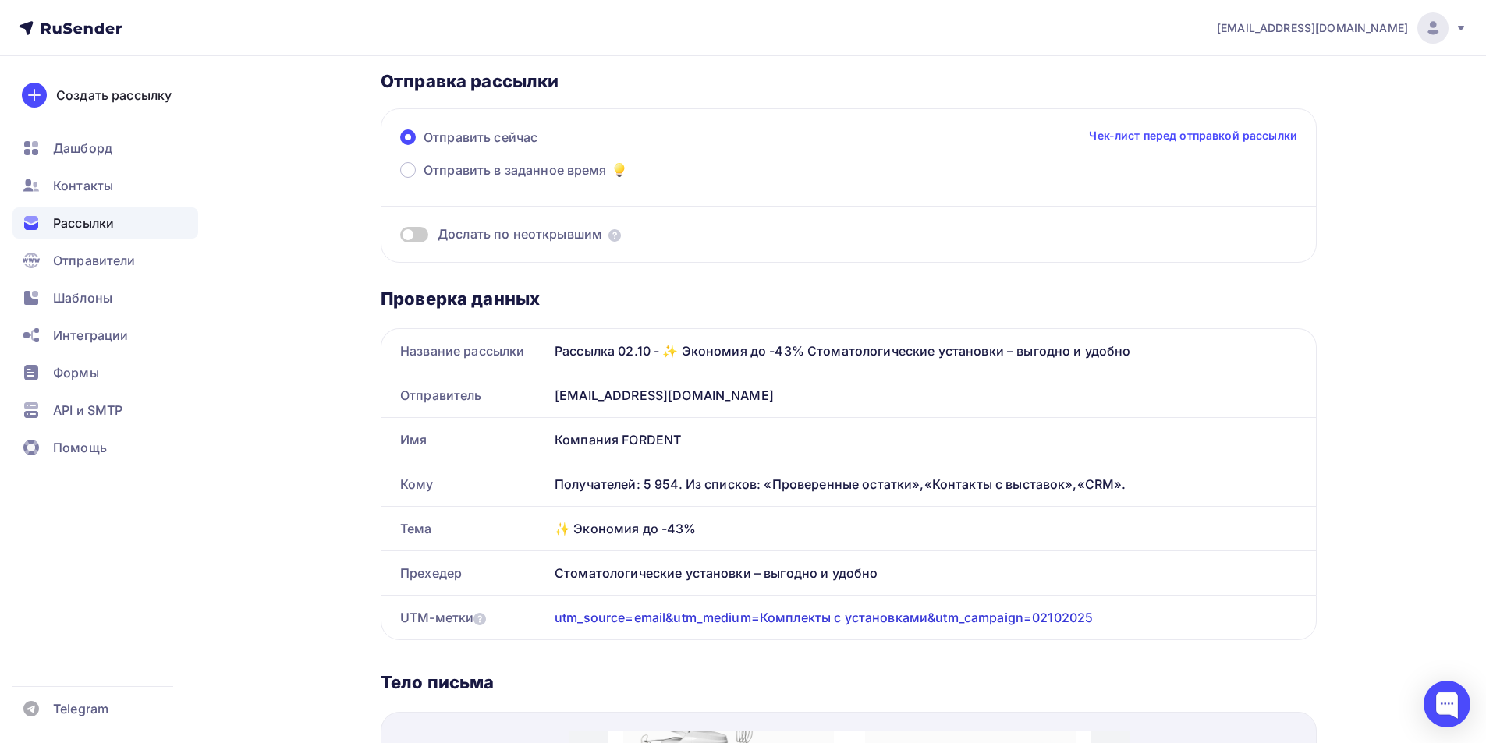
scroll to position [0, 0]
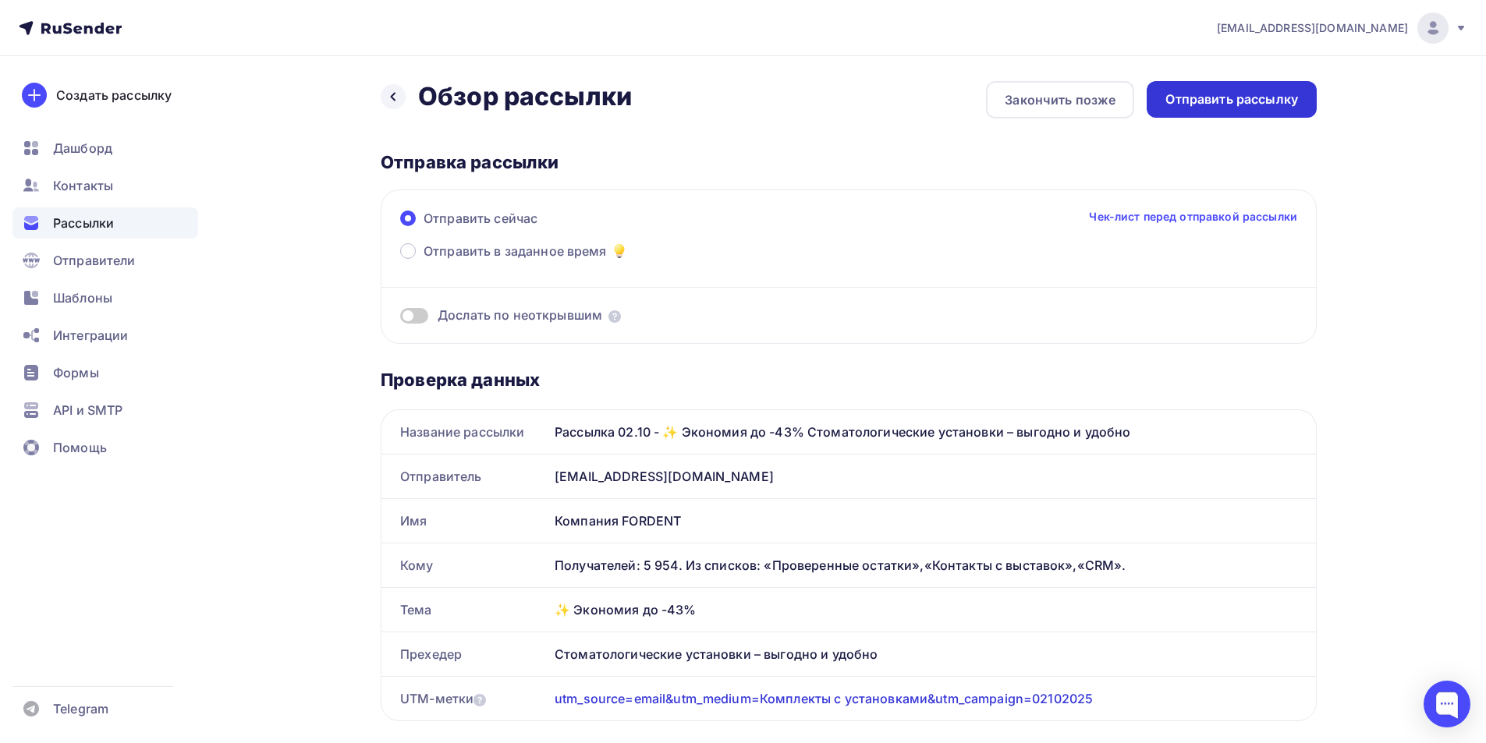
click at [1211, 105] on div "Отправить рассылку" at bounding box center [1232, 99] width 133 height 18
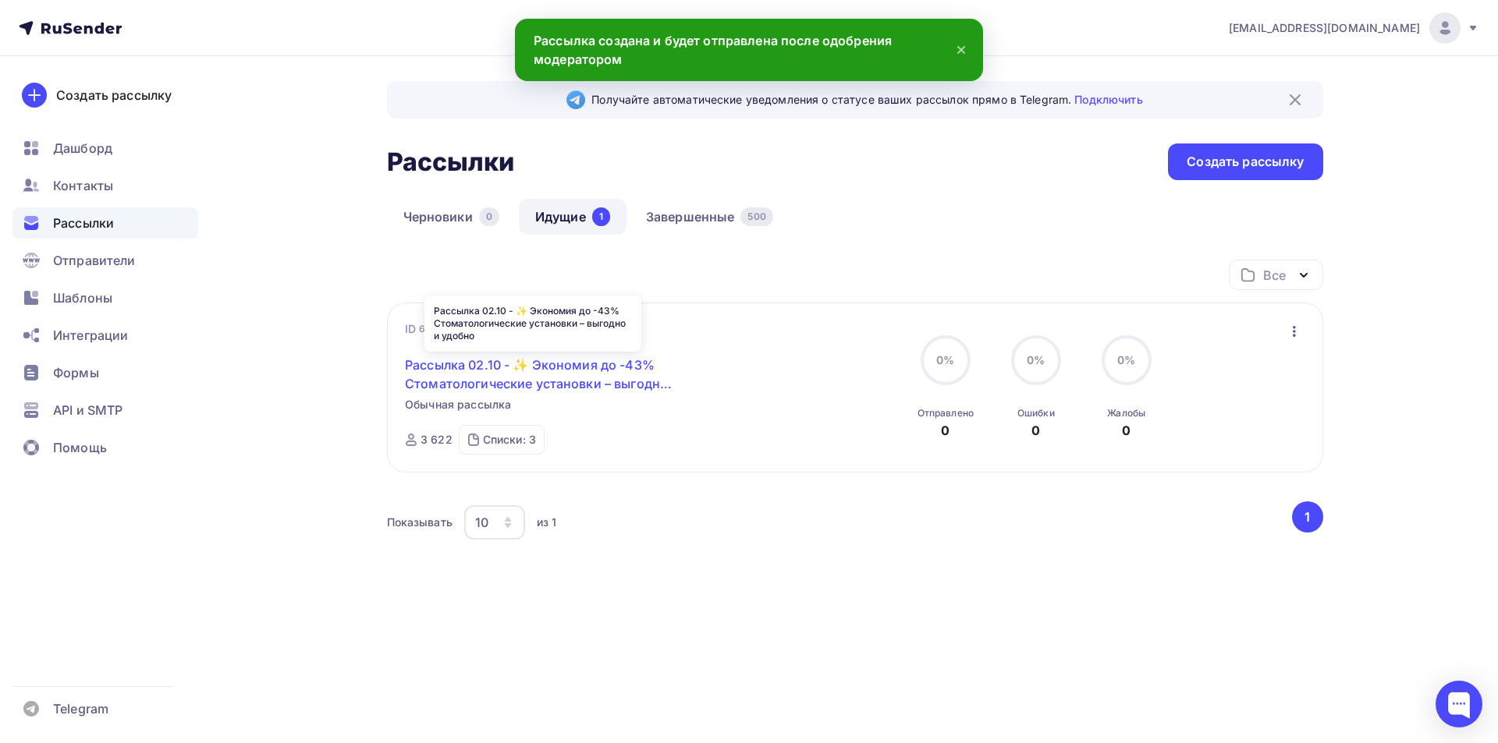
click at [600, 371] on link "Рассылка 02.10 - ✨ Экономия до -43% Стоматологические установки – выгодно и удо…" at bounding box center [539, 374] width 268 height 37
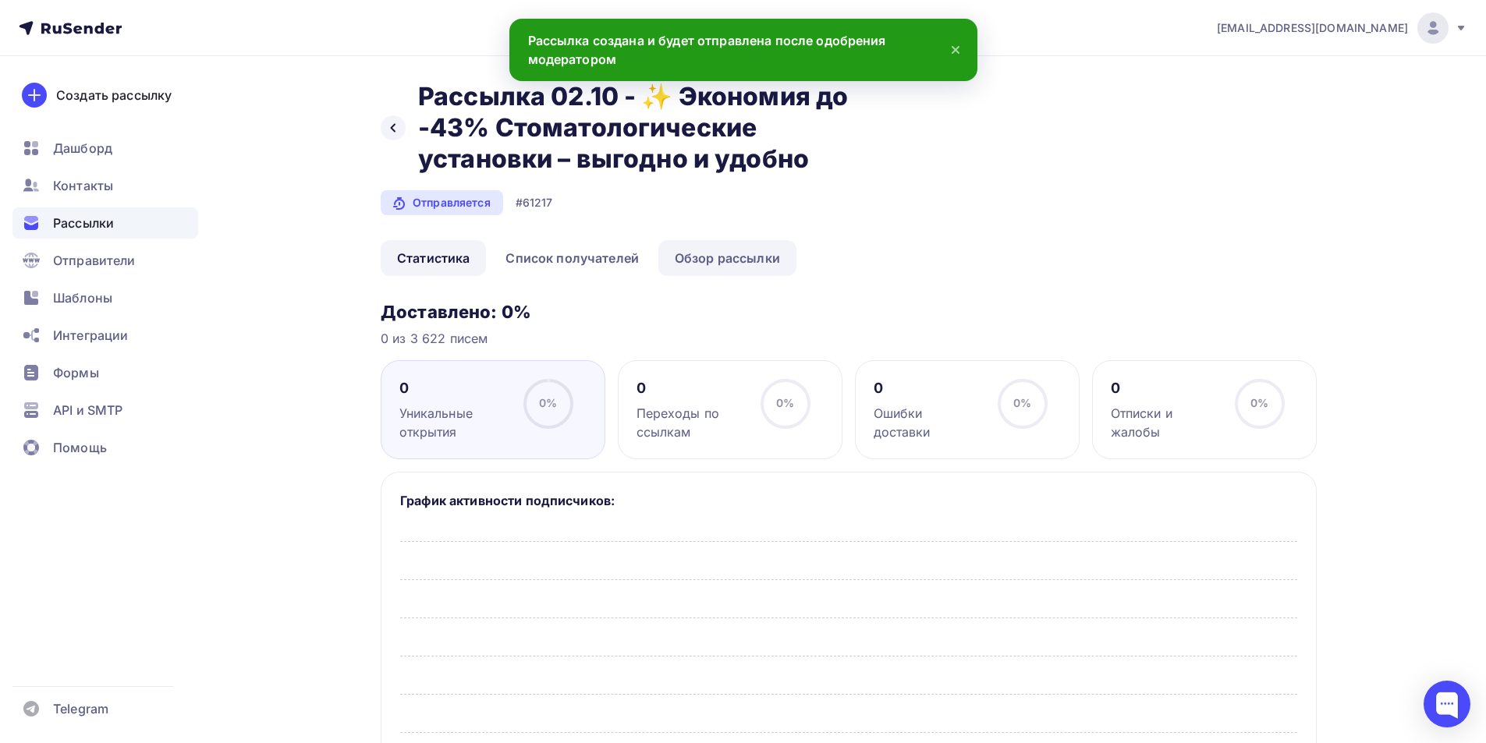
click at [718, 257] on link "Обзор рассылки" at bounding box center [727, 258] width 138 height 36
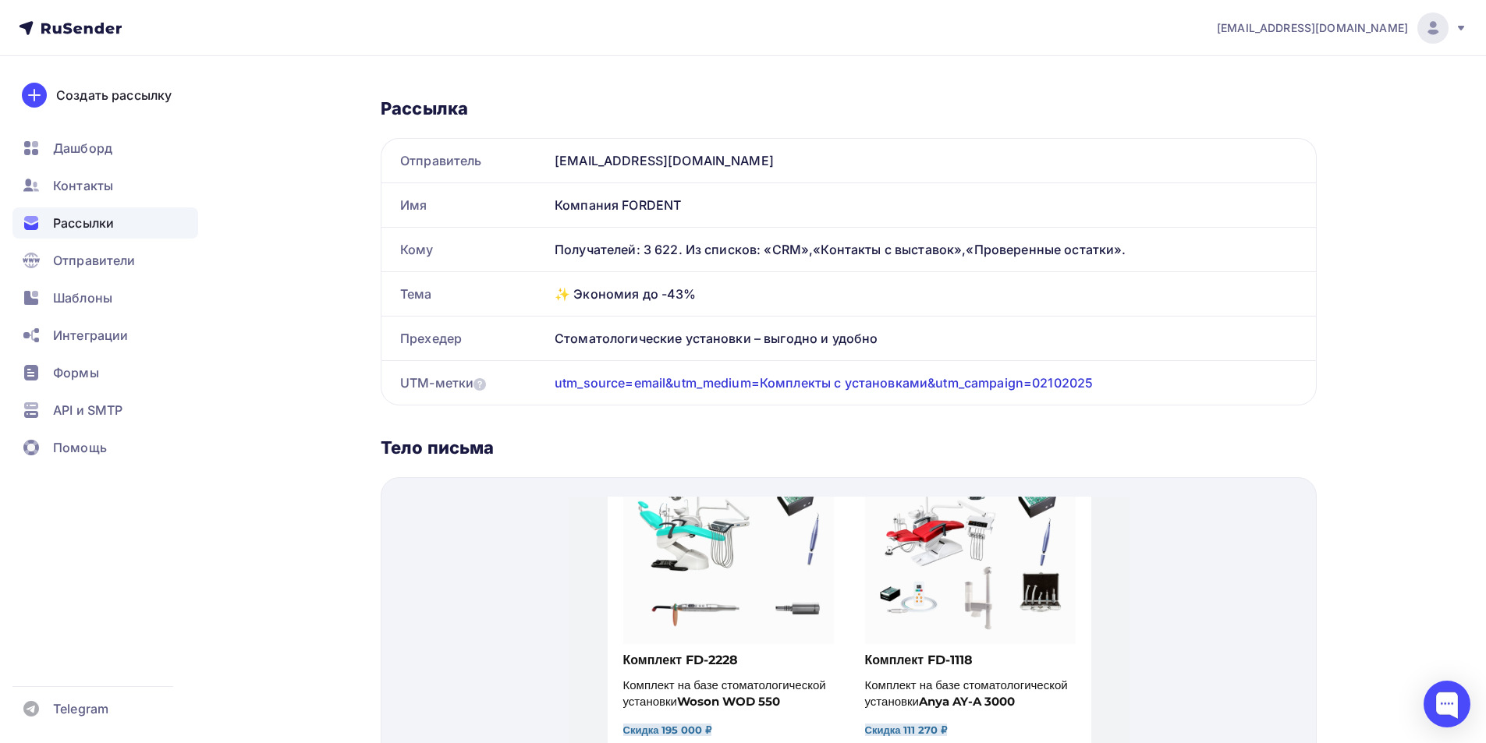
scroll to position [110, 0]
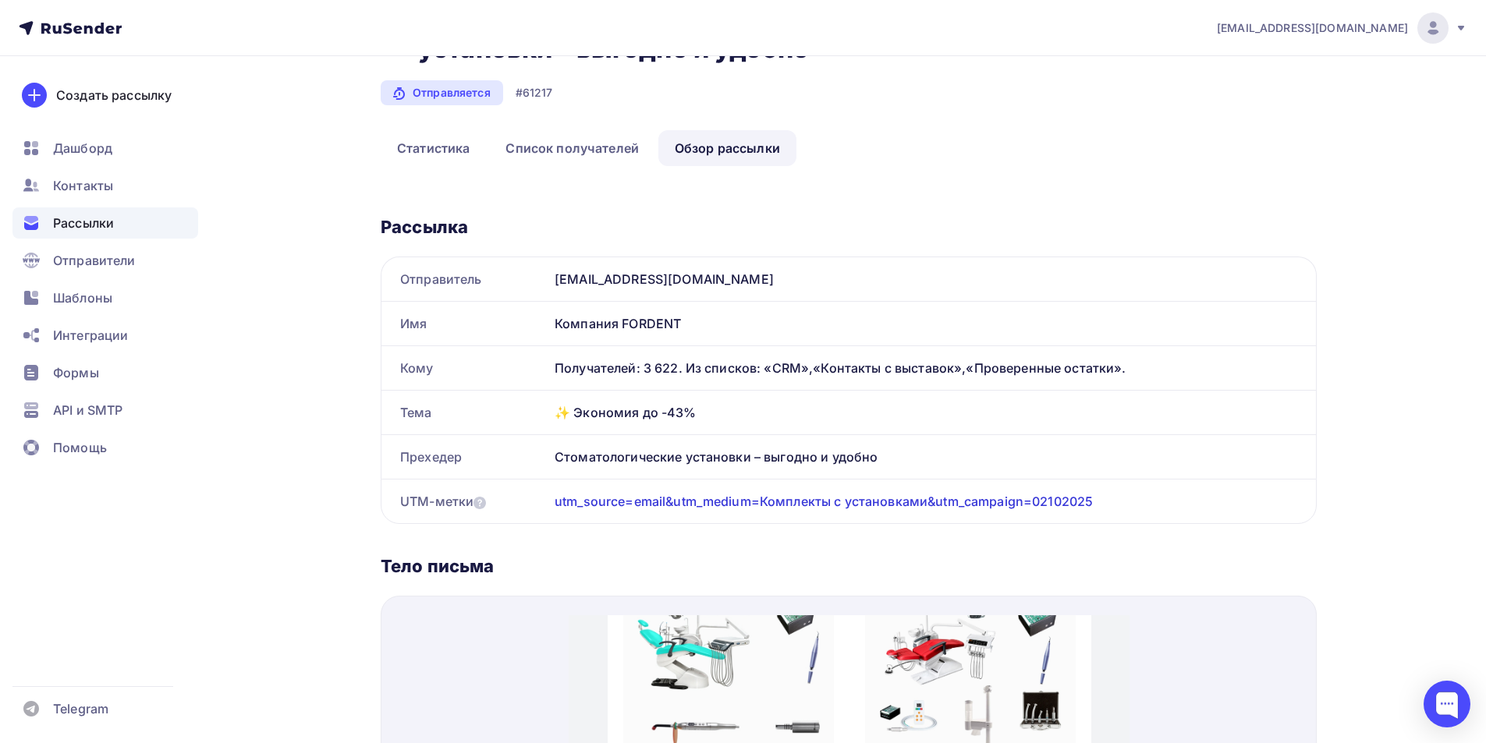
click at [94, 225] on span "Рассылки" at bounding box center [83, 223] width 61 height 19
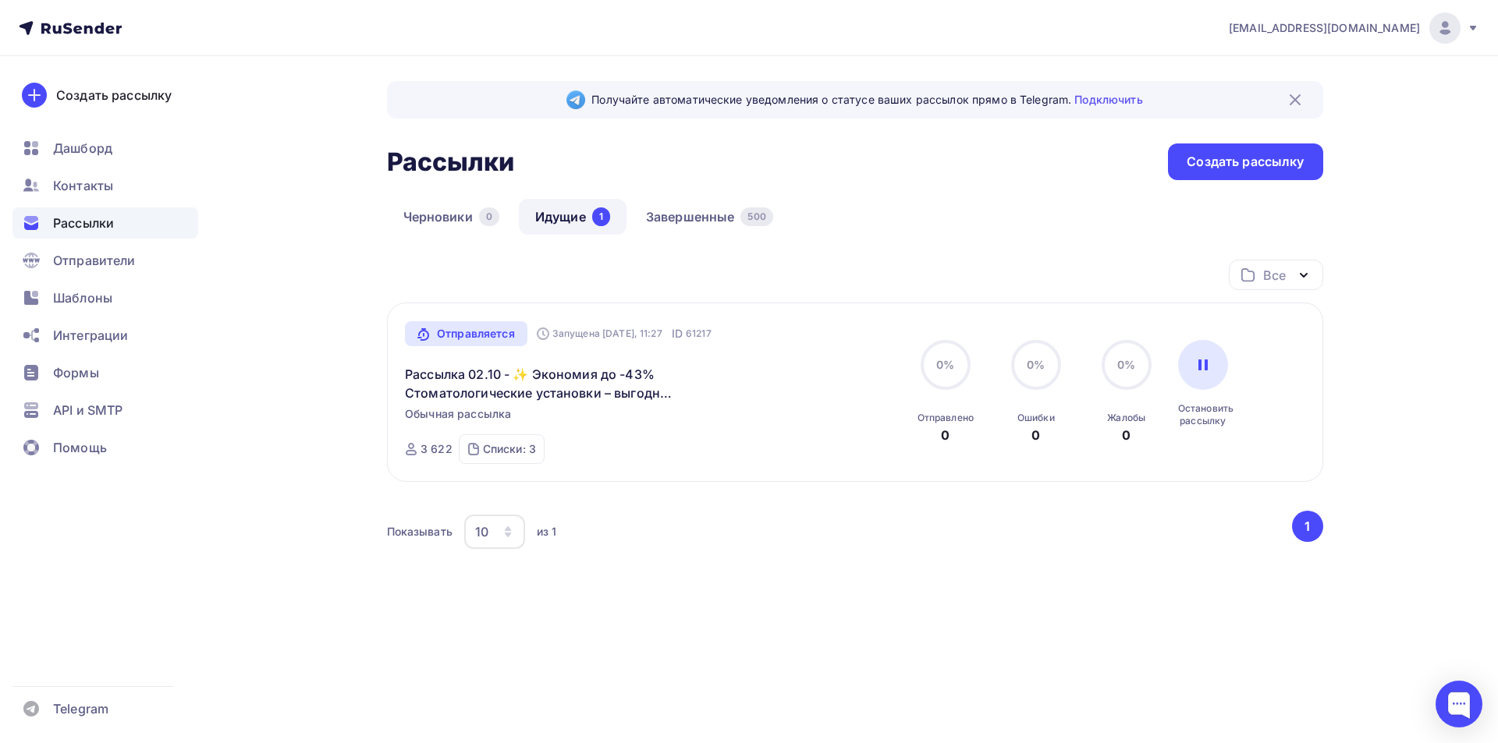
click at [113, 216] on span "Рассылки" at bounding box center [83, 223] width 61 height 19
click at [992, 207] on div "Черновики 0 Идущие 1 Завершенные 500" at bounding box center [855, 229] width 936 height 61
click at [98, 294] on span "Шаблоны" at bounding box center [82, 298] width 59 height 19
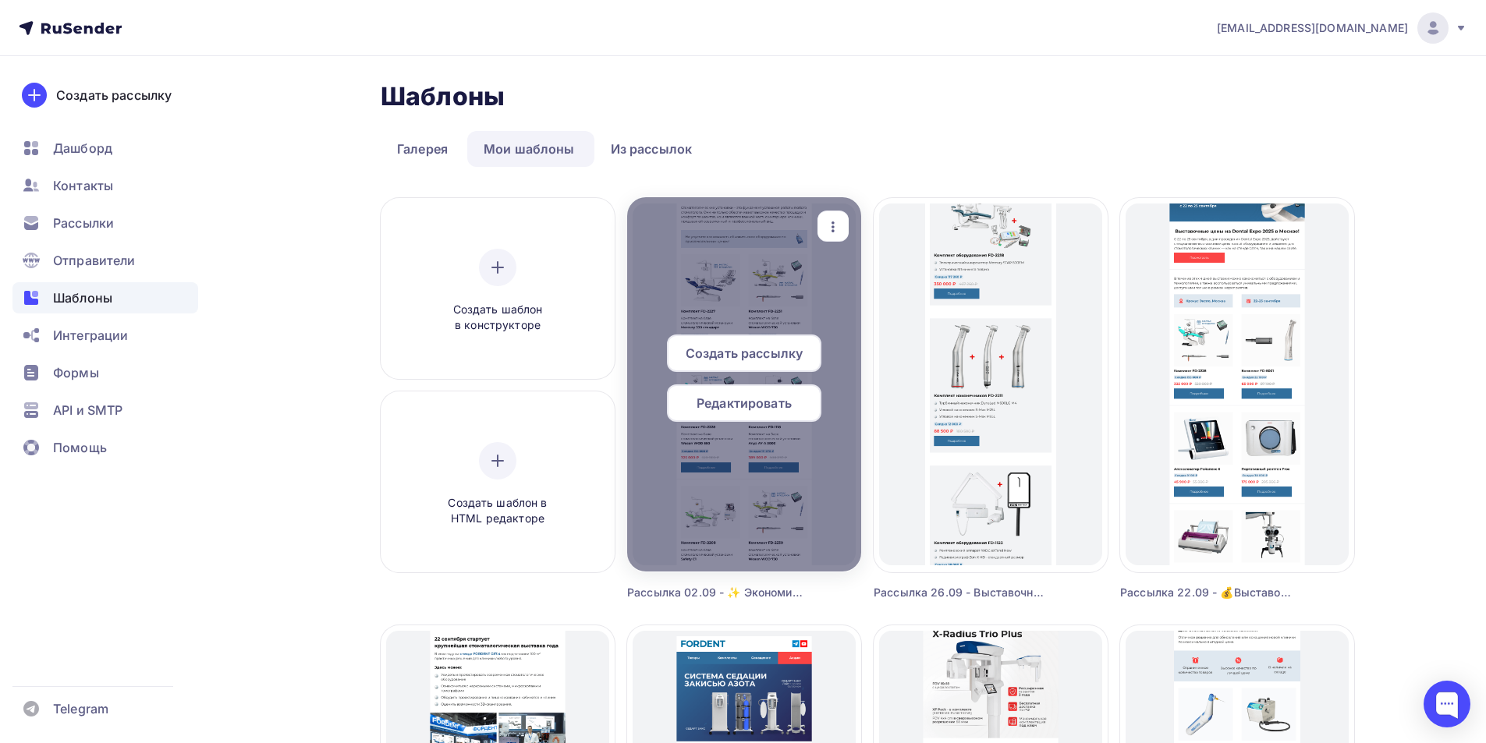
click at [750, 397] on span "Редактировать" at bounding box center [744, 403] width 95 height 19
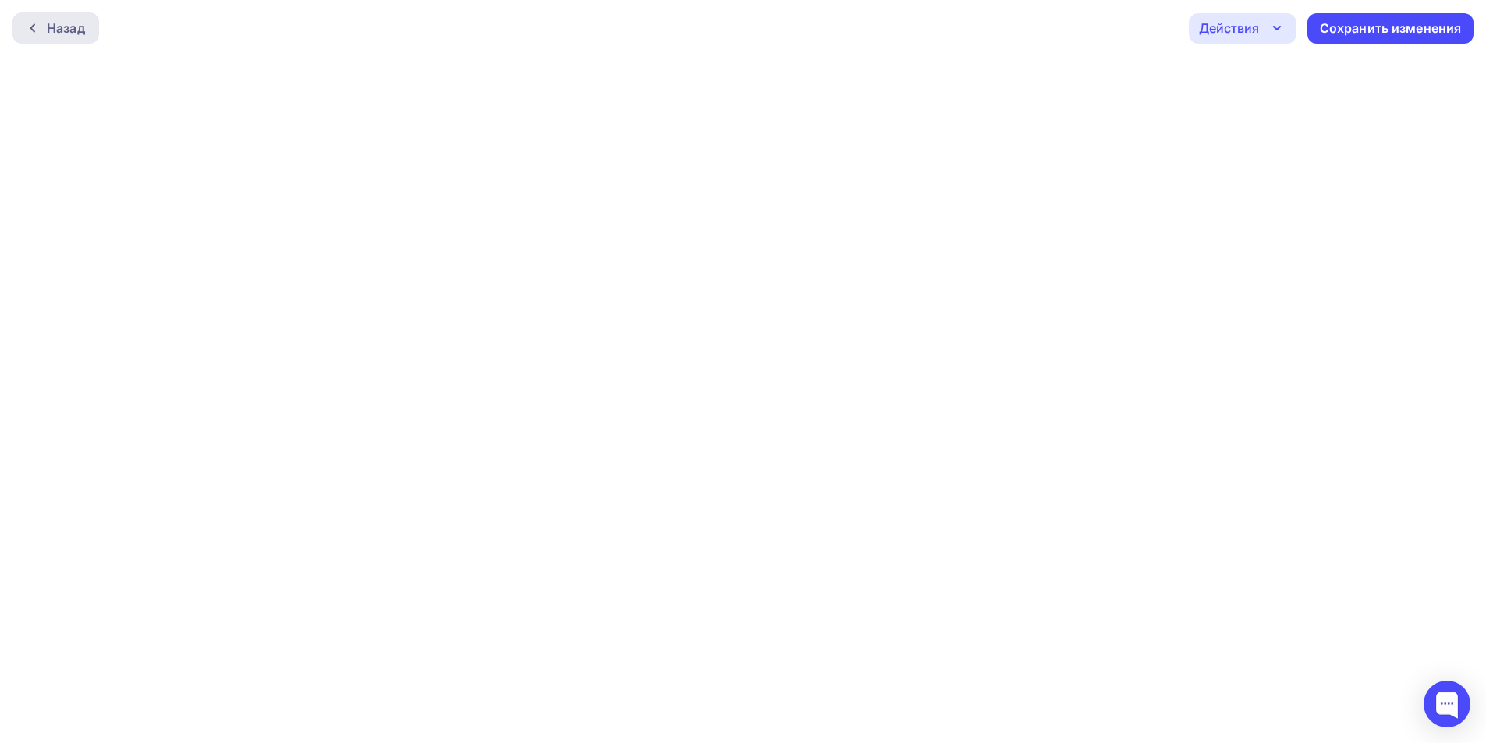
click at [74, 29] on div "Назад" at bounding box center [66, 28] width 38 height 19
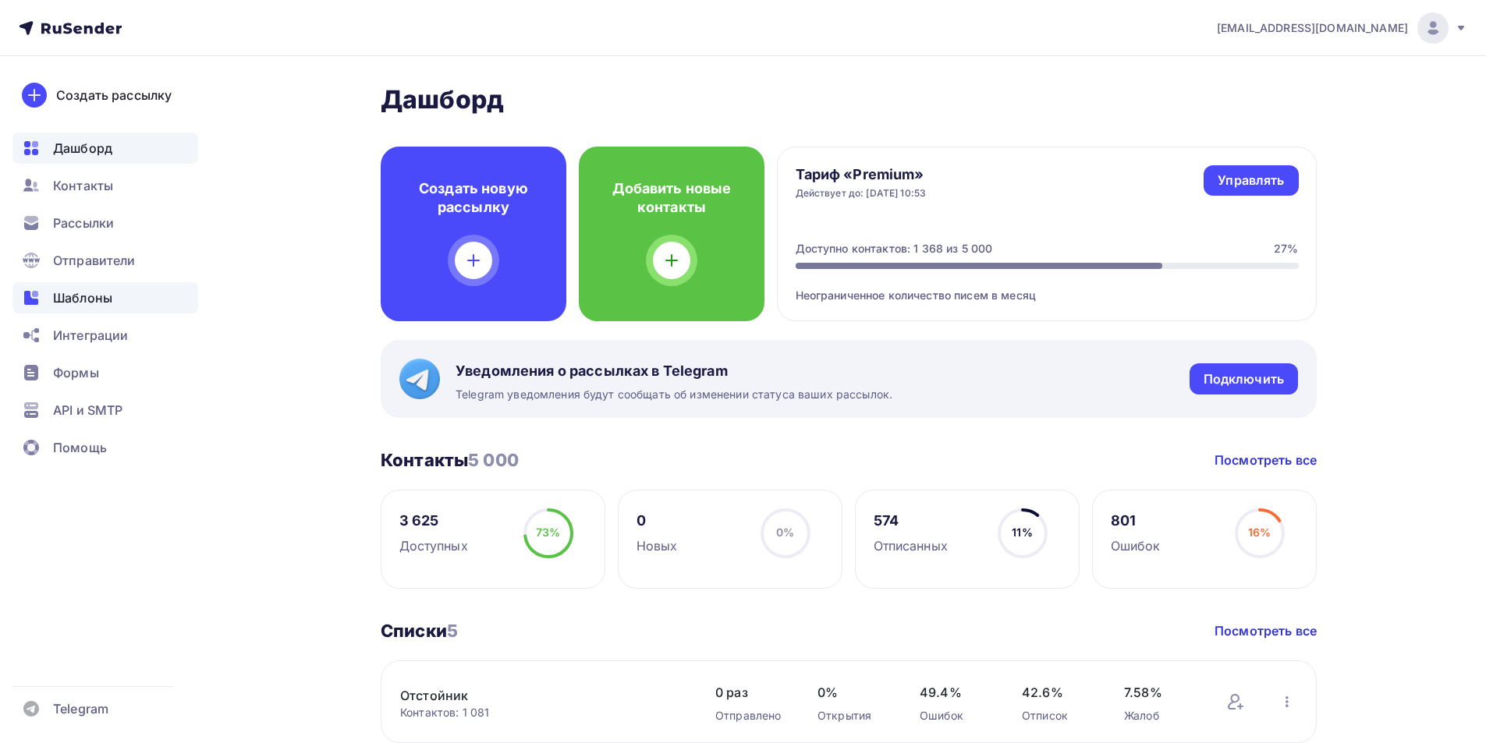
click at [91, 303] on span "Шаблоны" at bounding box center [82, 298] width 59 height 19
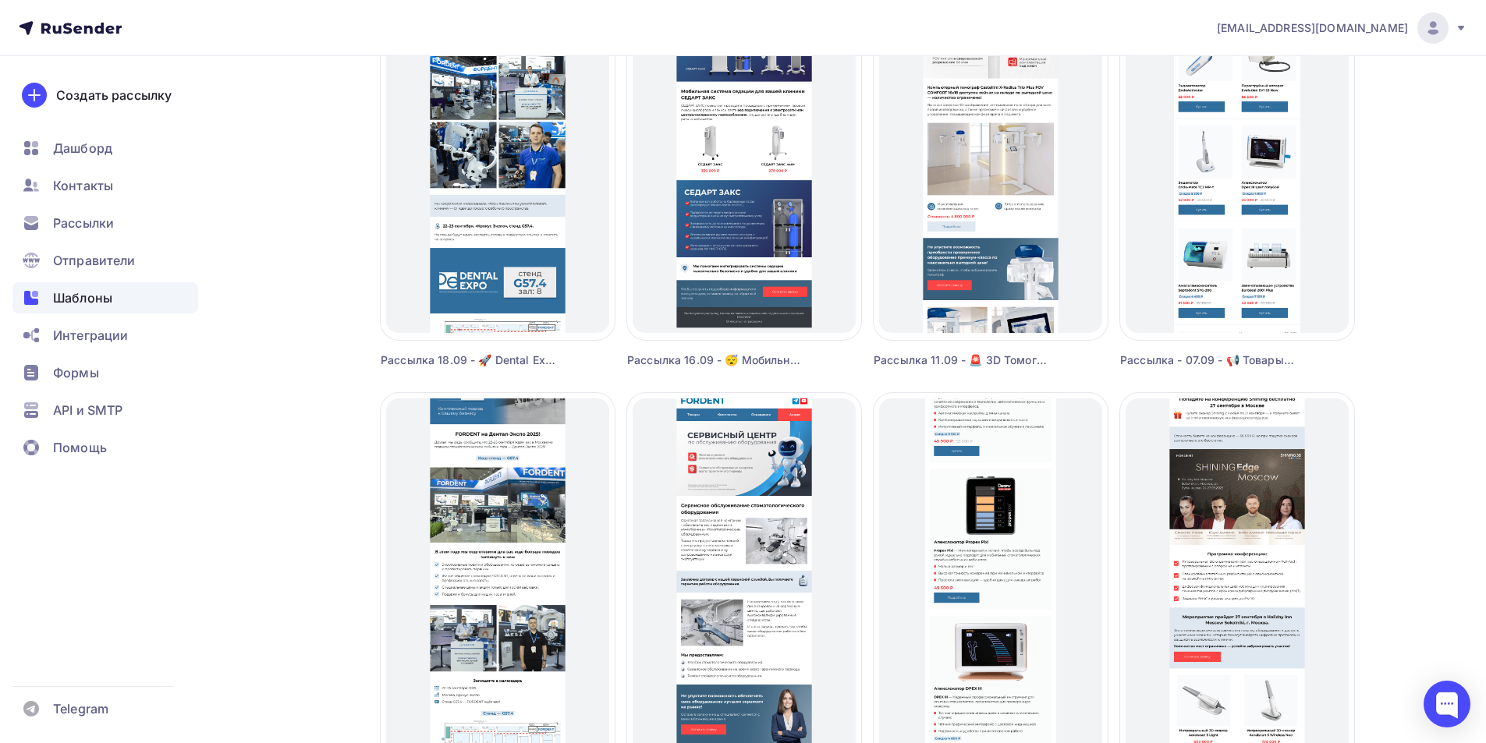
scroll to position [858, 0]
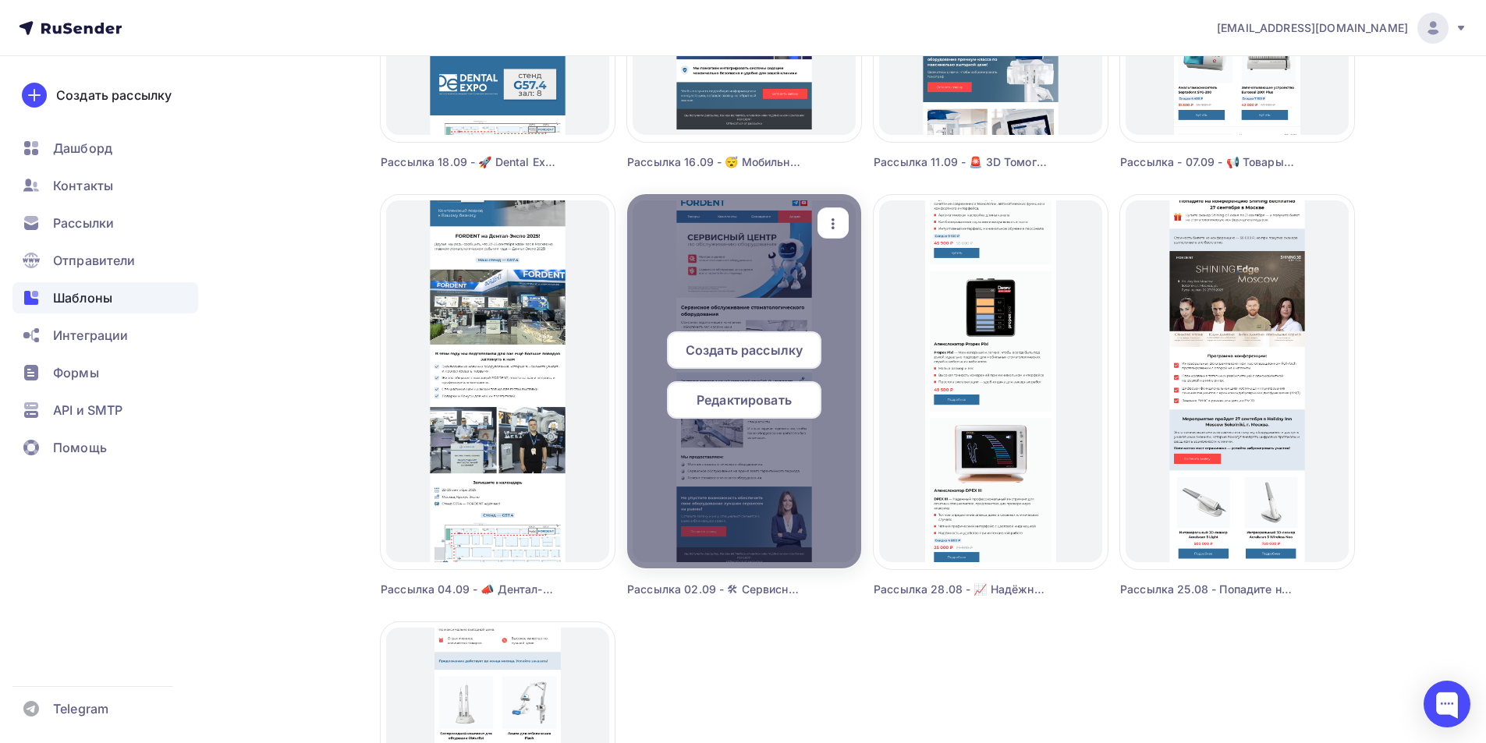
click at [786, 399] on span "Редактировать" at bounding box center [744, 400] width 95 height 19
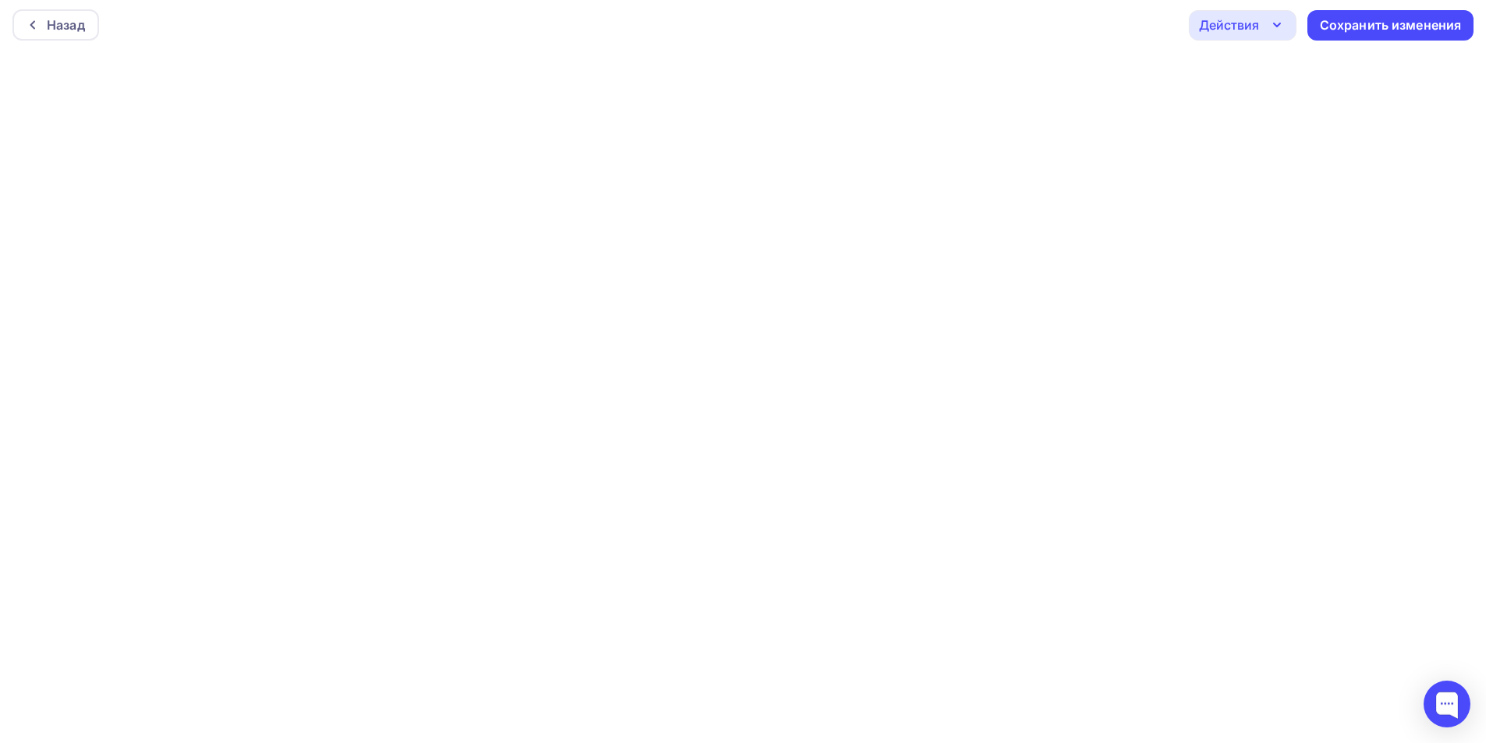
scroll to position [4, 0]
drag, startPoint x: 37, startPoint y: 26, endPoint x: 34, endPoint y: 33, distance: 8.0
click at [36, 29] on icon at bounding box center [33, 24] width 12 height 12
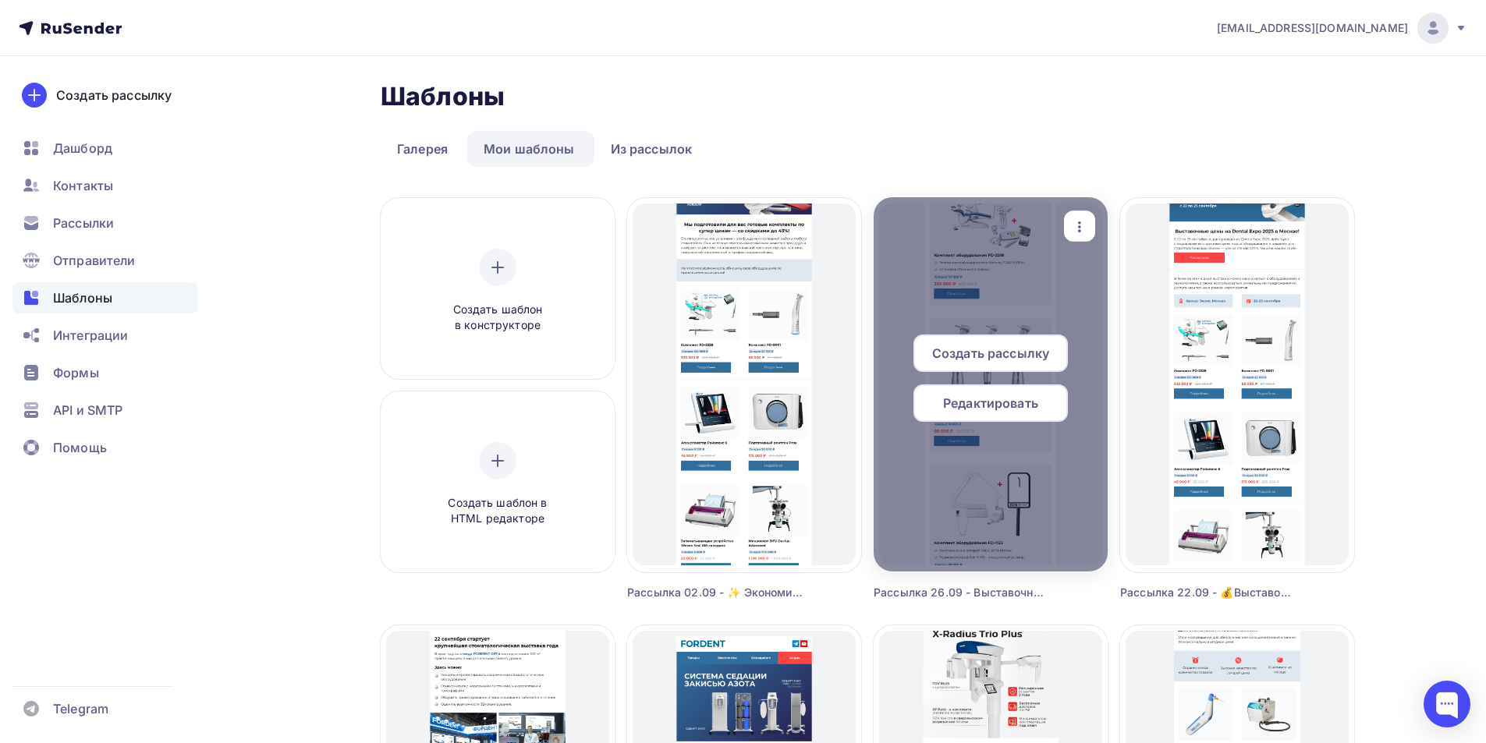
click at [1021, 399] on span "Редактировать" at bounding box center [990, 403] width 95 height 19
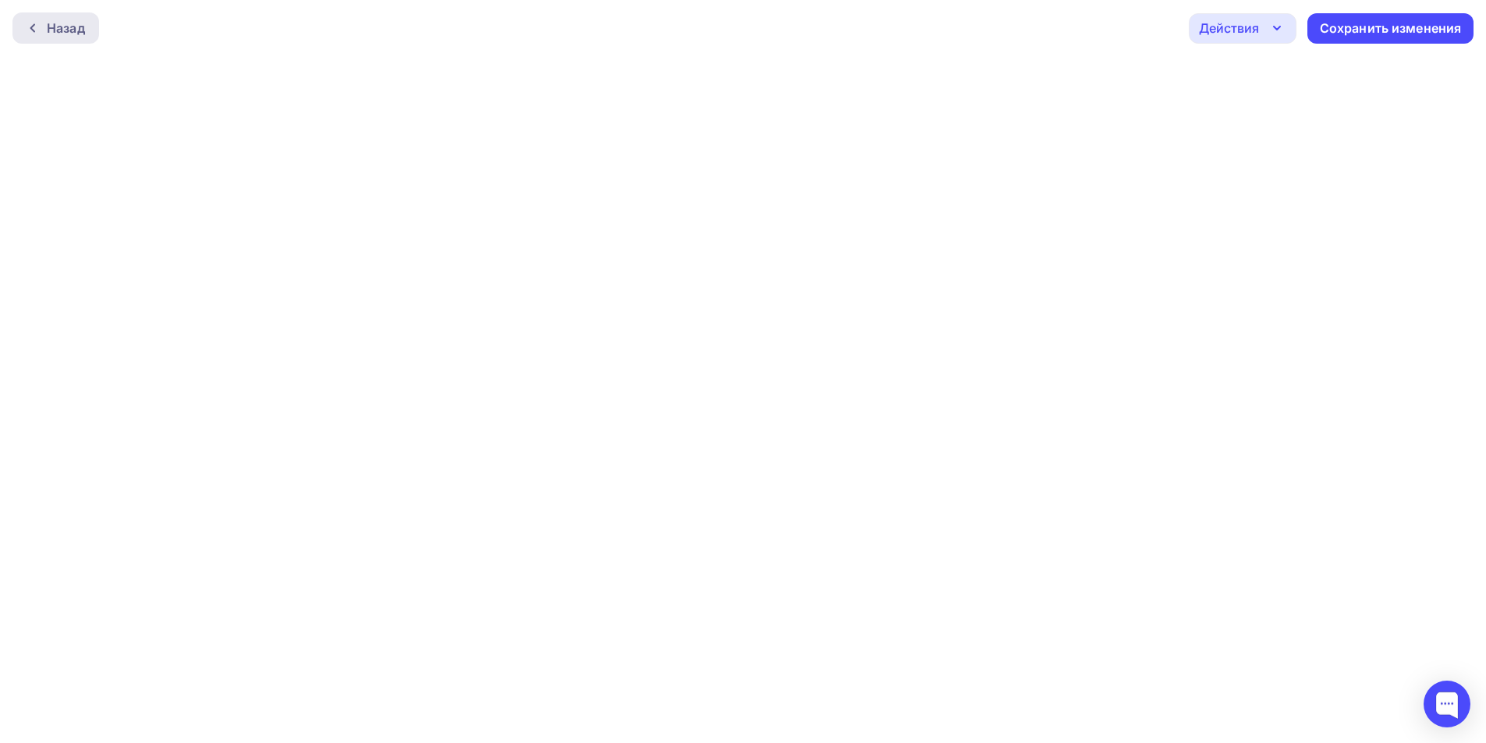
click at [41, 34] on div "Назад" at bounding box center [55, 27] width 87 height 31
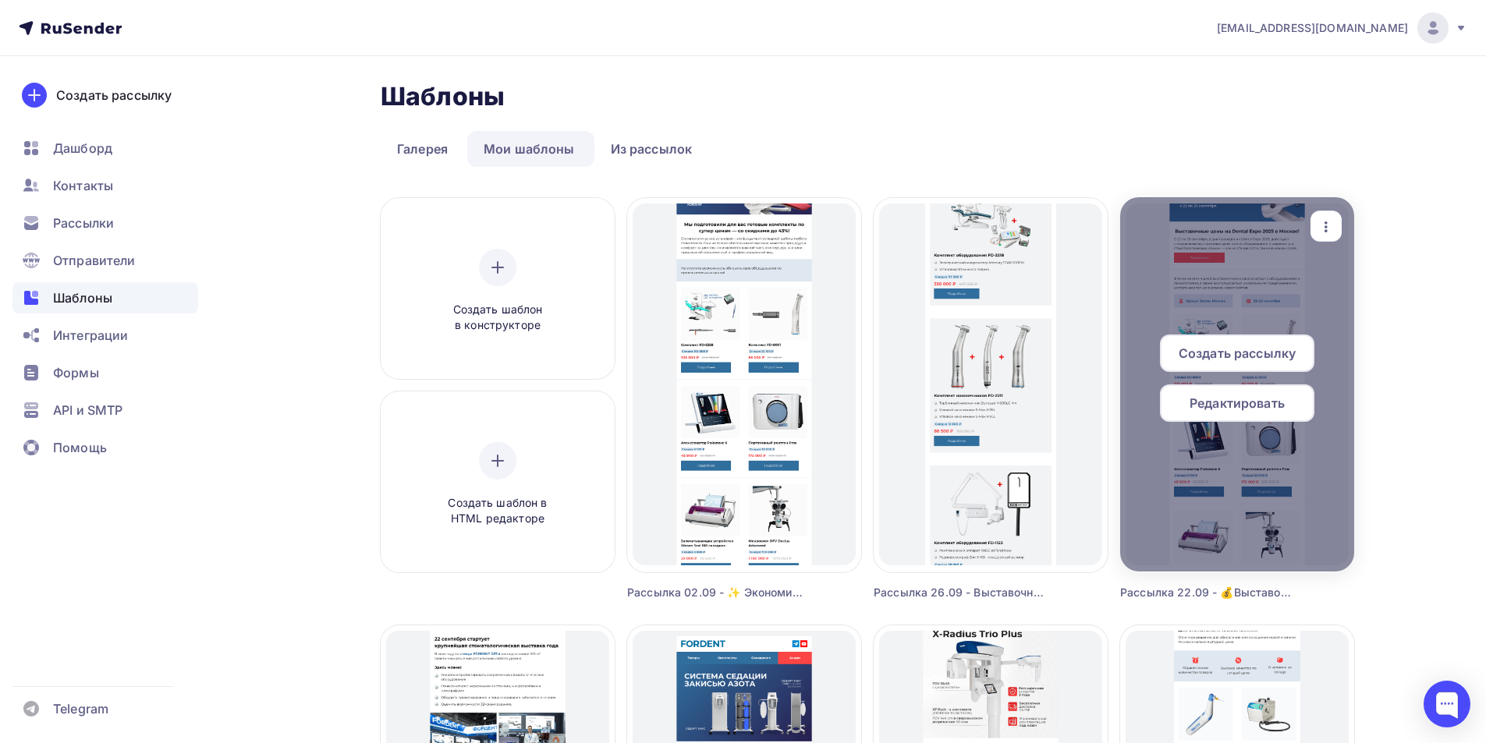
click at [1251, 402] on span "Редактировать" at bounding box center [1237, 403] width 95 height 19
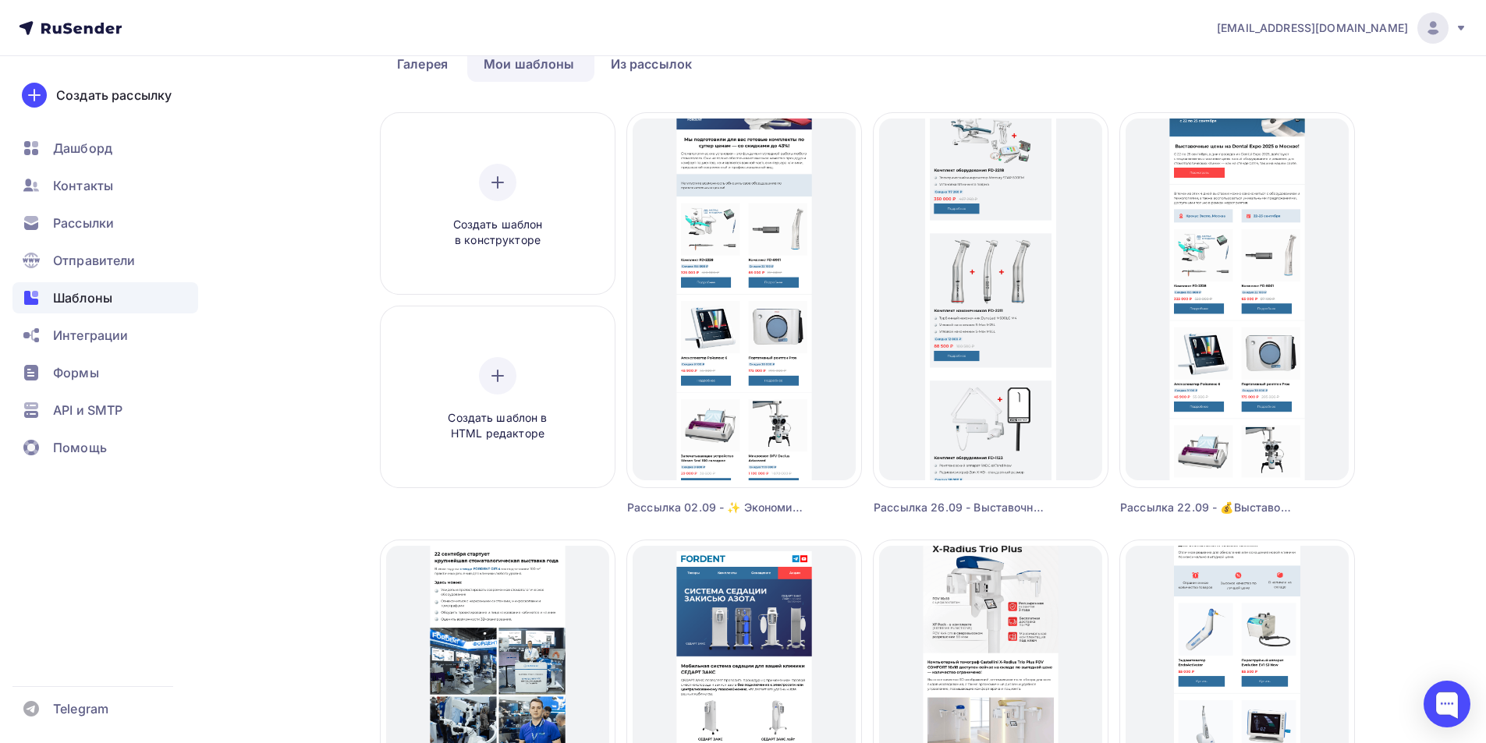
scroll to position [78, 0]
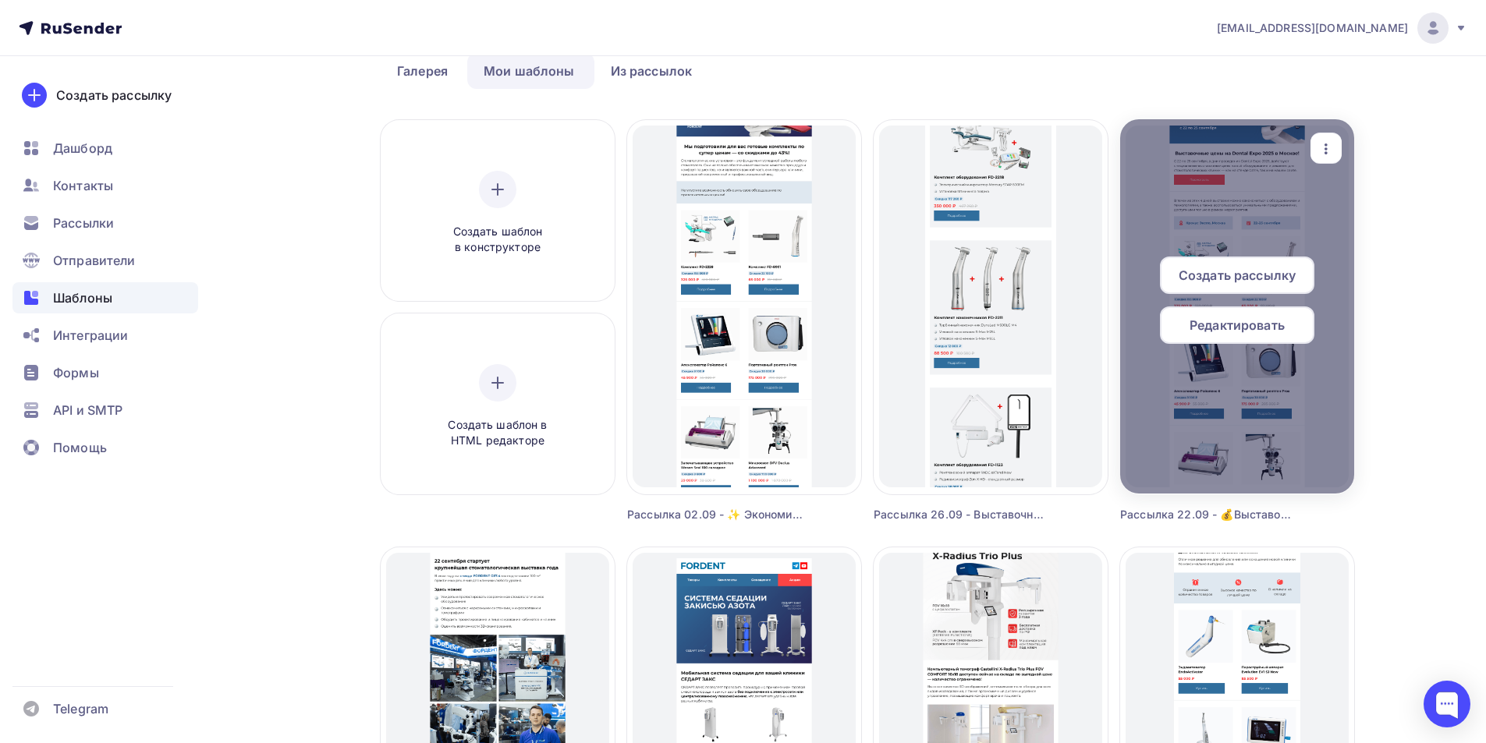
click at [1235, 322] on span "Редактировать" at bounding box center [1237, 325] width 95 height 19
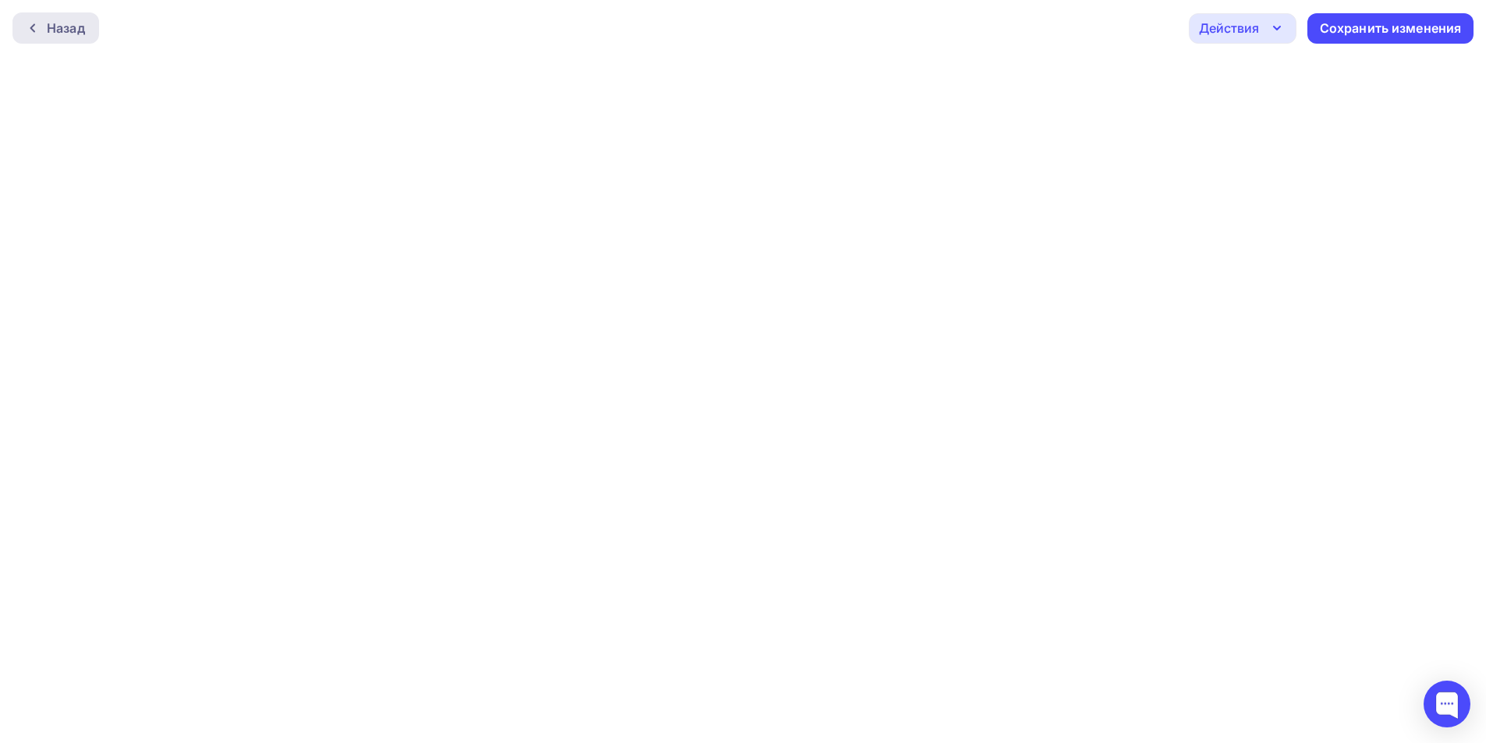
click at [39, 34] on div at bounding box center [37, 28] width 20 height 12
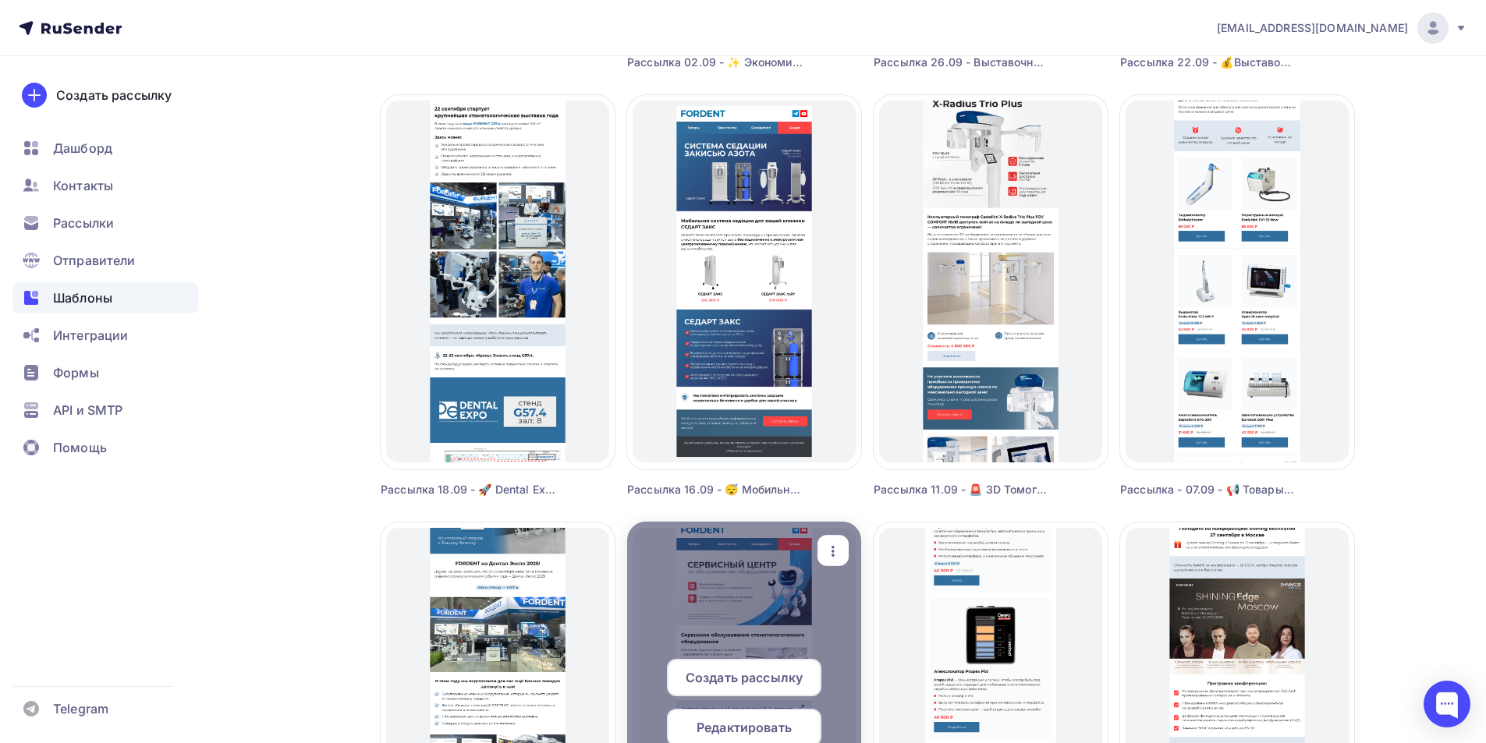
scroll to position [546, 0]
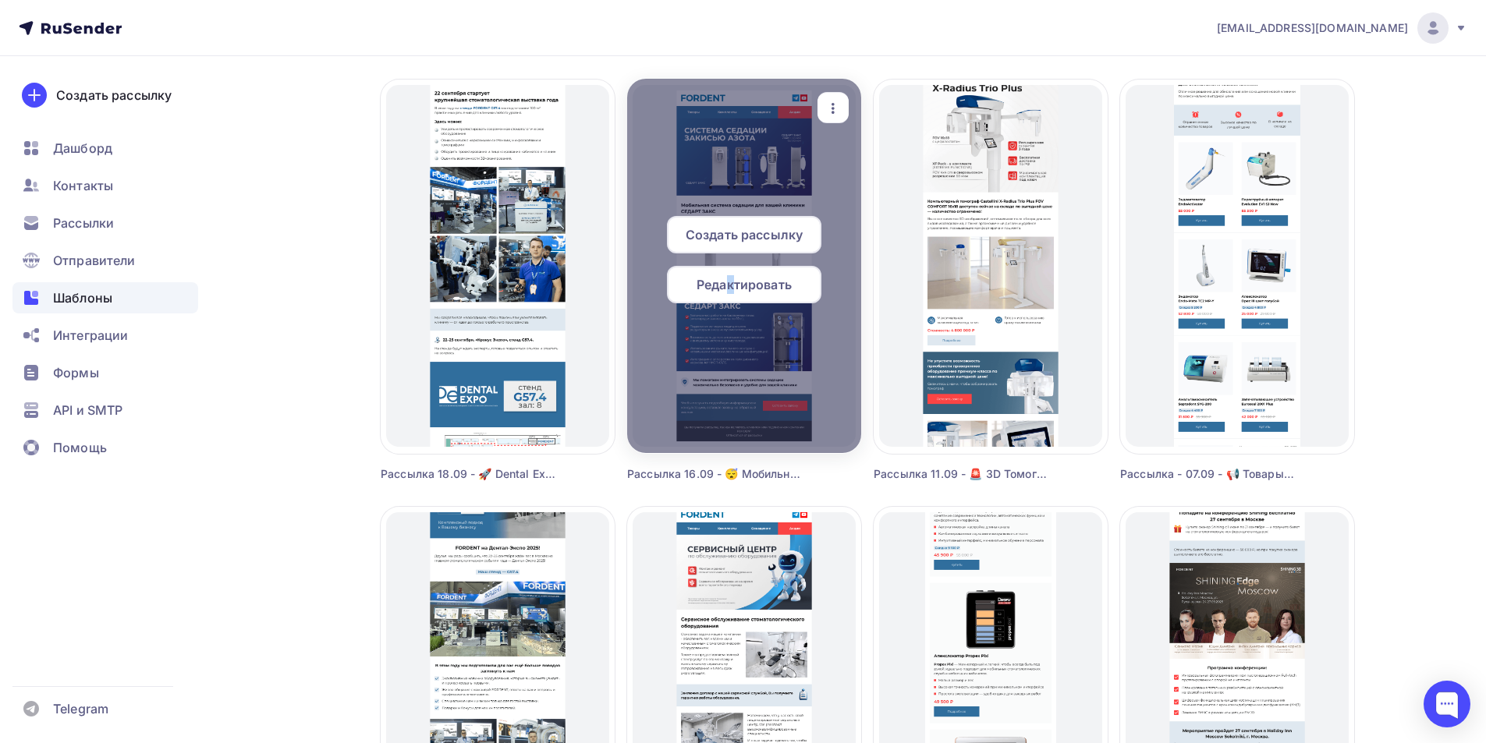
click at [733, 279] on span "Редактировать" at bounding box center [744, 284] width 95 height 19
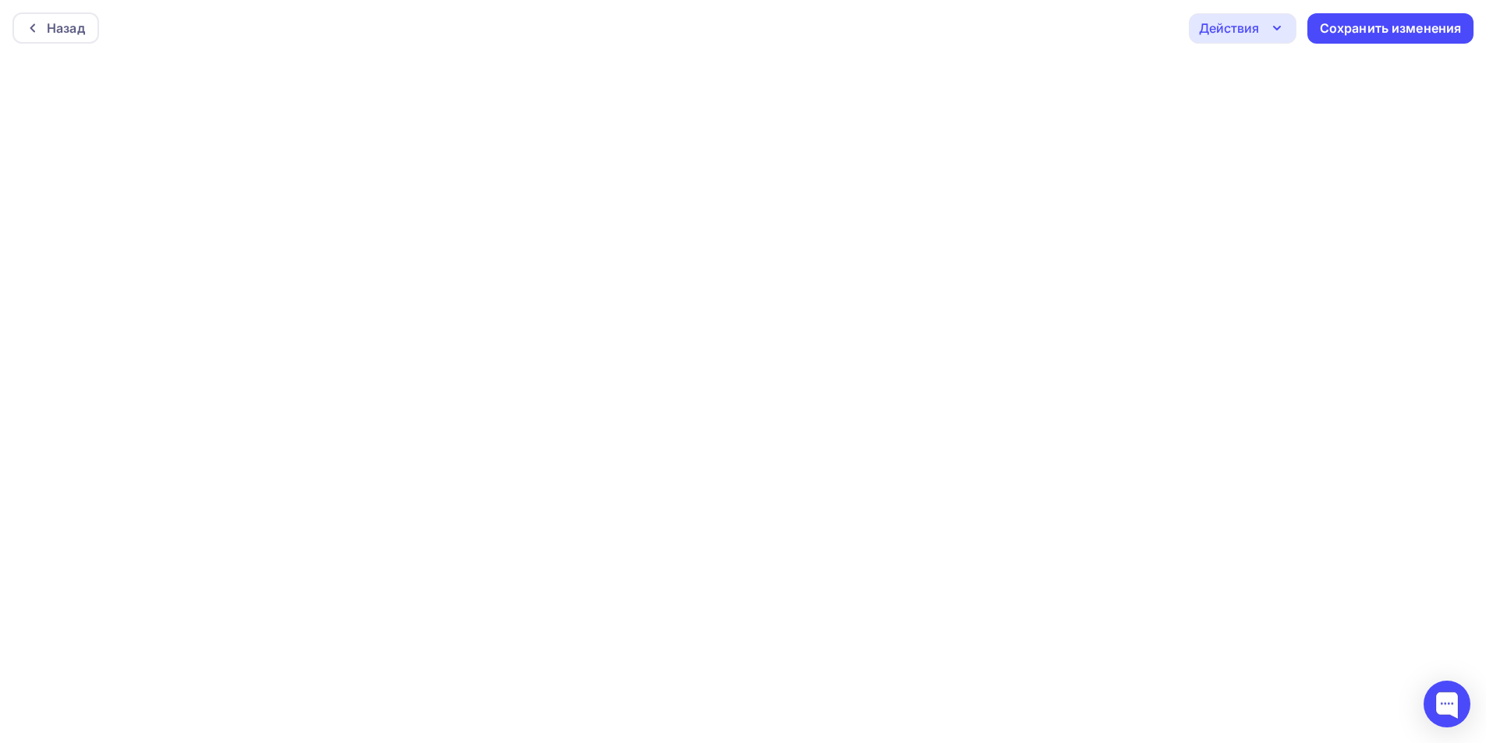
scroll to position [4, 0]
